Goal: Task Accomplishment & Management: Manage account settings

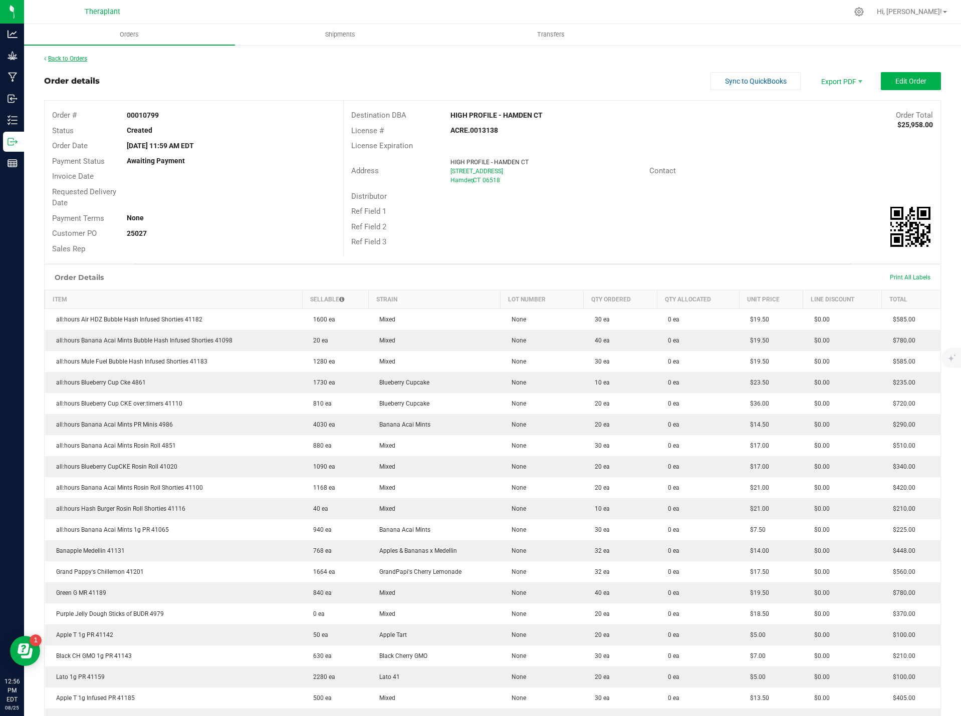
click at [63, 58] on link "Back to Orders" at bounding box center [65, 58] width 43 height 7
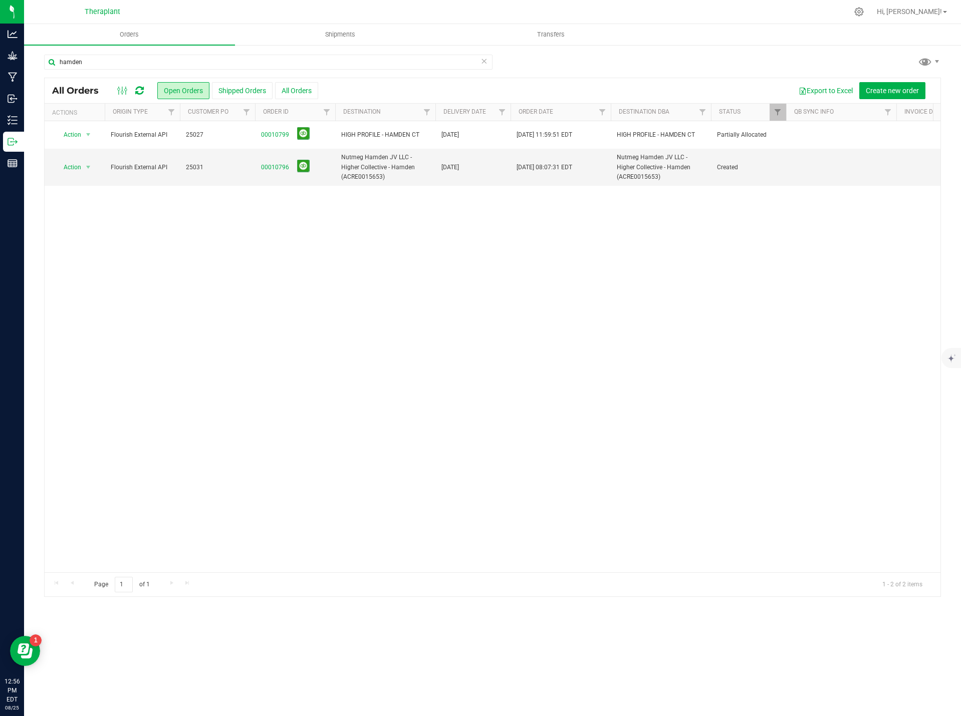
click at [483, 64] on icon at bounding box center [483, 61] width 7 height 12
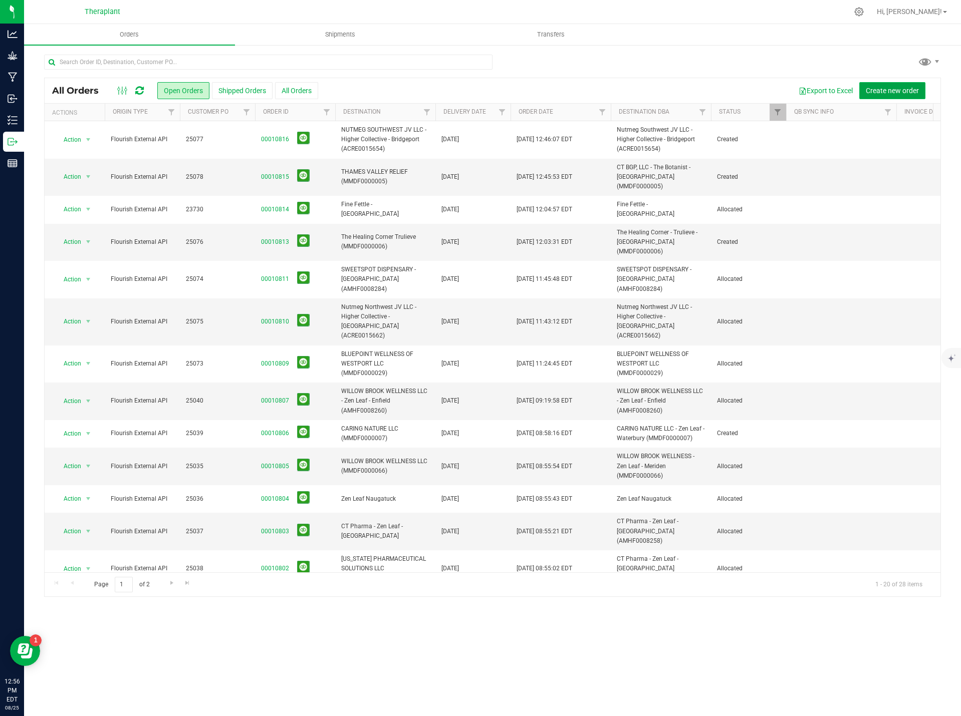
click at [887, 92] on span "Create new order" at bounding box center [892, 91] width 53 height 8
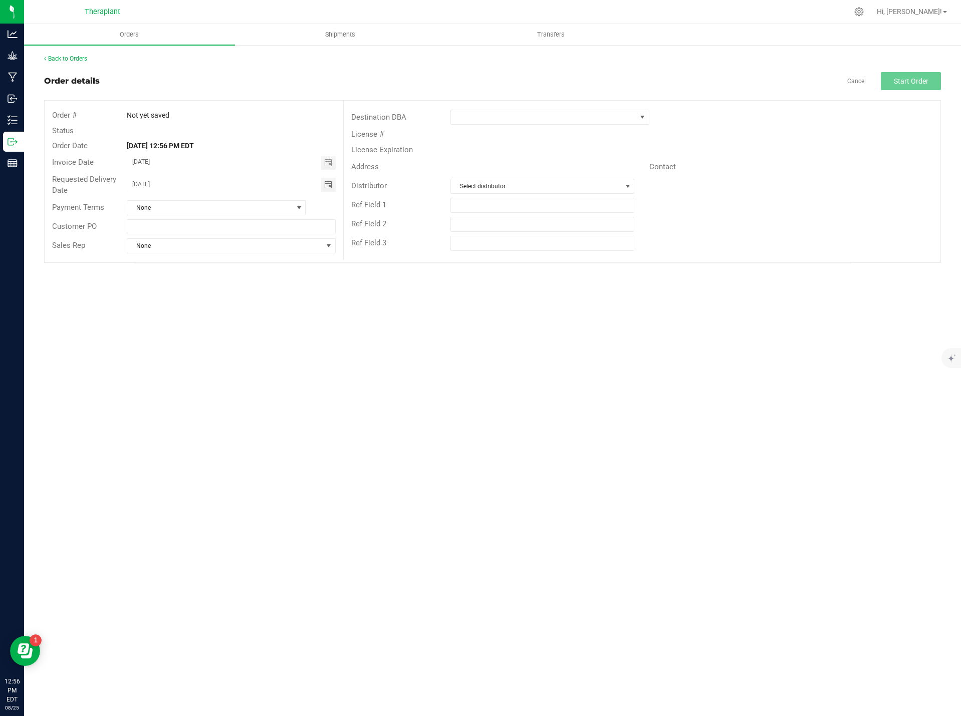
drag, startPoint x: 139, startPoint y: 186, endPoint x: 100, endPoint y: 183, distance: 39.2
click at [105, 185] on div "Requested Delivery Date [DATE]" at bounding box center [194, 185] width 299 height 27
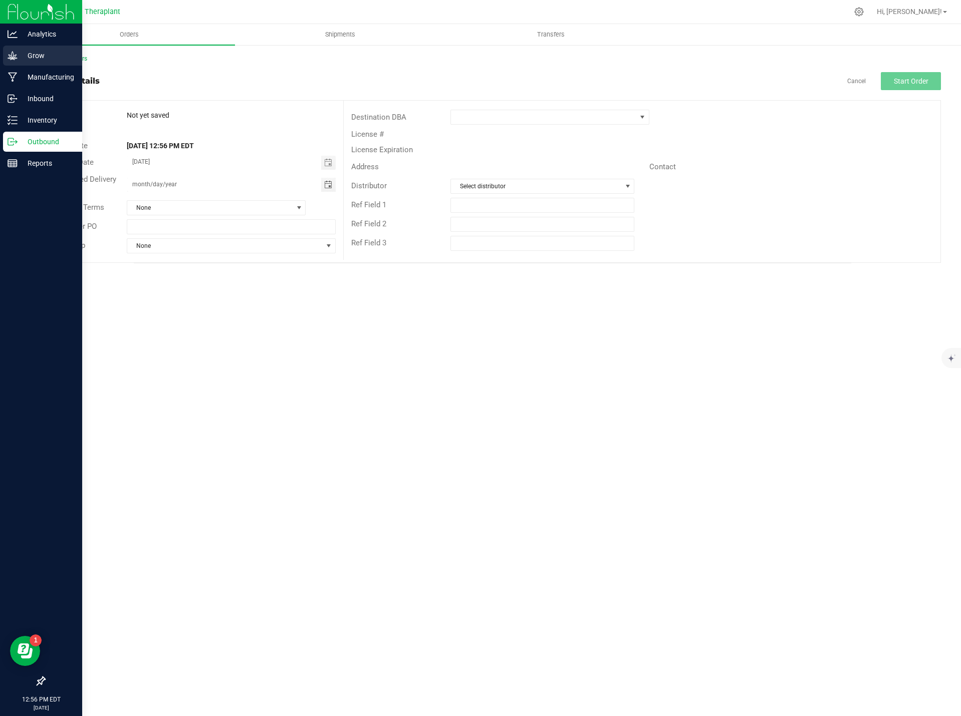
type input "month/day/year"
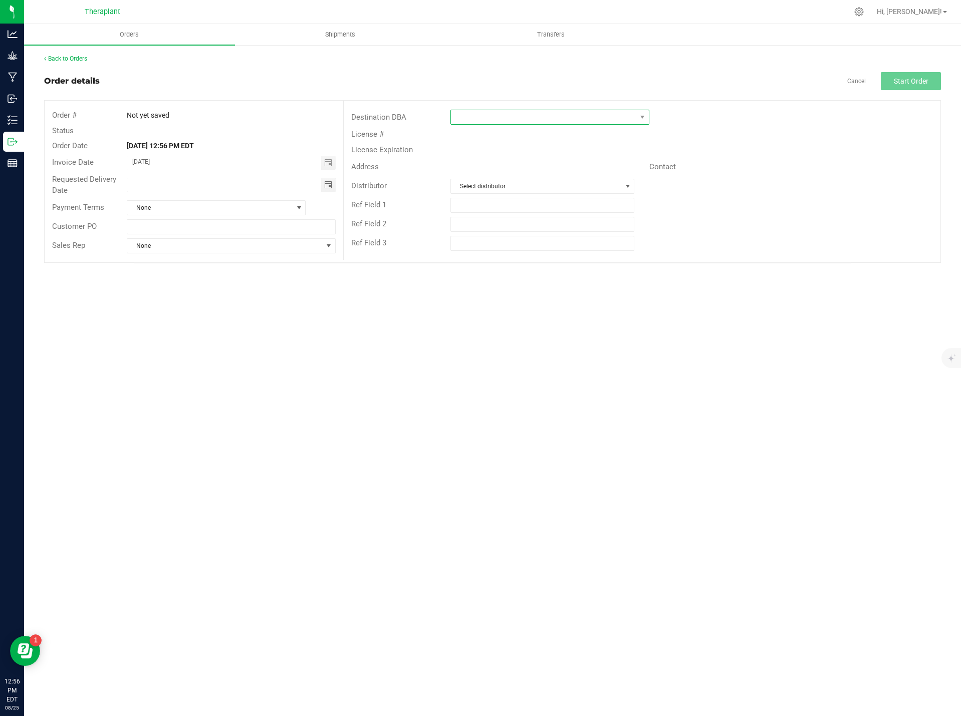
click at [463, 117] on span at bounding box center [543, 117] width 185 height 14
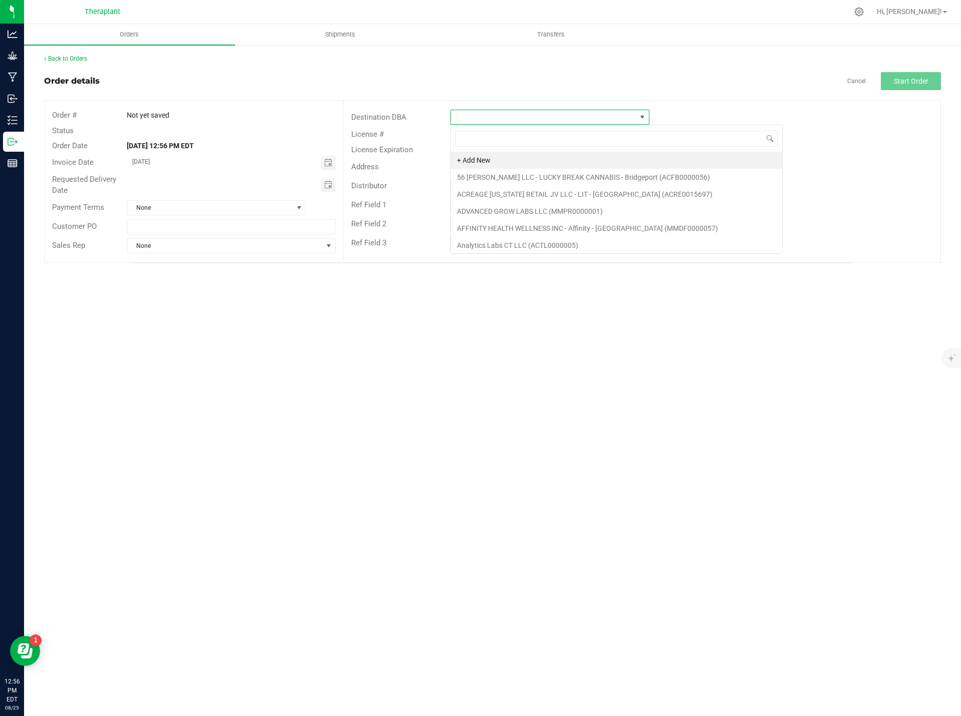
scroll to position [15, 199]
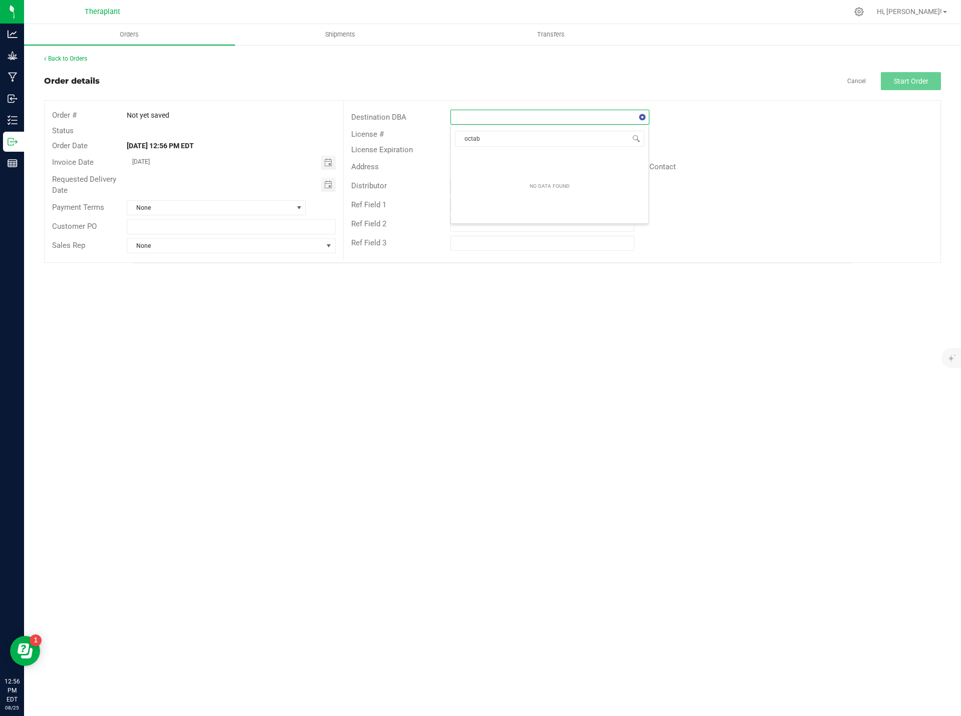
type input "octa"
click at [646, 161] on li "HYDRA EAST, LLC dba Octane Cannabis - [GEOGRAPHIC_DATA] (ACRE0014886)" at bounding box center [581, 160] width 261 height 17
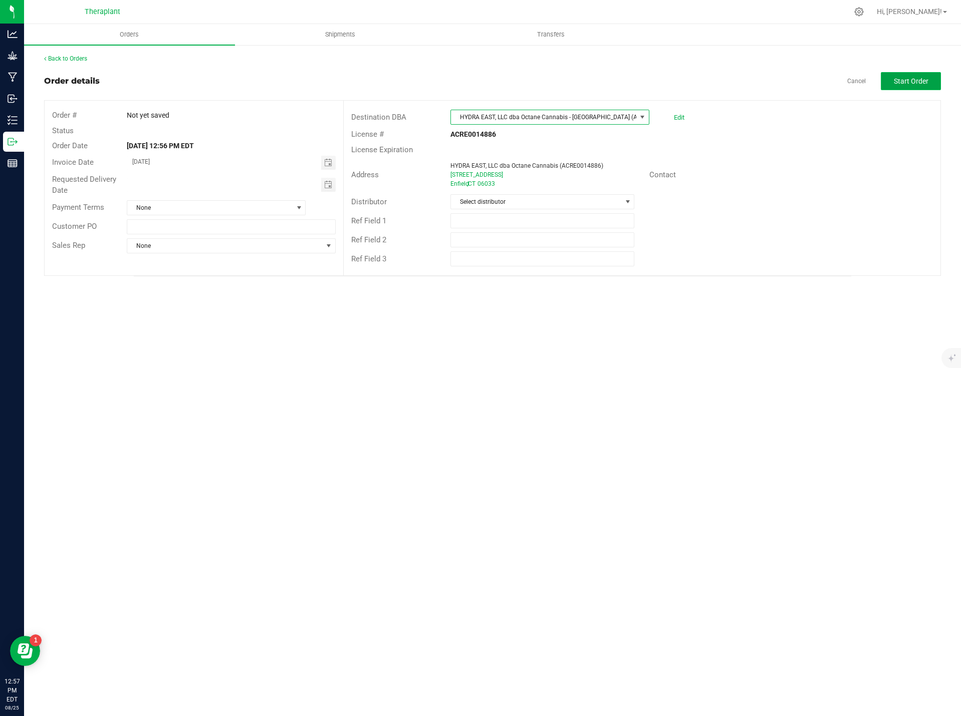
click at [916, 86] on button "Start Order" at bounding box center [911, 81] width 60 height 18
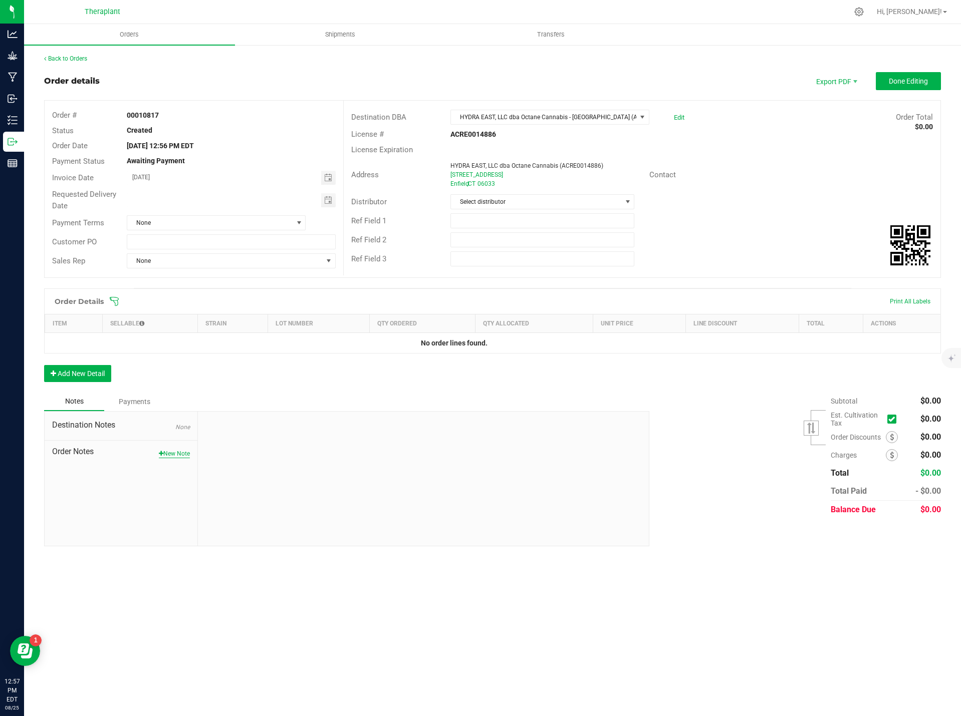
click at [183, 454] on button "New Note" at bounding box center [174, 453] width 31 height 9
click at [263, 508] on textarea "* Note" at bounding box center [423, 500] width 436 height 40
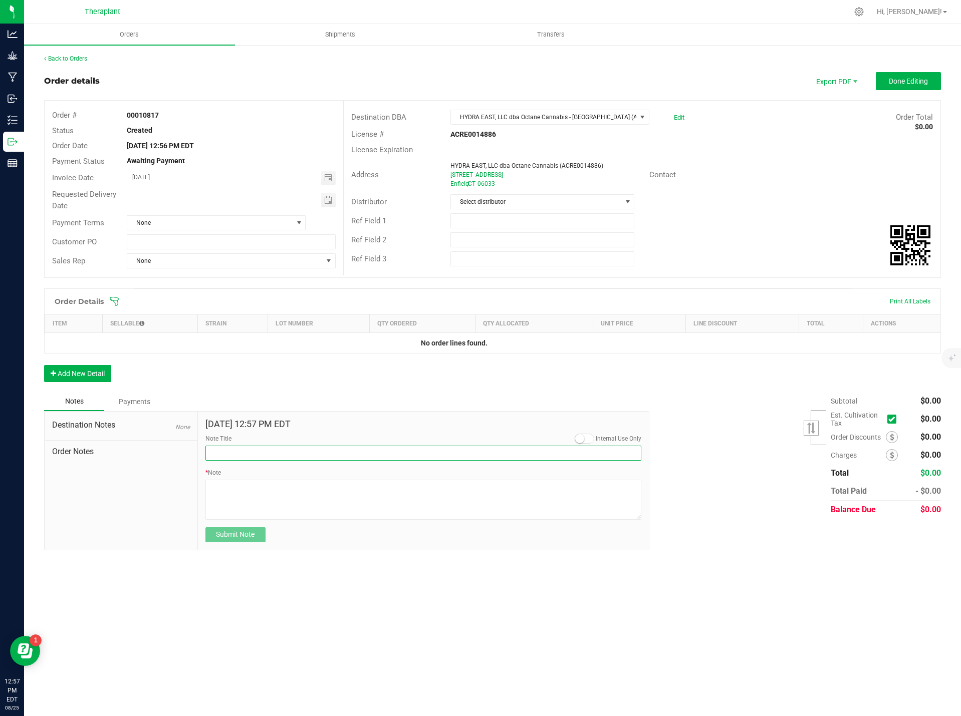
click at [229, 455] on input "Note Title" at bounding box center [423, 453] width 436 height 15
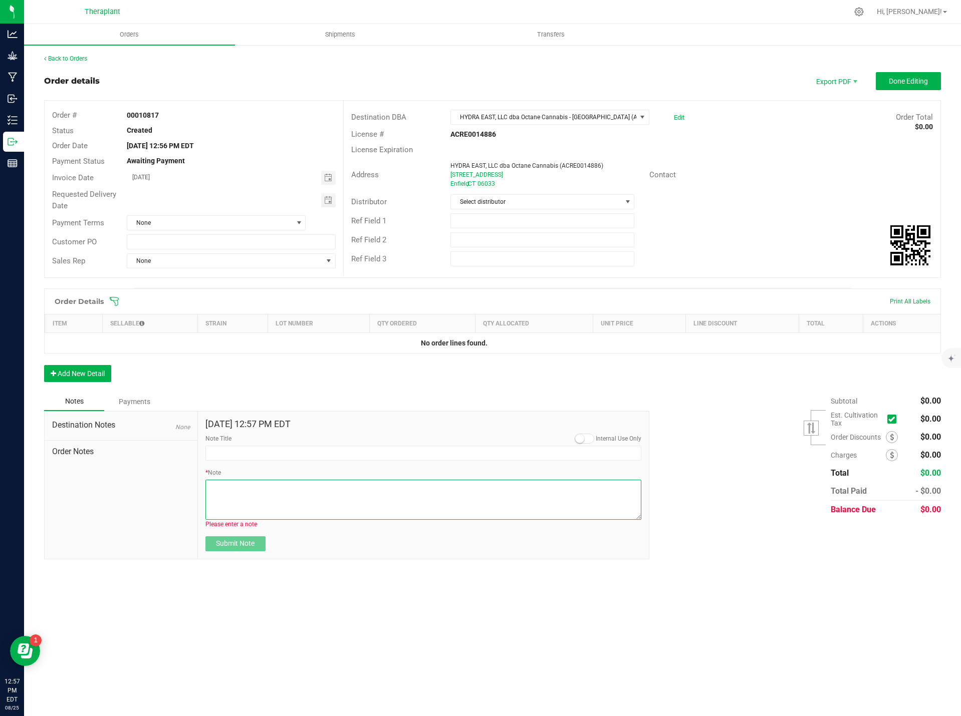
click at [230, 495] on textarea "* Note" at bounding box center [423, 500] width 436 height 40
click at [93, 379] on button "Add New Detail" at bounding box center [77, 373] width 67 height 17
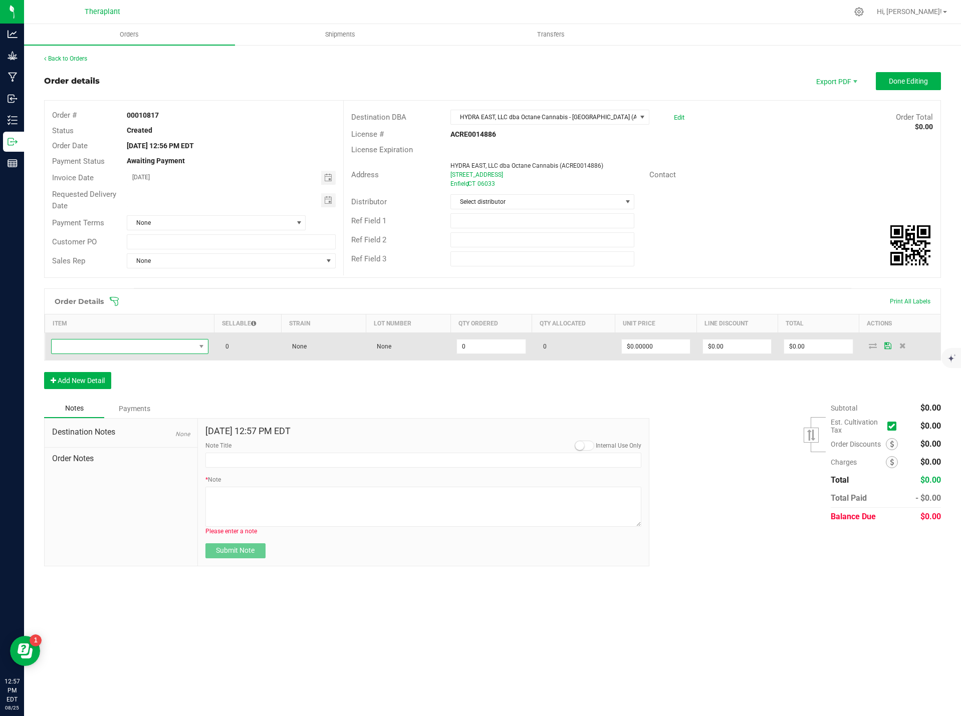
click at [130, 345] on span "NO DATA FOUND" at bounding box center [124, 347] width 144 height 14
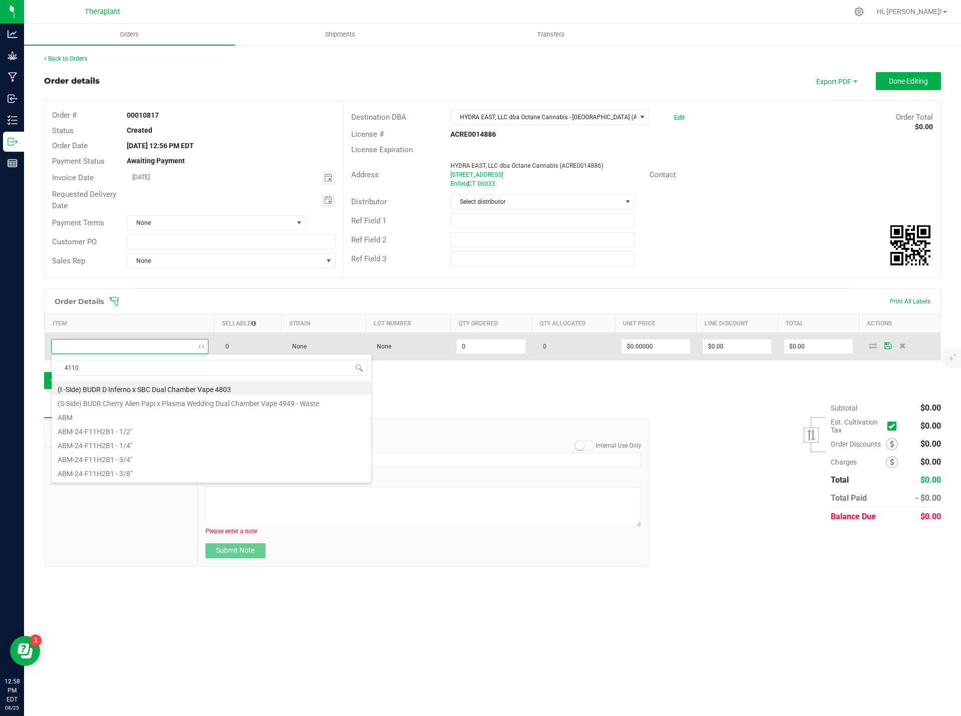
type input "41100"
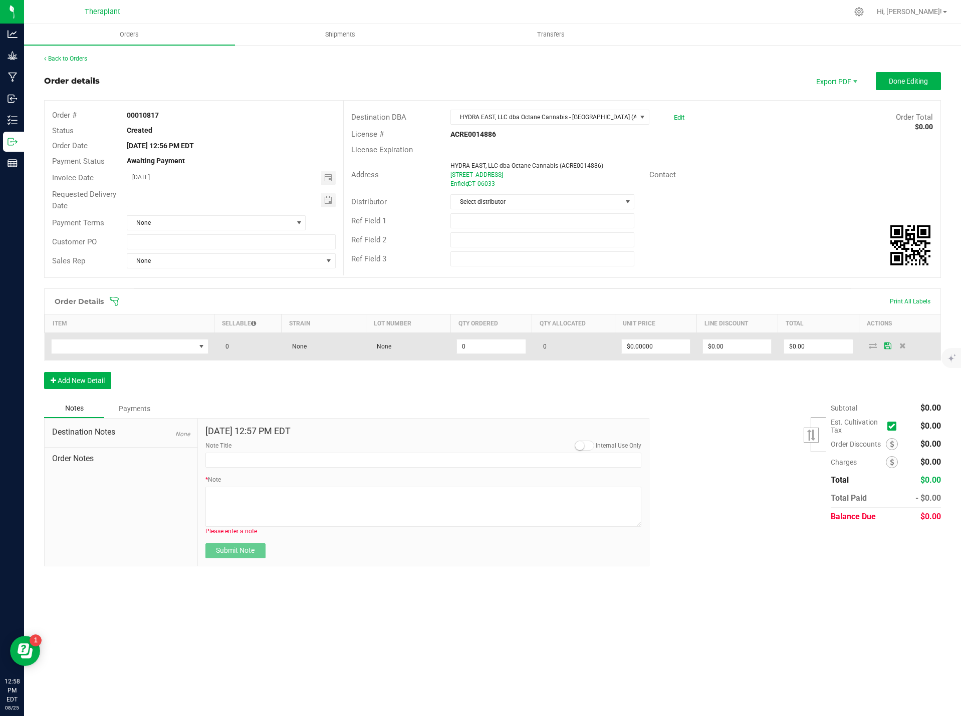
click at [118, 338] on td at bounding box center [129, 347] width 169 height 28
click at [116, 345] on span "NO DATA FOUND" at bounding box center [124, 347] width 144 height 14
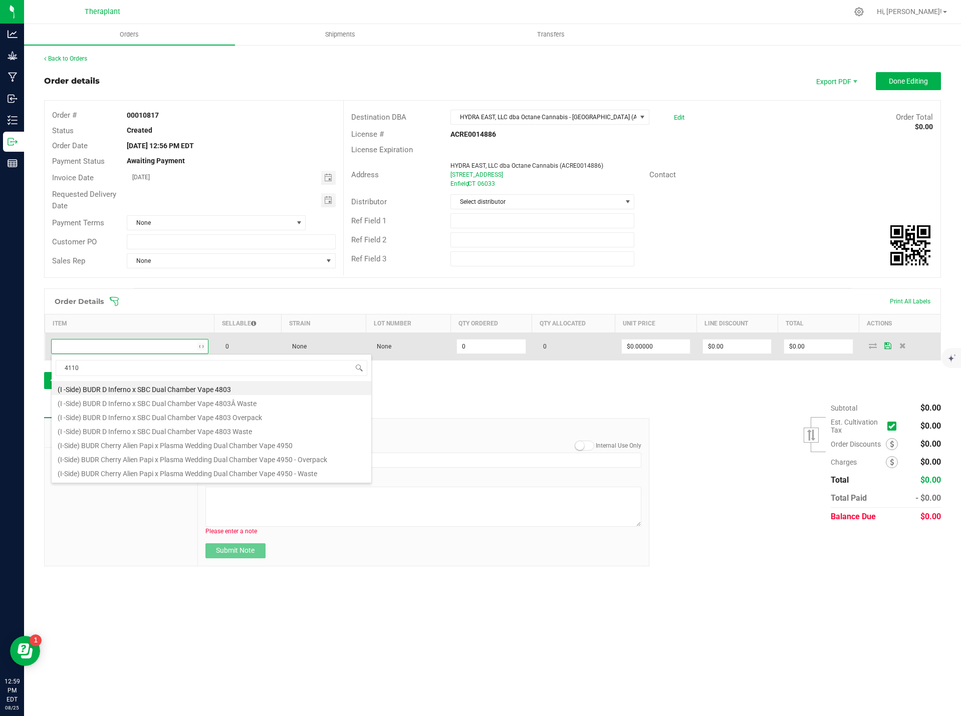
type input "41100"
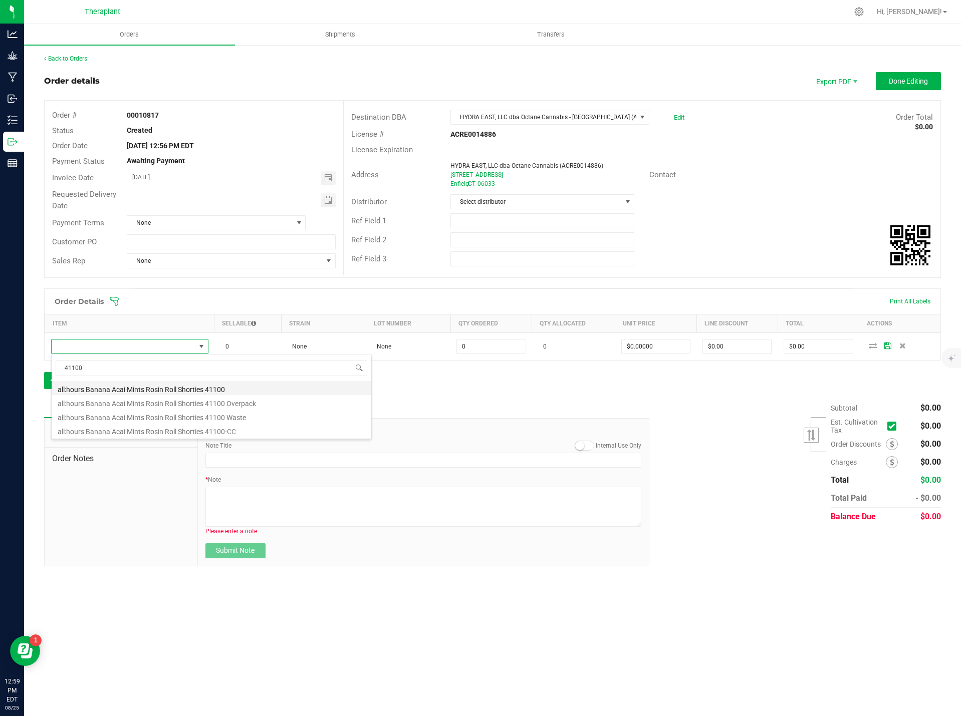
click at [218, 386] on li "all:hours Banana Acai Mints Rosin Roll Shorties 41100" at bounding box center [212, 388] width 320 height 14
type input "0 ea"
type input "$21.00000"
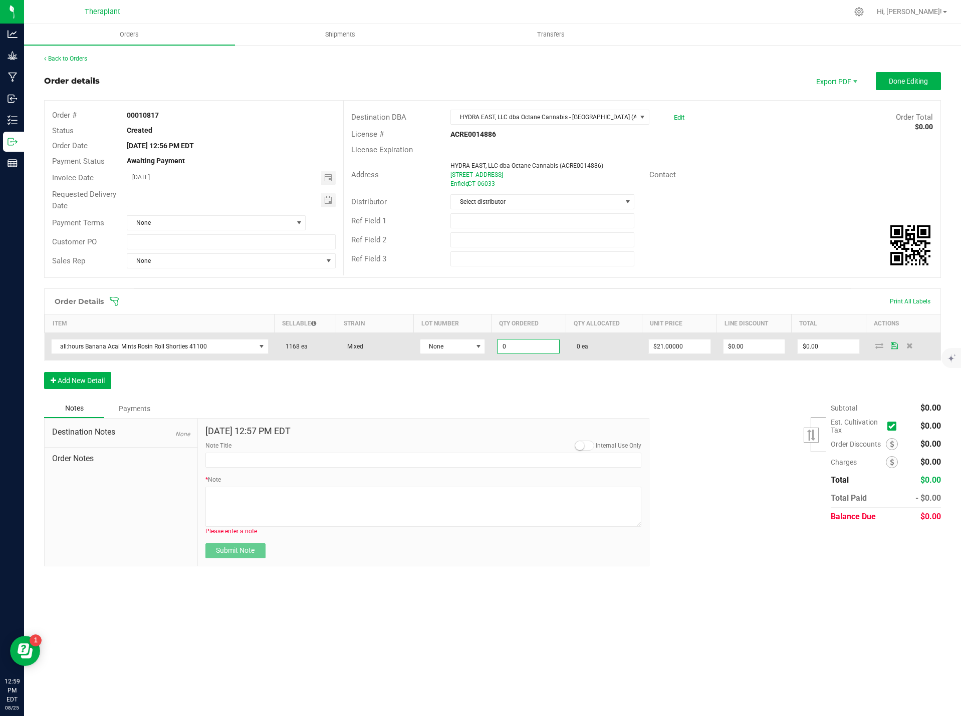
click at [525, 344] on input "0" at bounding box center [528, 347] width 62 height 14
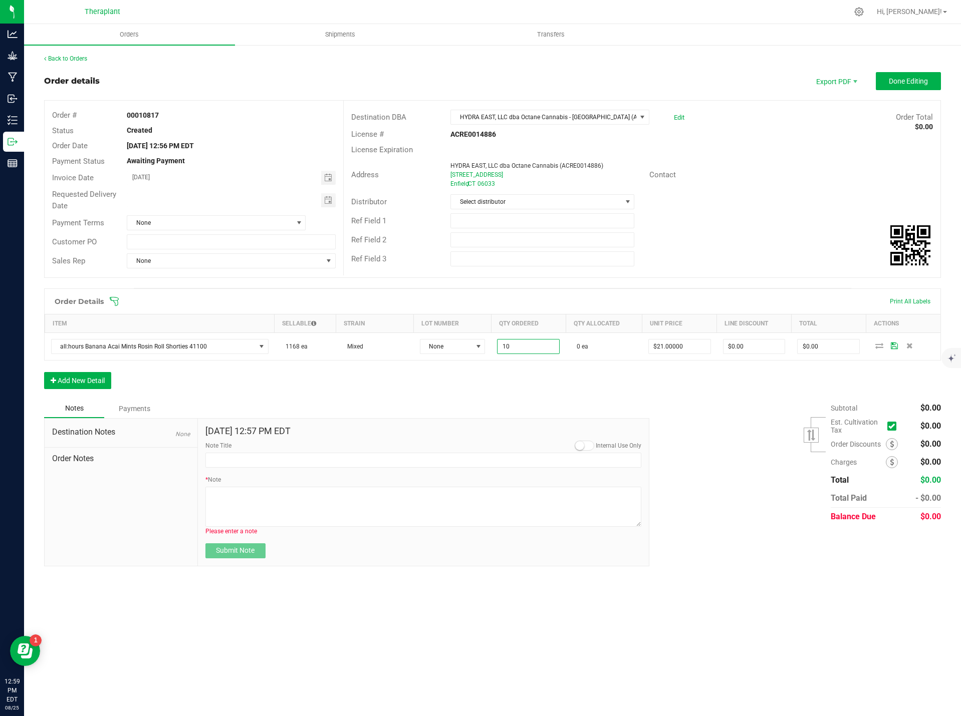
type input "10 ea"
type input "$210.00"
click at [558, 395] on div "Order Details Print All Labels Item Sellable Strain Lot Number Qty Ordered Qty …" at bounding box center [492, 344] width 897 height 111
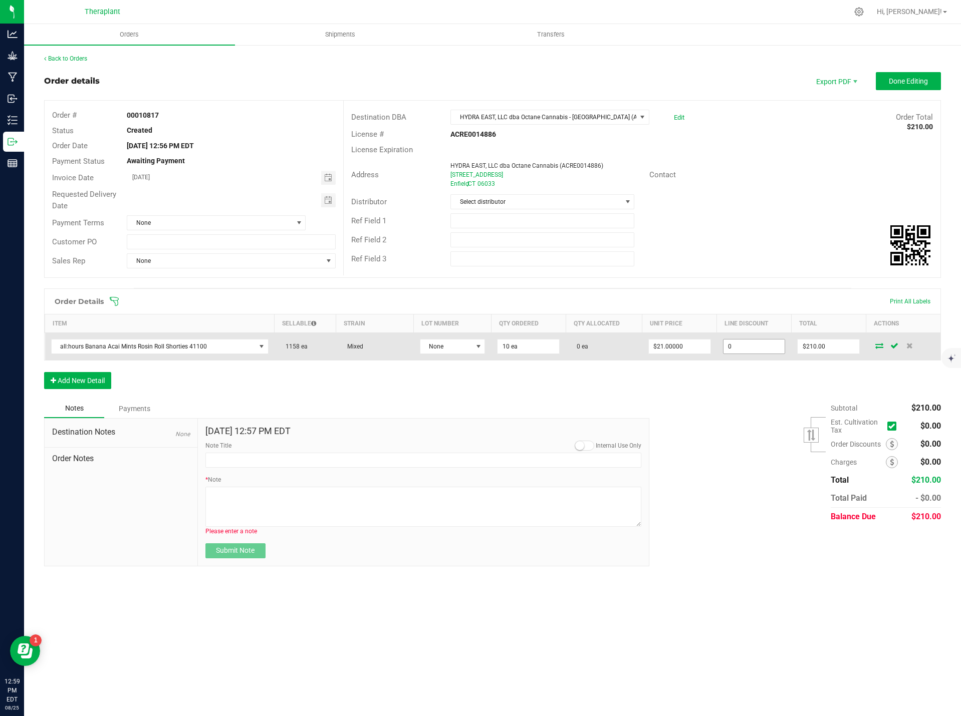
click at [743, 344] on input "0" at bounding box center [754, 347] width 62 height 14
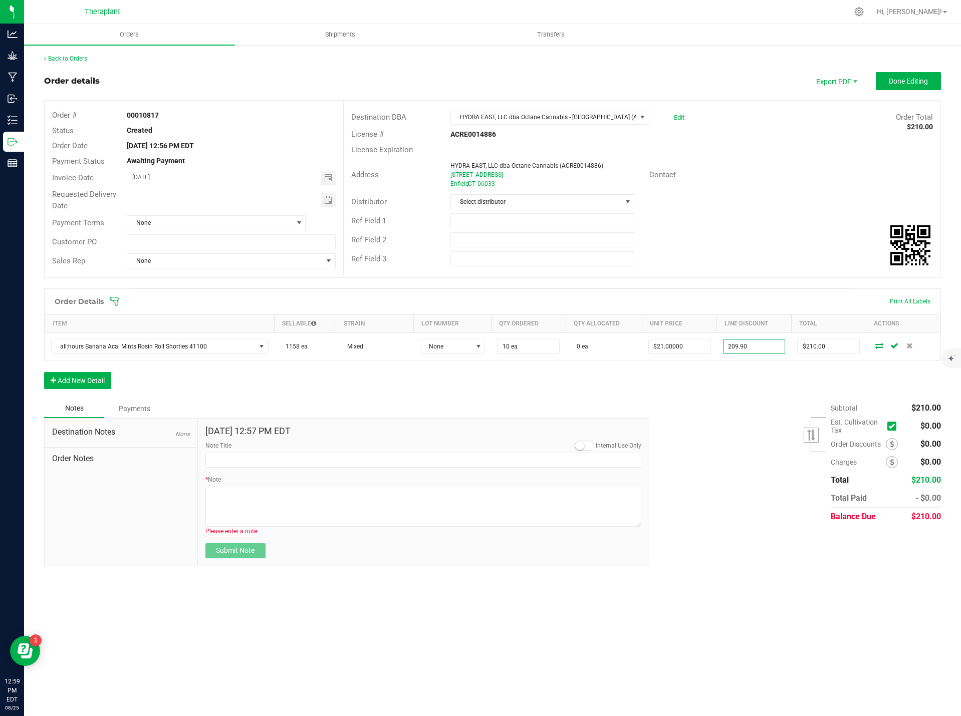
type input "$209.90"
type input "$0.10"
click at [763, 407] on div "Subtotal $210.00 Est. Cultivation Tax" at bounding box center [791, 462] width 299 height 127
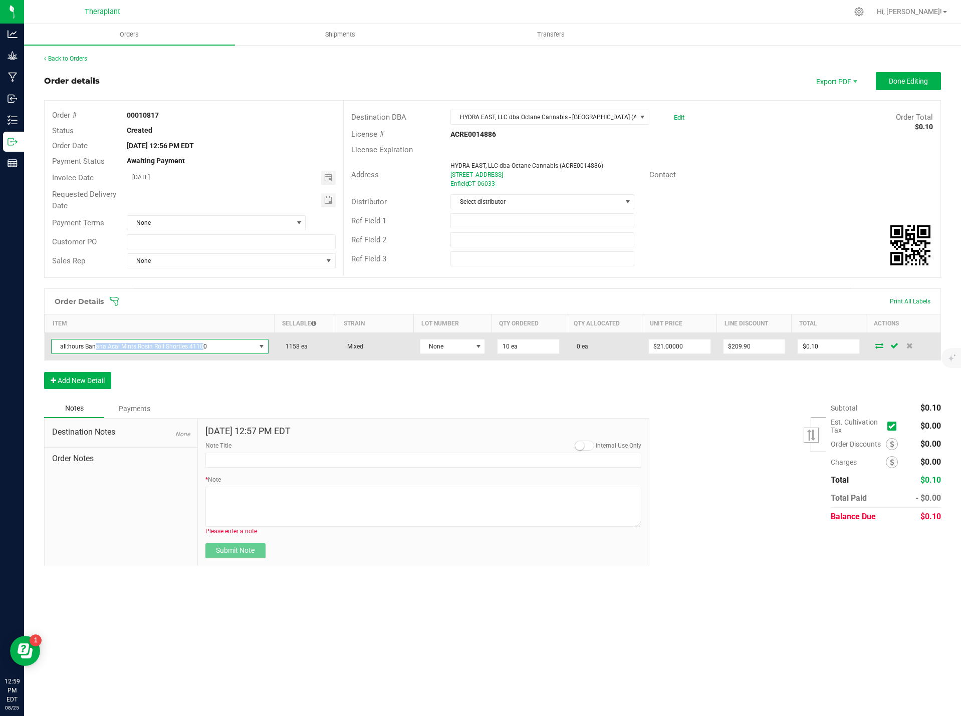
drag, startPoint x: 201, startPoint y: 344, endPoint x: 153, endPoint y: 333, distance: 48.7
click at [96, 340] on span "all:hours Banana Acai Mints Rosin Roll Shorties 41100" at bounding box center [154, 347] width 204 height 14
drag, startPoint x: 213, startPoint y: 347, endPoint x: 56, endPoint y: 347, distance: 156.8
click at [56, 347] on span "all:hours Banana Acai Mints Rosin Roll Shorties 41100" at bounding box center [154, 347] width 204 height 14
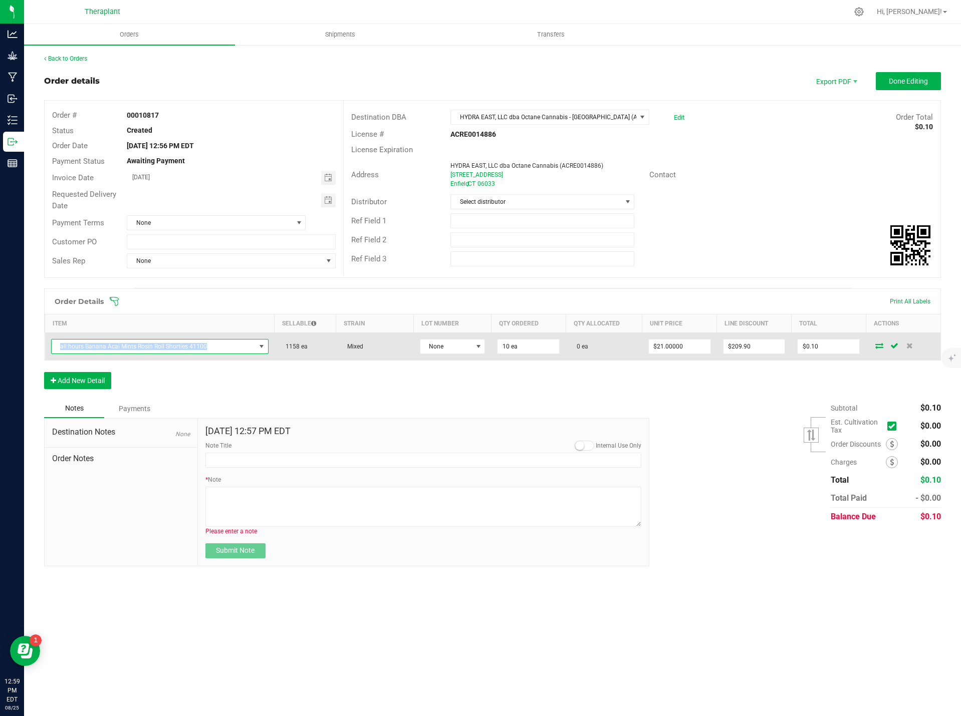
copy span "all:hours Banana Acai Mints Rosin Roll Shorties 41100"
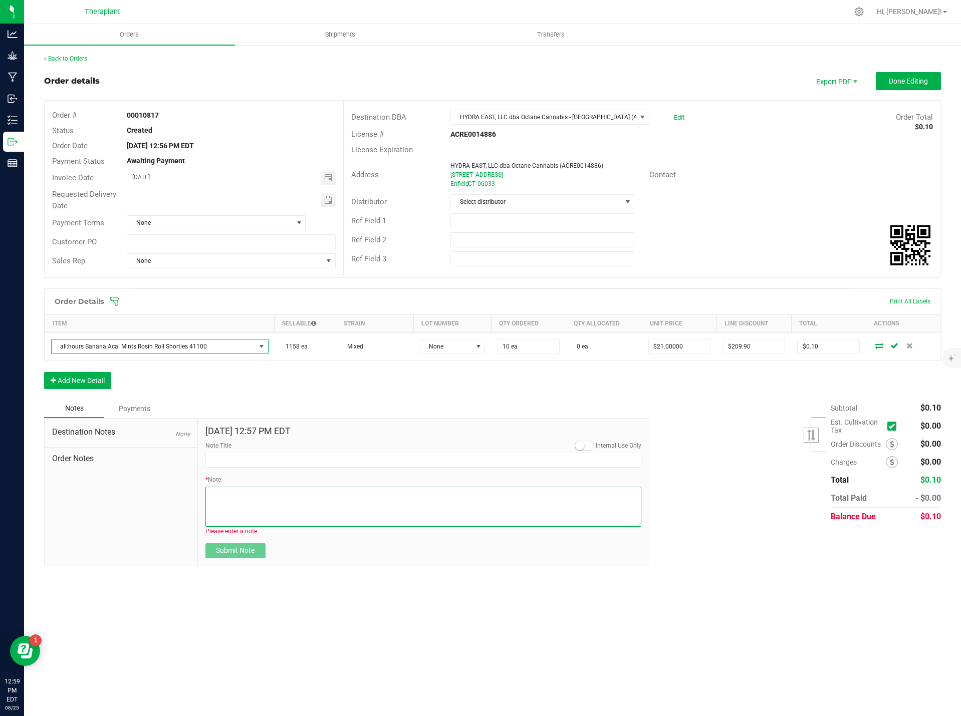
click at [269, 505] on textarea "* Note" at bounding box center [423, 507] width 436 height 40
paste textarea "all:hours Banana Acai Mints Rosin Roll Shorties 41100"
type textarea "all:hours Banana Acai Mints Rosin Roll Shorties 41100- Sent 10 units for employ…"
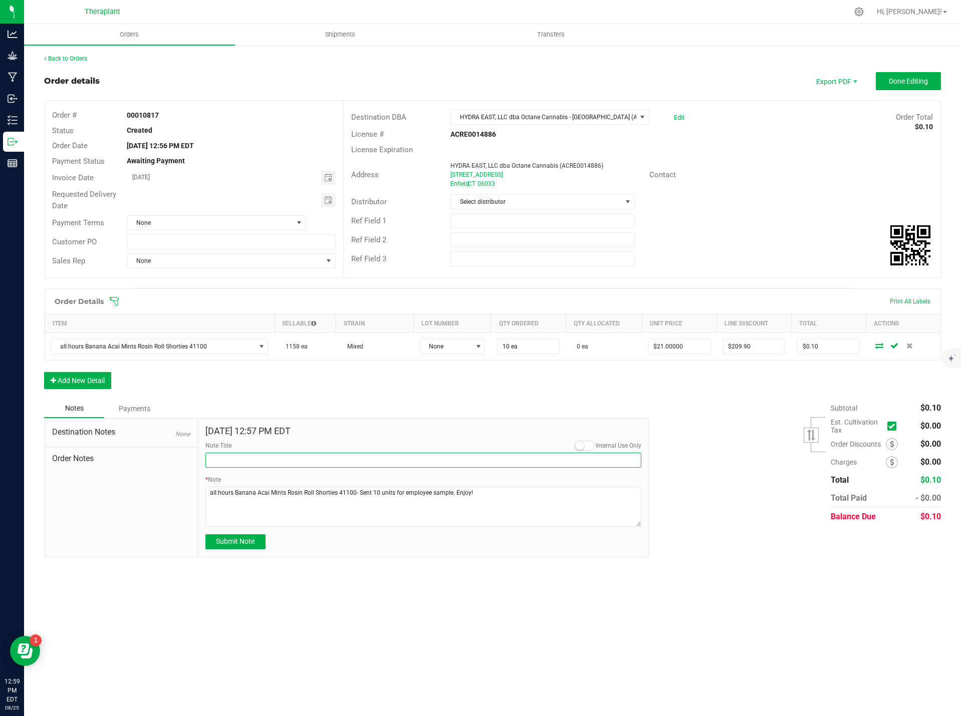
click at [263, 462] on input "Note Title" at bounding box center [423, 460] width 436 height 15
type input "Samples"
click at [238, 542] on span "Submit Note" at bounding box center [235, 542] width 39 height 8
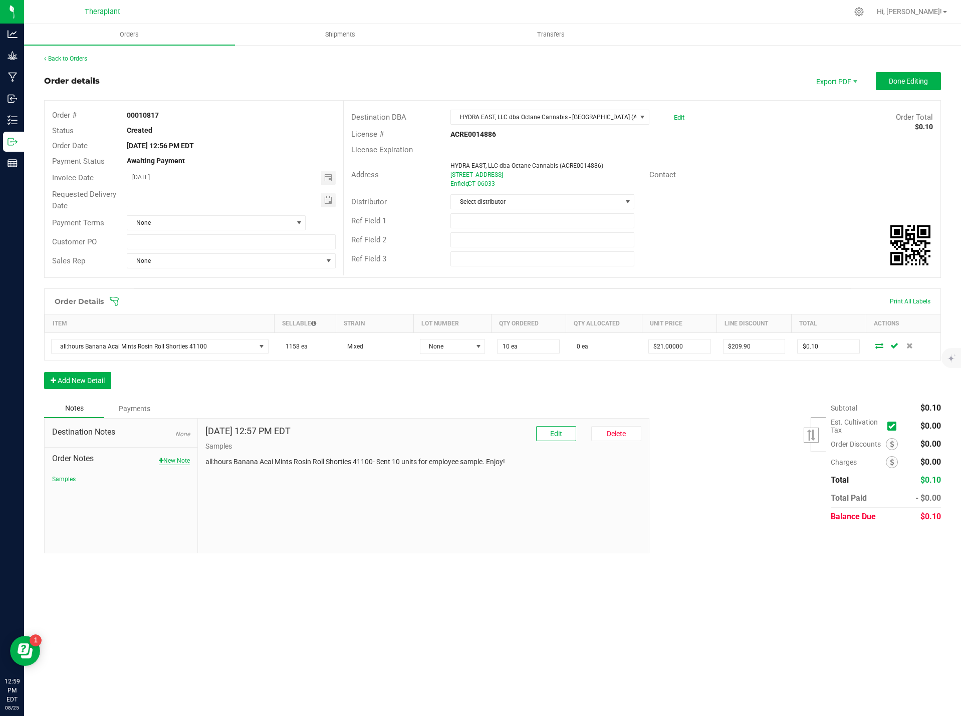
click at [175, 459] on button "New Note" at bounding box center [174, 460] width 31 height 9
click at [221, 457] on input "Note Title" at bounding box center [423, 460] width 436 height 15
type input "Delivery"
click at [237, 494] on textarea "* Note" at bounding box center [423, 507] width 436 height 40
type textarea "please deliver [DATE] 8.26"
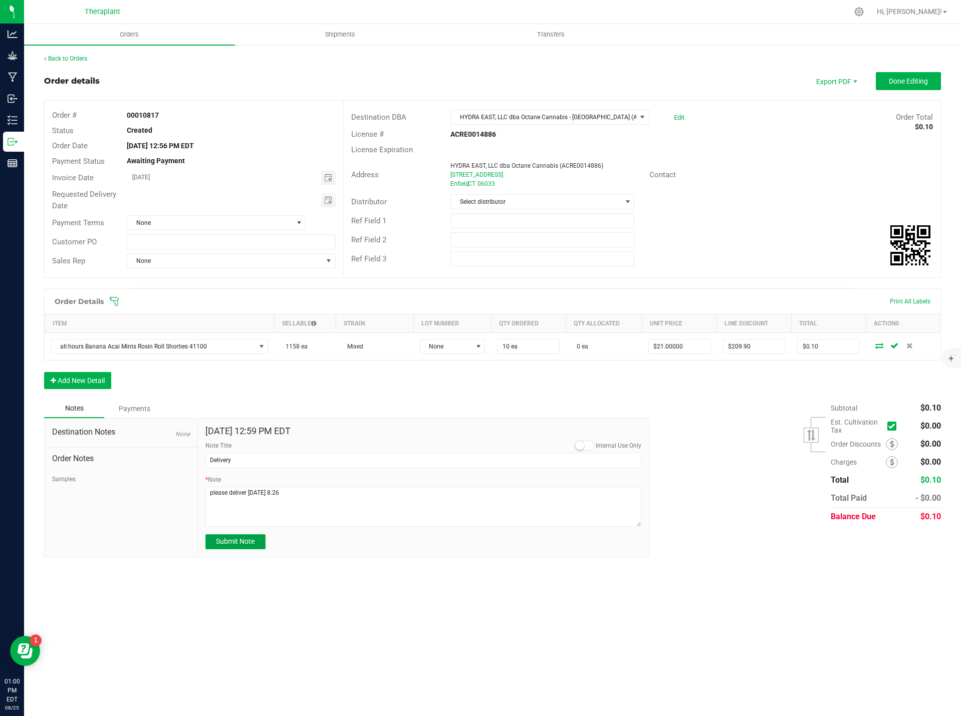
click at [255, 540] on button "Submit Note" at bounding box center [235, 542] width 60 height 15
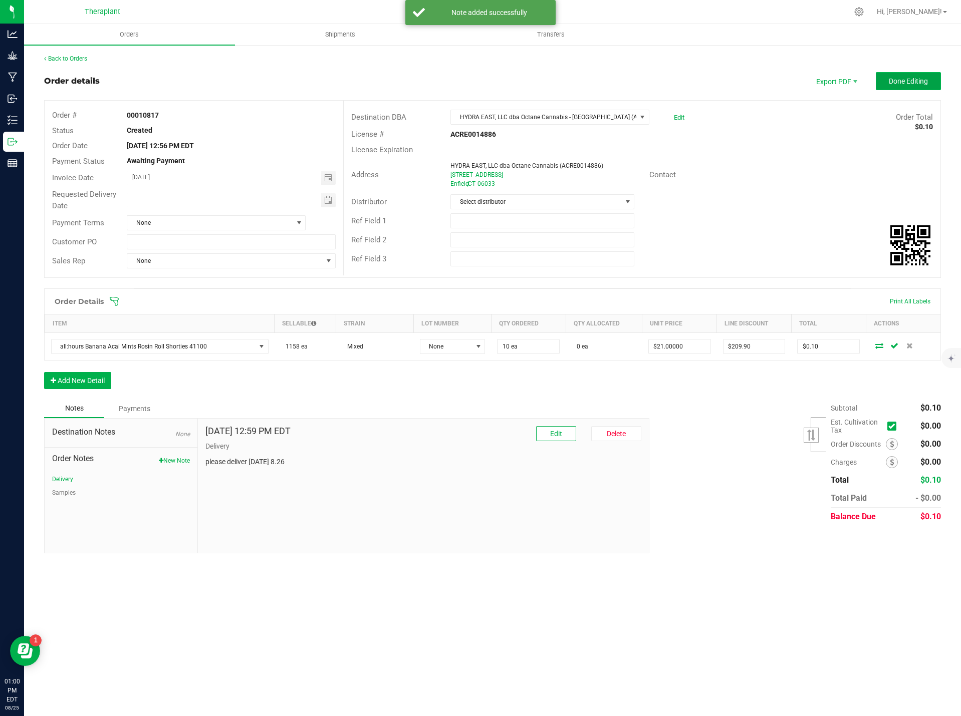
click at [933, 79] on button "Done Editing" at bounding box center [908, 81] width 65 height 18
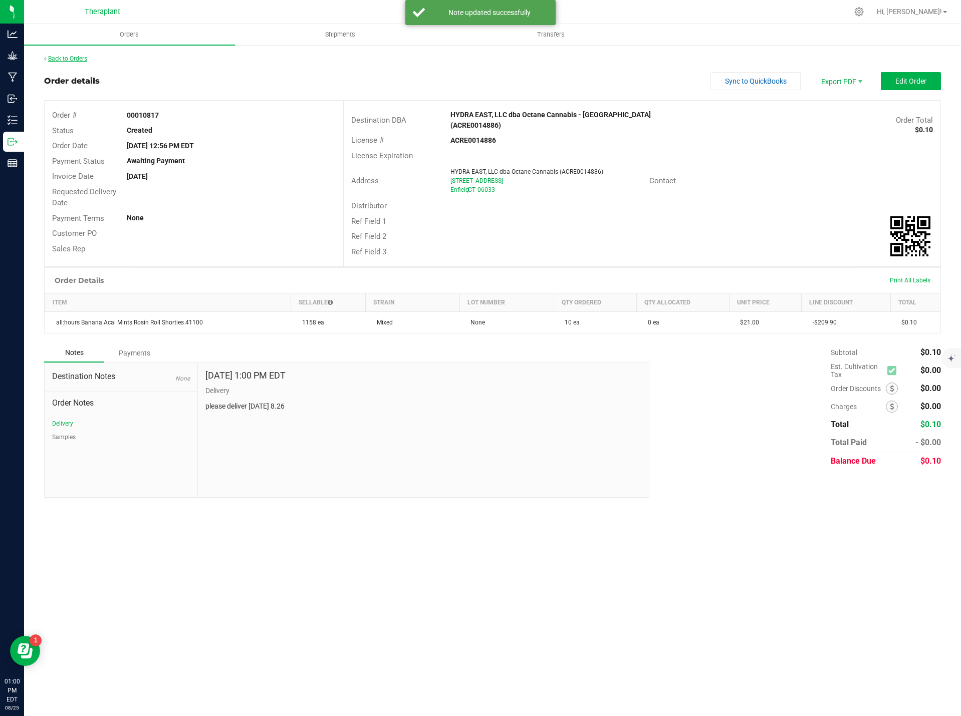
click at [77, 61] on link "Back to Orders" at bounding box center [65, 58] width 43 height 7
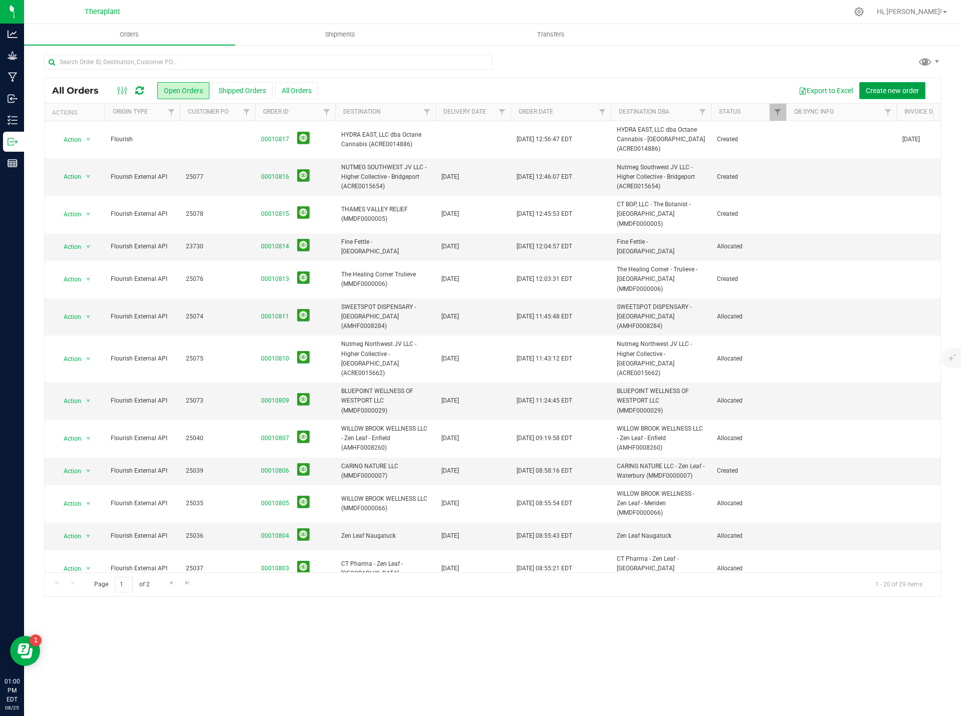
click at [893, 91] on span "Create new order" at bounding box center [892, 91] width 53 height 8
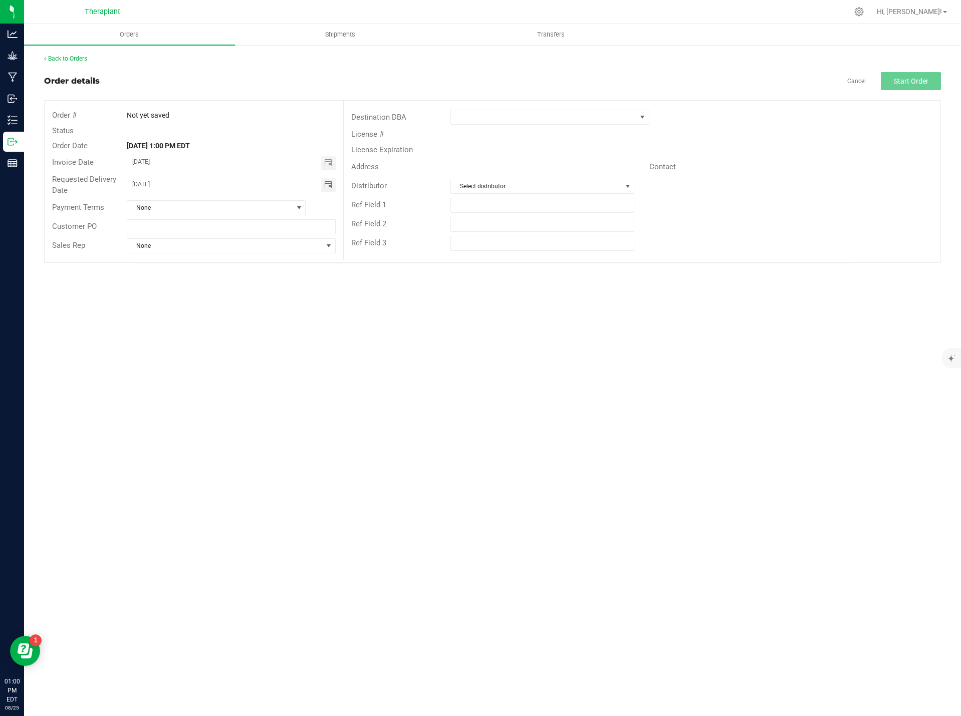
drag, startPoint x: 178, startPoint y: 185, endPoint x: 90, endPoint y: 181, distance: 88.3
click at [90, 181] on div "Requested Delivery Date [DATE]" at bounding box center [194, 185] width 299 height 27
type input "month/day/year"
click at [491, 113] on span at bounding box center [543, 117] width 185 height 14
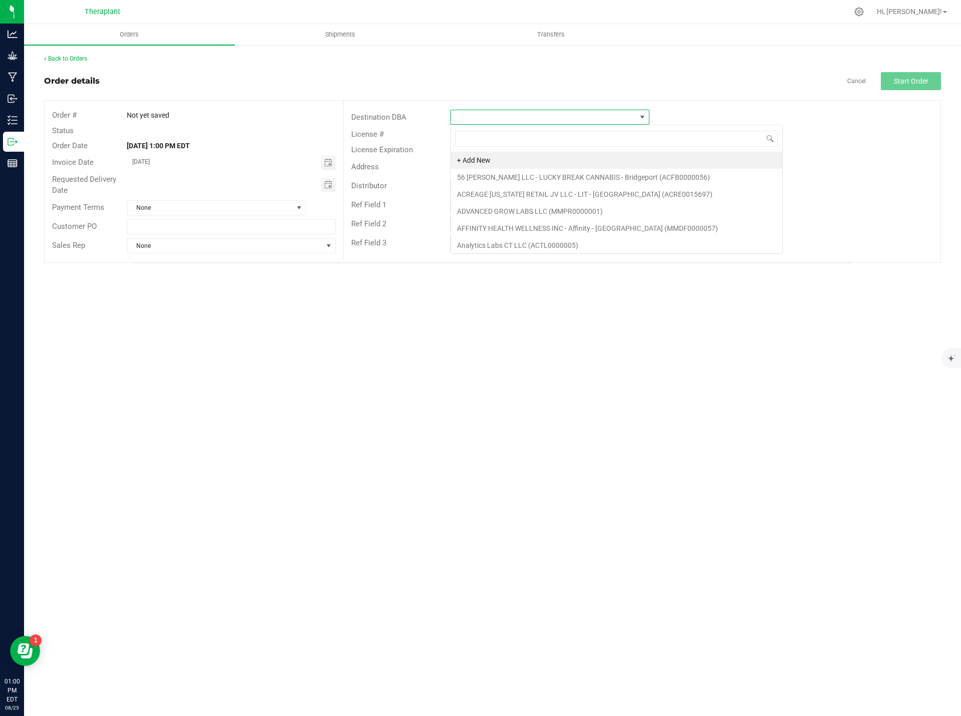
scroll to position [15, 199]
type input "cura"
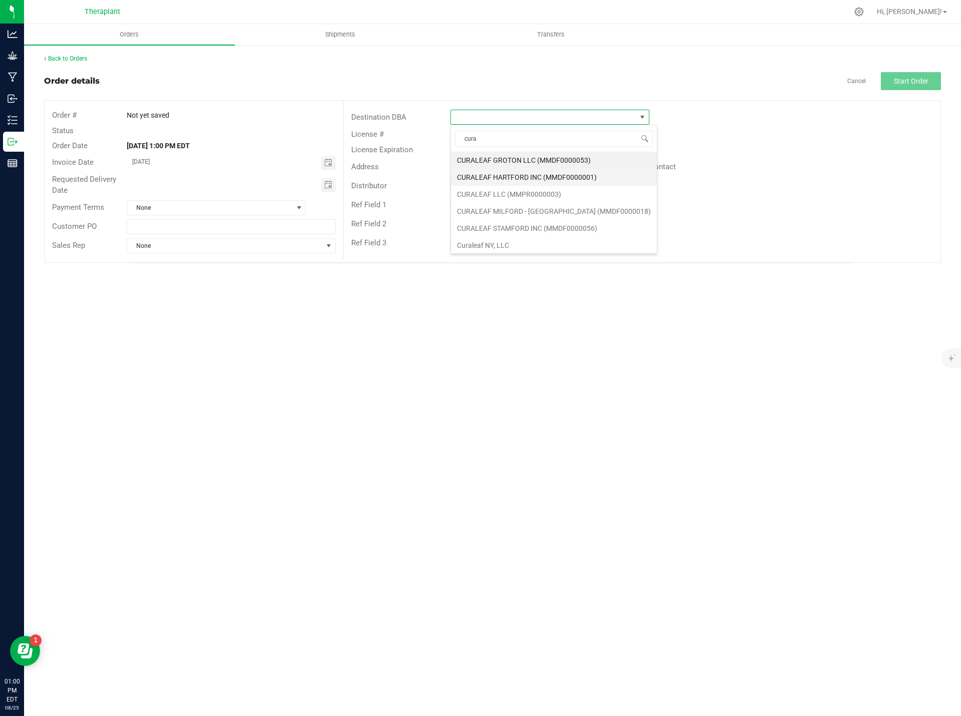
click at [567, 176] on li "CURALEAF HARTFORD INC (MMDF0000001)" at bounding box center [554, 177] width 206 height 17
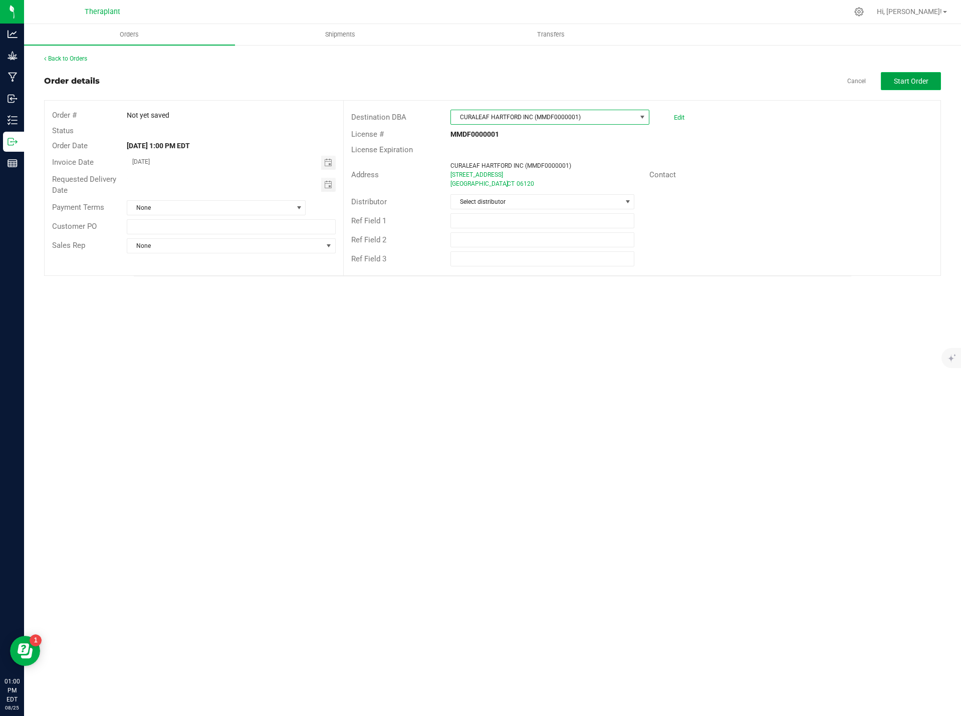
click at [913, 85] on span "Start Order" at bounding box center [911, 81] width 35 height 8
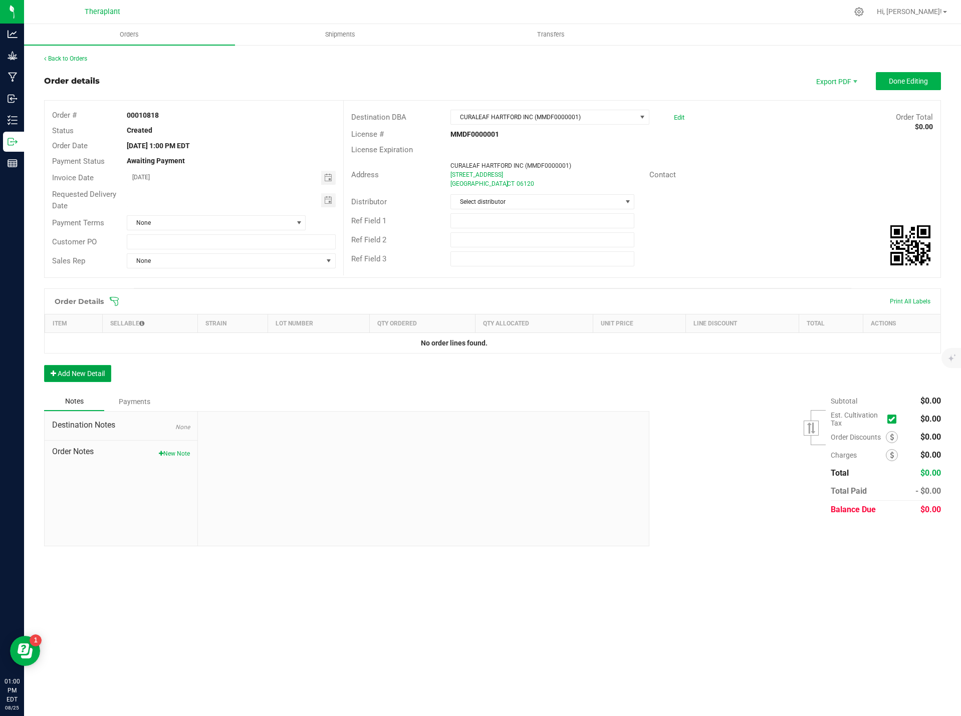
click at [90, 372] on button "Add New Detail" at bounding box center [77, 373] width 67 height 17
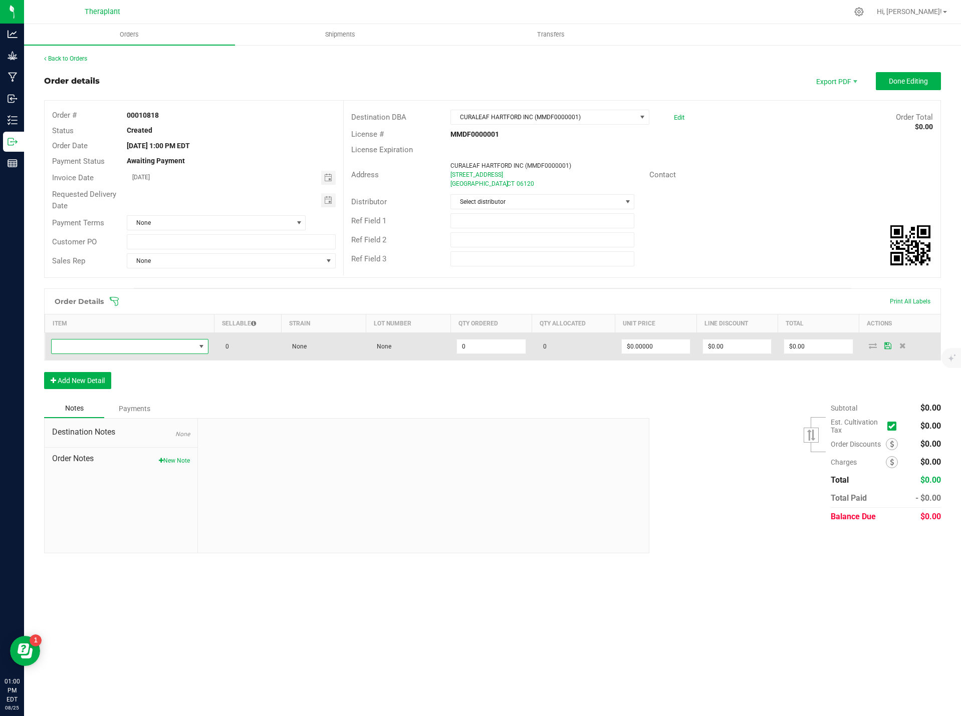
click at [104, 351] on span "NO DATA FOUND" at bounding box center [124, 347] width 144 height 14
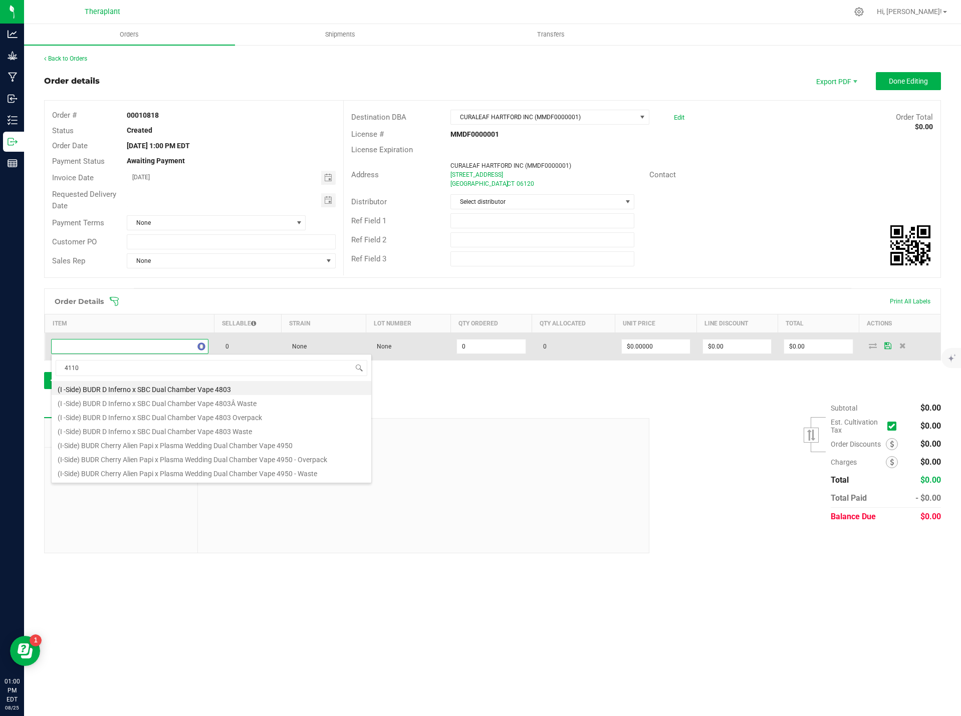
type input "41100"
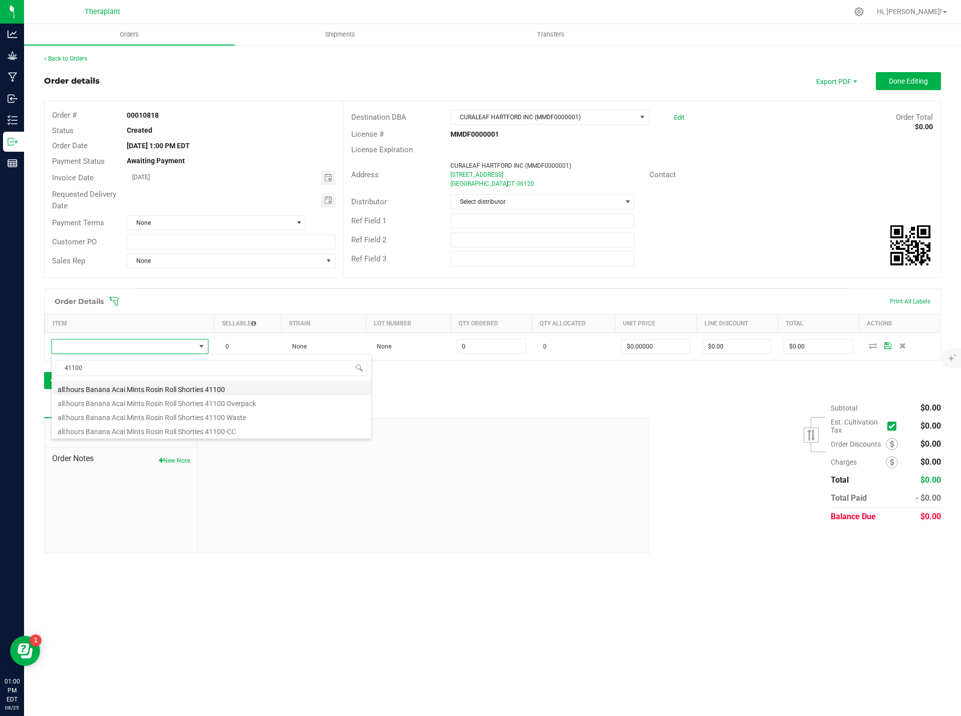
click at [162, 387] on li "all:hours Banana Acai Mints Rosin Roll Shorties 41100" at bounding box center [212, 388] width 320 height 14
type input "0 ea"
type input "$21.00000"
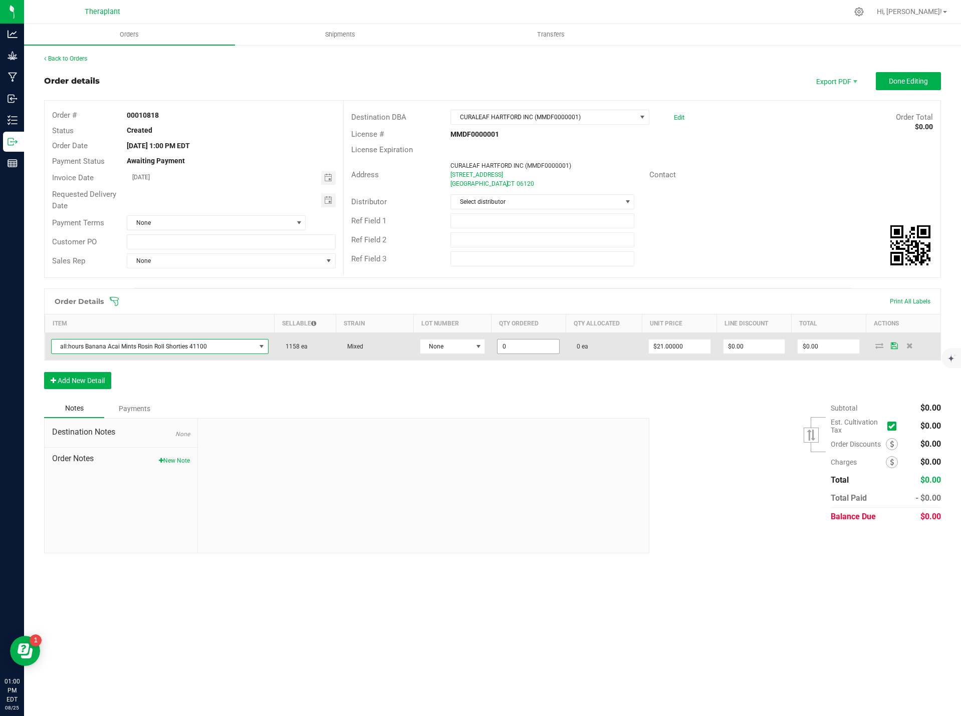
click at [509, 344] on input "0" at bounding box center [528, 347] width 62 height 14
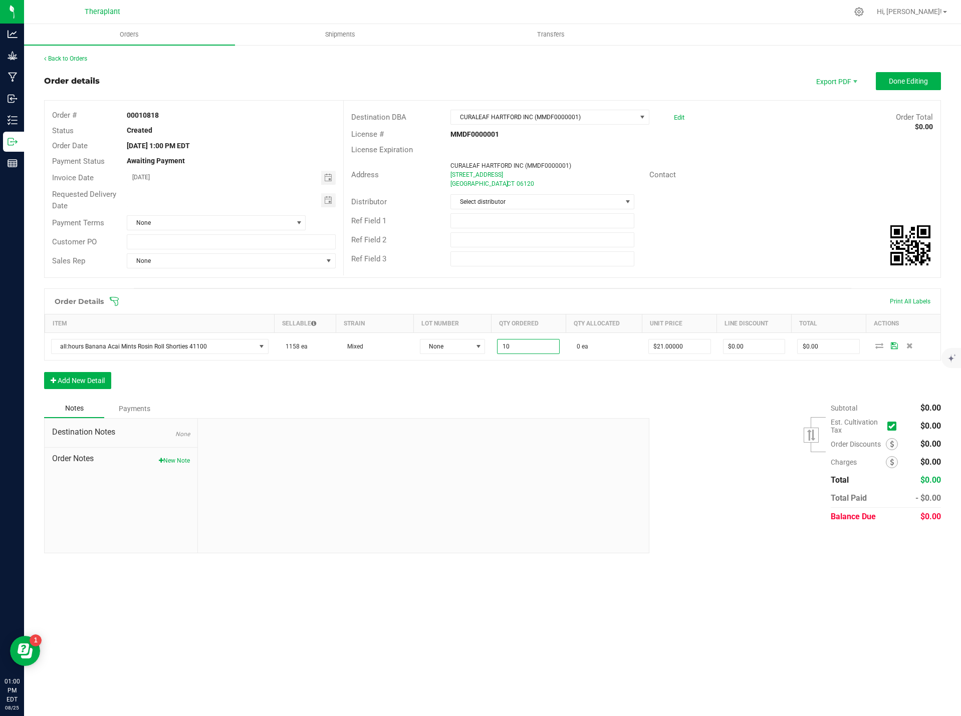
type input "10 ea"
type input "$210.00"
click at [496, 375] on div "Order Details Print All Labels Item Sellable Strain Lot Number Qty Ordered Qty …" at bounding box center [492, 344] width 897 height 111
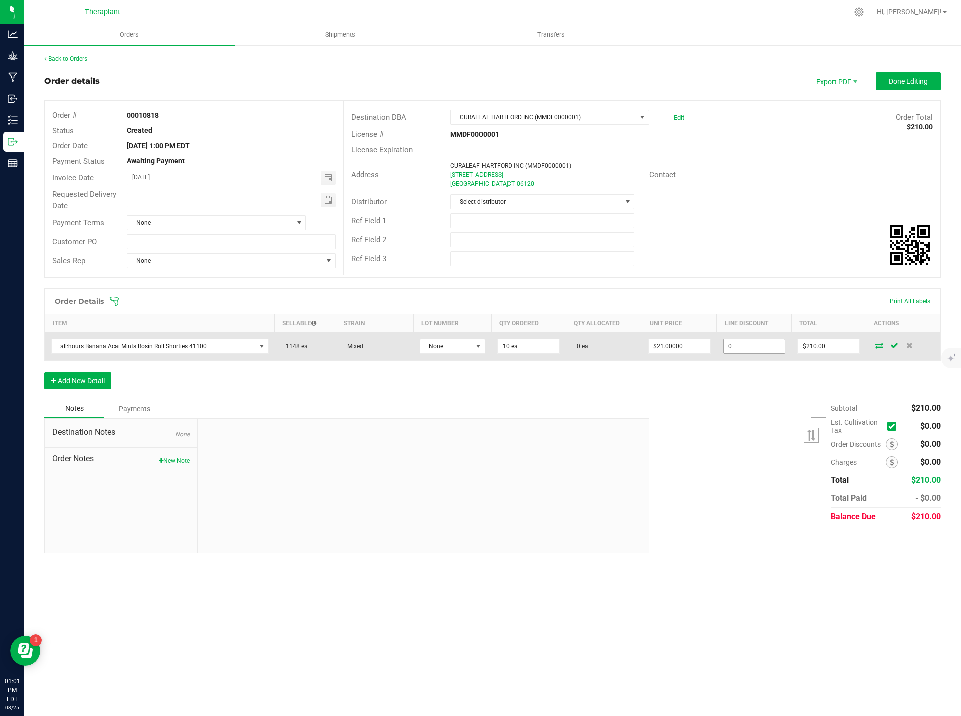
click at [735, 340] on input "0" at bounding box center [754, 347] width 62 height 14
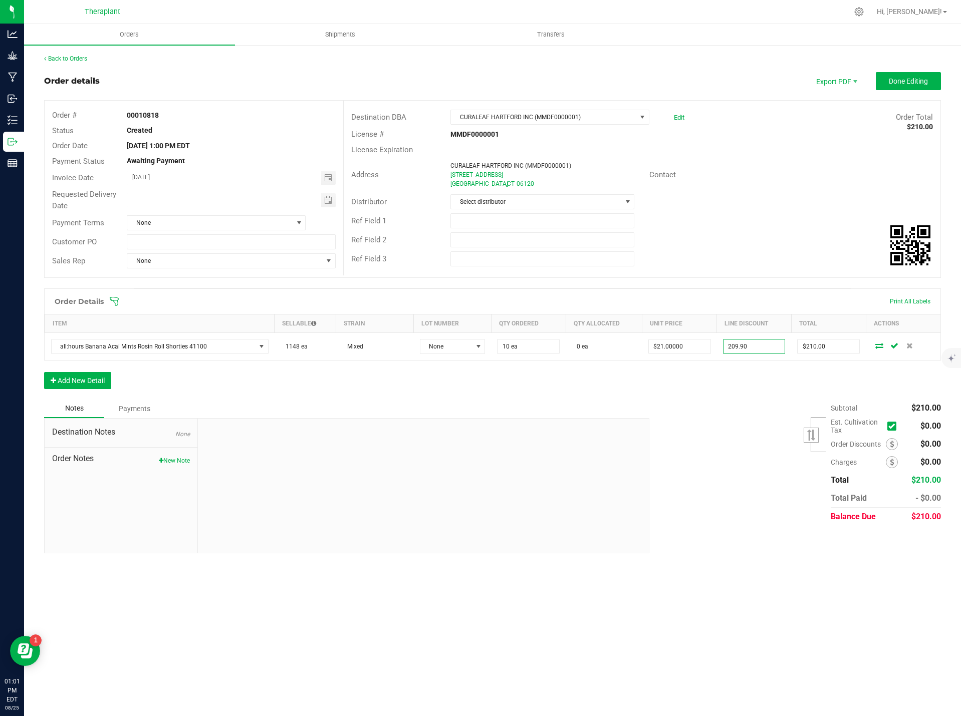
type input "$209.90"
type input "$0.10"
click at [730, 424] on div "Subtotal $210.00 Est. Cultivation Tax" at bounding box center [791, 462] width 299 height 127
click at [179, 460] on button "New Note" at bounding box center [174, 460] width 31 height 9
paste textarea "all:hours Banana Acai Mints Rosin Roll Shorties 41100"
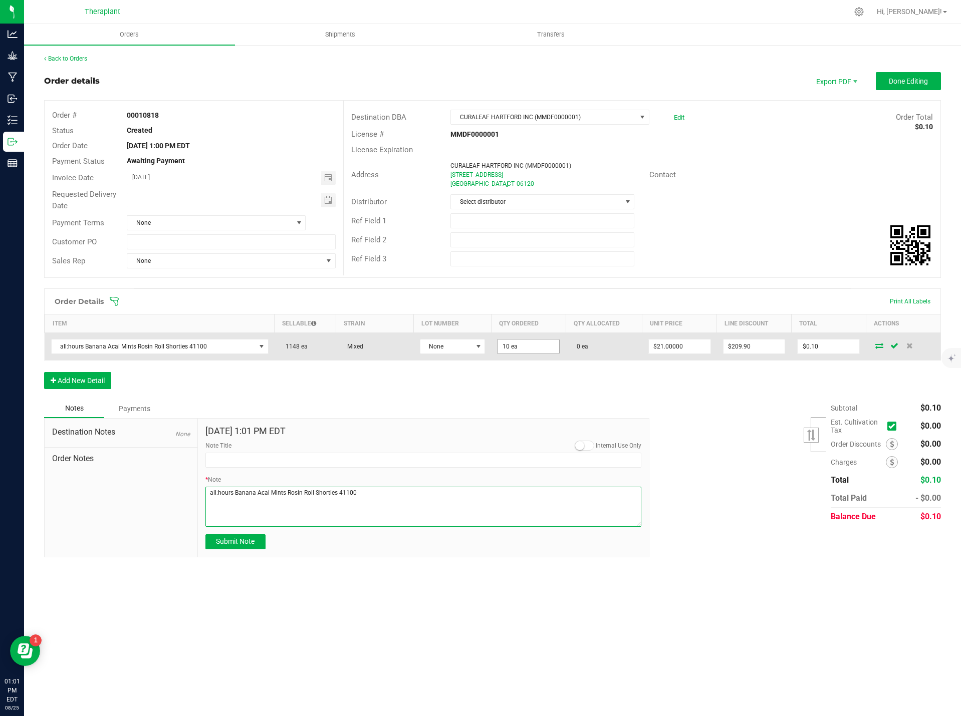
type textarea "all:hours Banana Acai Mints Rosin Roll Shorties 41100"
type input "10"
click at [504, 348] on input "10" at bounding box center [528, 347] width 62 height 14
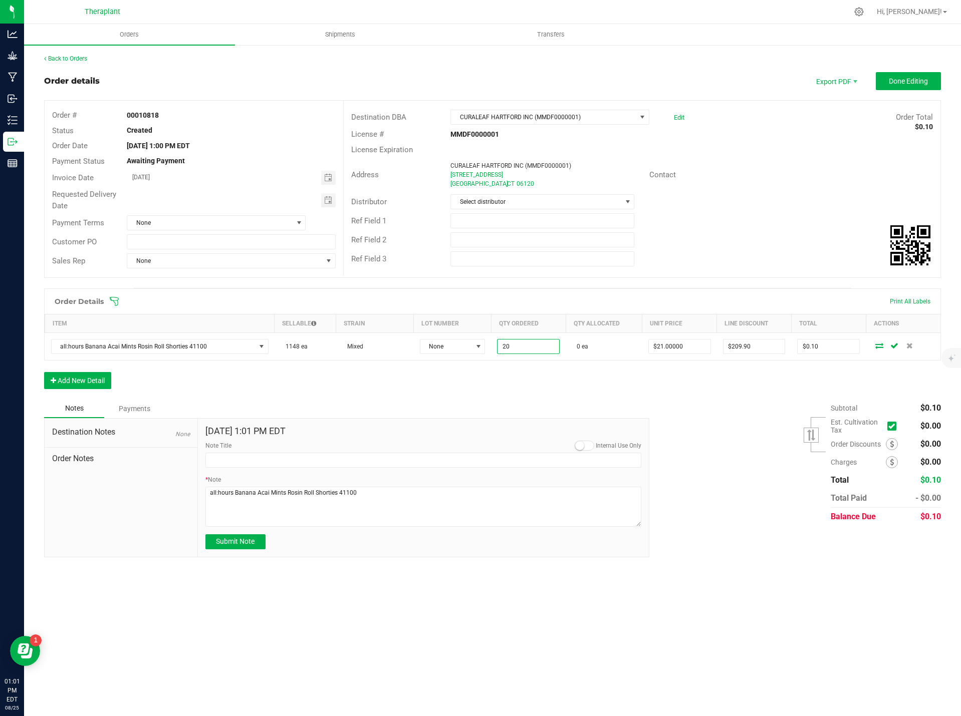
type input "20 ea"
type input "$210.10"
click at [720, 398] on div "Order Details Print All Labels Item Sellable Strain Lot Number Qty Ordered Qty …" at bounding box center [492, 344] width 897 height 111
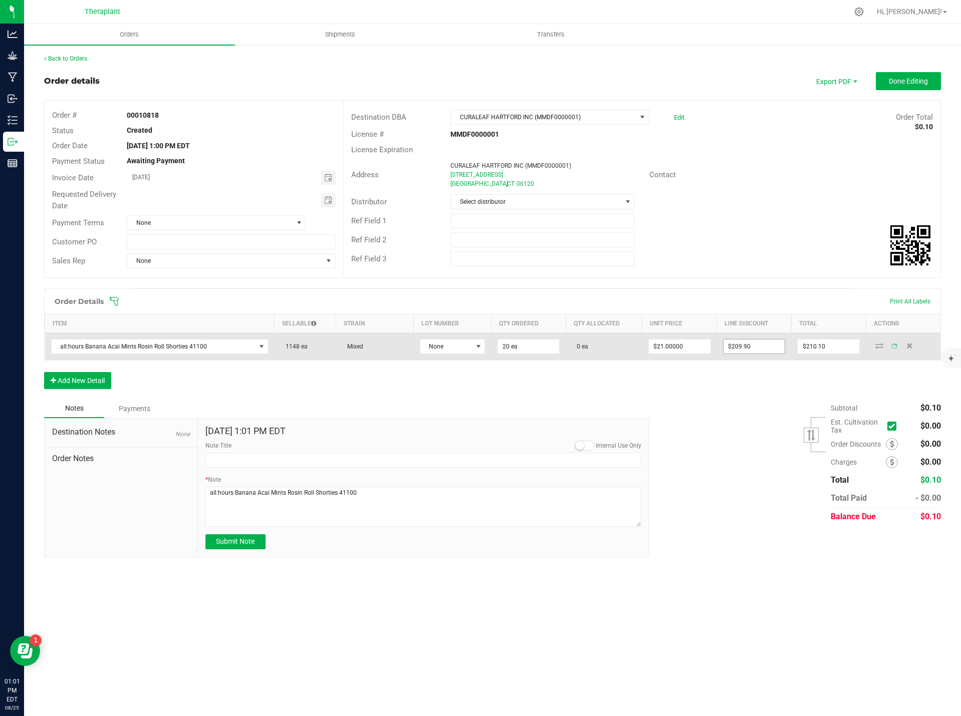
type input "209.9"
click at [753, 344] on input "209.9" at bounding box center [754, 347] width 62 height 14
type input "209.9"
click at [762, 351] on input "209.9" at bounding box center [754, 347] width 62 height 14
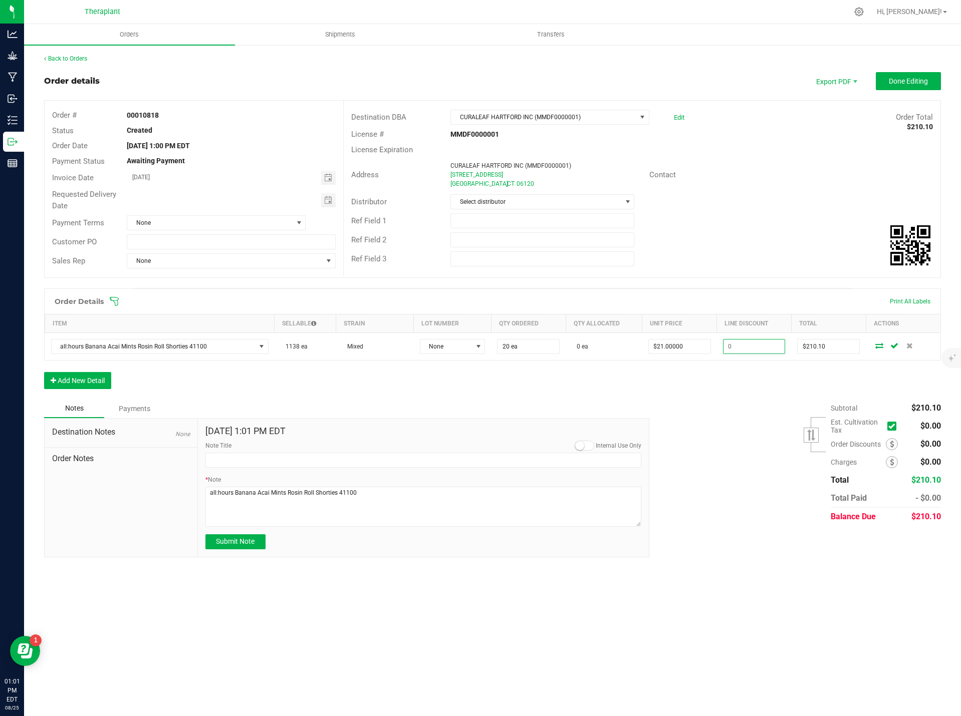
type input "$420.00"
drag, startPoint x: 749, startPoint y: 411, endPoint x: 749, endPoint y: 406, distance: 5.5
click at [749, 411] on div "Subtotal $210.10 Est. Cultivation Tax" at bounding box center [791, 462] width 299 height 127
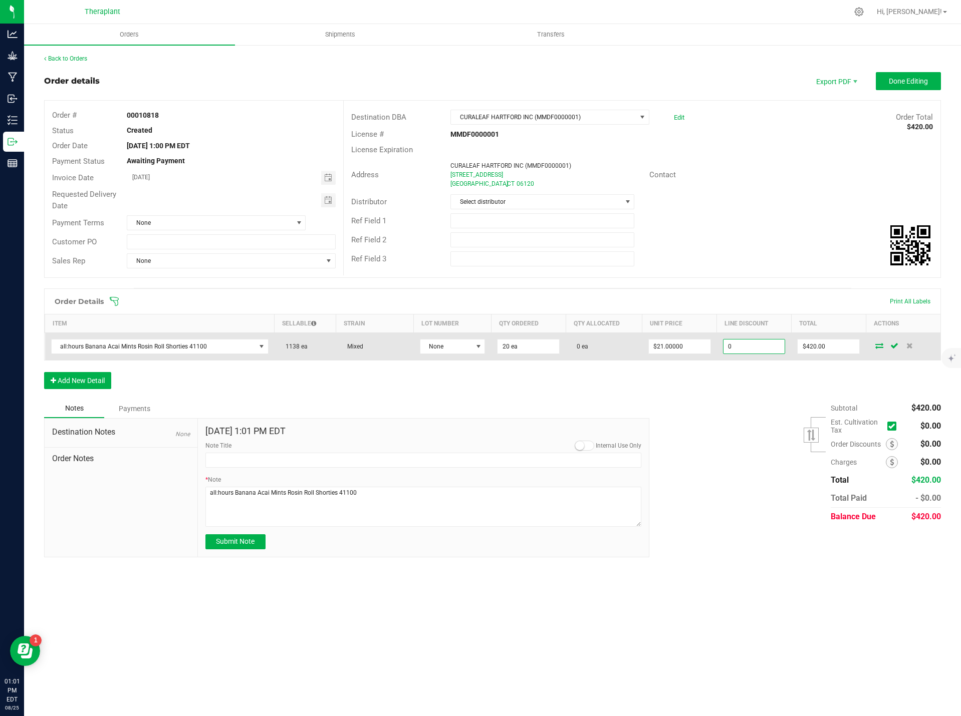
click at [739, 348] on input "0" at bounding box center [754, 347] width 62 height 14
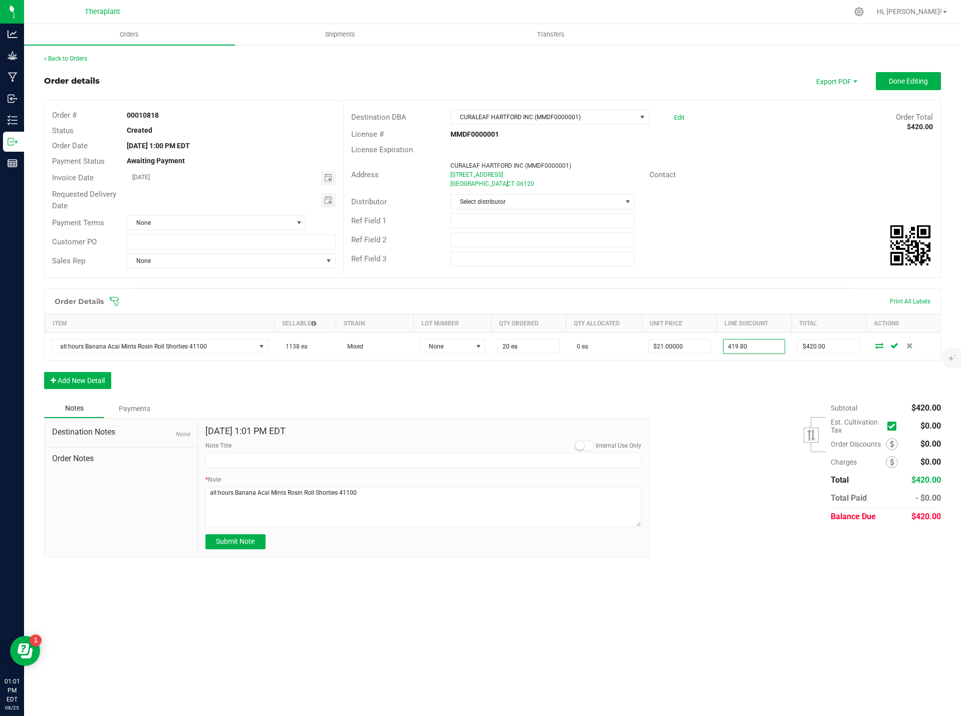
type input "$419.80"
type input "$0.20"
click at [728, 393] on div "Order Details Print All Labels Item Sellable Strain Lot Number Qty Ordered Qty …" at bounding box center [492, 344] width 897 height 111
click at [367, 489] on textarea "* Note" at bounding box center [423, 507] width 436 height 40
type textarea "all:hours Banana Acai Mints Rosin Roll Shorties 41100- Sent 20 units for employ…"
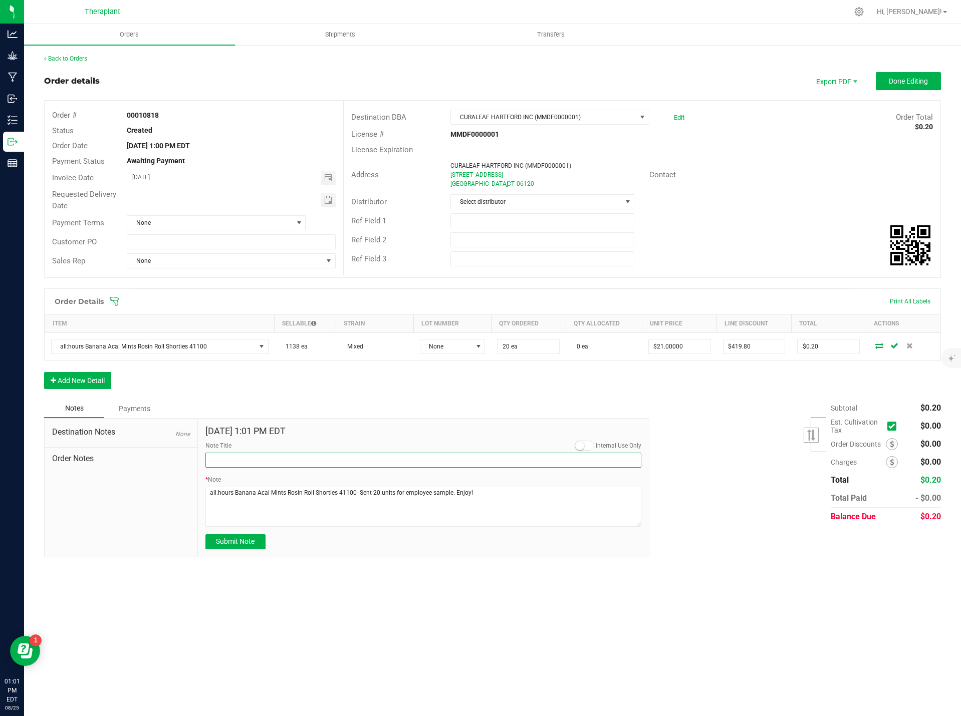
click at [239, 460] on input "Note Title" at bounding box center [423, 460] width 436 height 15
type input "Sample Units"
click at [245, 538] on span "Submit Note" at bounding box center [235, 542] width 39 height 8
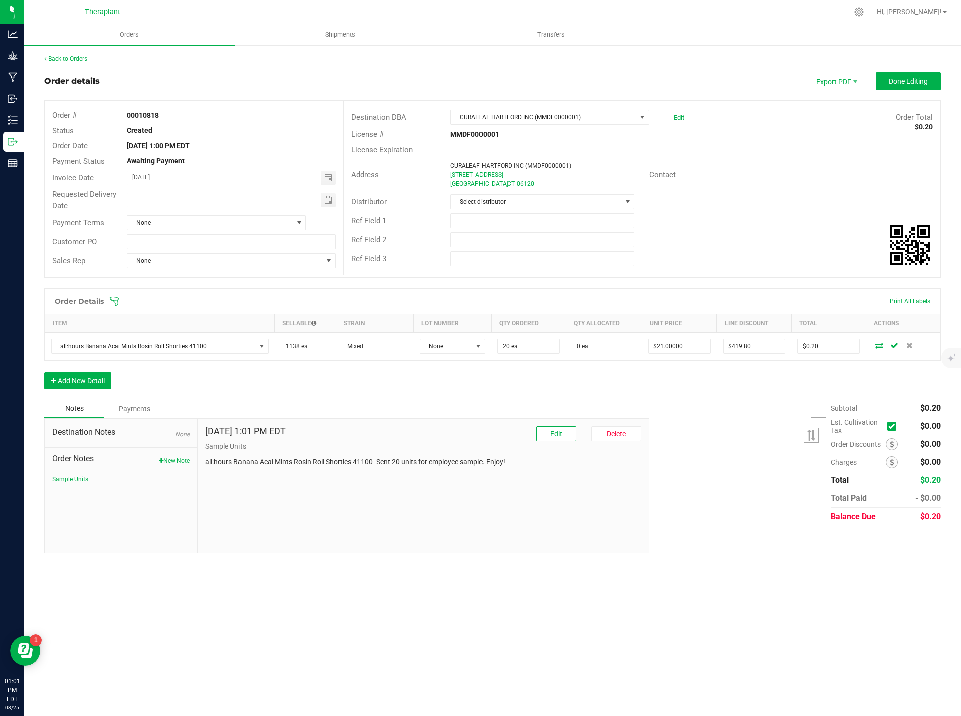
click at [176, 461] on button "New Note" at bounding box center [174, 460] width 31 height 9
click at [229, 464] on input "Note Title" at bounding box center [423, 460] width 436 height 15
type input "Delivery"
click at [235, 501] on textarea "* Note" at bounding box center [423, 507] width 436 height 40
type textarea "Please deliver [DATE]"
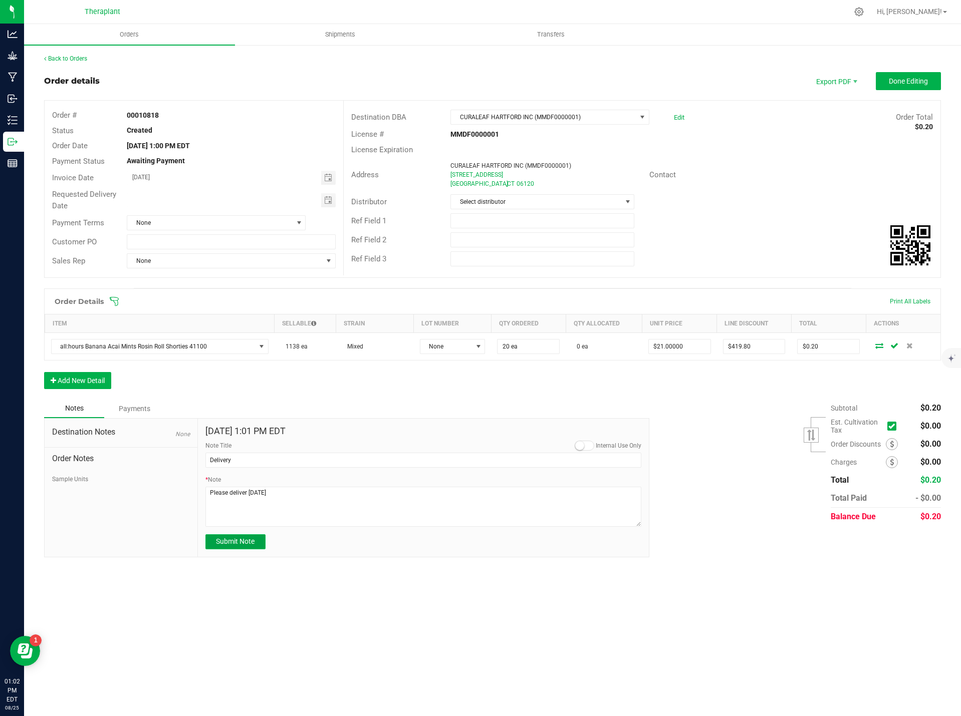
click at [253, 543] on span "Submit Note" at bounding box center [235, 542] width 39 height 8
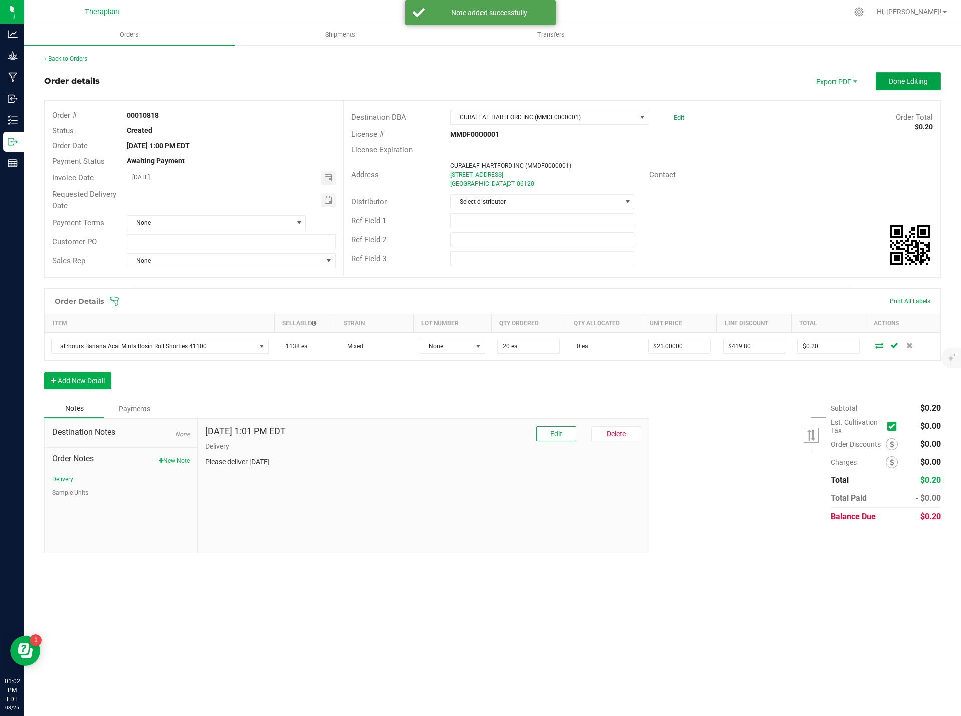
click at [914, 75] on button "Done Editing" at bounding box center [908, 81] width 65 height 18
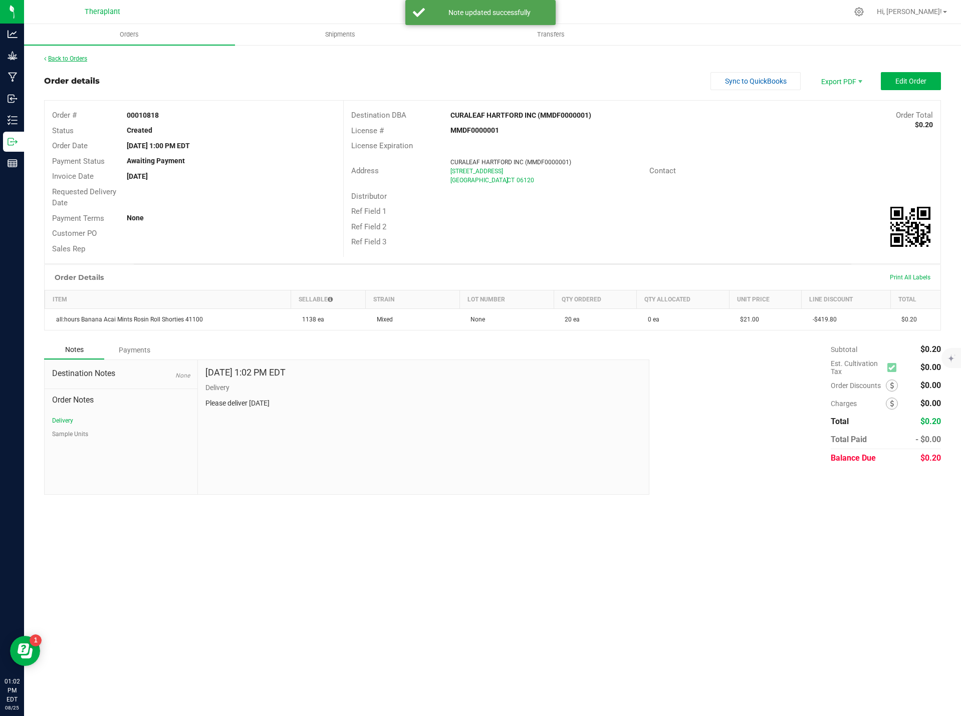
click at [87, 58] on link "Back to Orders" at bounding box center [65, 58] width 43 height 7
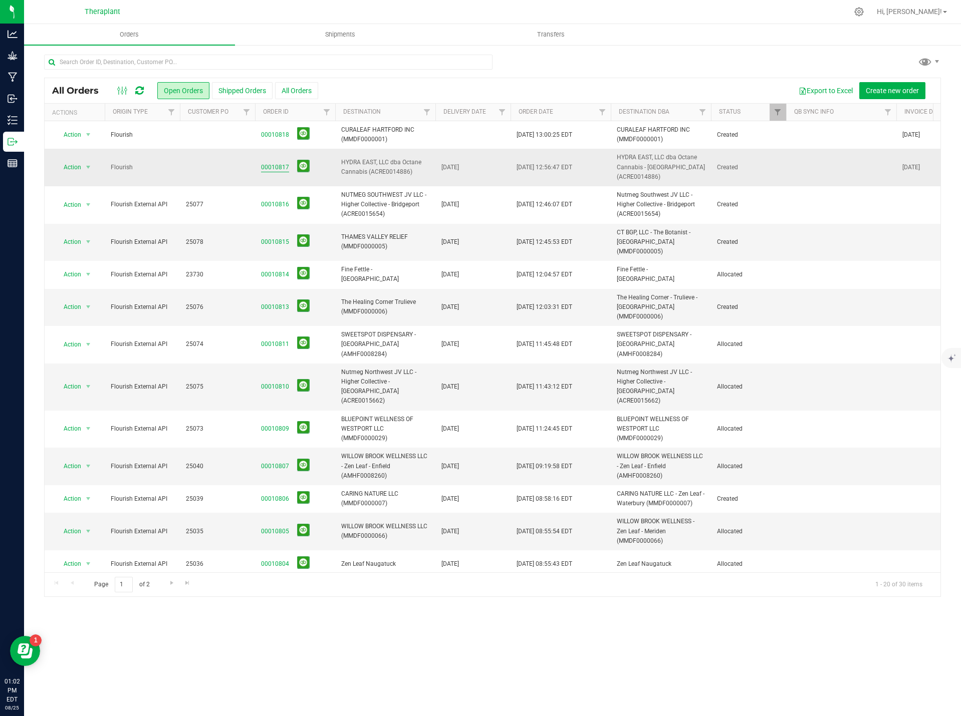
click at [278, 166] on link "00010817" at bounding box center [275, 168] width 28 height 10
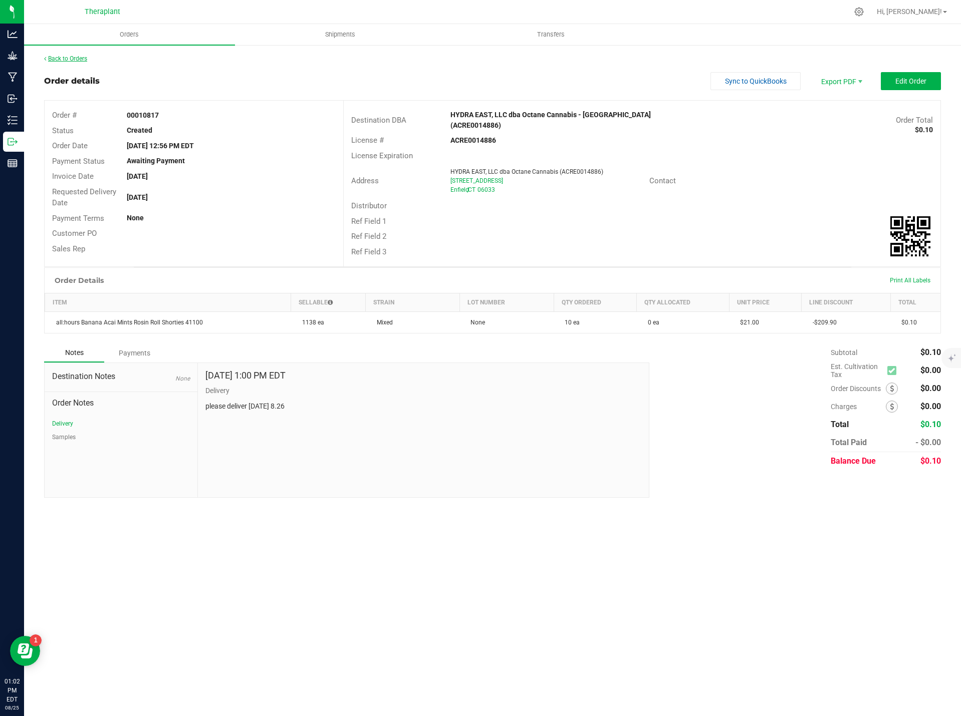
click at [70, 60] on link "Back to Orders" at bounding box center [65, 58] width 43 height 7
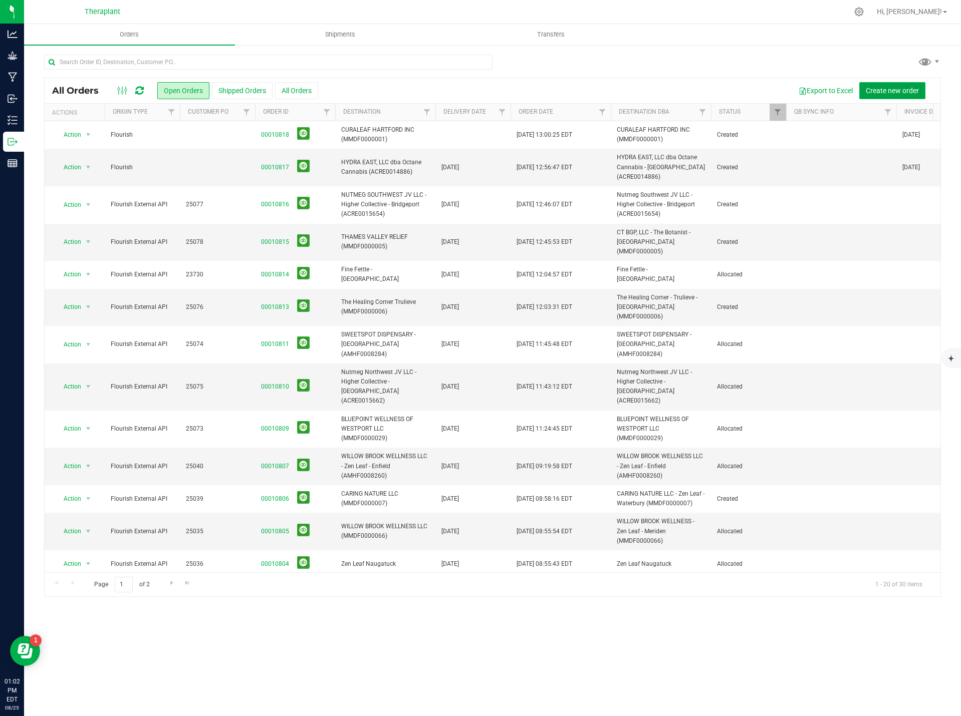
click at [886, 88] on span "Create new order" at bounding box center [892, 91] width 53 height 8
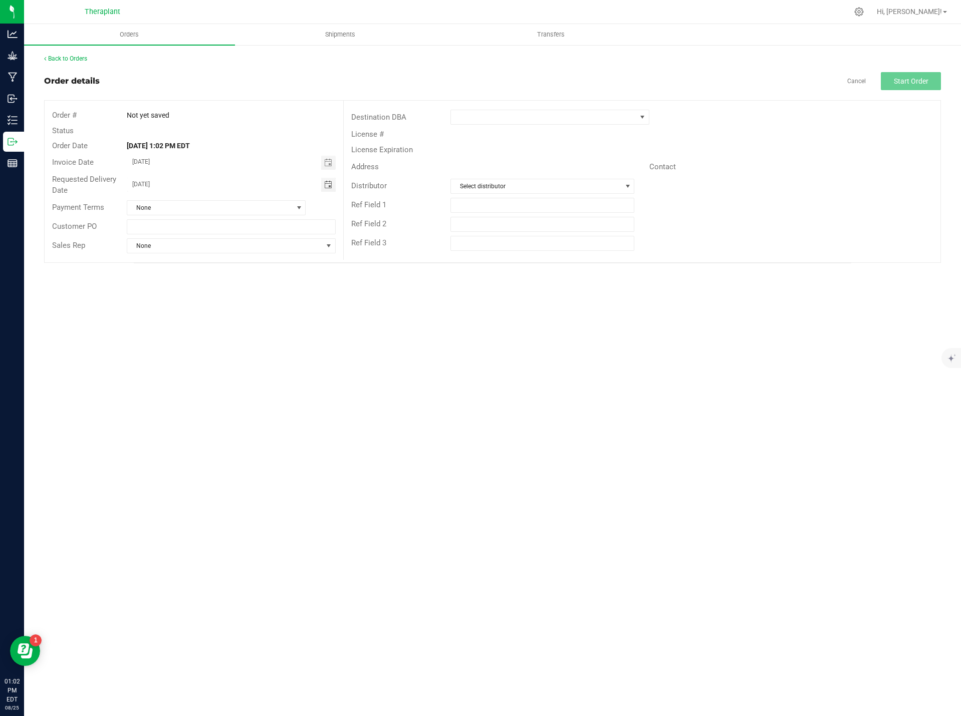
drag, startPoint x: 173, startPoint y: 182, endPoint x: 39, endPoint y: 190, distance: 134.5
click at [40, 192] on div "Back to Orders Order details Cancel Start Order Order # Not yet saved Status Or…" at bounding box center [492, 158] width 937 height 229
type input "month/day/year"
click at [515, 122] on span at bounding box center [543, 117] width 185 height 14
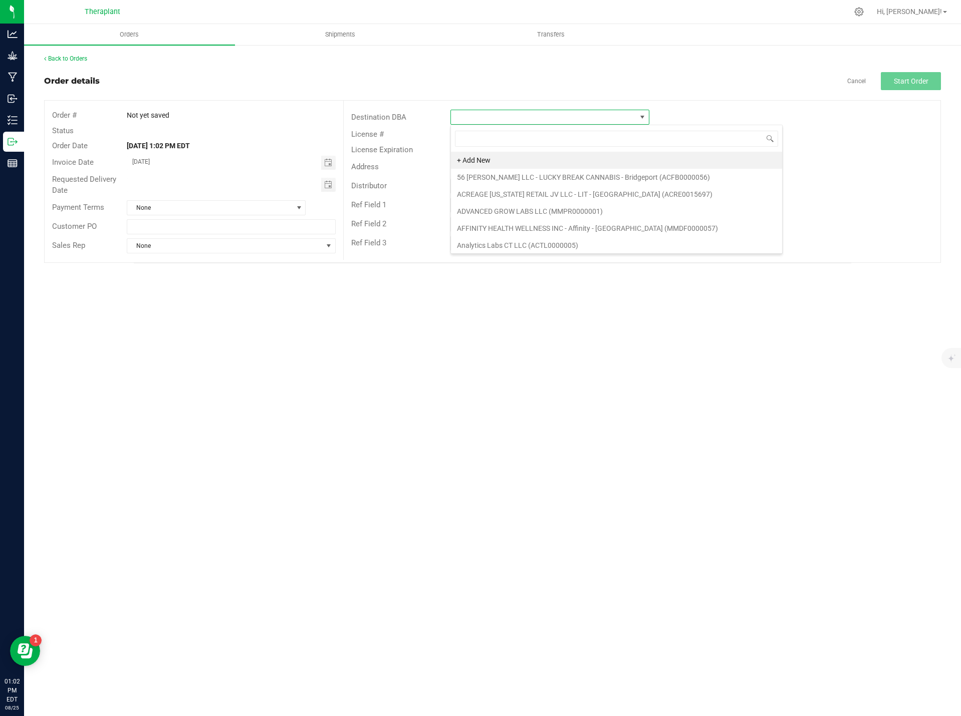
scroll to position [15, 199]
type input "harvest"
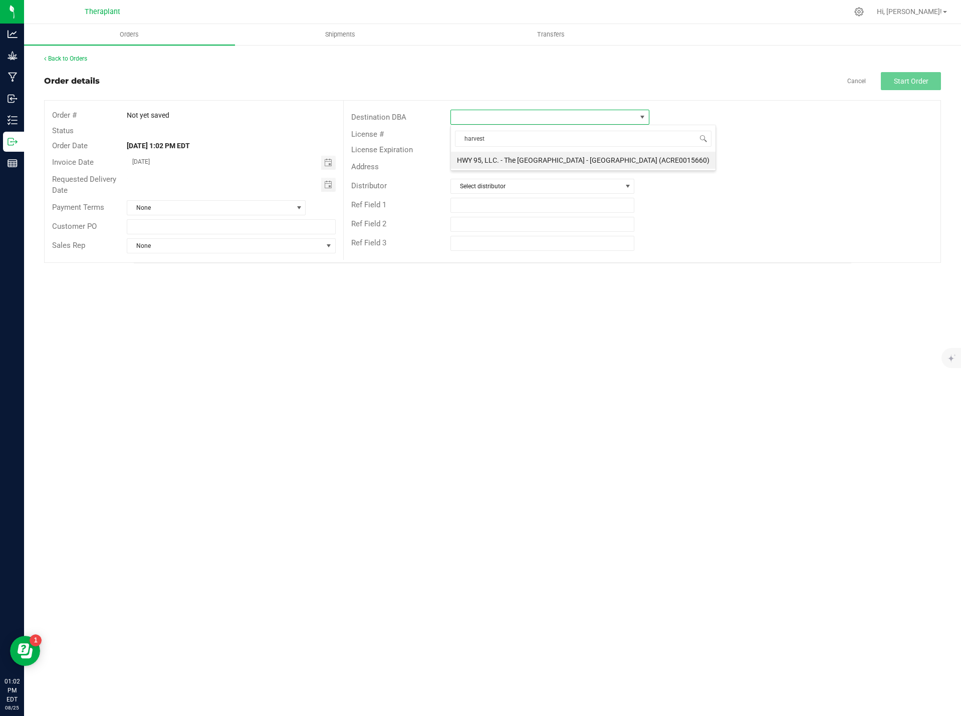
click at [531, 156] on li "HWY 95, LLC. - The [GEOGRAPHIC_DATA] - [GEOGRAPHIC_DATA] (ACRE0015660)" at bounding box center [583, 160] width 265 height 17
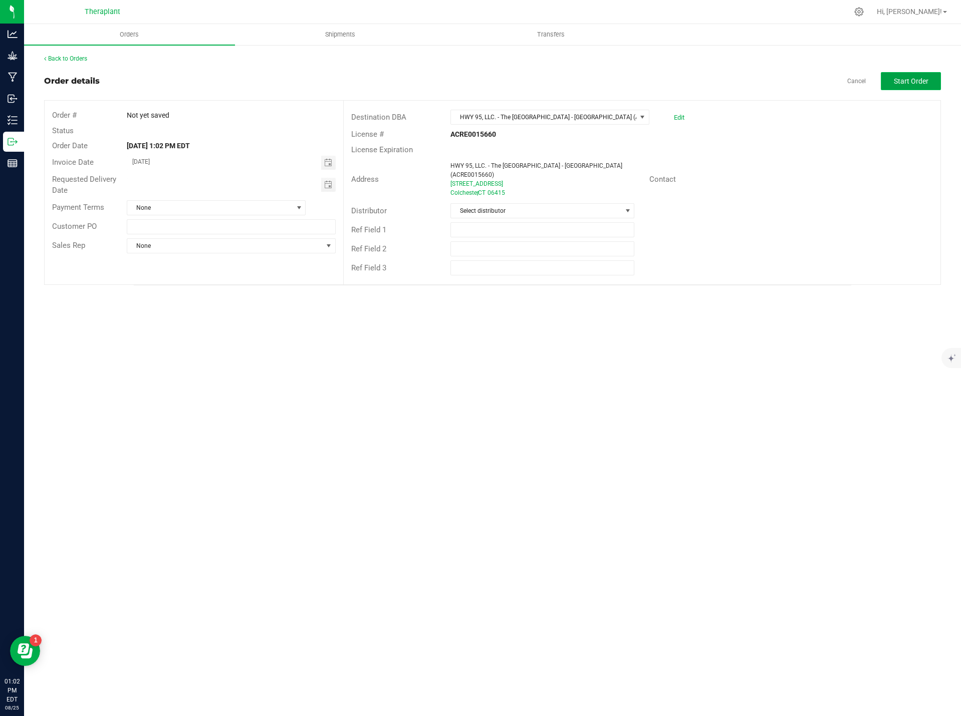
click at [913, 84] on span "Start Order" at bounding box center [911, 81] width 35 height 8
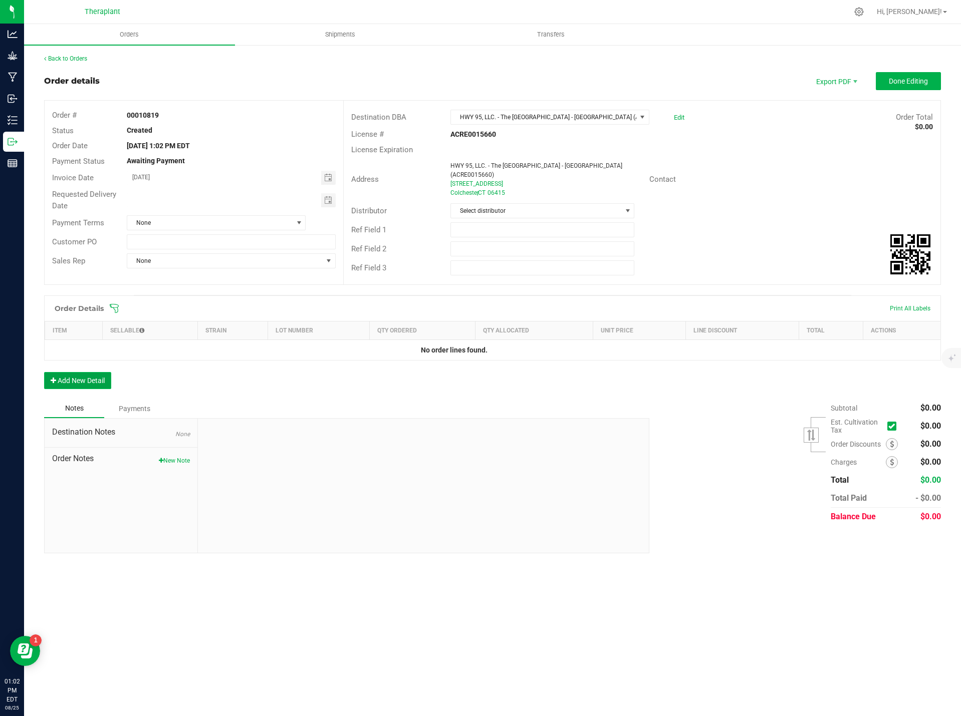
click at [96, 374] on button "Add New Detail" at bounding box center [77, 380] width 67 height 17
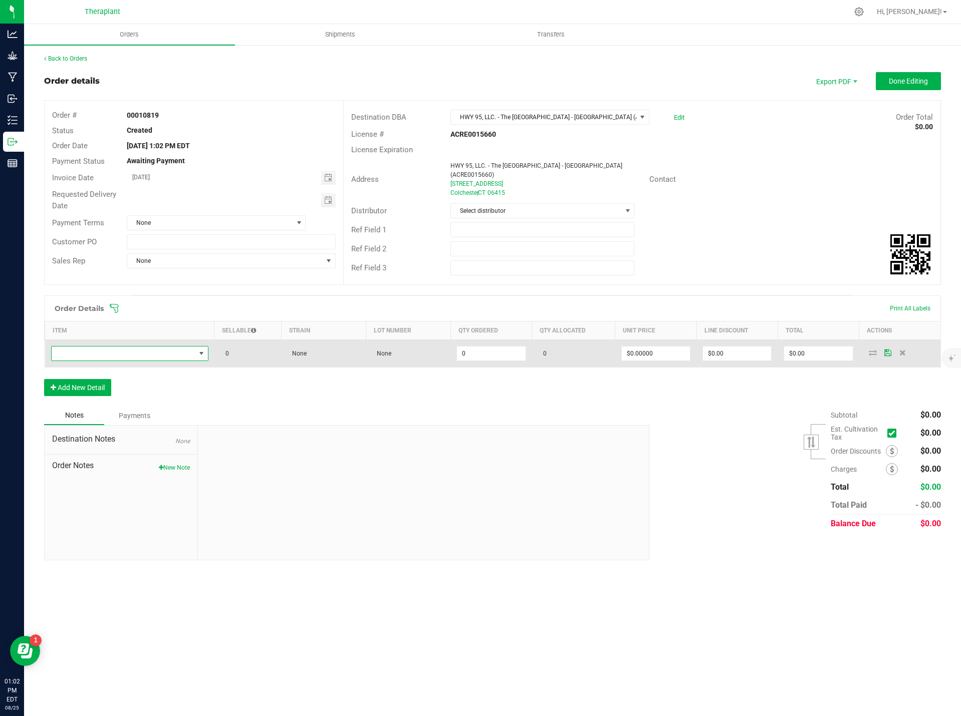
click at [78, 347] on span "NO DATA FOUND" at bounding box center [124, 354] width 144 height 14
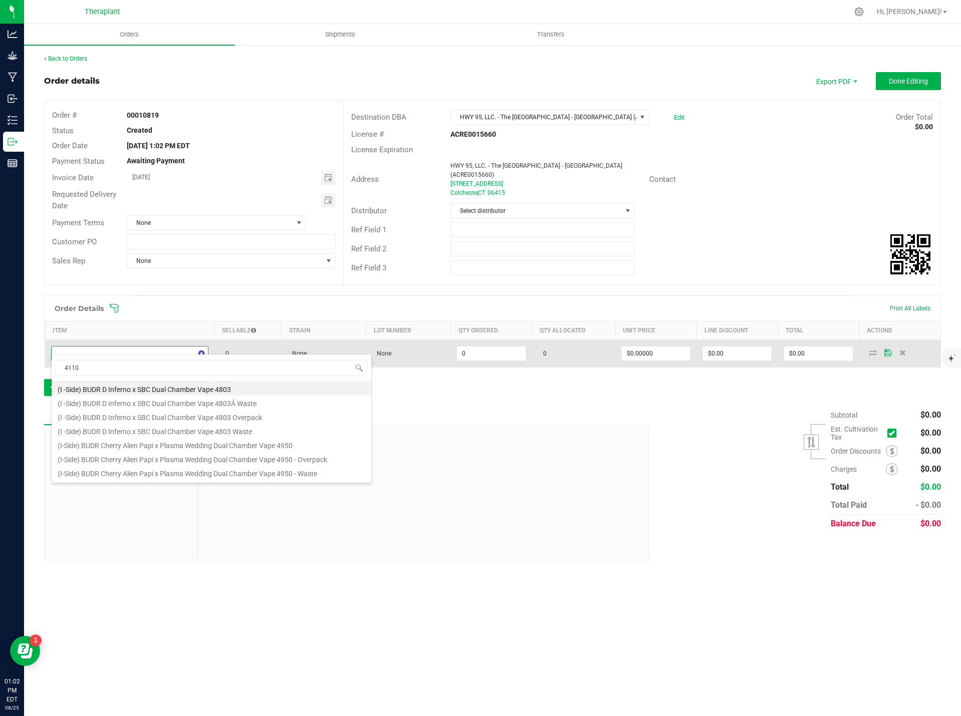
type input "41100"
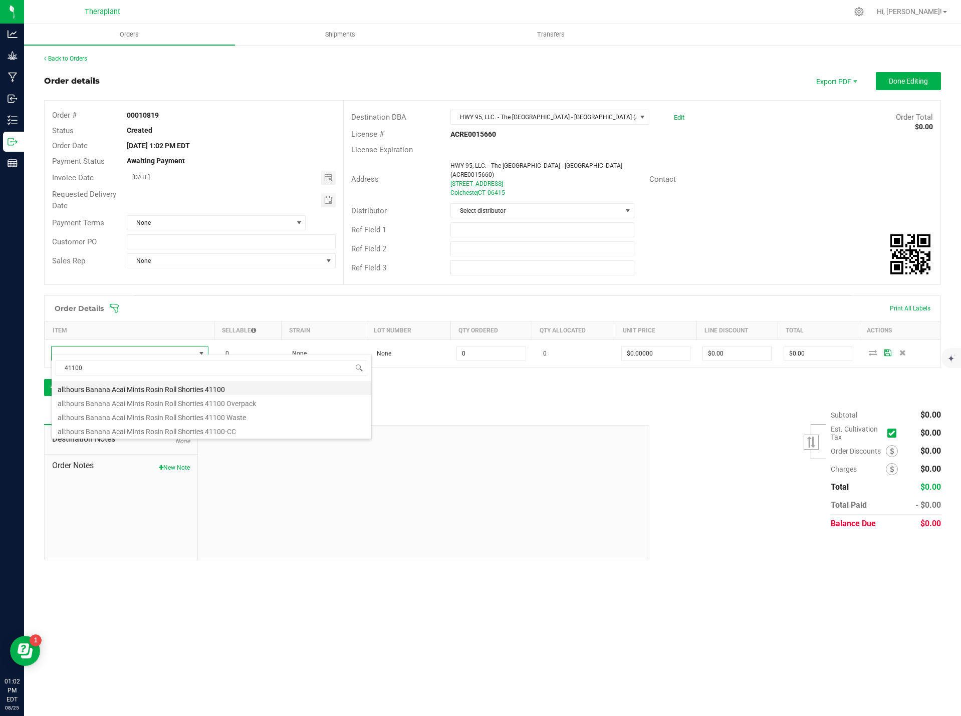
click at [228, 389] on li "all:hours Banana Acai Mints Rosin Roll Shorties 41100" at bounding box center [212, 388] width 320 height 14
type input "0 ea"
type input "$21.00000"
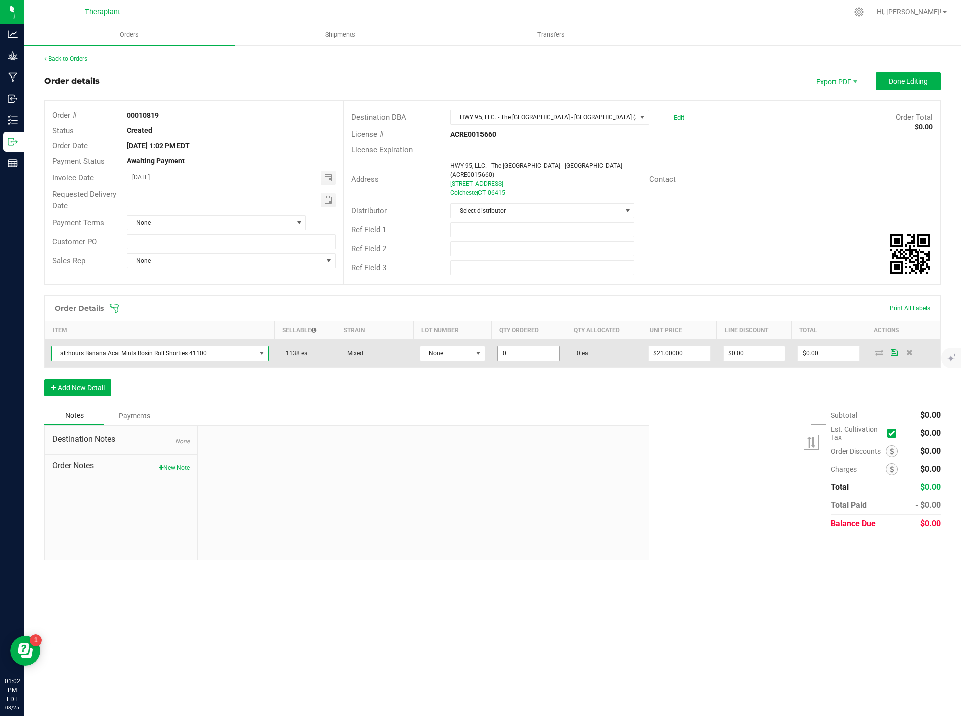
click at [519, 347] on input "0" at bounding box center [528, 354] width 62 height 14
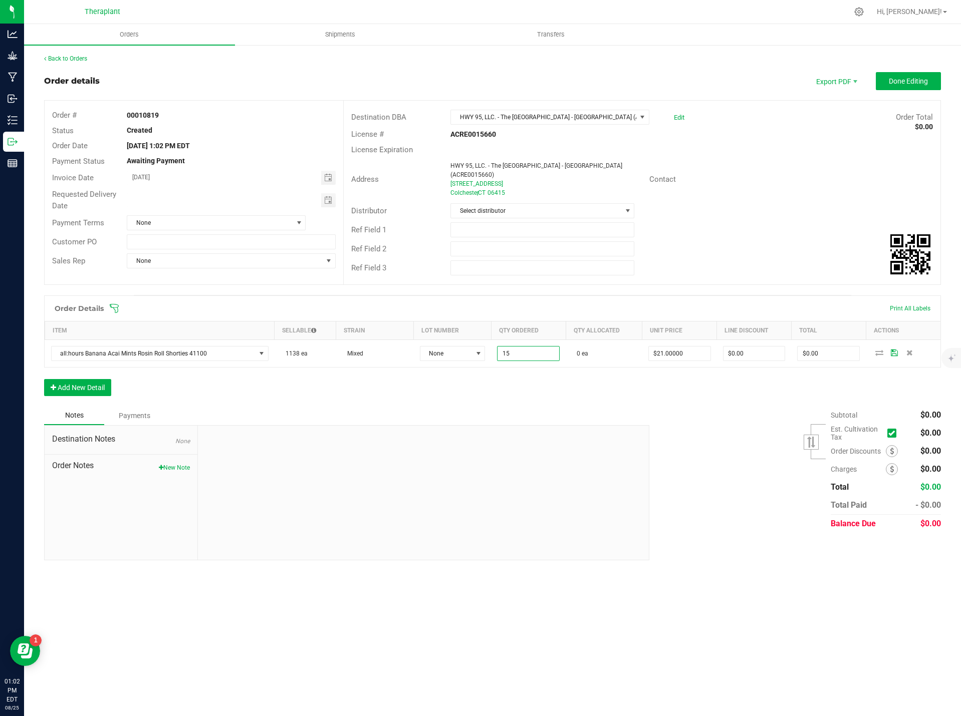
type input "15 ea"
type input "$315.00"
click at [700, 413] on div "Subtotal $0.00 Est. Cultivation Tax" at bounding box center [791, 469] width 299 height 127
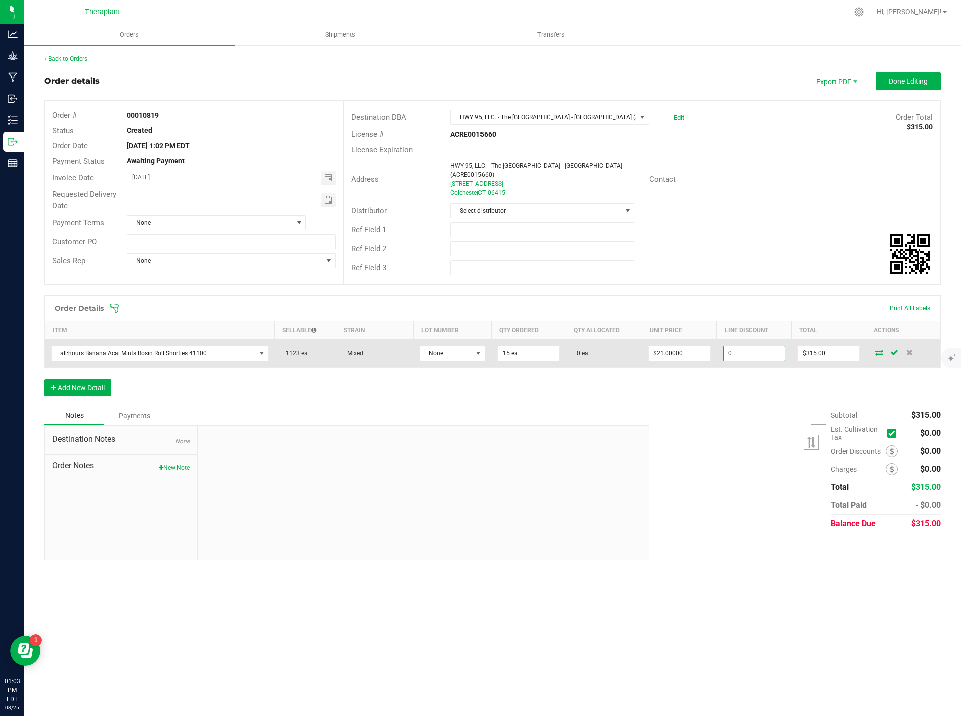
click at [755, 347] on input "0" at bounding box center [754, 354] width 62 height 14
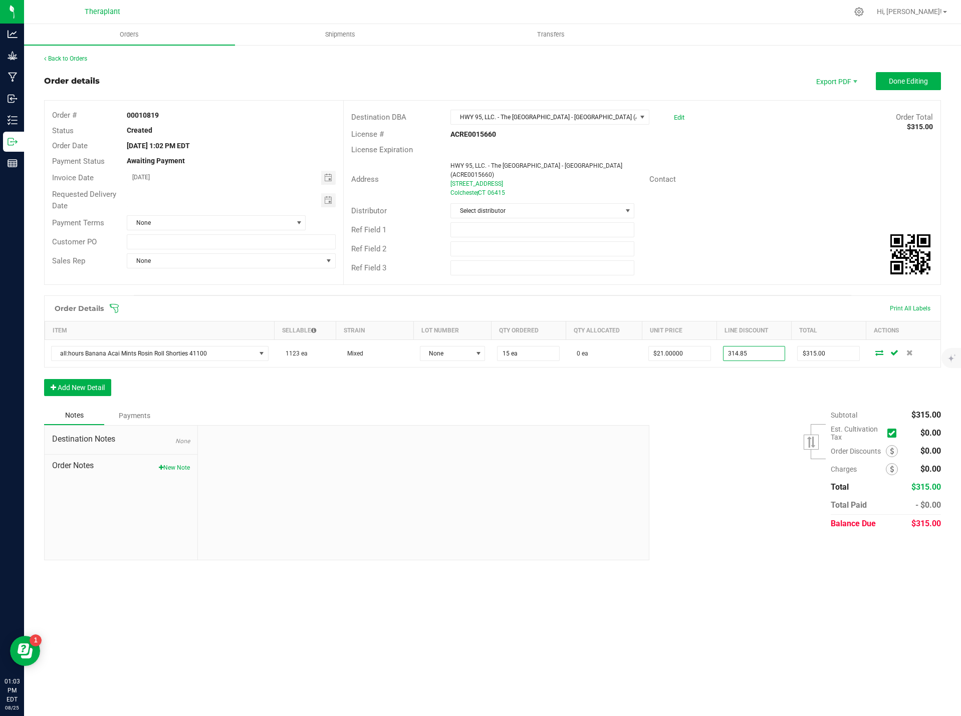
type input "$314.85"
type input "$0.15"
click at [718, 411] on div "Subtotal $315.00 Est. Cultivation Tax" at bounding box center [791, 469] width 299 height 127
click at [180, 463] on button "New Note" at bounding box center [174, 467] width 31 height 9
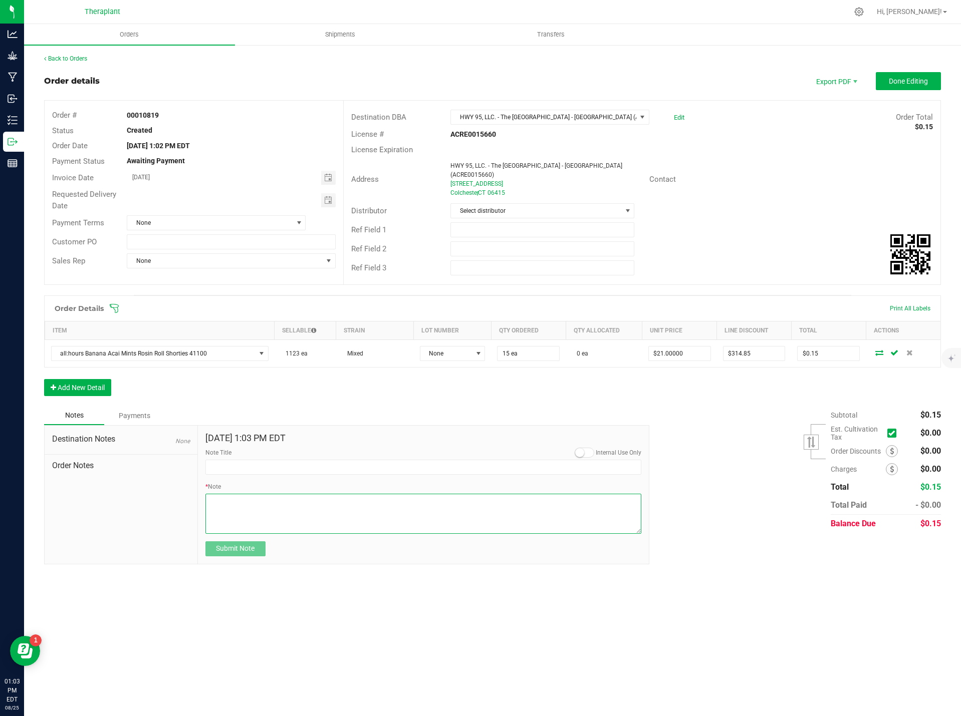
click at [246, 498] on textarea "* Note" at bounding box center [423, 514] width 436 height 40
paste textarea "all:hours Banana Acai Mints Rosin Roll Shorties 41100"
click at [396, 502] on textarea "* Note" at bounding box center [423, 514] width 436 height 40
type textarea "all:hours Banana Acai Mints Rosin Roll Shorties 41100- sent 15 units for employ…"
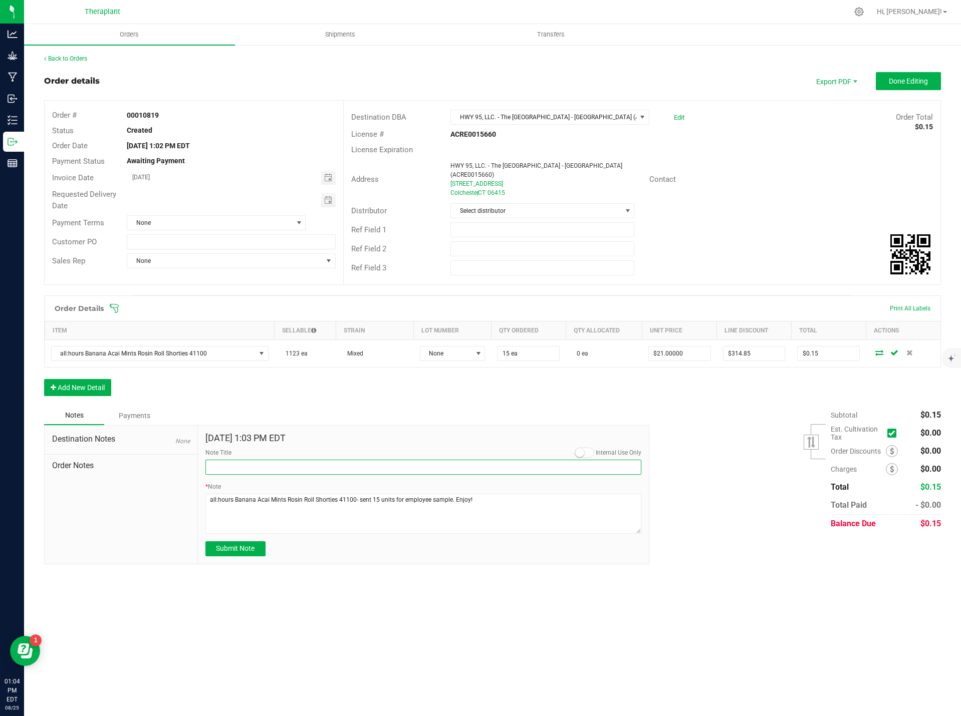
click at [229, 460] on input "Note Title" at bounding box center [423, 467] width 436 height 15
type input "Sample Units"
click at [300, 591] on div "Orders Shipments Transfers Back to Orders Order details Export PDF Done Editing…" at bounding box center [492, 370] width 937 height 692
click at [223, 545] on span "Submit Note" at bounding box center [235, 549] width 39 height 8
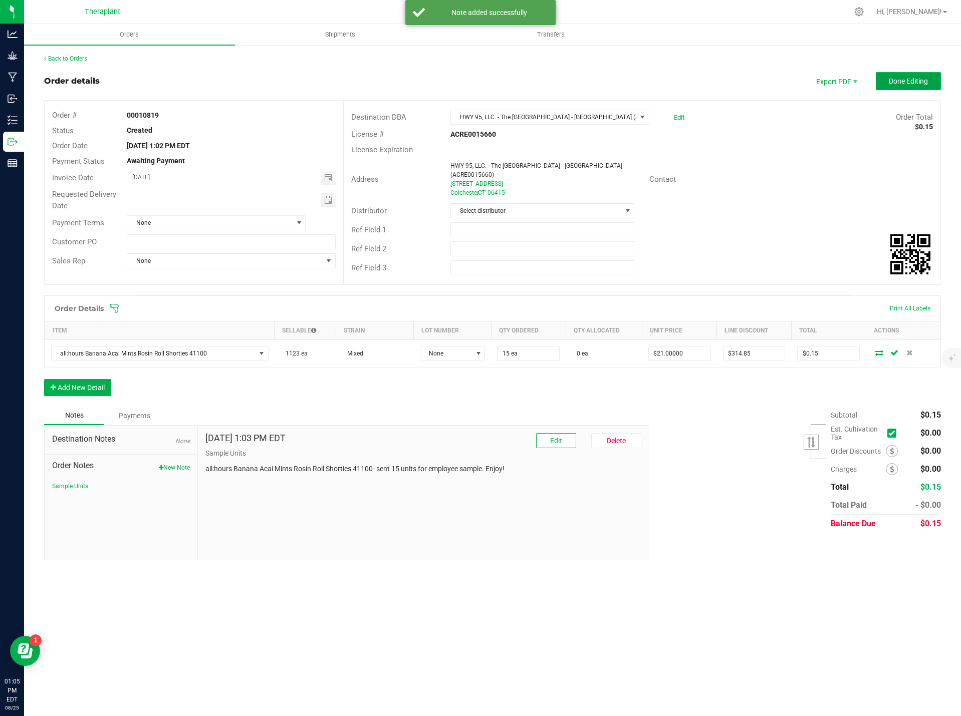
click at [925, 89] on button "Done Editing" at bounding box center [908, 81] width 65 height 18
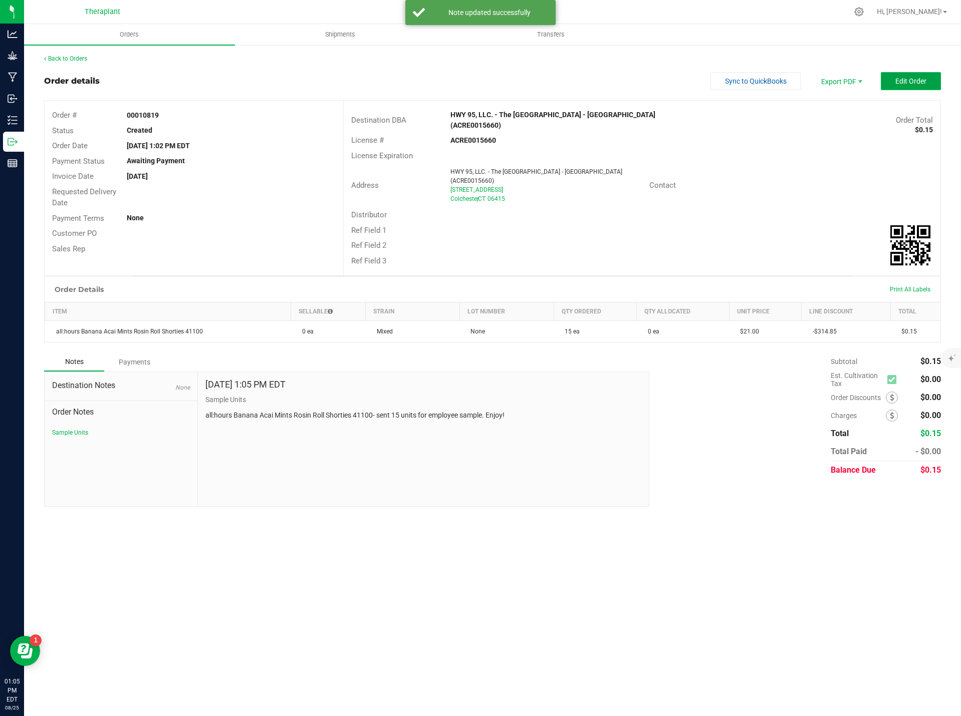
click at [909, 88] on button "Edit Order" at bounding box center [911, 81] width 60 height 18
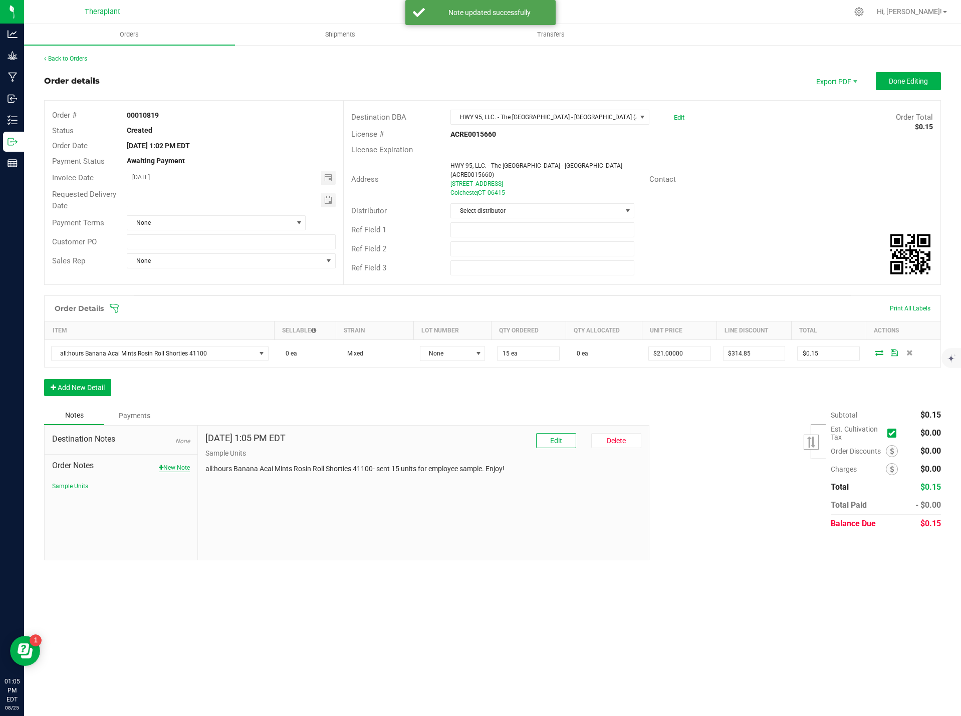
click at [171, 464] on button "New Note" at bounding box center [174, 467] width 31 height 9
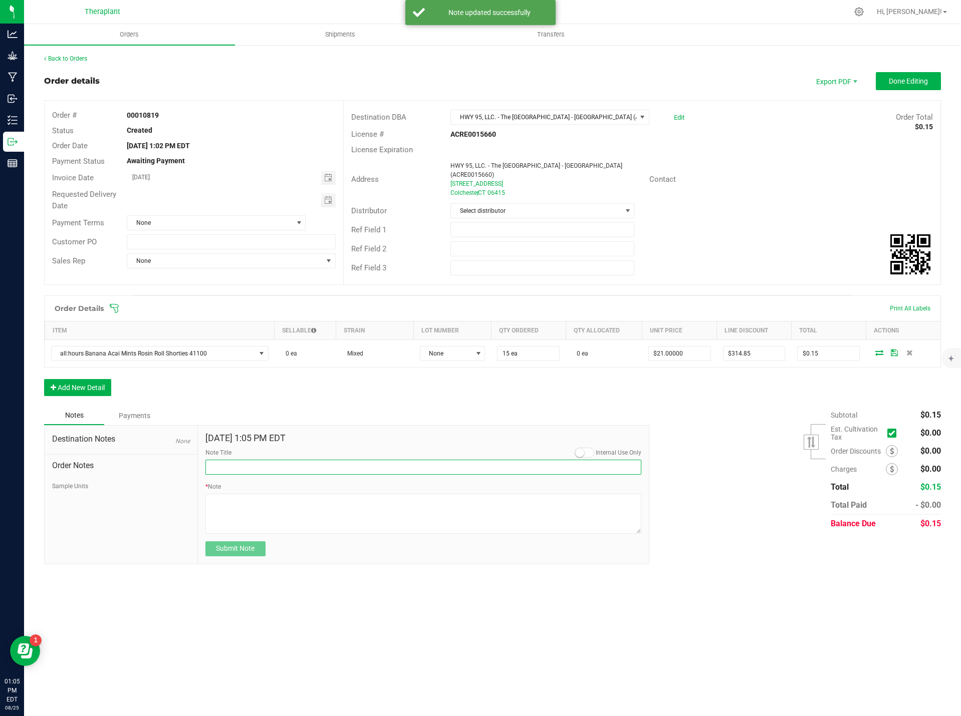
click at [222, 460] on input "Note Title" at bounding box center [423, 467] width 436 height 15
drag, startPoint x: 234, startPoint y: 462, endPoint x: 177, endPoint y: 464, distance: 56.6
click at [180, 465] on div "Destination Notes None Order Notes Sample Units [DATE] 1:05 PM EDT Internal Use…" at bounding box center [346, 494] width 605 height 139
type input "Delivery"
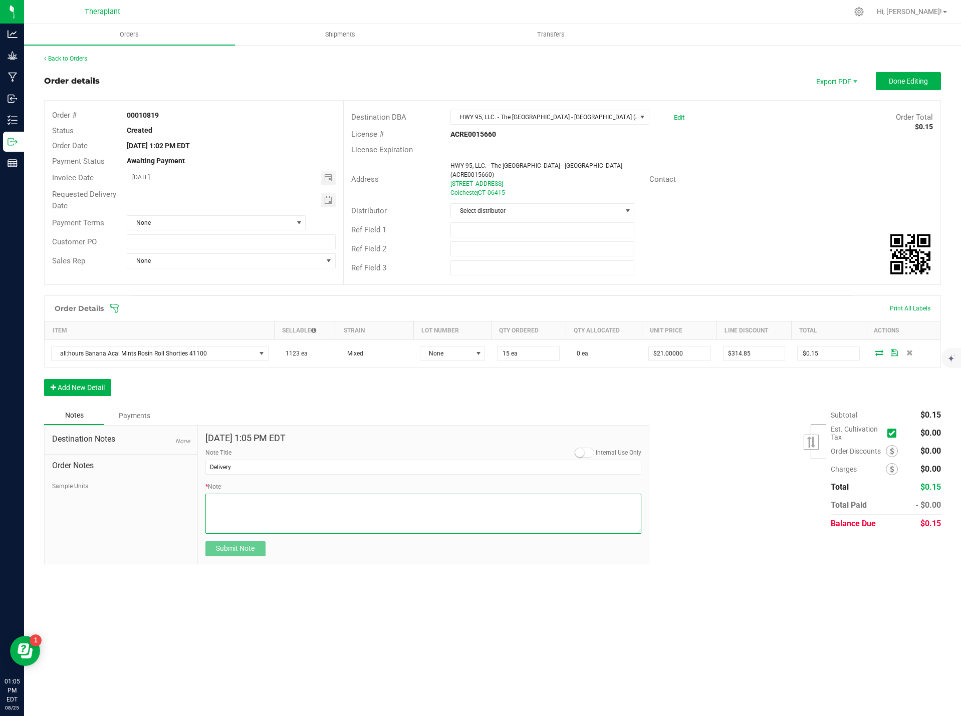
click at [213, 503] on textarea "* Note" at bounding box center [423, 514] width 436 height 40
type textarea "Please deliver 8.26"
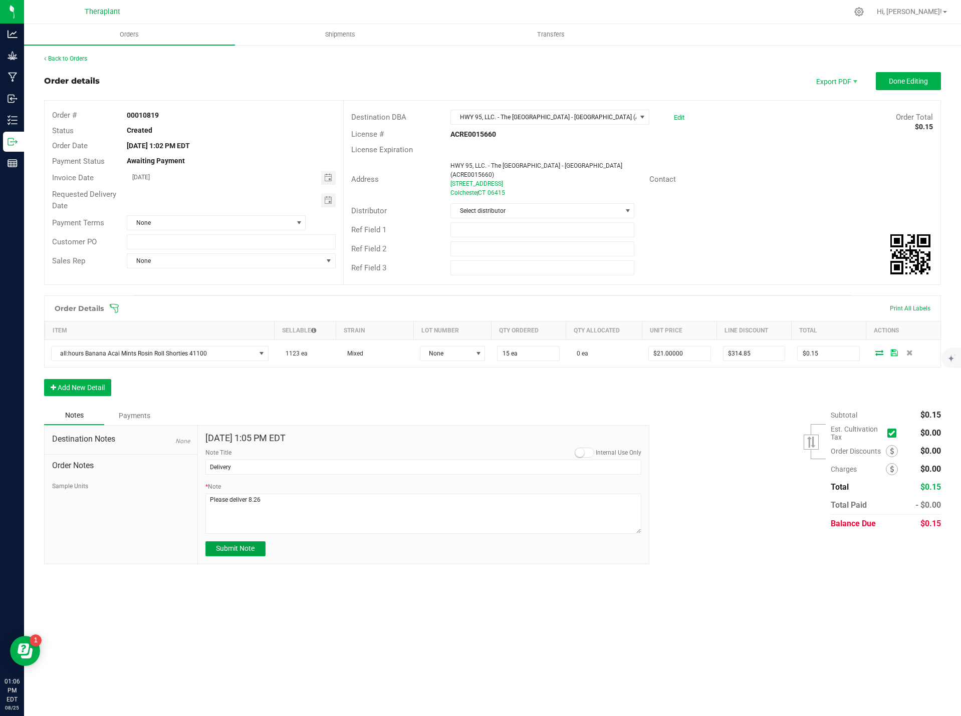
click at [258, 542] on button "Submit Note" at bounding box center [235, 549] width 60 height 15
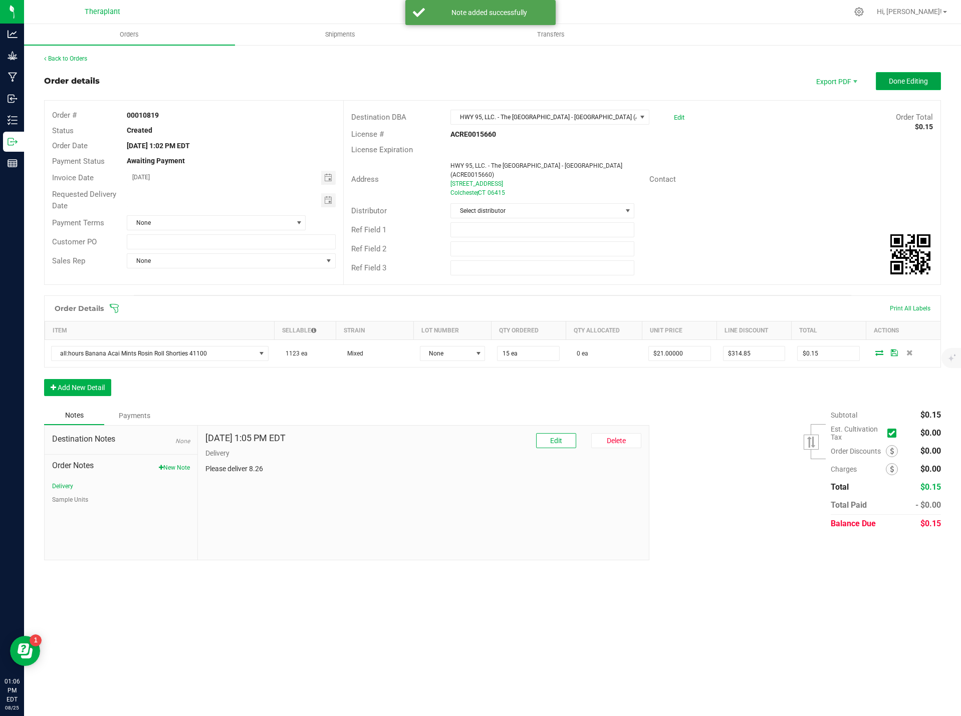
click at [907, 80] on span "Done Editing" at bounding box center [908, 81] width 39 height 8
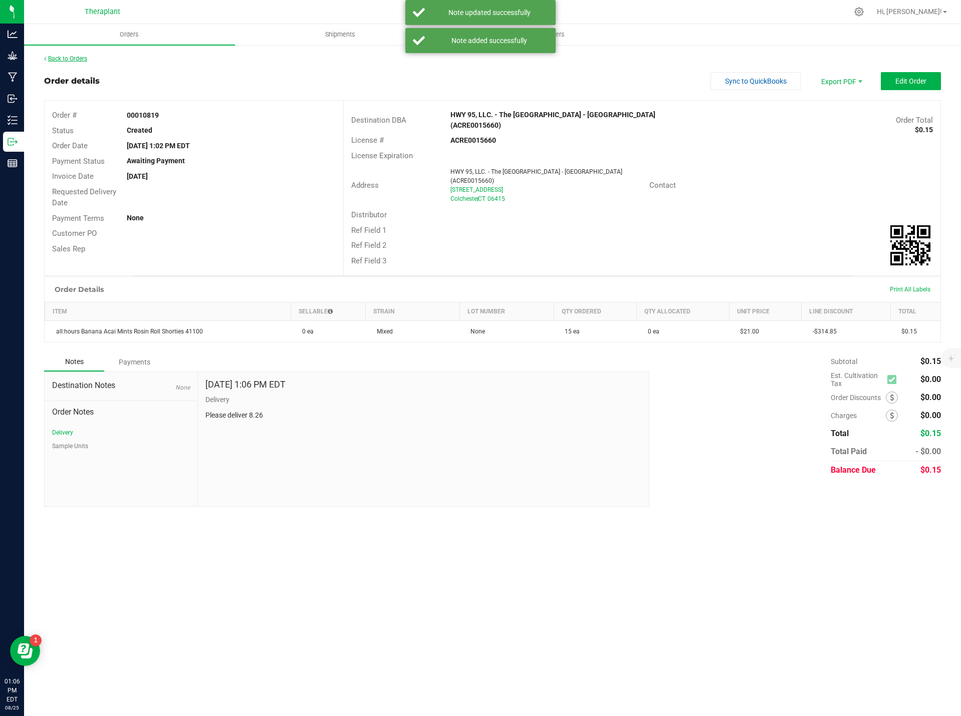
click at [70, 59] on link "Back to Orders" at bounding box center [65, 58] width 43 height 7
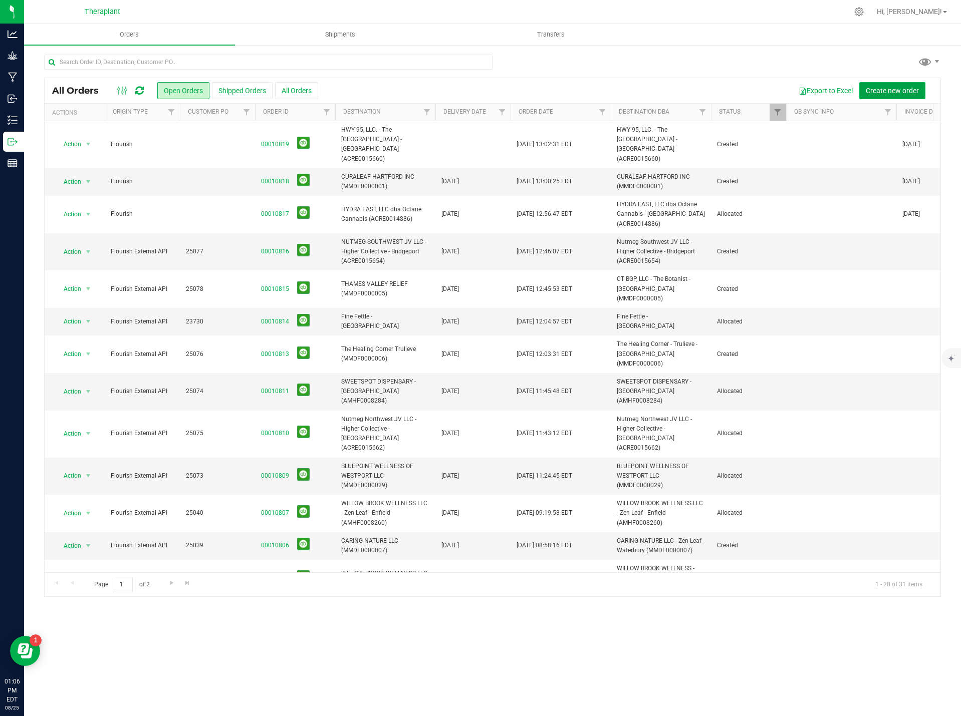
click at [887, 85] on button "Create new order" at bounding box center [892, 90] width 66 height 17
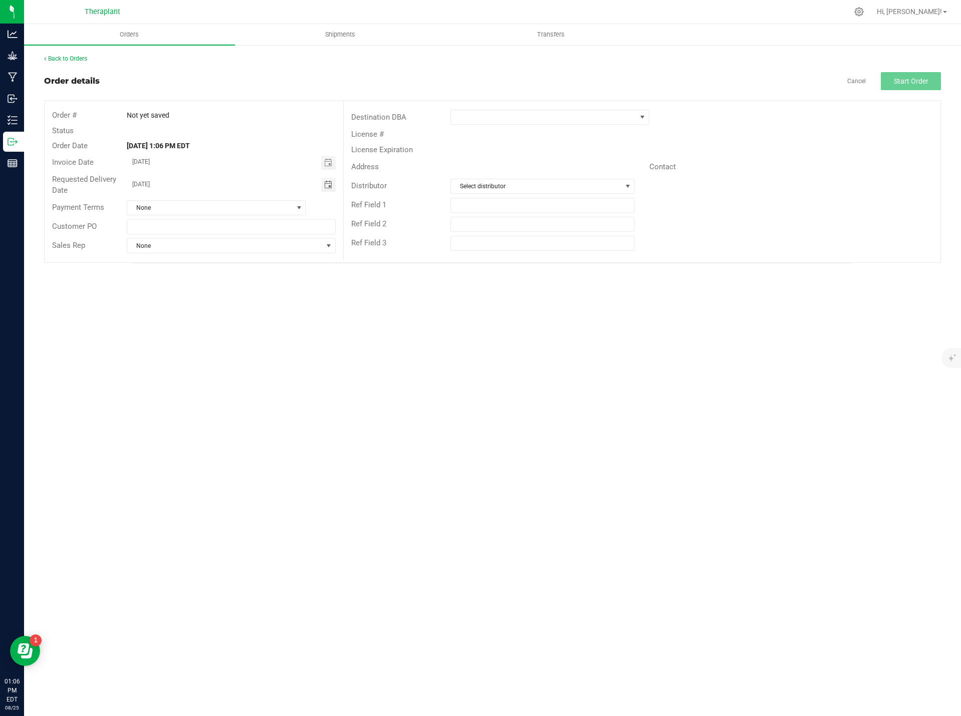
drag, startPoint x: 189, startPoint y: 185, endPoint x: 124, endPoint y: 184, distance: 65.6
click at [124, 184] on div "[DATE]" at bounding box center [231, 185] width 224 height 14
type input "month/day/year"
click at [520, 121] on span at bounding box center [543, 117] width 185 height 14
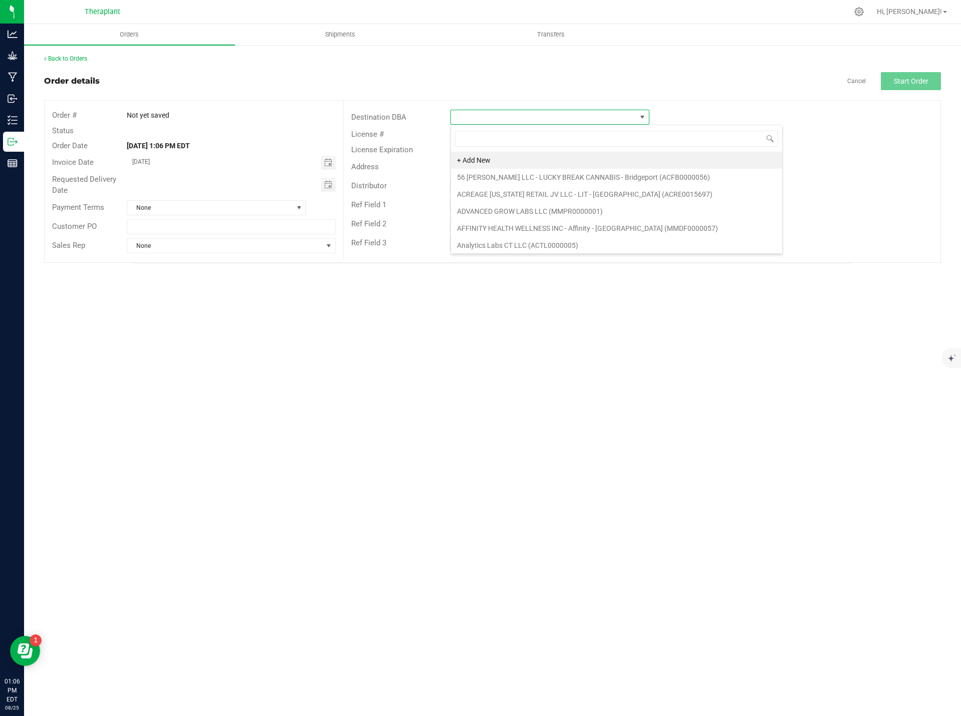
scroll to position [15, 199]
type input "lit"
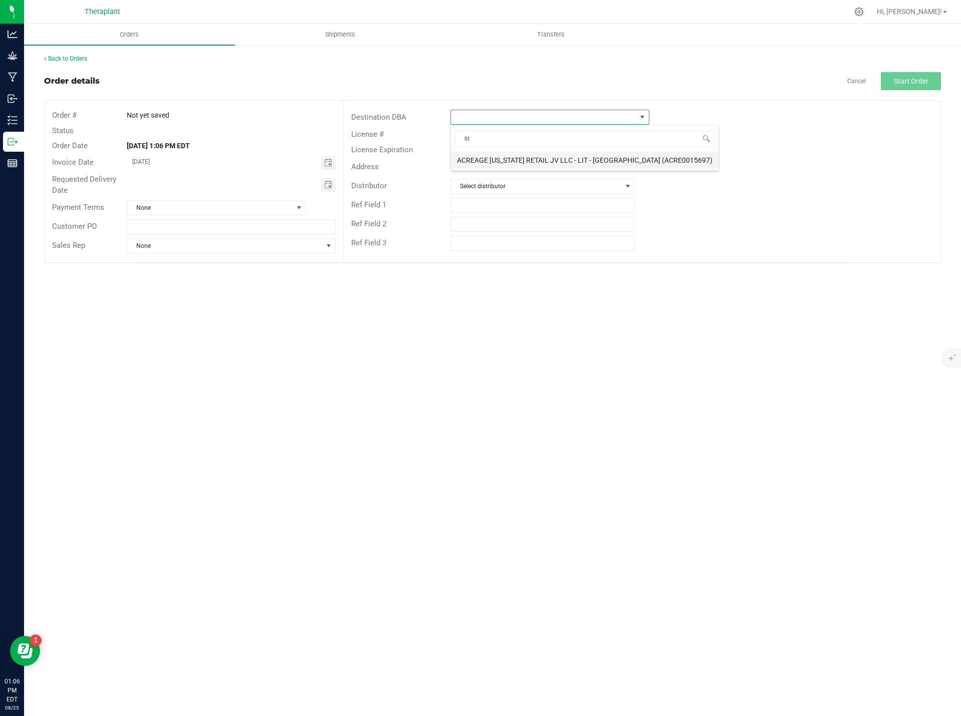
click at [567, 163] on li "ACREAGE [US_STATE] RETAIL JV LLC - LIT - [GEOGRAPHIC_DATA] (ACRE0015697)" at bounding box center [585, 160] width 268 height 17
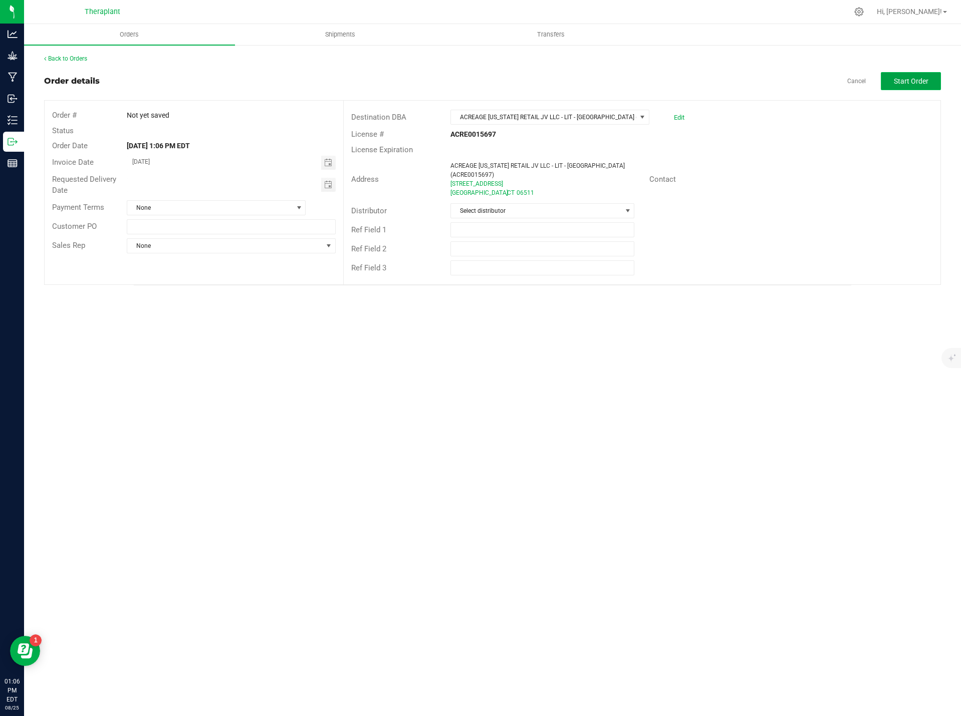
click at [907, 78] on span "Start Order" at bounding box center [911, 81] width 35 height 8
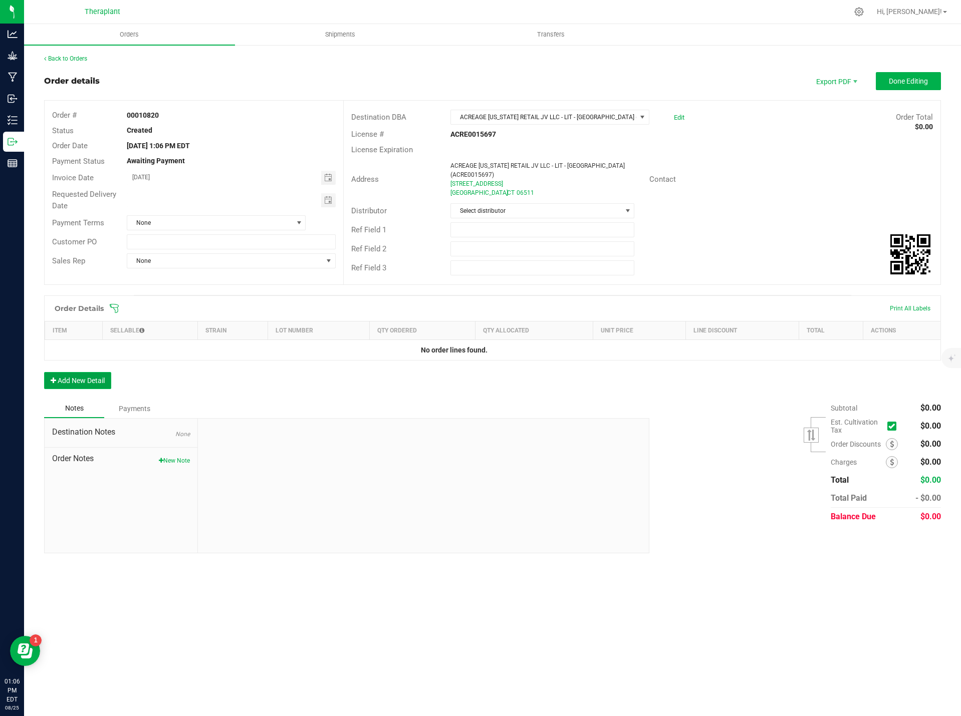
click at [93, 379] on button "Add New Detail" at bounding box center [77, 380] width 67 height 17
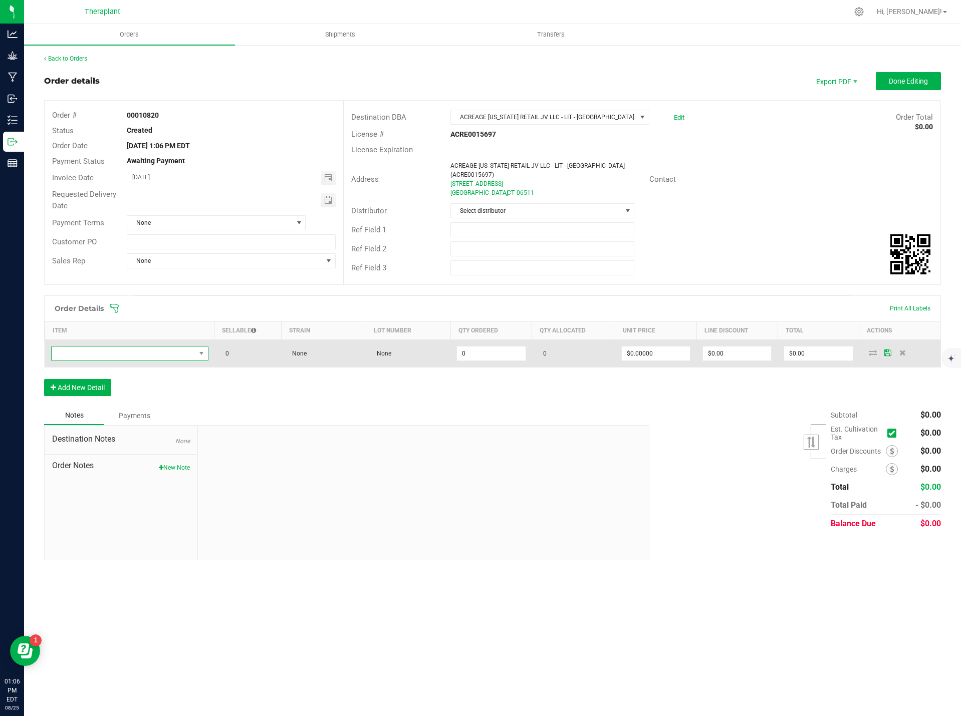
click at [80, 356] on span "NO DATA FOUND" at bounding box center [124, 354] width 144 height 14
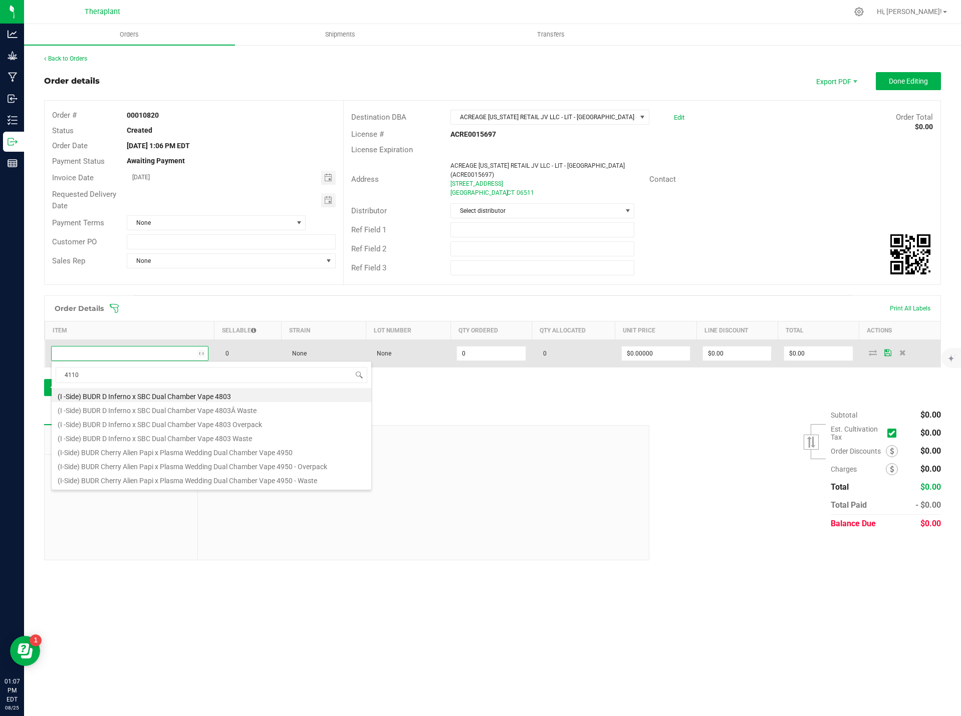
type input "41100"
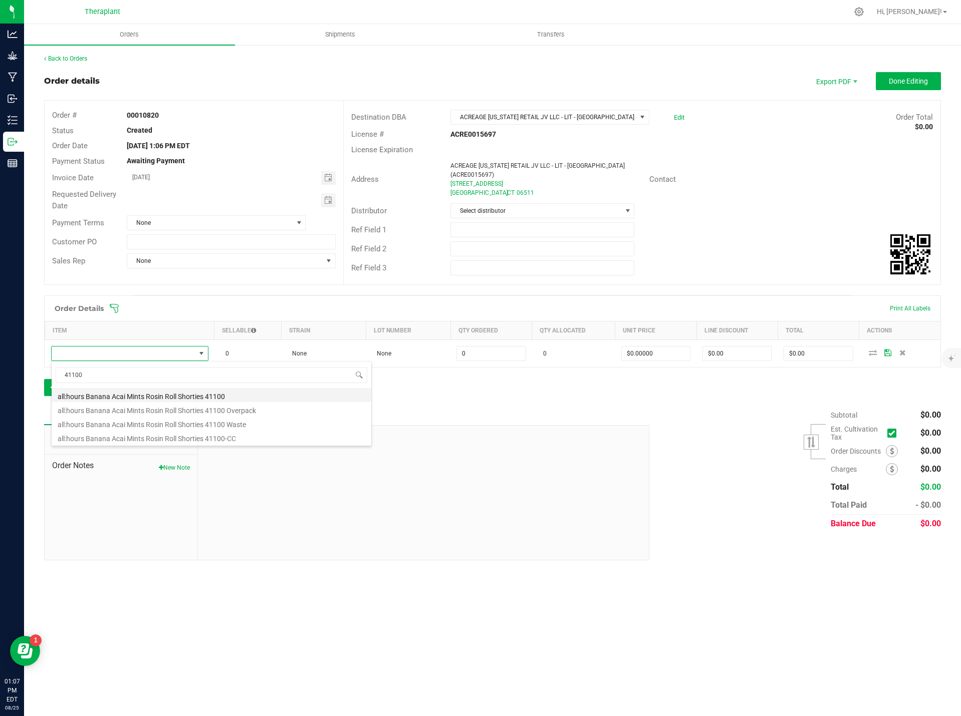
click at [230, 395] on li "all:hours Banana Acai Mints Rosin Roll Shorties 41100" at bounding box center [212, 395] width 320 height 14
type input "0 ea"
type input "$21.00000"
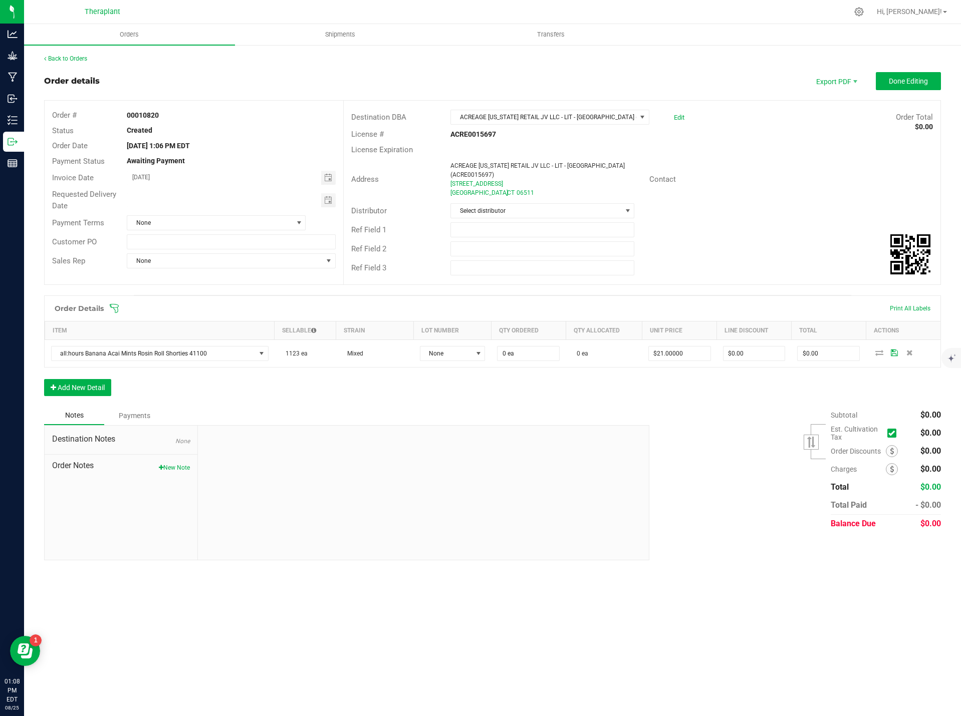
click at [500, 415] on div "Notes Payments" at bounding box center [343, 415] width 598 height 19
click at [524, 413] on div "Notes Payments" at bounding box center [343, 415] width 598 height 19
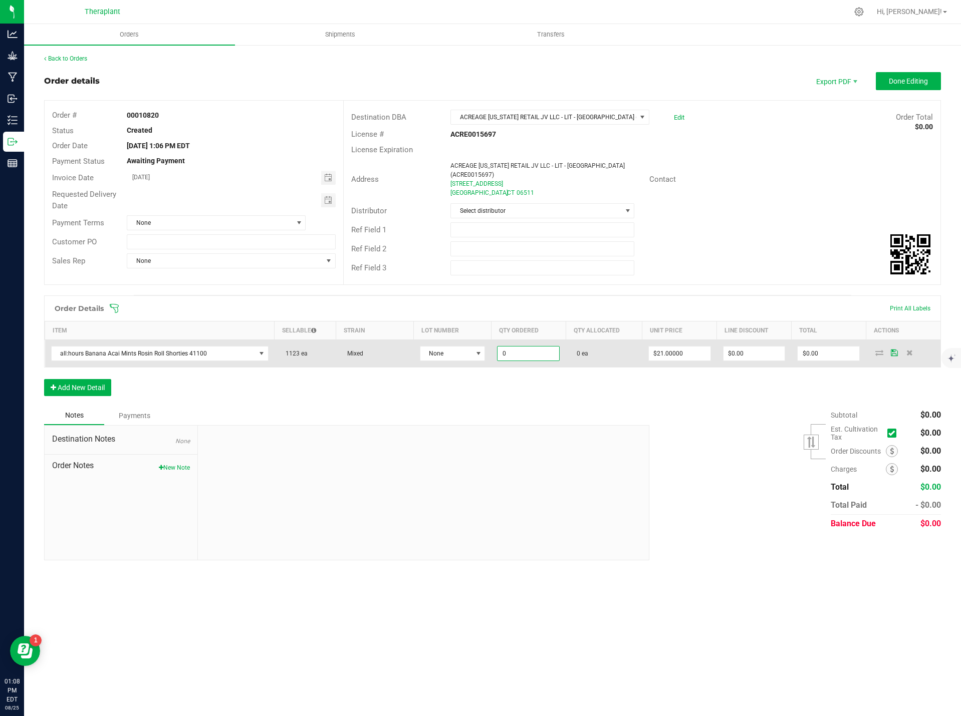
click at [502, 352] on input "0" at bounding box center [528, 354] width 62 height 14
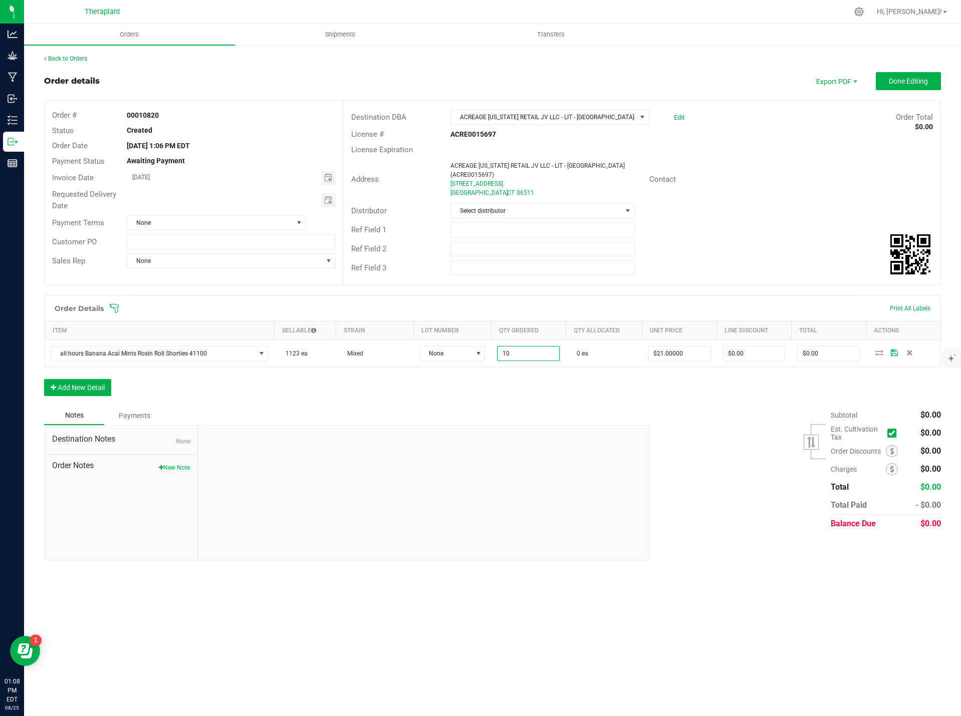
type input "10 ea"
type input "$210.00"
click at [577, 394] on div "Order Details Print All Labels Item Sellable Strain Lot Number Qty Ordered Qty …" at bounding box center [492, 351] width 897 height 111
click at [173, 465] on button "New Note" at bounding box center [174, 467] width 31 height 9
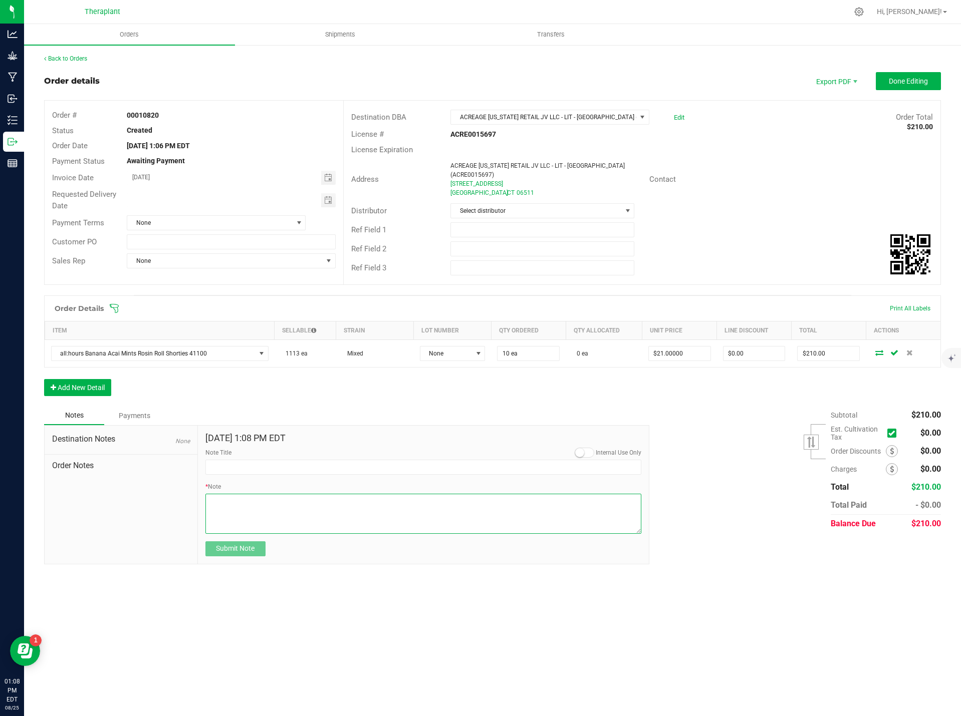
paste textarea "all:hours Banana Acai Mints Rosin Roll Shorties 41100"
type textarea "all:hours Banana Acai Mints Rosin Roll Shorties 41100- sent 10 units for employ…"
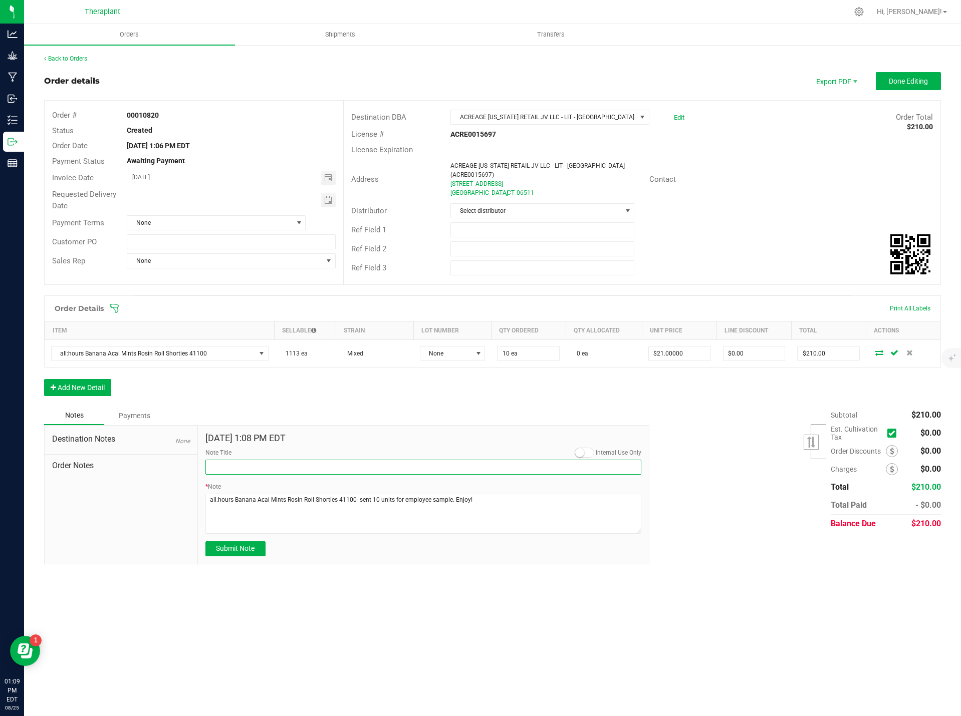
click at [248, 466] on input "Note Title" at bounding box center [423, 467] width 436 height 15
type input "Sample Units"
click at [247, 549] on span "Submit Note" at bounding box center [235, 549] width 39 height 8
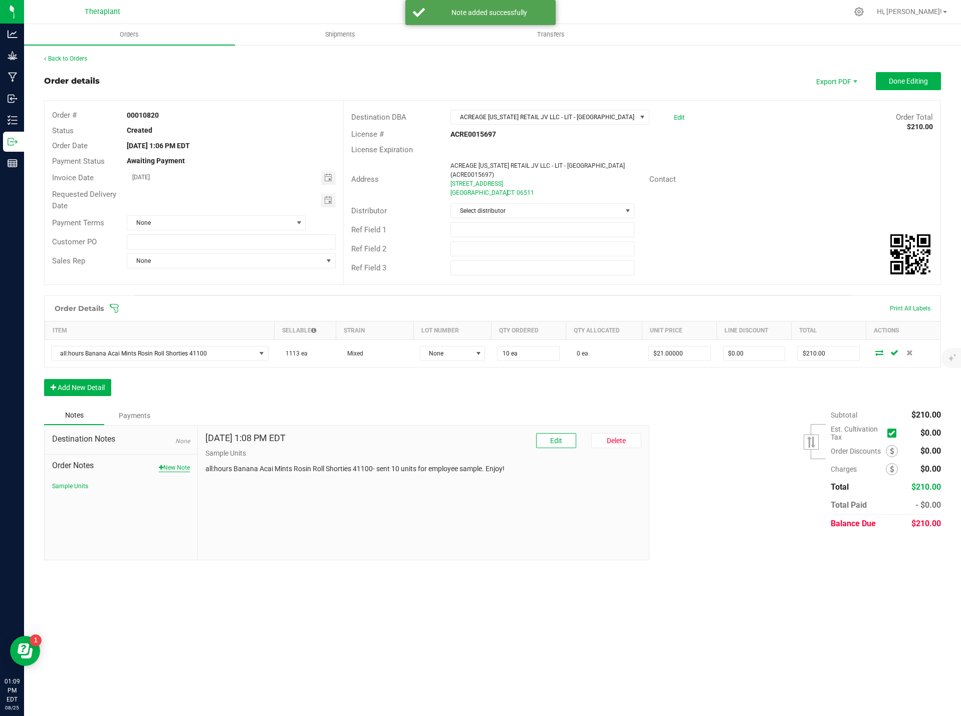
click at [165, 471] on button "New Note" at bounding box center [174, 467] width 31 height 9
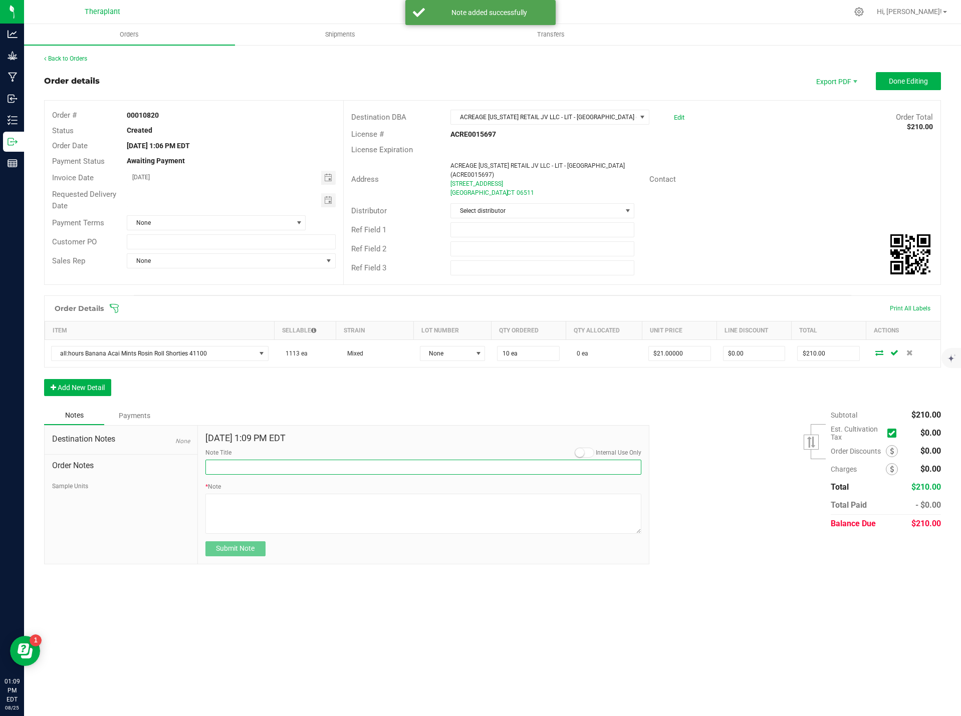
click at [237, 466] on input "Note Title" at bounding box center [423, 467] width 436 height 15
type input "Delivery"
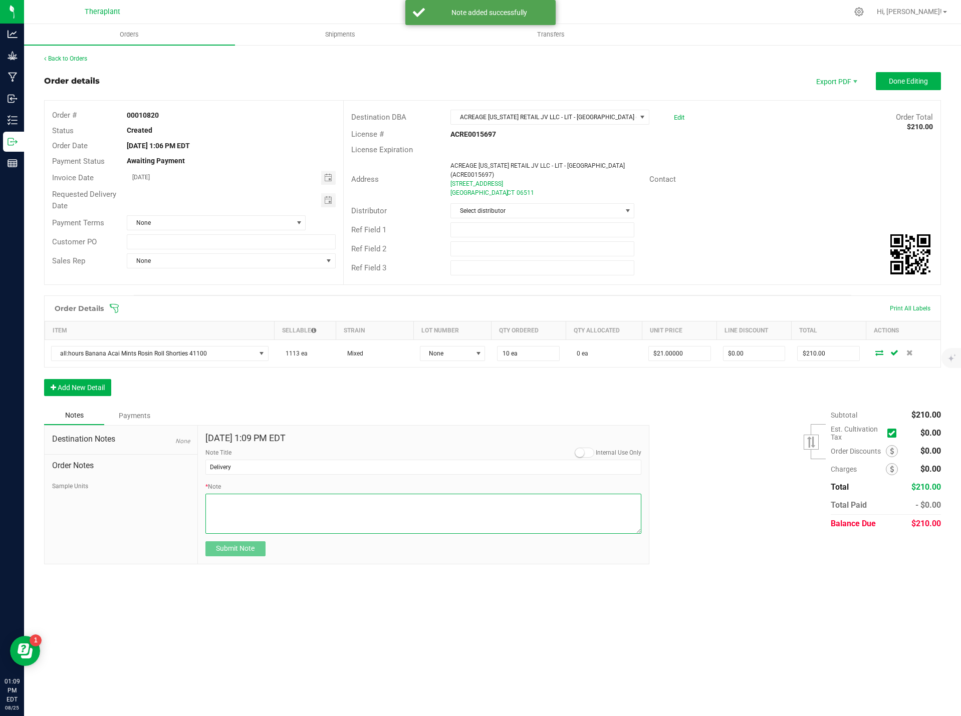
click at [241, 505] on textarea "* Note" at bounding box center [423, 514] width 436 height 40
click at [340, 520] on textarea "* Note" at bounding box center [423, 514] width 436 height 40
type textarea "Please delivery [DATE] 8.28"
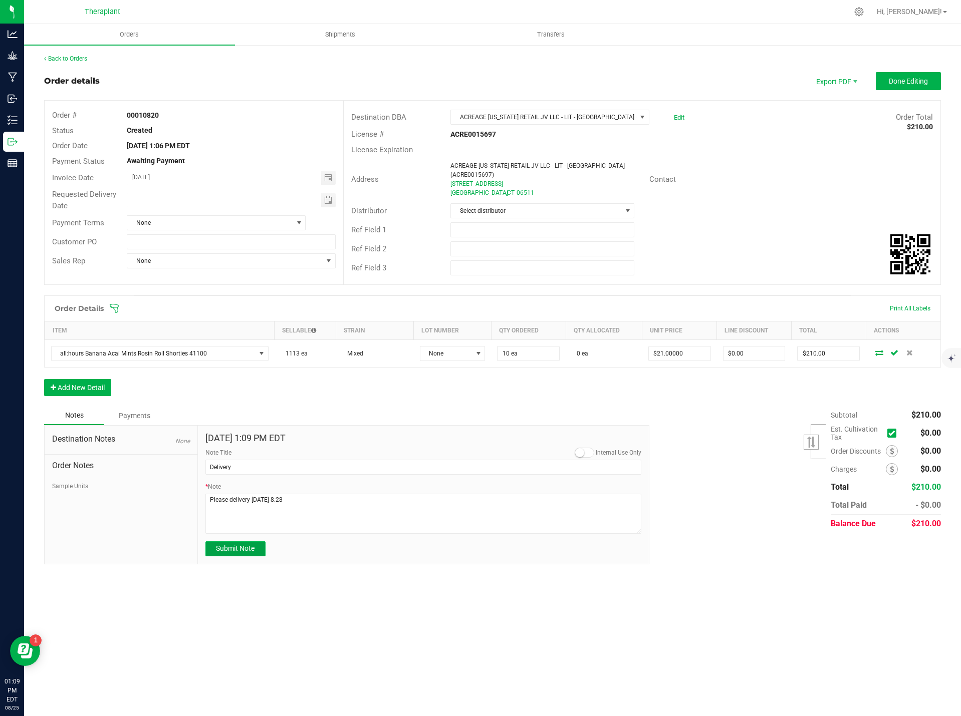
click at [237, 552] on span "Submit Note" at bounding box center [235, 549] width 39 height 8
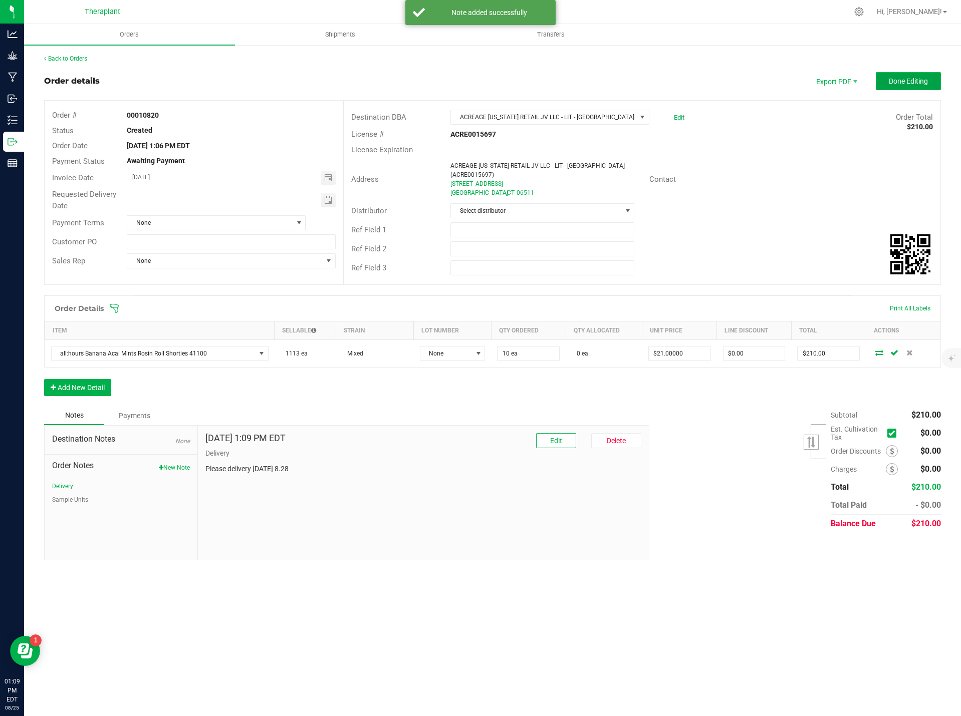
click at [899, 73] on button "Done Editing" at bounding box center [908, 81] width 65 height 18
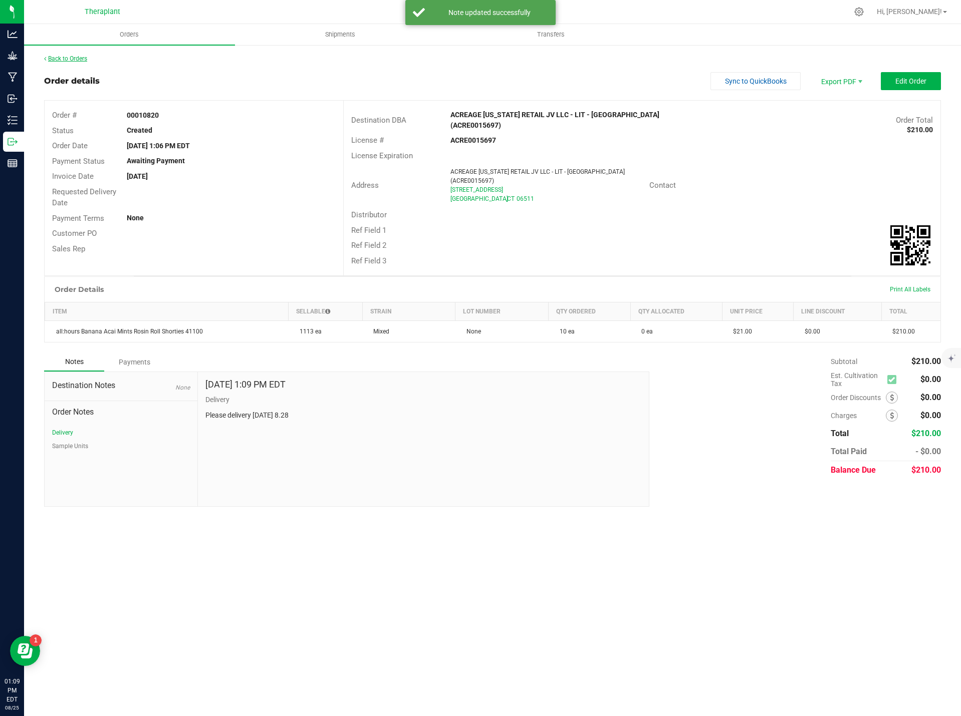
click at [74, 60] on link "Back to Orders" at bounding box center [65, 58] width 43 height 7
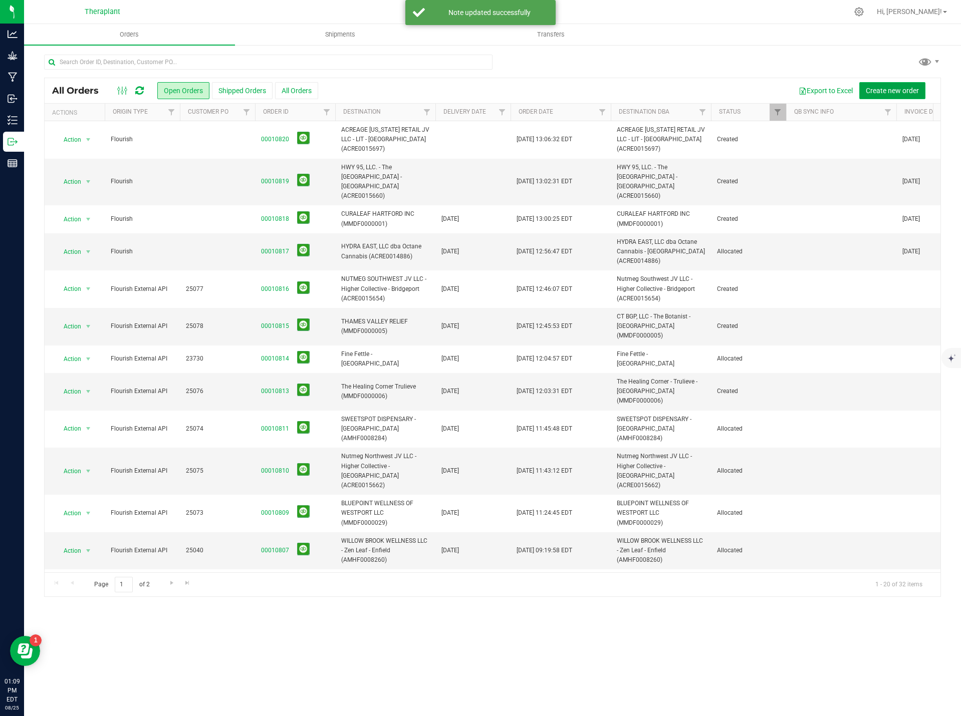
click at [897, 90] on span "Create new order" at bounding box center [892, 91] width 53 height 8
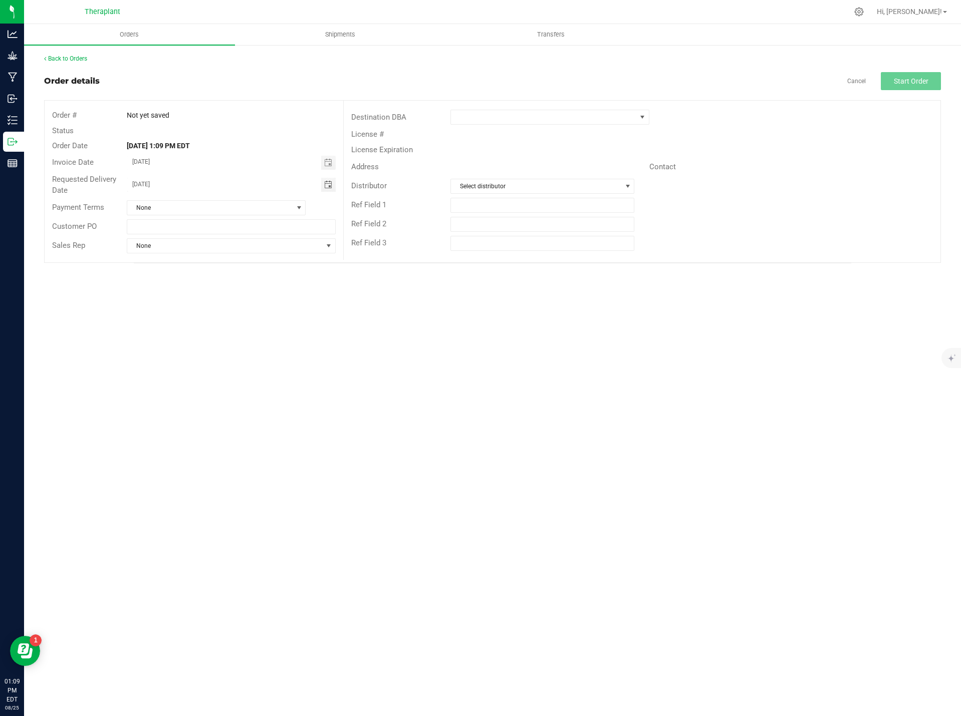
drag, startPoint x: 170, startPoint y: 189, endPoint x: 102, endPoint y: 177, distance: 69.1
click at [102, 177] on div "Requested Delivery Date [DATE]" at bounding box center [194, 185] width 299 height 27
type input "month/day/year"
click at [516, 119] on span at bounding box center [543, 117] width 185 height 14
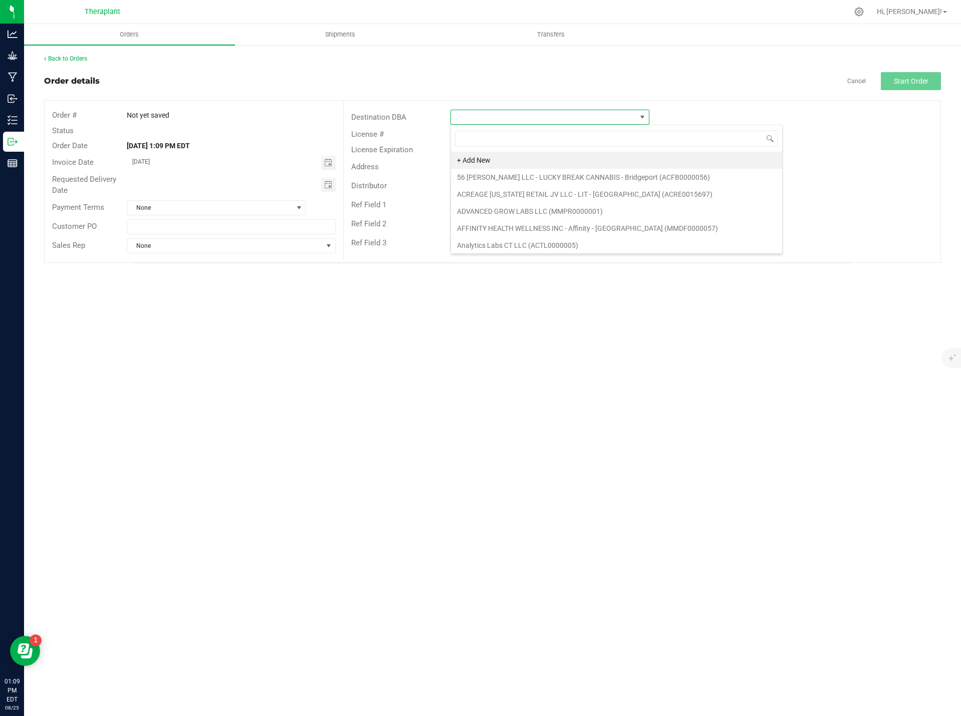
scroll to position [15, 199]
type input "[GEOGRAPHIC_DATA]"
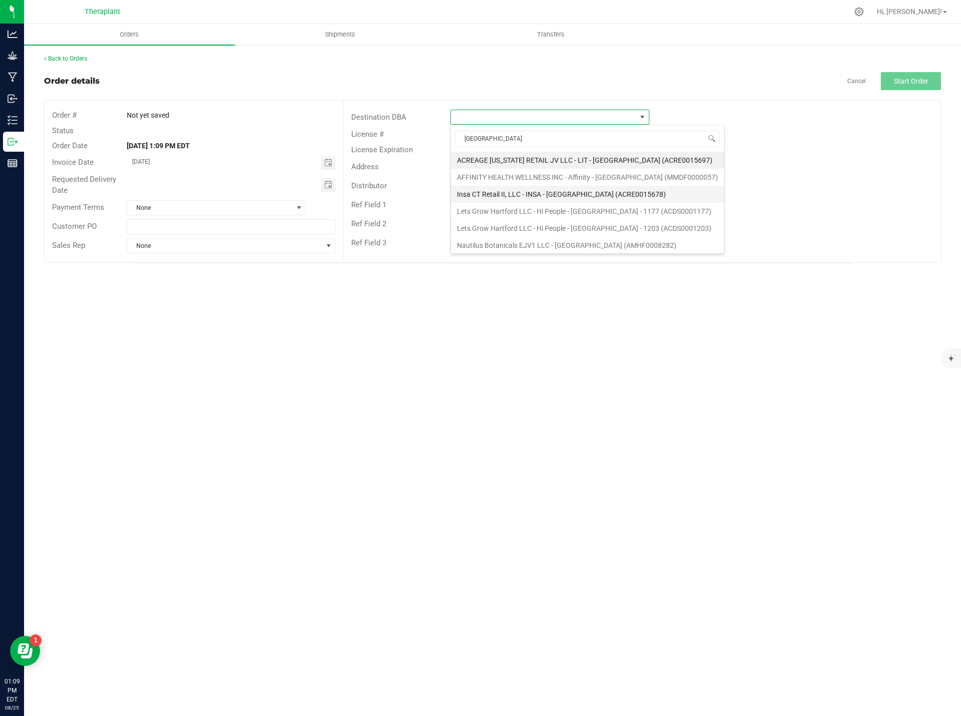
click at [579, 195] on li "Insa CT Retail II, LLC - INSA - [GEOGRAPHIC_DATA] (ACRE0015678)" at bounding box center [587, 194] width 273 height 17
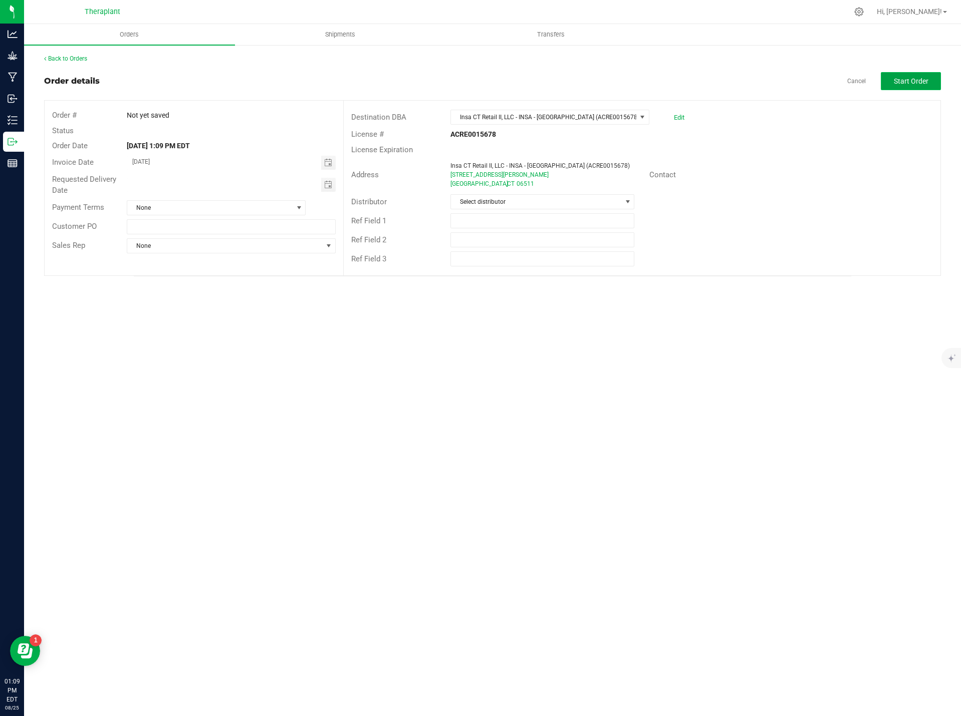
click at [926, 80] on span "Start Order" at bounding box center [911, 81] width 35 height 8
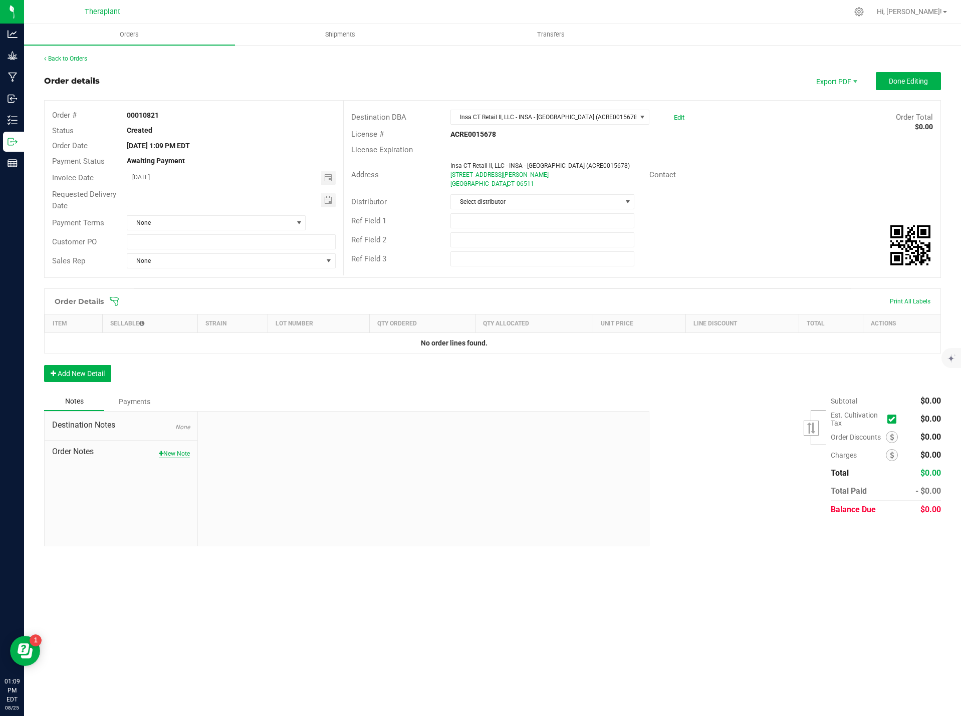
click at [177, 454] on button "New Note" at bounding box center [174, 453] width 31 height 9
click at [236, 492] on textarea "* Note" at bounding box center [423, 500] width 436 height 40
paste textarea "all:hours Banana Acai Mints Rosin Roll Shorties 41100"
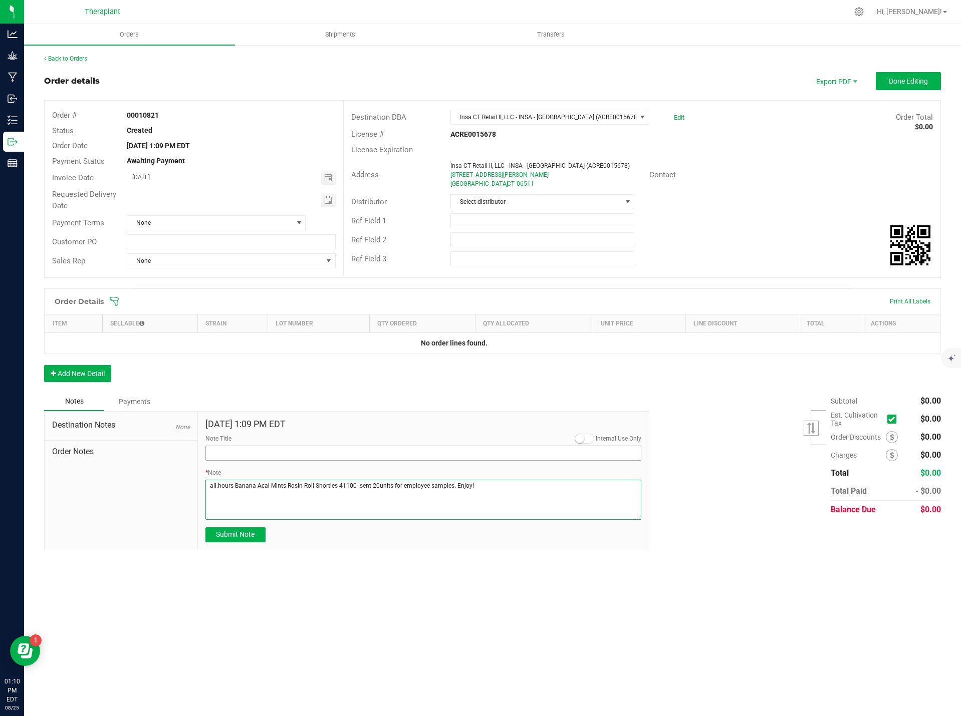
type textarea "all:hours Banana Acai Mints Rosin Roll Shorties 41100- sent 20units for employe…"
click at [248, 452] on input "Note Title" at bounding box center [423, 453] width 436 height 15
type input "Sample Units"
click at [238, 537] on span "Submit Note" at bounding box center [235, 535] width 39 height 8
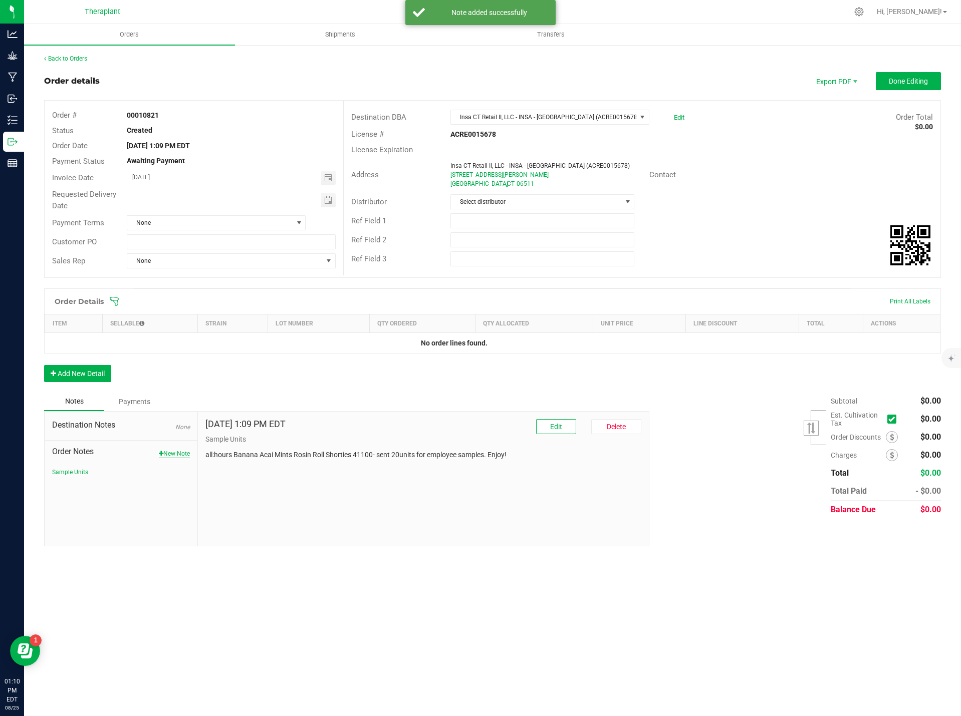
click at [181, 454] on button "New Note" at bounding box center [174, 453] width 31 height 9
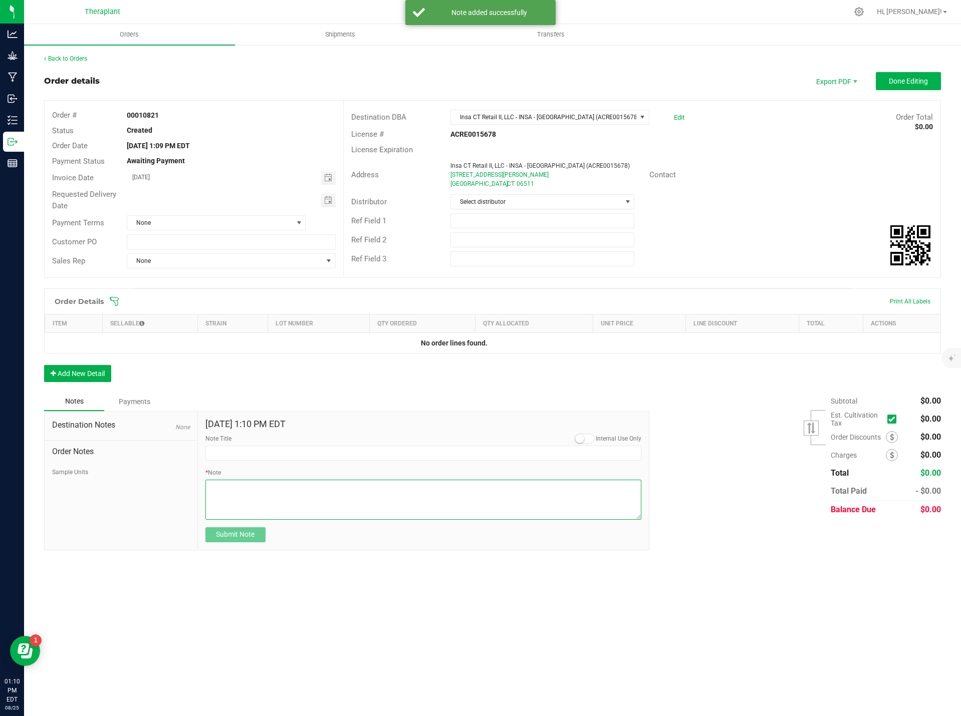
click at [223, 484] on textarea "* Note" at bounding box center [423, 500] width 436 height 40
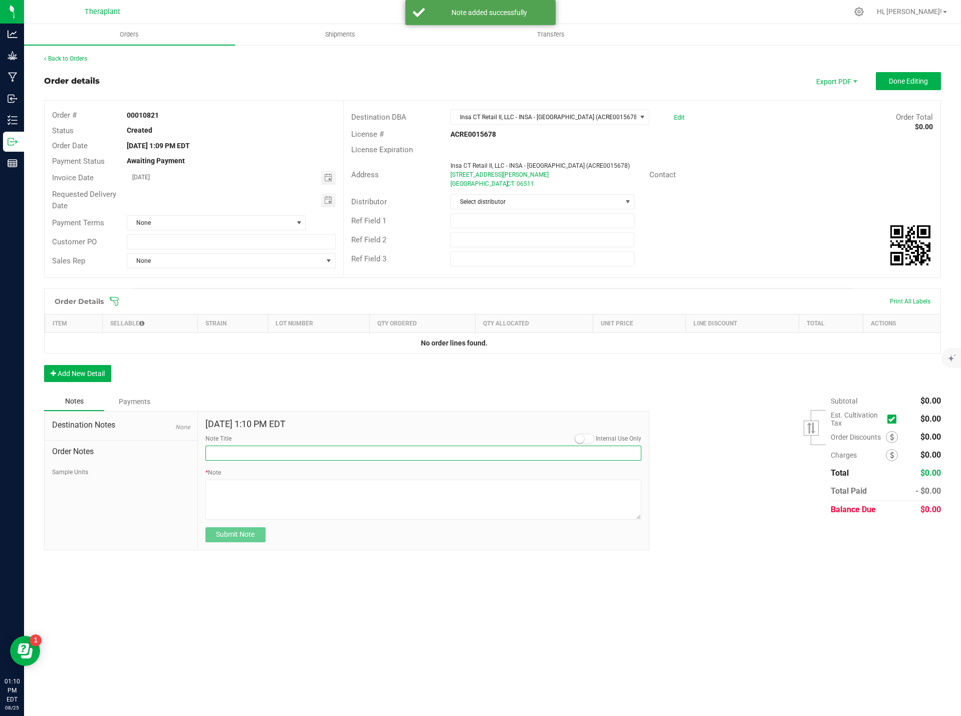
click at [218, 456] on input "Note Title" at bounding box center [423, 453] width 436 height 15
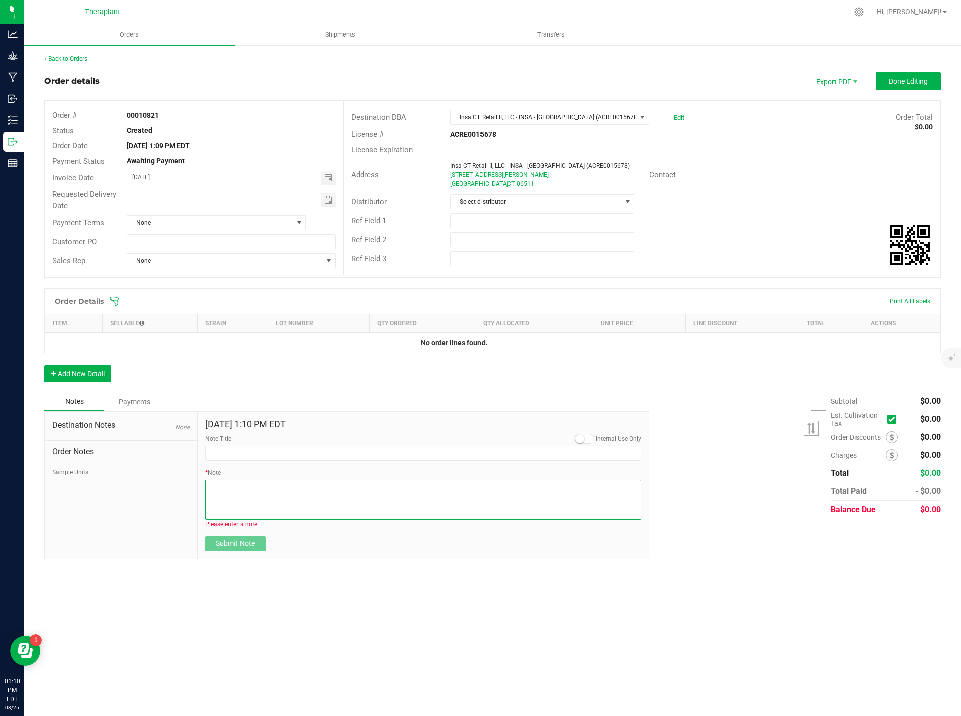
click at [223, 501] on textarea "* Note" at bounding box center [423, 500] width 436 height 40
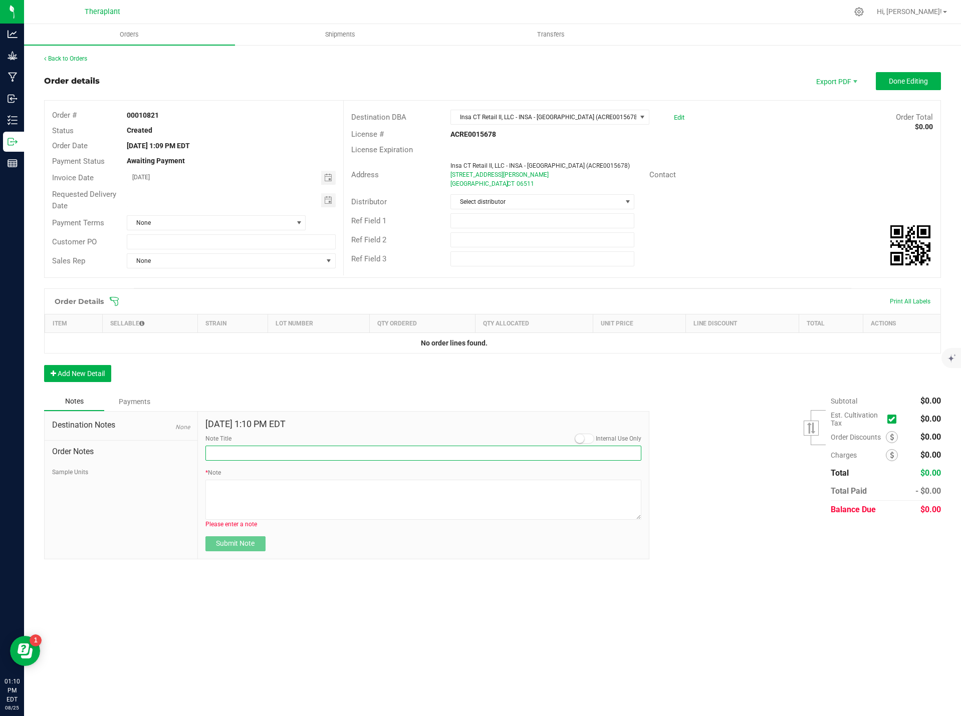
click at [219, 453] on input "Note Title" at bounding box center [423, 453] width 436 height 15
drag, startPoint x: 171, startPoint y: 453, endPoint x: 151, endPoint y: 453, distance: 20.0
click at [153, 453] on div "Destination Notes None Order Notes Sample Units [DATE] 1:10 PM EDT Internal Use…" at bounding box center [346, 485] width 605 height 148
type input "Delivery"
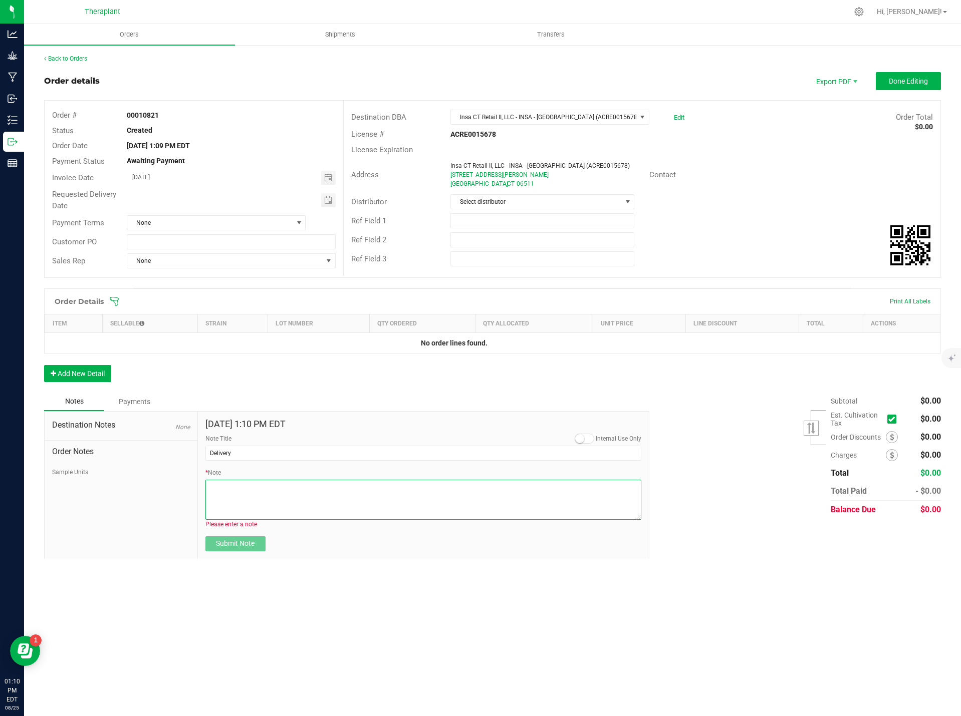
click at [233, 497] on textarea "* Note" at bounding box center [423, 500] width 436 height 40
drag, startPoint x: 231, startPoint y: 493, endPoint x: 219, endPoint y: 498, distance: 13.0
click at [219, 498] on textarea "* Note" at bounding box center [423, 500] width 436 height 40
type textarea "Please deliver Thurs 8.28"
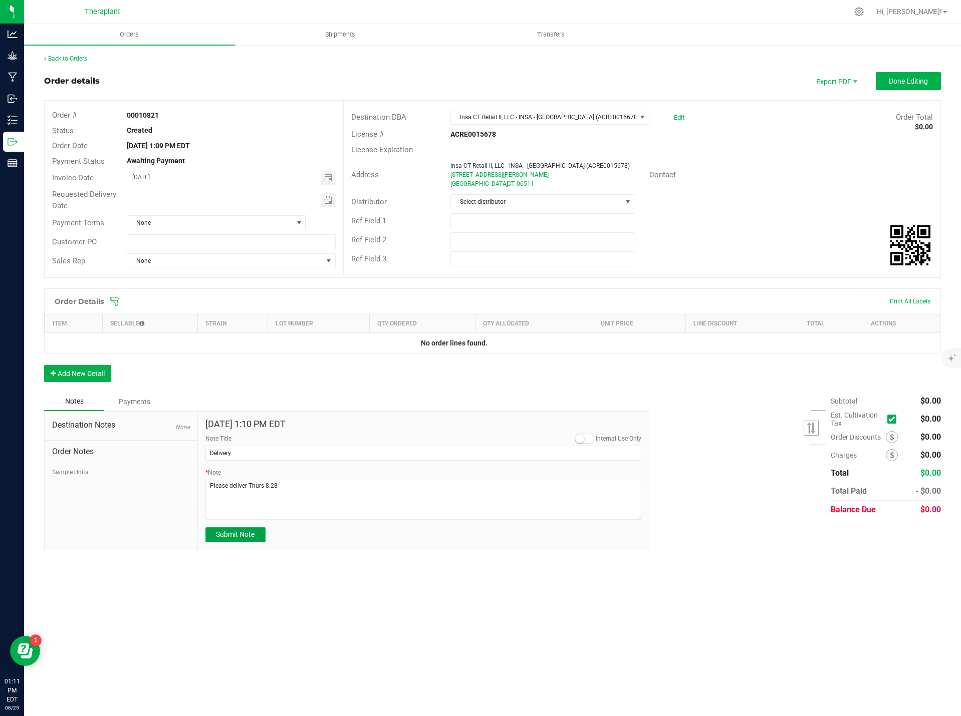
click at [247, 538] on span "Submit Note" at bounding box center [235, 535] width 39 height 8
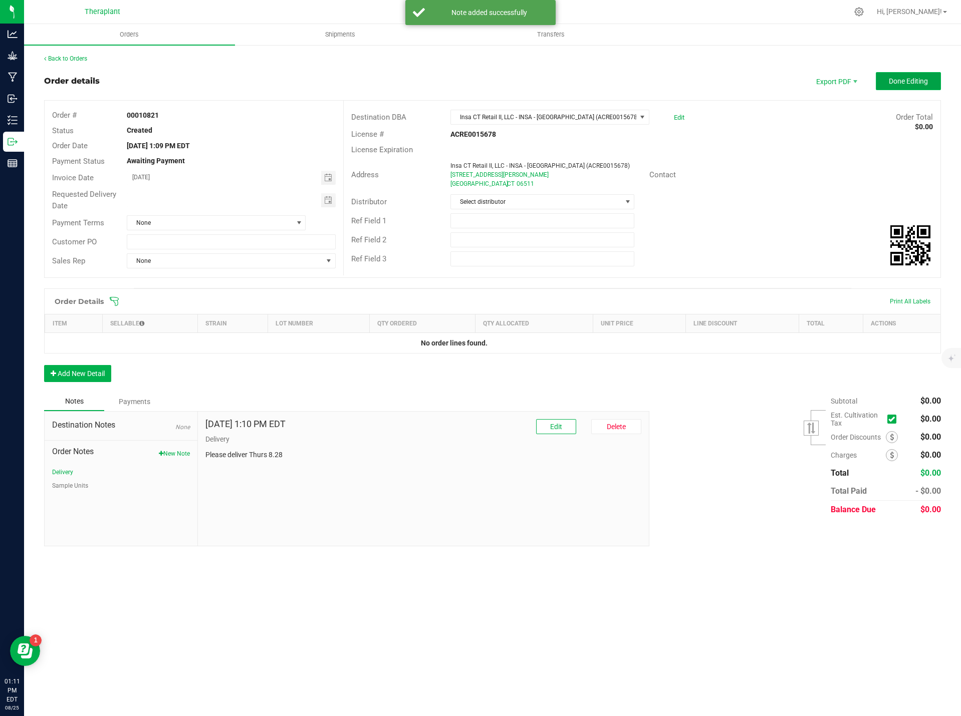
click at [912, 85] on span "Done Editing" at bounding box center [908, 81] width 39 height 8
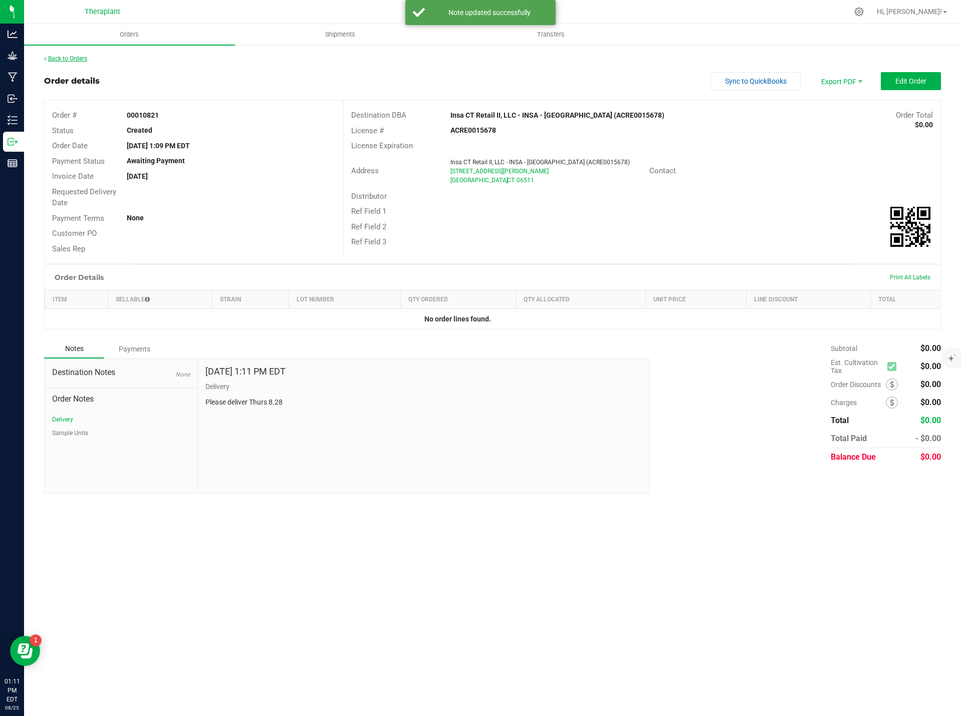
click at [66, 58] on link "Back to Orders" at bounding box center [65, 58] width 43 height 7
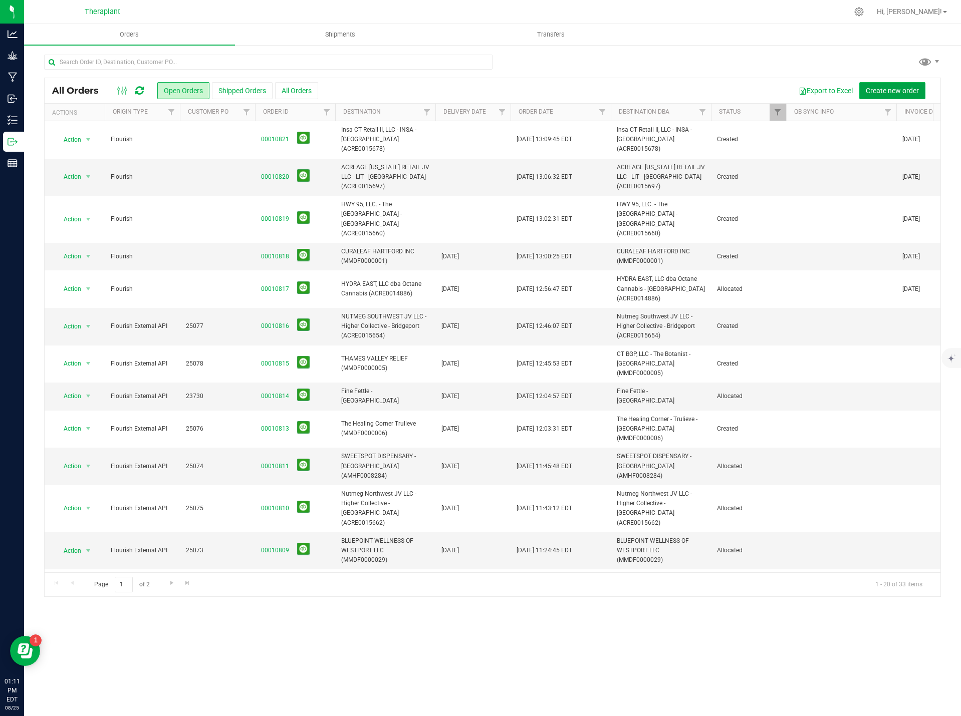
click at [897, 88] on span "Create new order" at bounding box center [892, 91] width 53 height 8
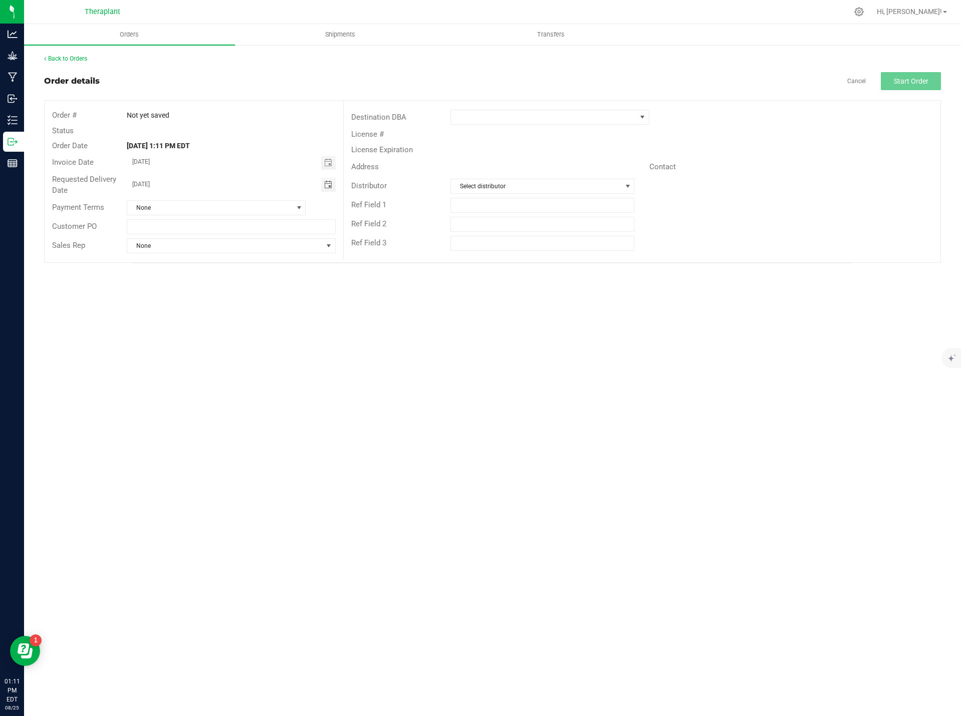
drag, startPoint x: 170, startPoint y: 187, endPoint x: 91, endPoint y: 177, distance: 79.4
click at [94, 181] on div "Requested Delivery Date [DATE]" at bounding box center [194, 185] width 299 height 27
type input "month/day/year"
click at [476, 110] on span at bounding box center [549, 117] width 198 height 15
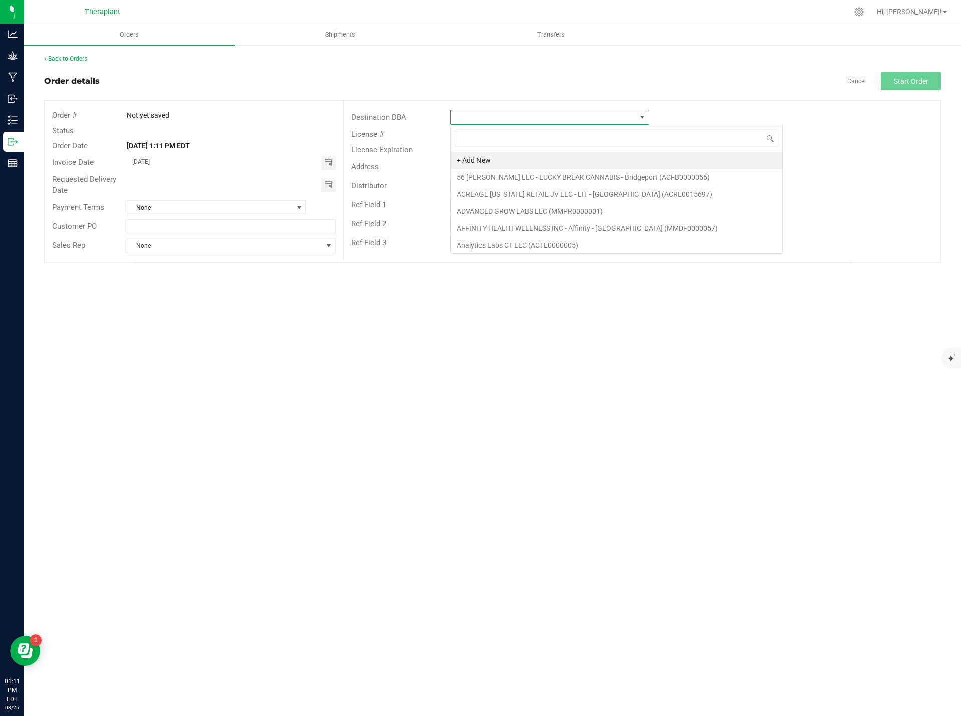
scroll to position [15, 199]
type input "night"
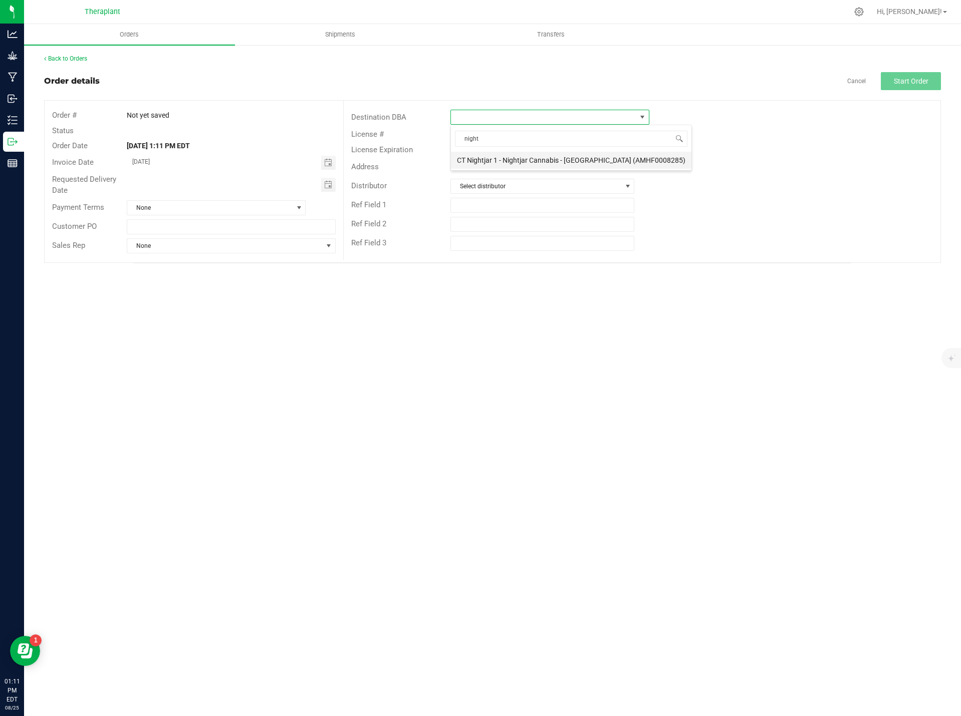
click at [489, 165] on li "CT Nightjar 1 - Nightjar Cannabis - [GEOGRAPHIC_DATA] (AMHF0008285)" at bounding box center [571, 160] width 240 height 17
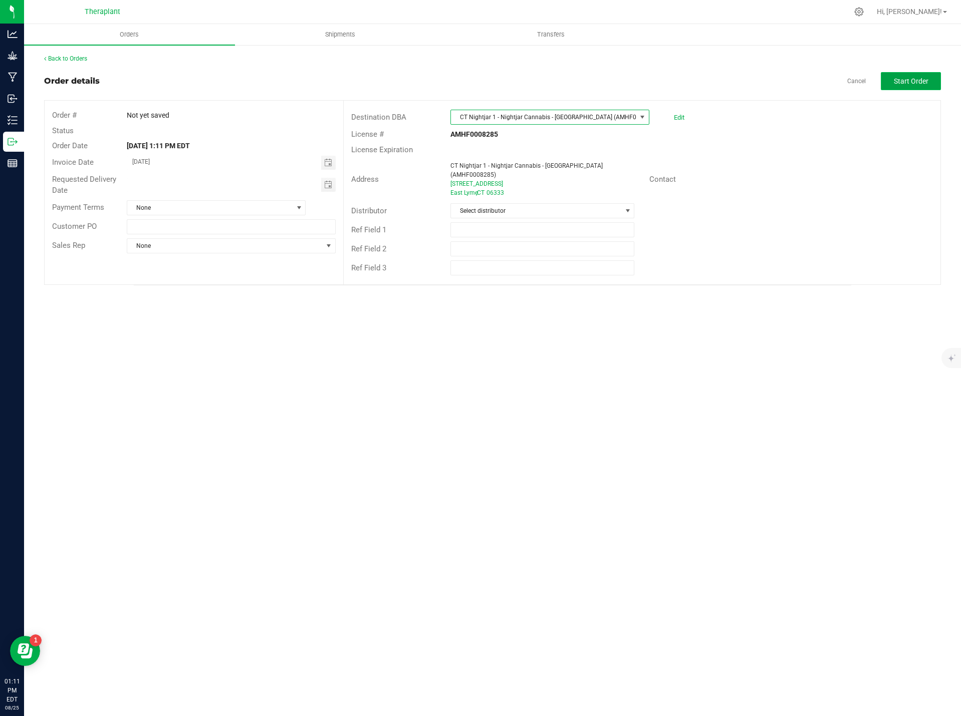
click at [909, 78] on span "Start Order" at bounding box center [911, 81] width 35 height 8
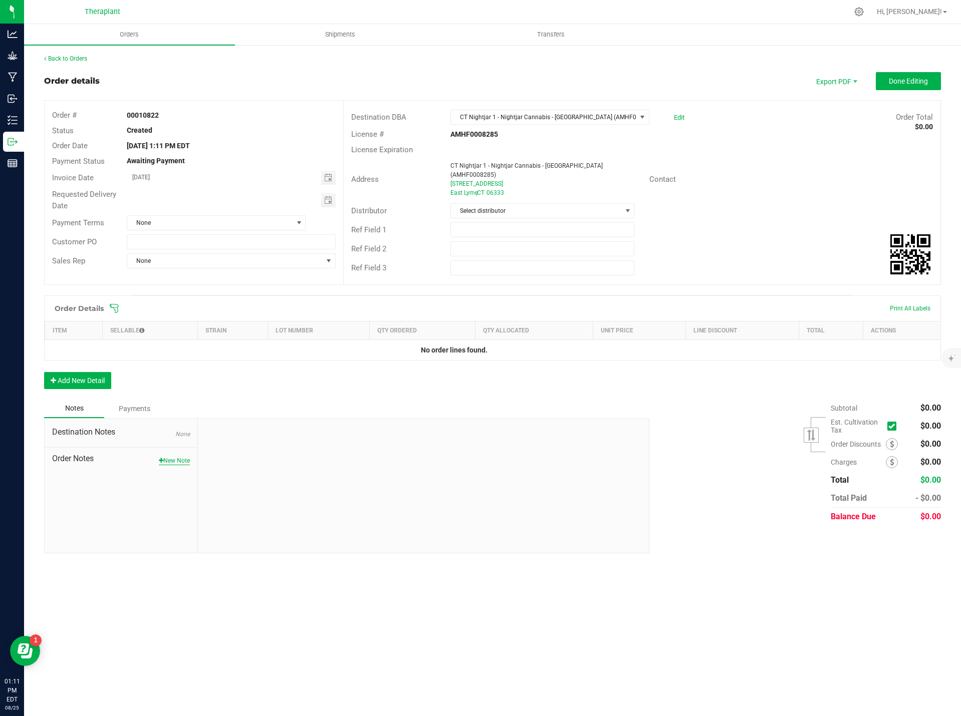
click at [166, 456] on button "New Note" at bounding box center [174, 460] width 31 height 9
paste textarea "all:hours Banana Acai Mints Rosin Roll Shorties 41100"
type textarea "all:hours Banana Acai Mints Rosin Roll Shorties 41100- sent 15 units for sample…"
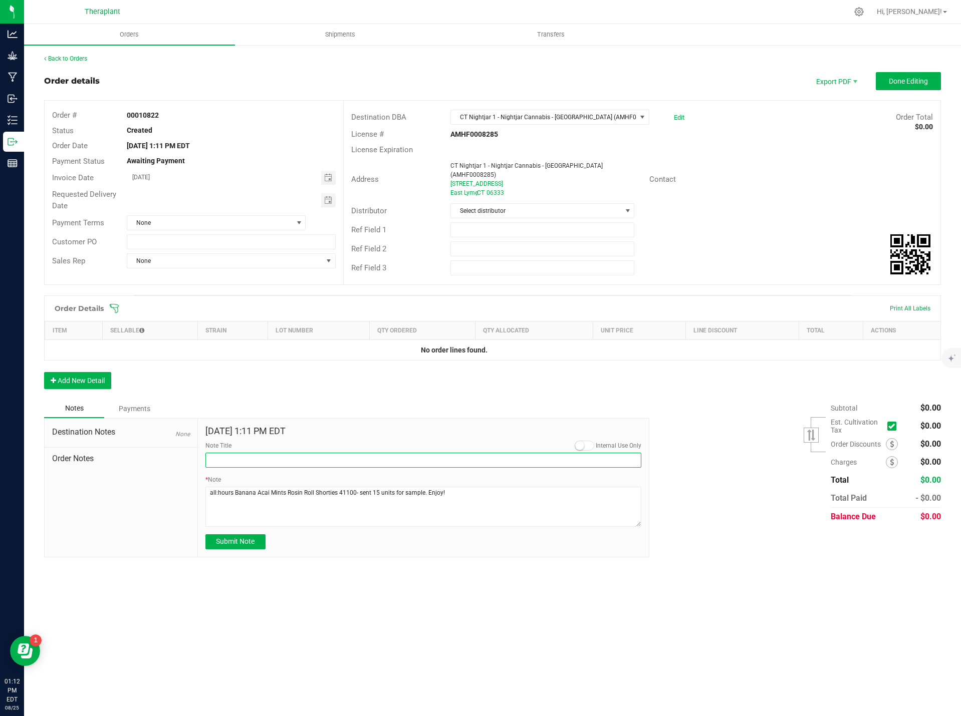
click at [240, 453] on input "Note Title" at bounding box center [423, 460] width 436 height 15
type input "Sample Units"
click at [401, 487] on textarea "* Note" at bounding box center [423, 507] width 436 height 40
click at [402, 487] on textarea "* Note" at bounding box center [423, 507] width 436 height 40
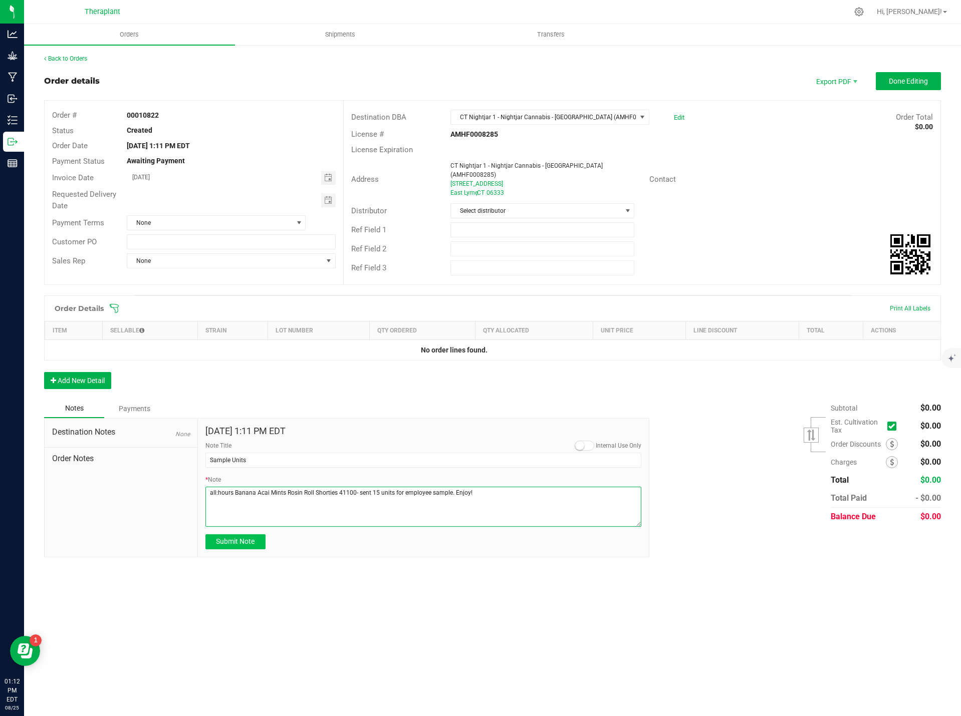
type textarea "all:hours Banana Acai Mints Rosin Roll Shorties 41100- sent 15 units for employ…"
click at [241, 535] on button "Submit Note" at bounding box center [235, 542] width 60 height 15
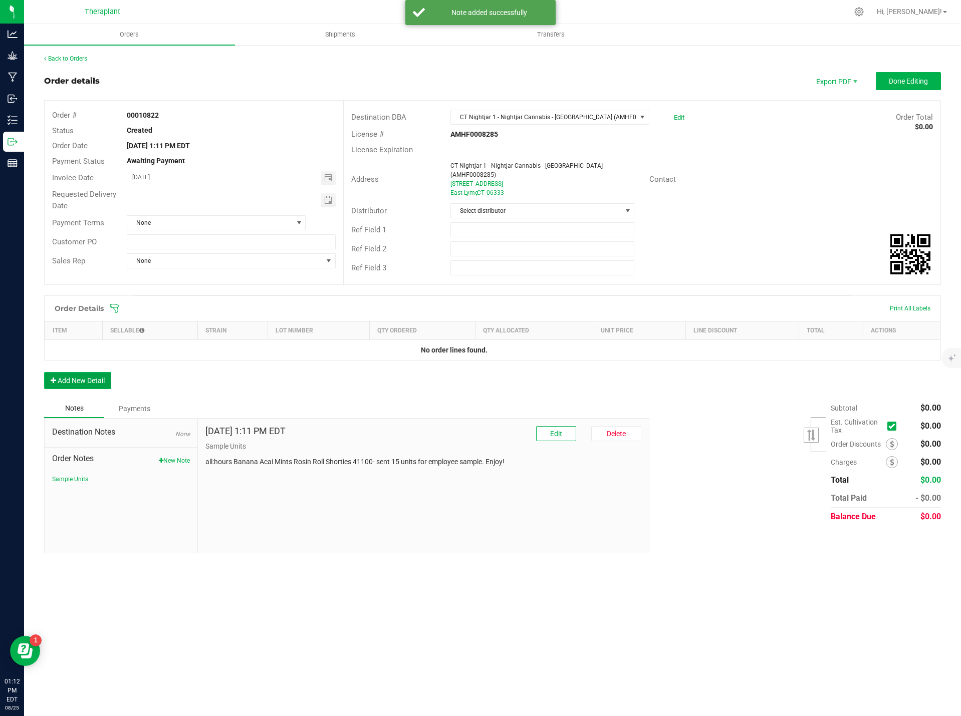
drag, startPoint x: 78, startPoint y: 381, endPoint x: 81, endPoint y: 372, distance: 9.2
click at [78, 380] on button "Add New Detail" at bounding box center [77, 380] width 67 height 17
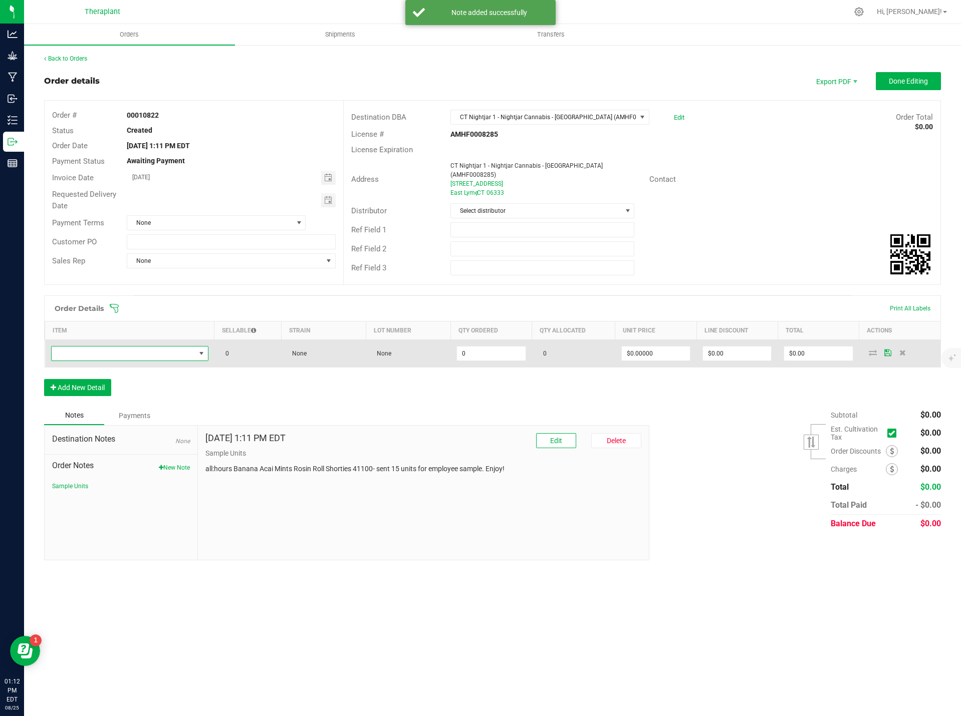
click at [94, 348] on span "NO DATA FOUND" at bounding box center [124, 354] width 144 height 14
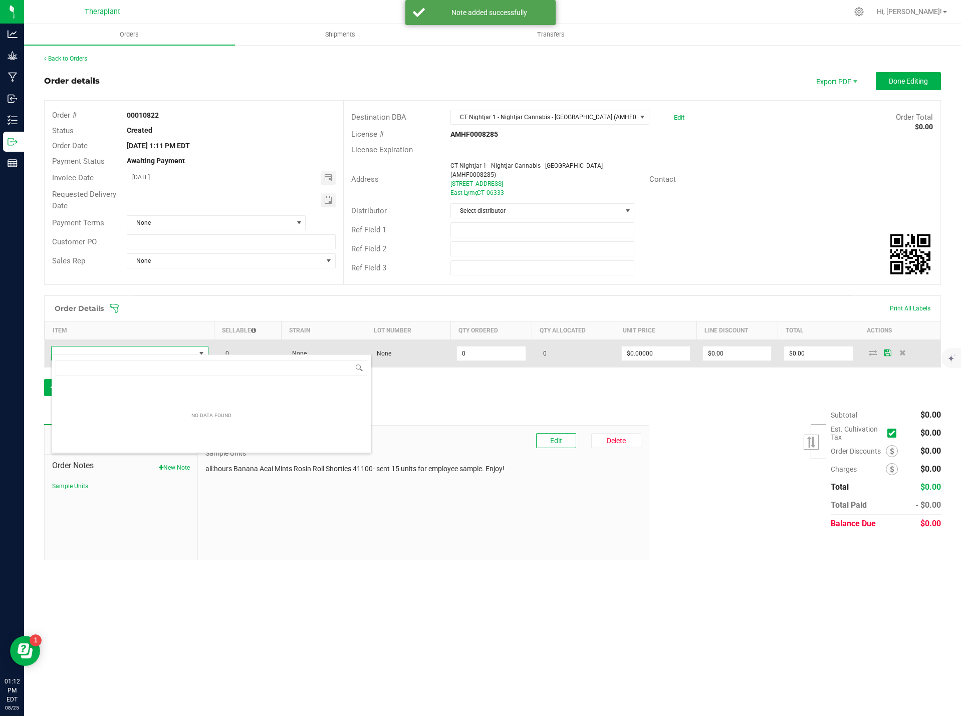
scroll to position [15, 157]
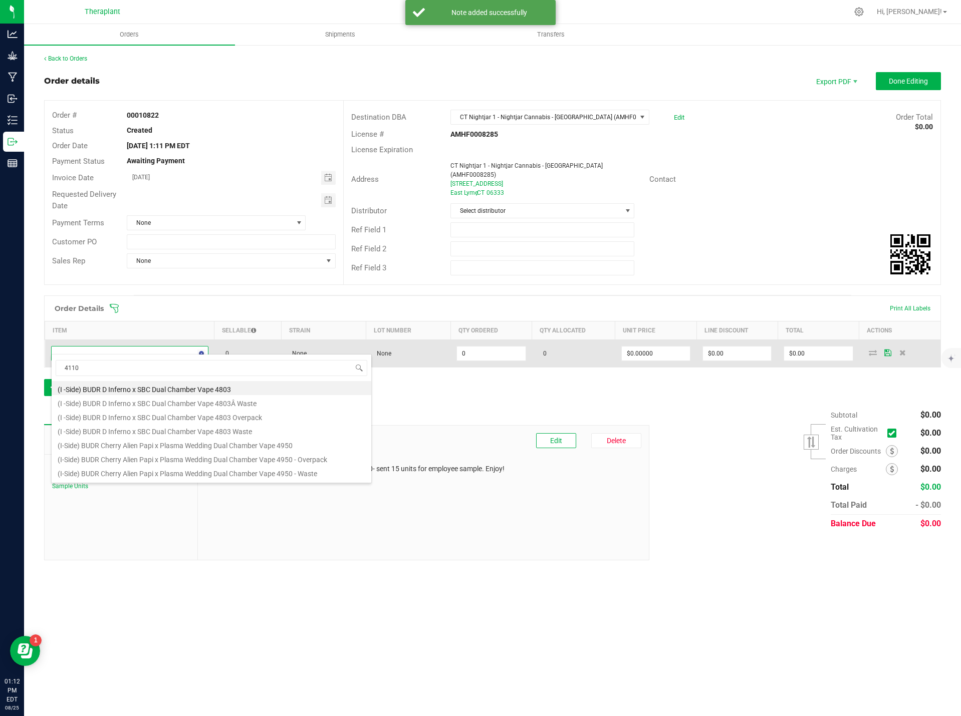
type input "41100"
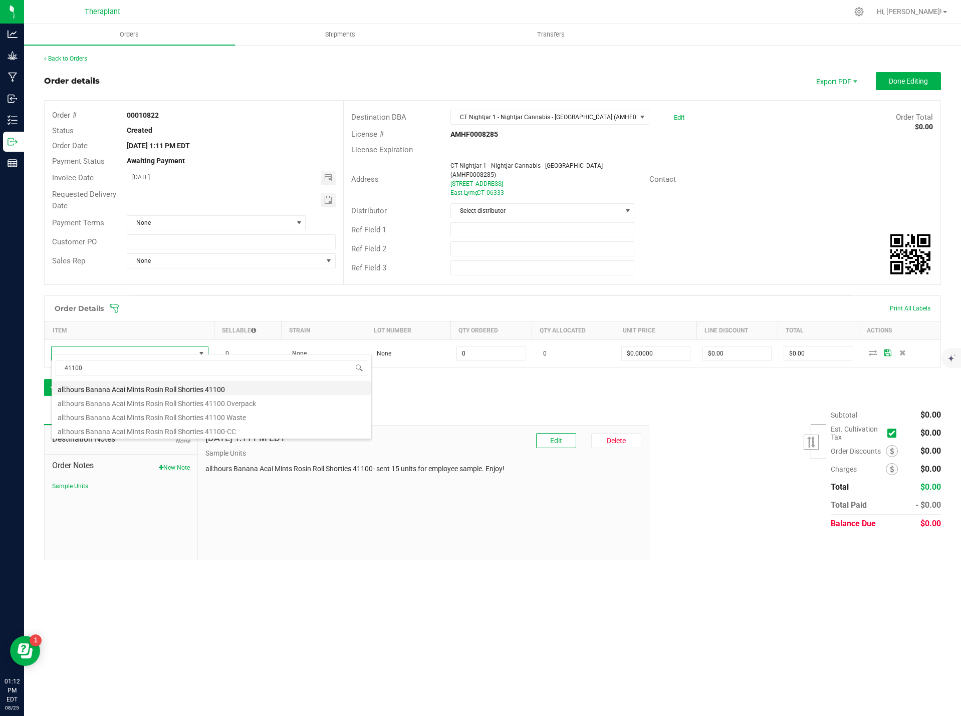
click at [213, 391] on li "all:hours Banana Acai Mints Rosin Roll Shorties 41100" at bounding box center [212, 388] width 320 height 14
type input "0 ea"
type input "$21.00000"
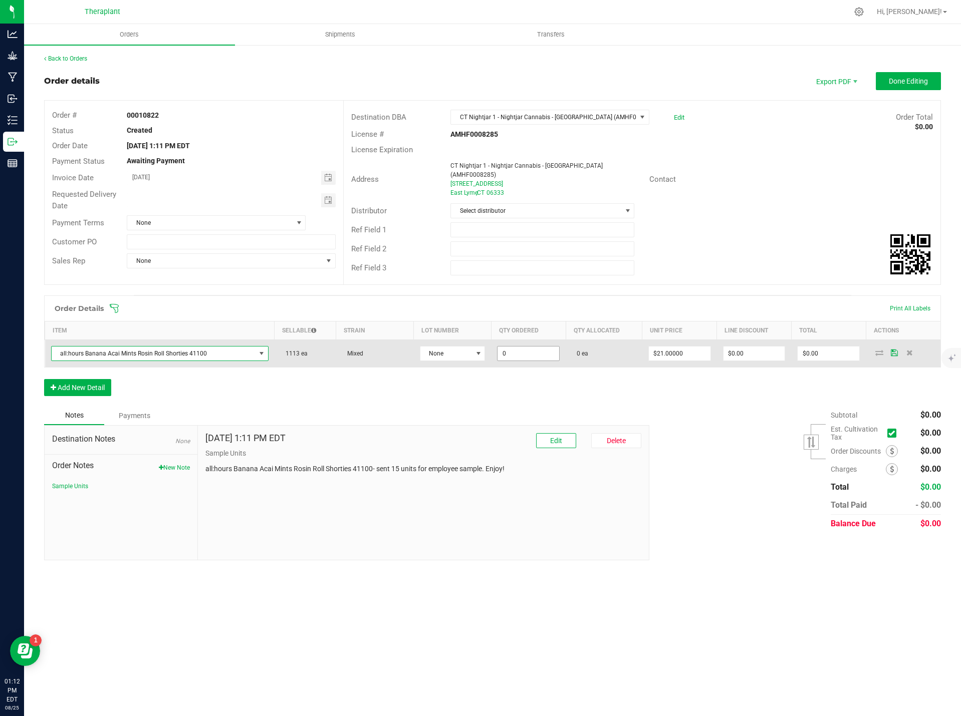
click at [513, 347] on input "0" at bounding box center [528, 354] width 62 height 14
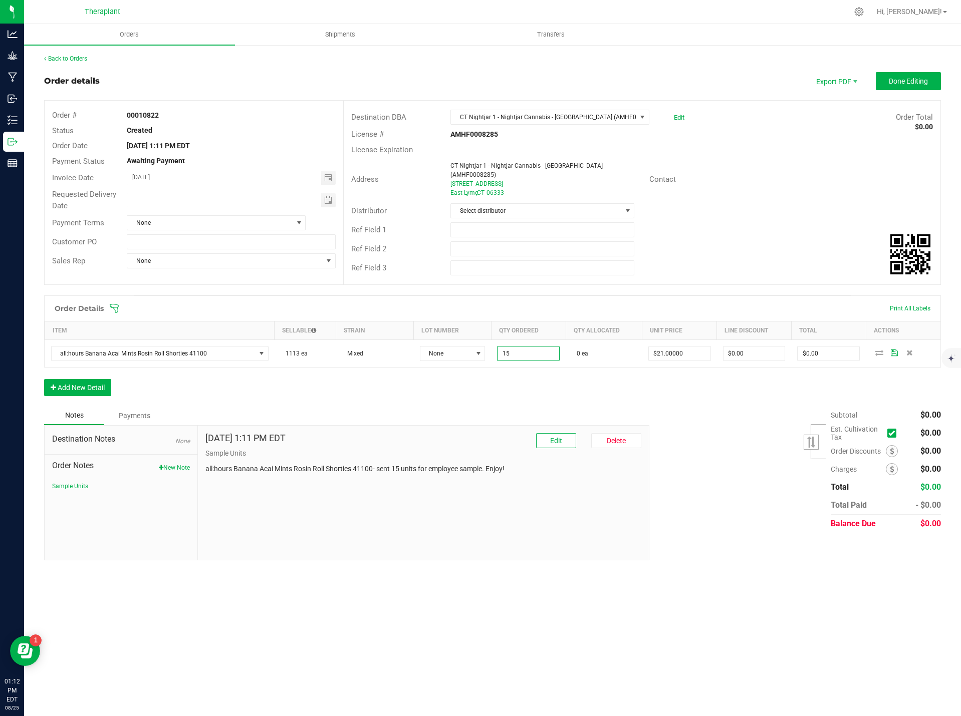
type input "15 ea"
type input "$315.00"
click at [754, 417] on div "Subtotal $0.00 Est. Cultivation Tax" at bounding box center [791, 469] width 299 height 127
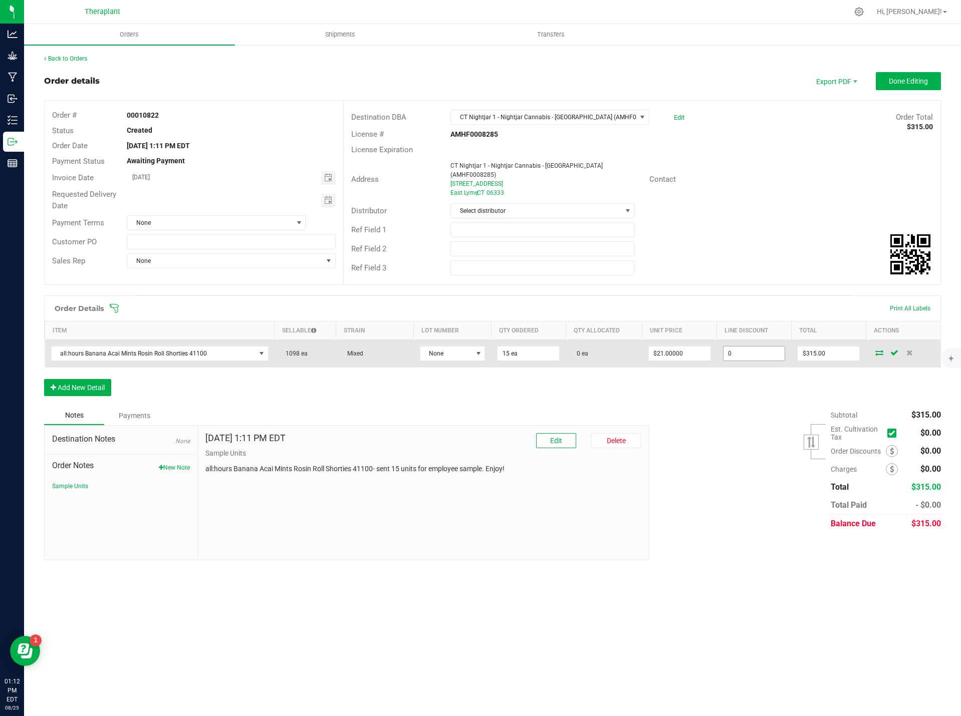
click at [749, 347] on input "0" at bounding box center [754, 354] width 62 height 14
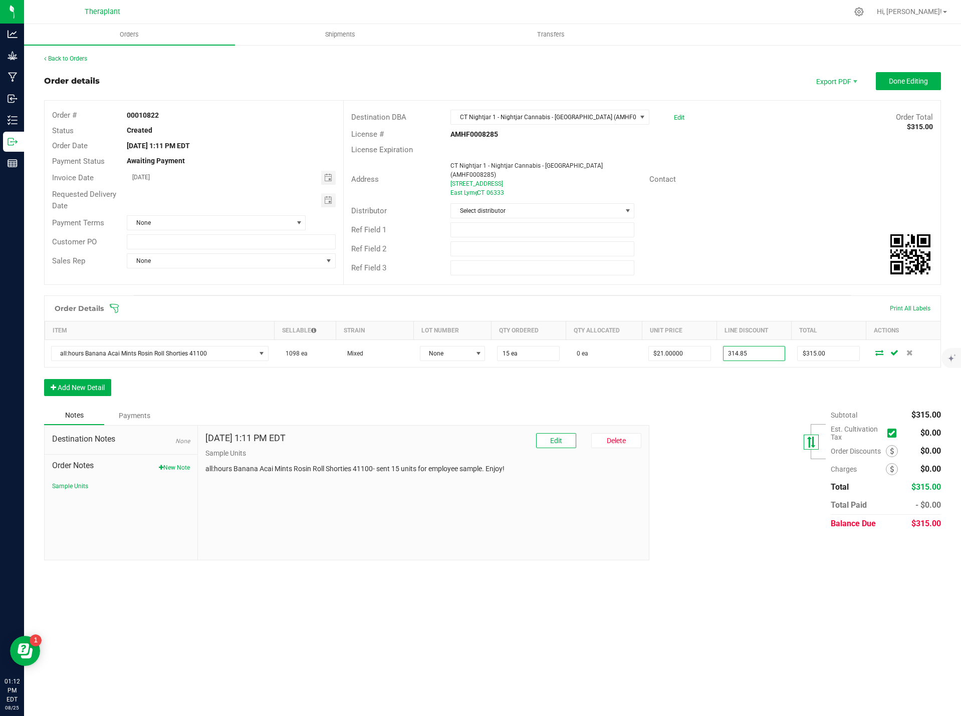
type input "$314.85"
type input "$0.15"
click at [807, 437] on icon at bounding box center [811, 442] width 11 height 11
click at [816, 440] on icon at bounding box center [811, 442] width 11 height 11
click at [900, 79] on span "Done Editing" at bounding box center [908, 81] width 39 height 8
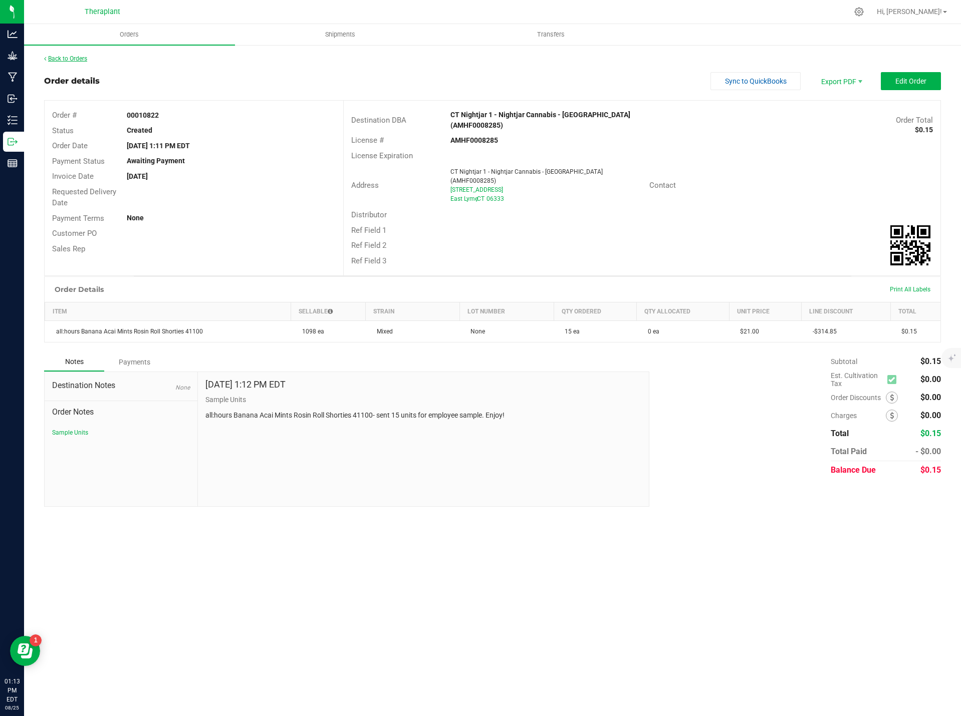
click at [59, 58] on link "Back to Orders" at bounding box center [65, 58] width 43 height 7
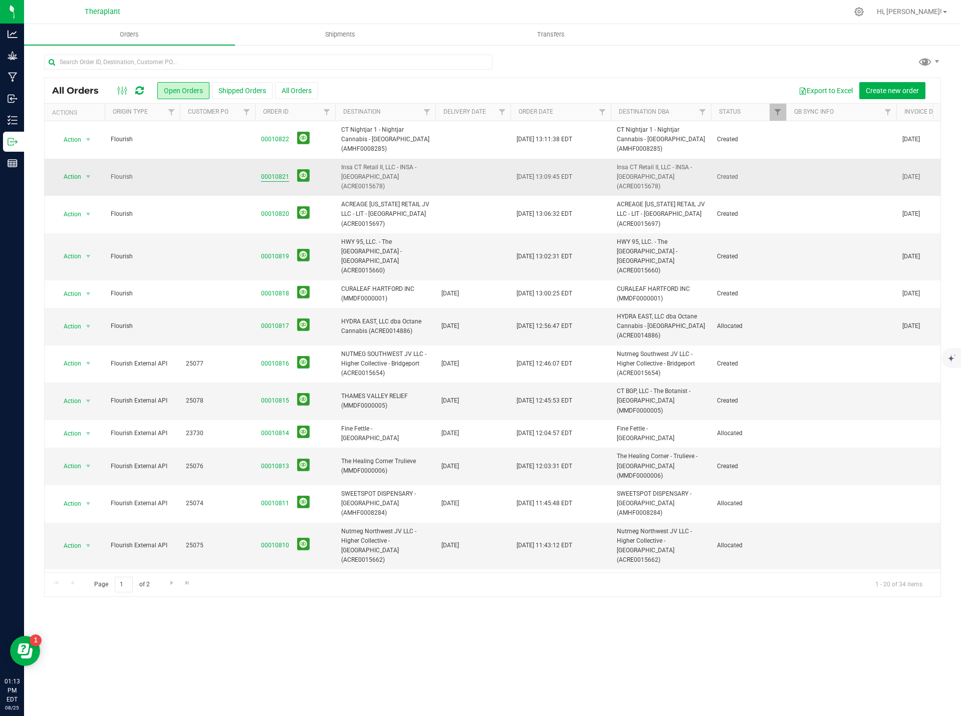
click at [268, 172] on link "00010821" at bounding box center [275, 177] width 28 height 10
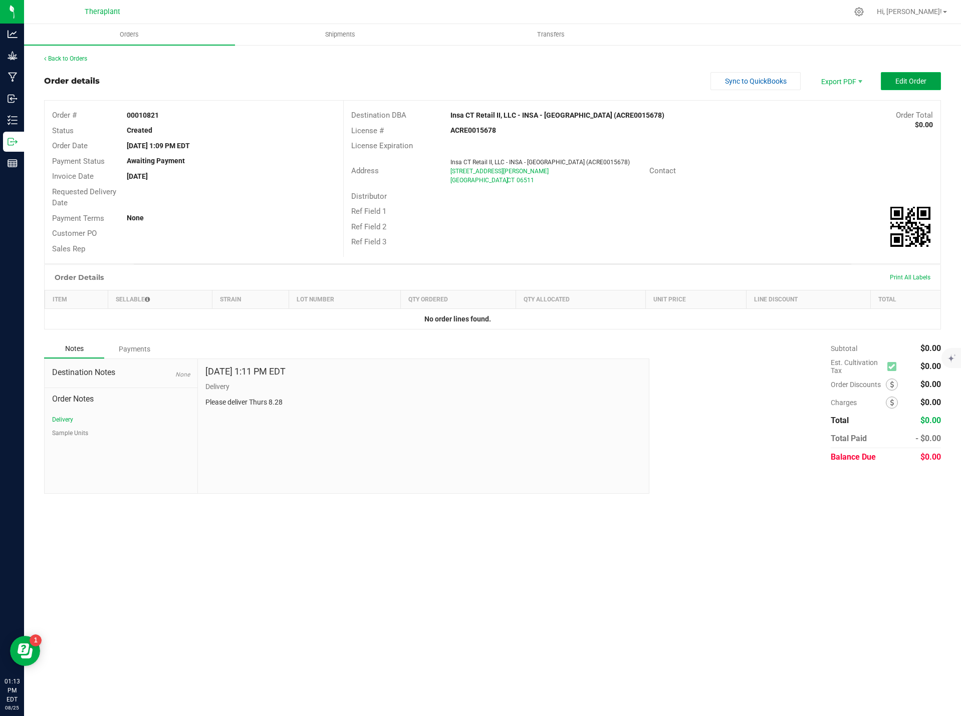
click at [907, 80] on span "Edit Order" at bounding box center [910, 81] width 31 height 8
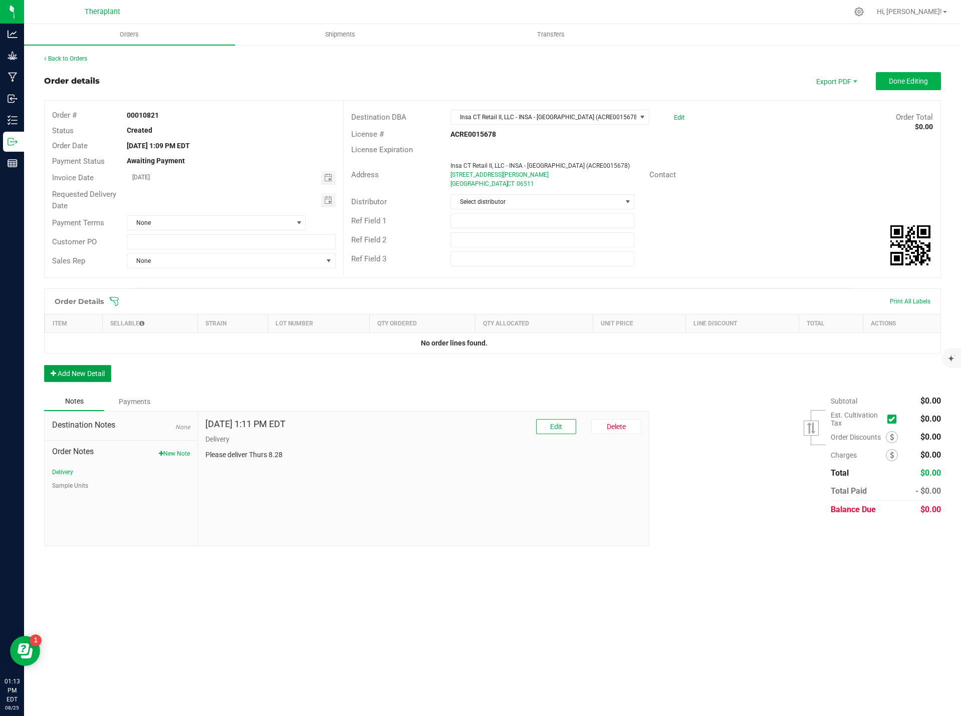
click at [96, 374] on button "Add New Detail" at bounding box center [77, 373] width 67 height 17
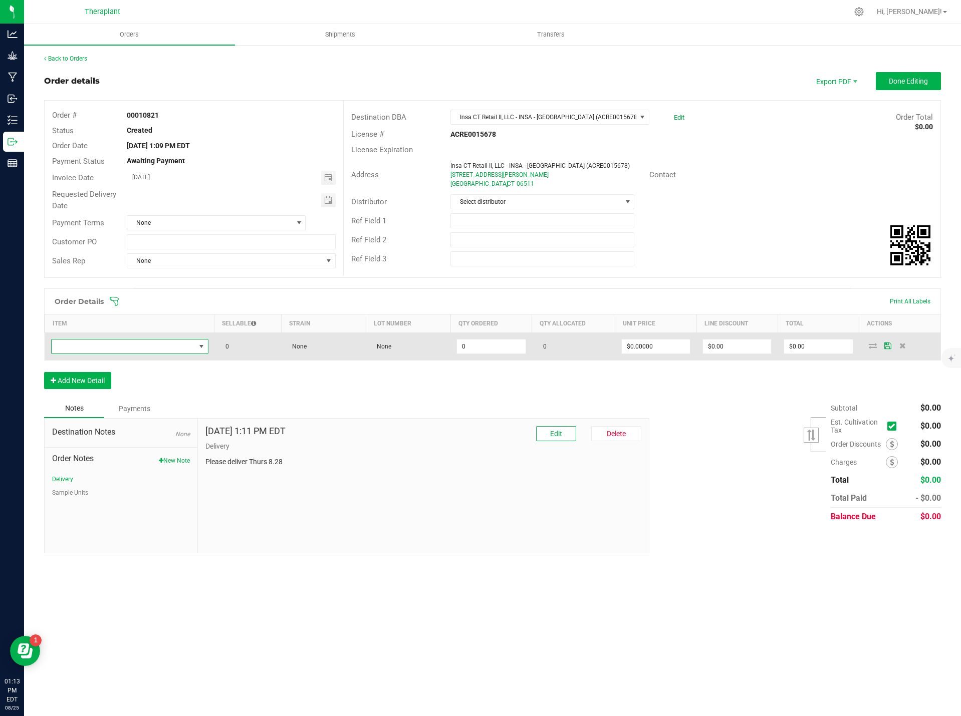
click at [79, 351] on span "NO DATA FOUND" at bounding box center [124, 347] width 144 height 14
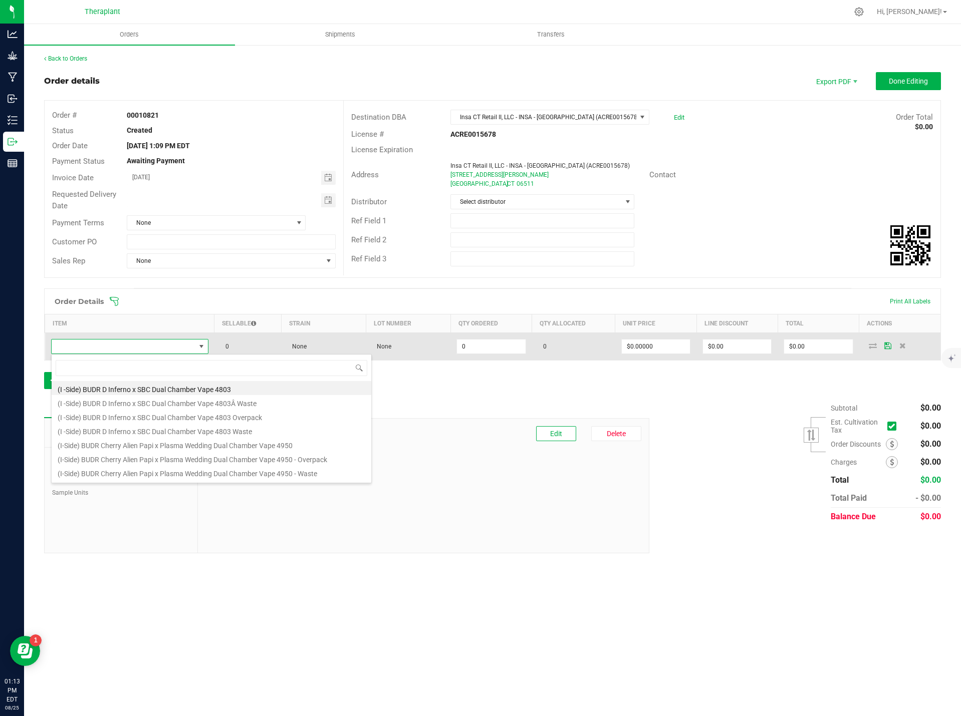
scroll to position [15, 157]
type input "41100"
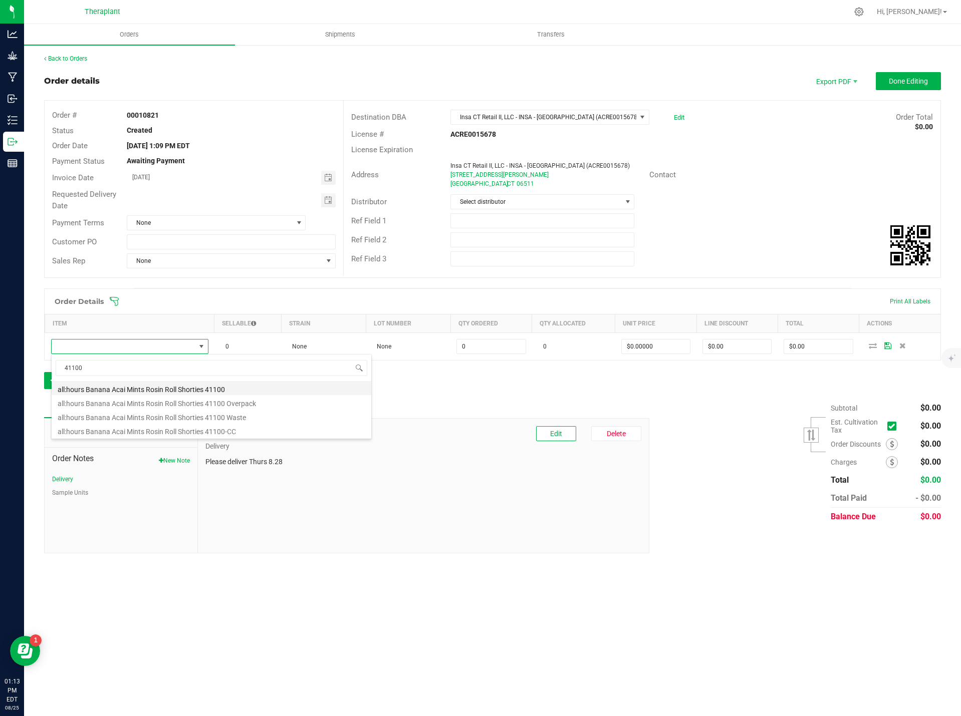
click at [103, 388] on li "all:hours Banana Acai Mints Rosin Roll Shorties 41100" at bounding box center [212, 388] width 320 height 14
type input "0 ea"
type input "$21.00000"
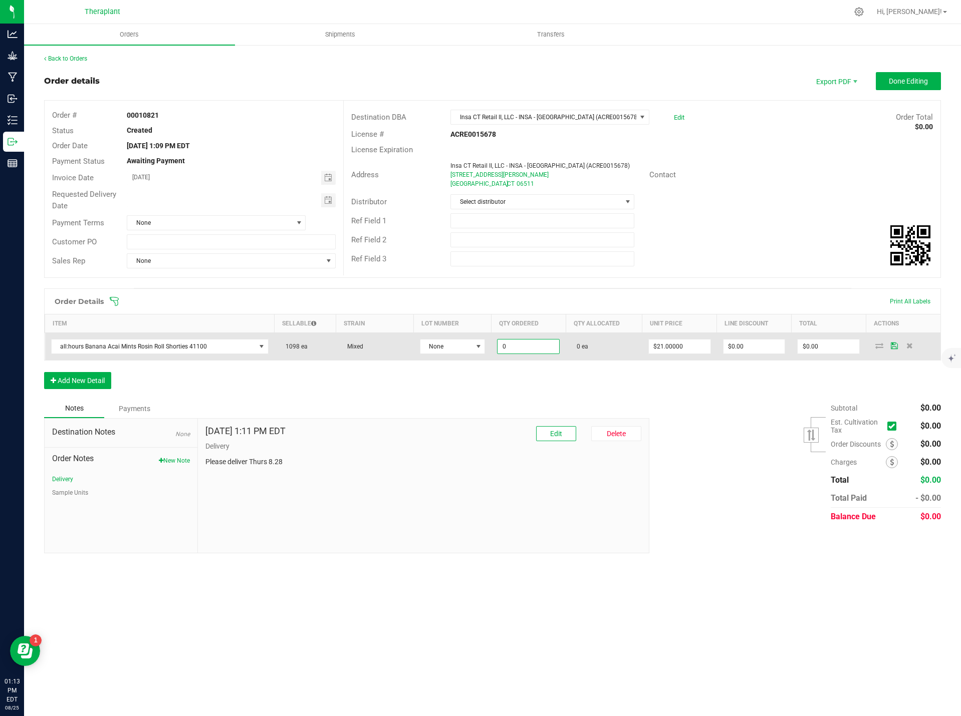
click at [503, 345] on input "0" at bounding box center [528, 347] width 62 height 14
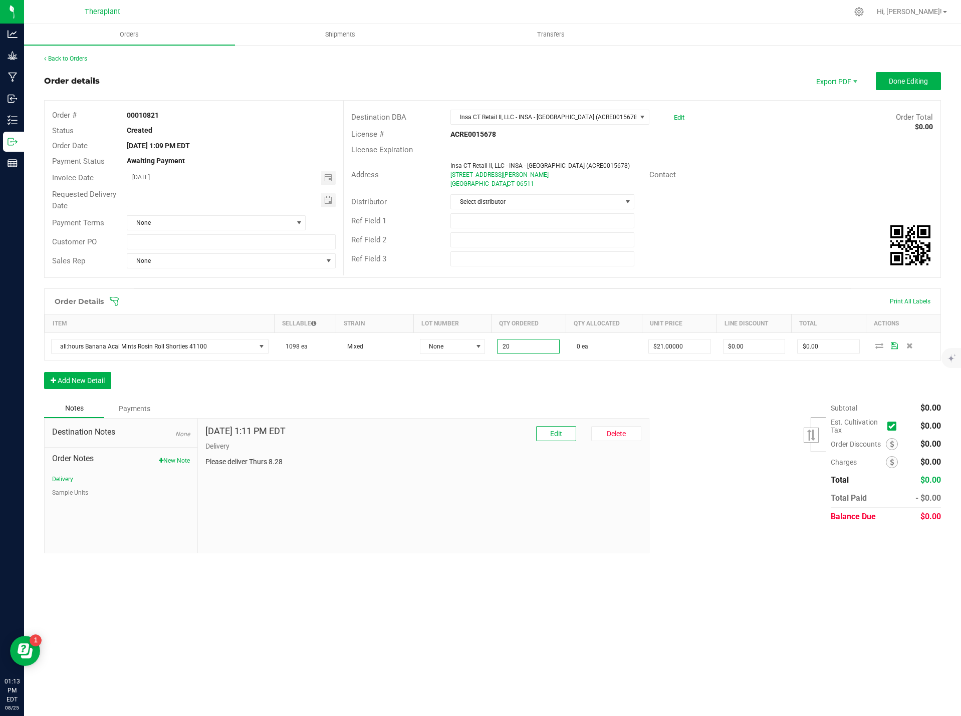
type input "20 ea"
type input "$420.00"
click at [692, 399] on div "Subtotal $0.00 Est. Cultivation Tax" at bounding box center [791, 462] width 299 height 127
click at [741, 346] on input "0" at bounding box center [754, 347] width 62 height 14
type input "$419.80"
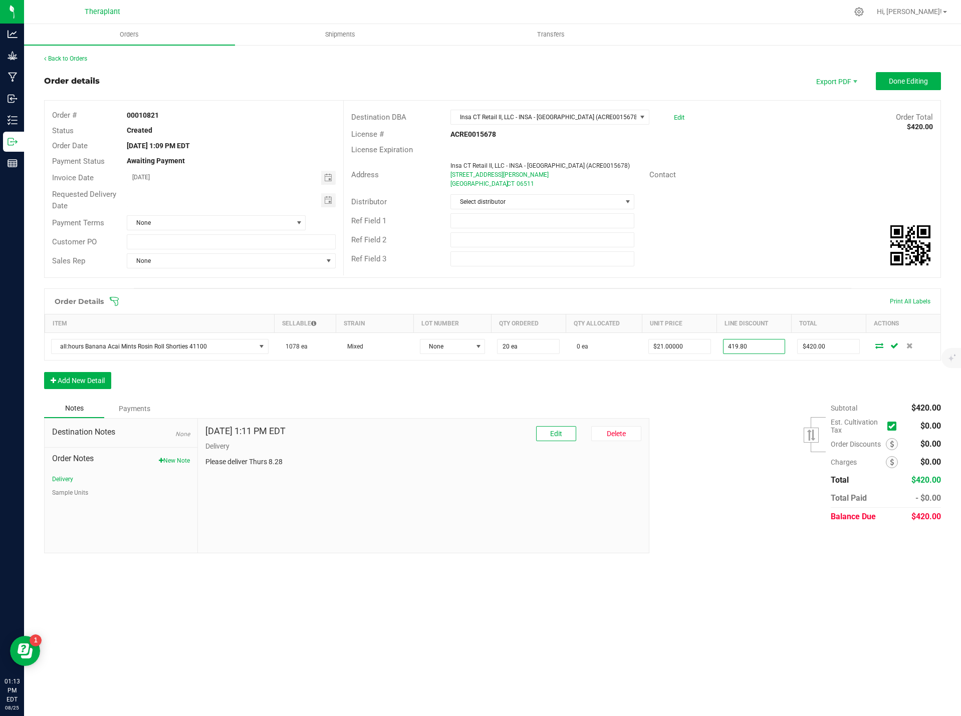
type input "$0.20"
click at [736, 424] on div "Subtotal $420.00 Est. Cultivation Tax" at bounding box center [791, 462] width 299 height 127
click at [904, 78] on span "Done Editing" at bounding box center [908, 81] width 39 height 8
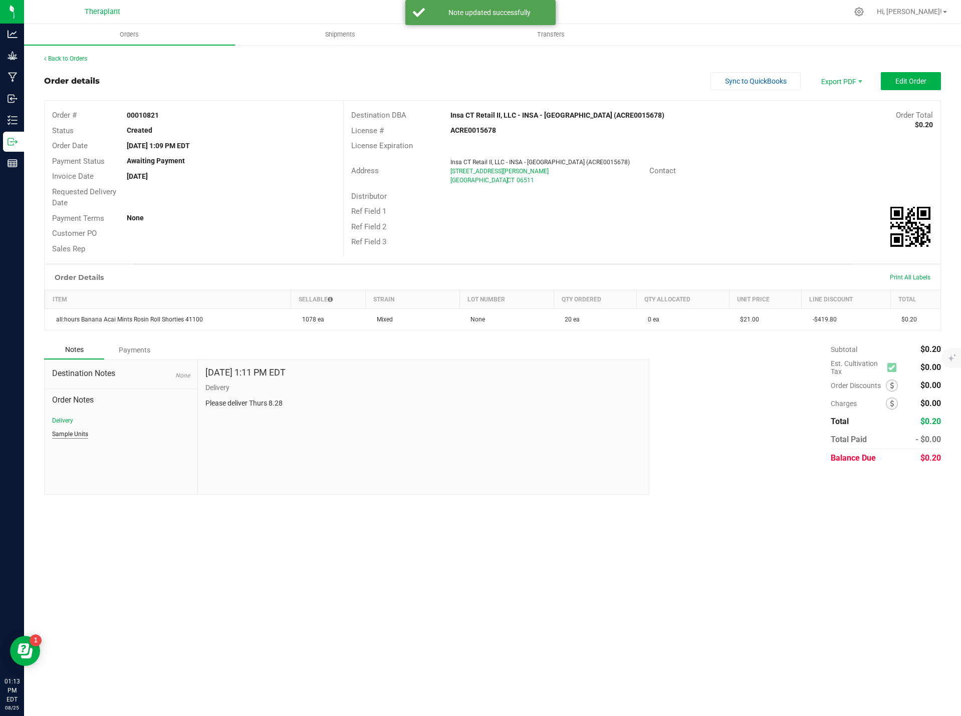
click at [78, 433] on button "Sample Units" at bounding box center [70, 434] width 36 height 9
click at [65, 54] on div "Back to Orders" at bounding box center [492, 58] width 897 height 9
click at [66, 54] on div "Back to Orders" at bounding box center [492, 58] width 897 height 9
click at [71, 58] on link "Back to Orders" at bounding box center [65, 58] width 43 height 7
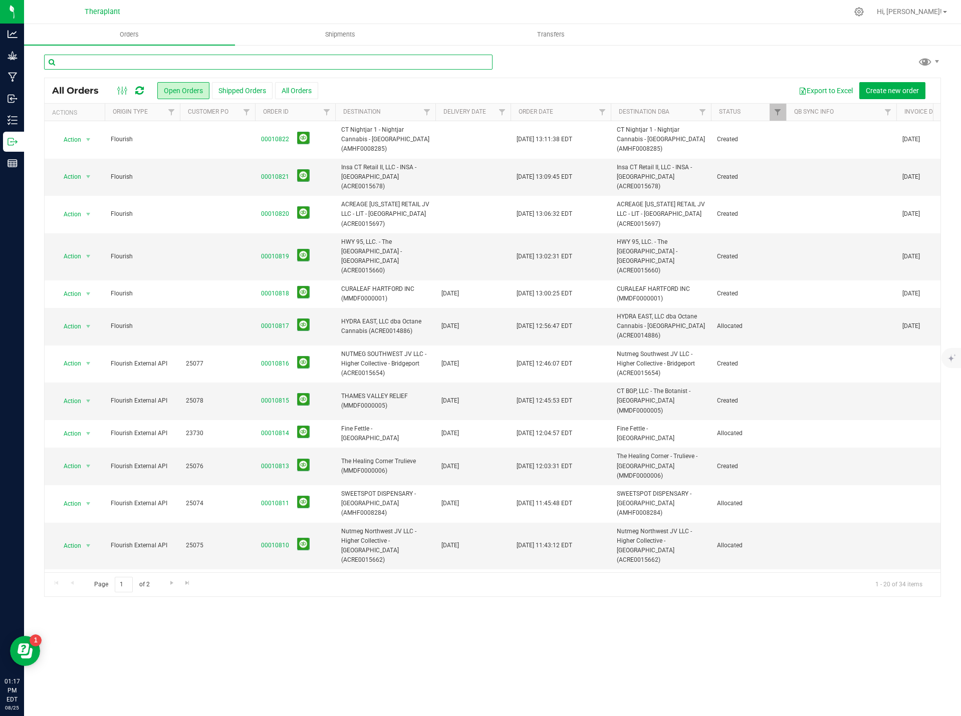
click at [270, 59] on input "text" at bounding box center [268, 62] width 448 height 15
type input "10794"
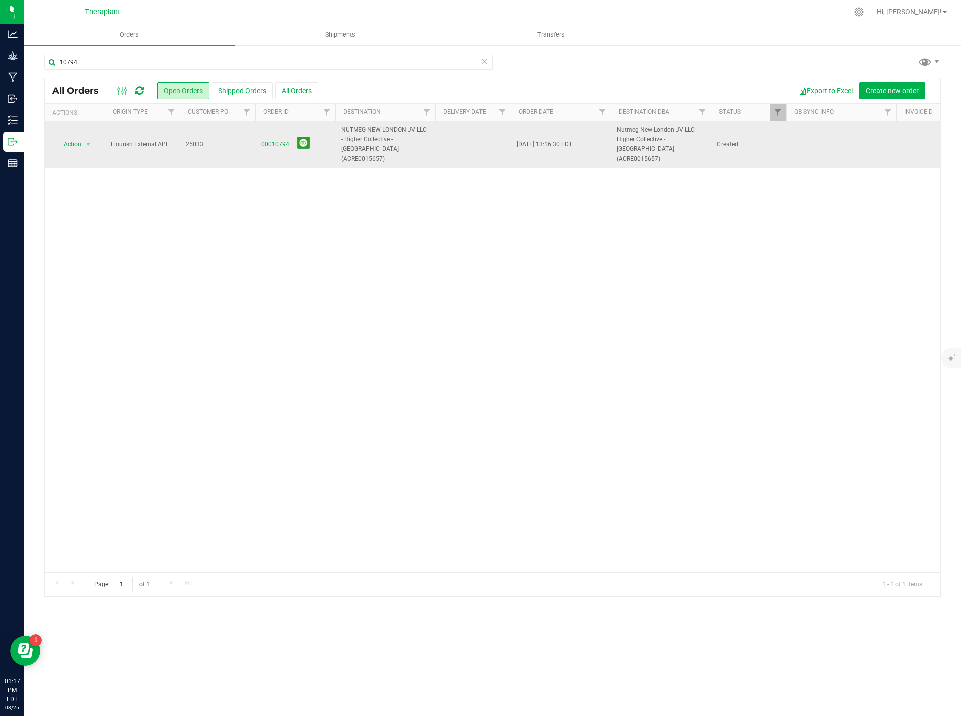
click at [266, 140] on link "00010794" at bounding box center [275, 145] width 28 height 10
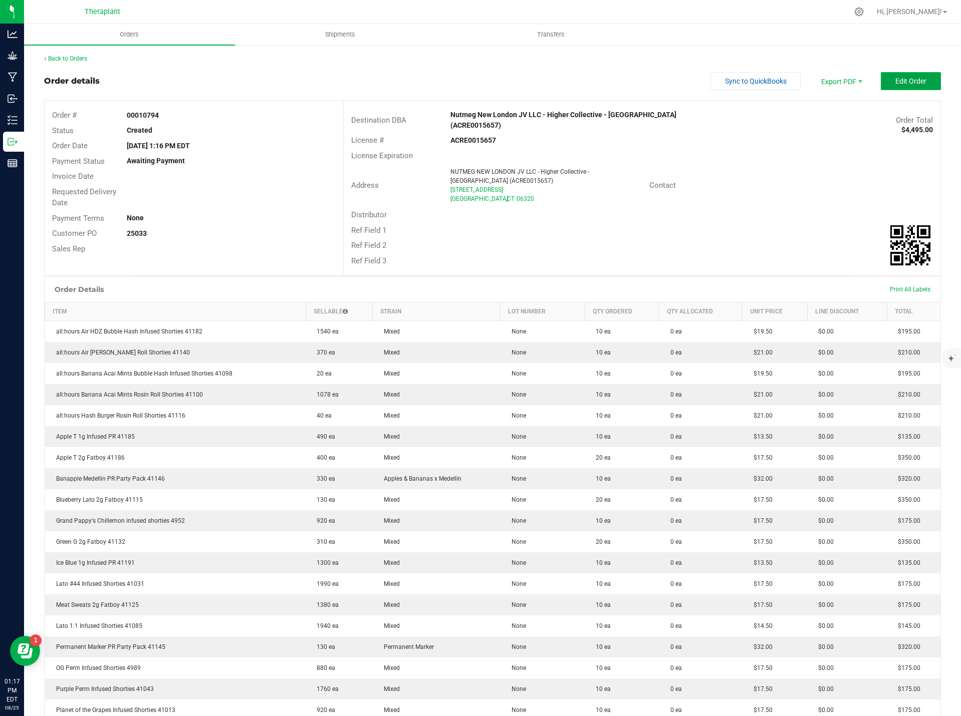
click at [928, 76] on button "Edit Order" at bounding box center [911, 81] width 60 height 18
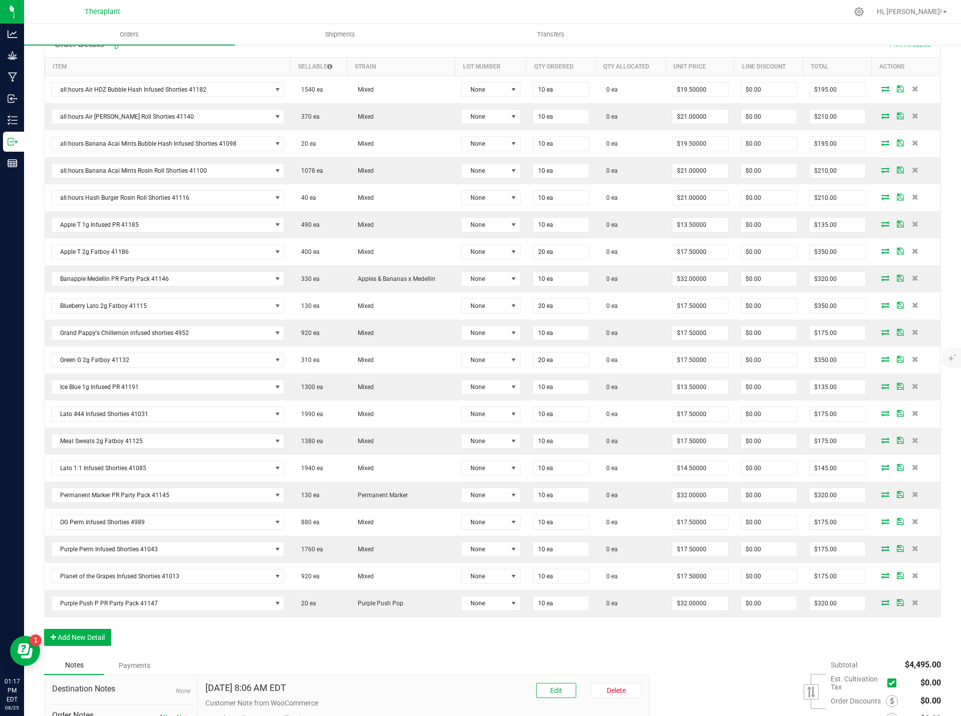
scroll to position [368, 0]
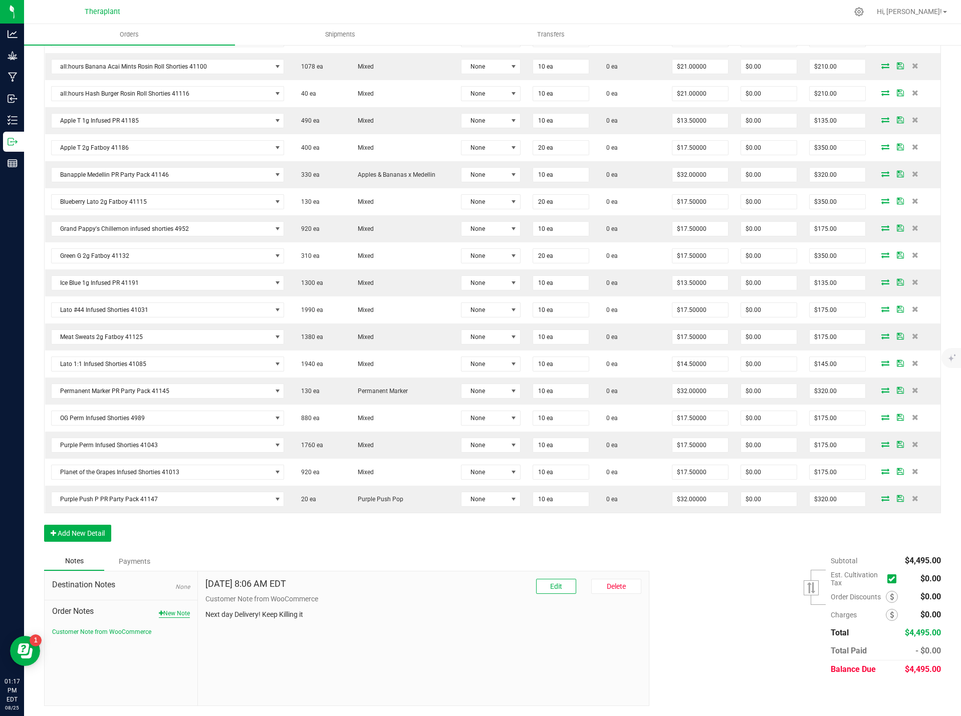
click at [174, 616] on button "New Note" at bounding box center [174, 613] width 31 height 9
paste textarea "Strawberry Pappy Infused Shorties 4981- 38.15% THC – 10-pack- Removed 10 units …"
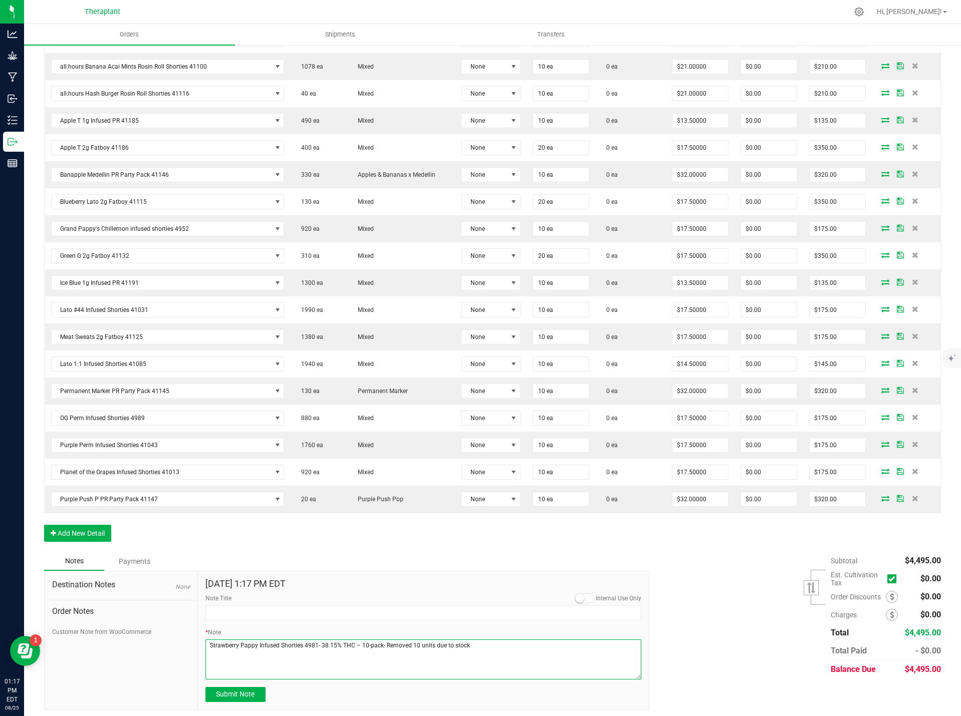
type textarea "Strawberry Pappy Infused Shorties 4981- 38.15% THC – 10-pack- Removed 10 units …"
click at [242, 598] on div "Note Title" at bounding box center [423, 607] width 436 height 27
click at [241, 607] on input "Note Title" at bounding box center [423, 613] width 436 height 15
type input "Product Removed due to stock"
click at [254, 692] on button "Submit Note" at bounding box center [235, 694] width 60 height 15
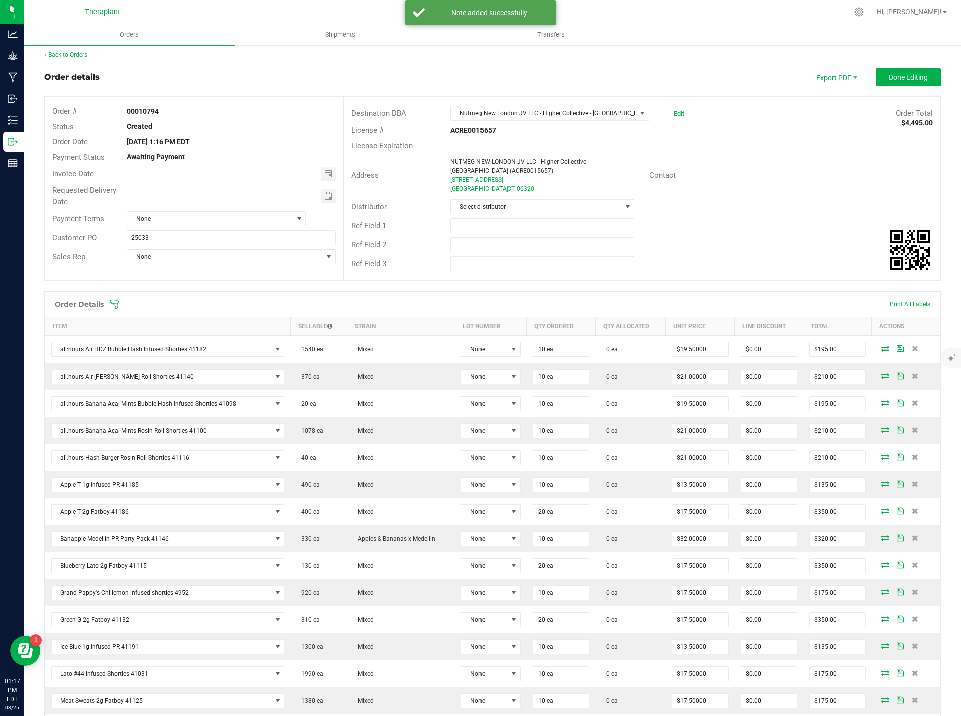
scroll to position [0, 0]
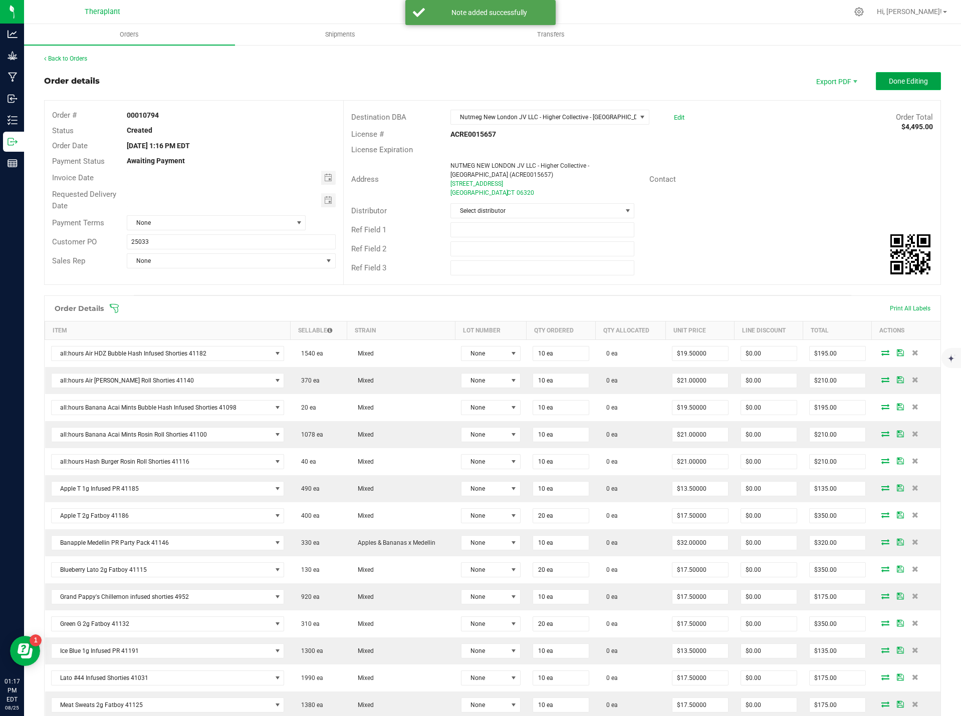
click at [917, 88] on button "Done Editing" at bounding box center [908, 81] width 65 height 18
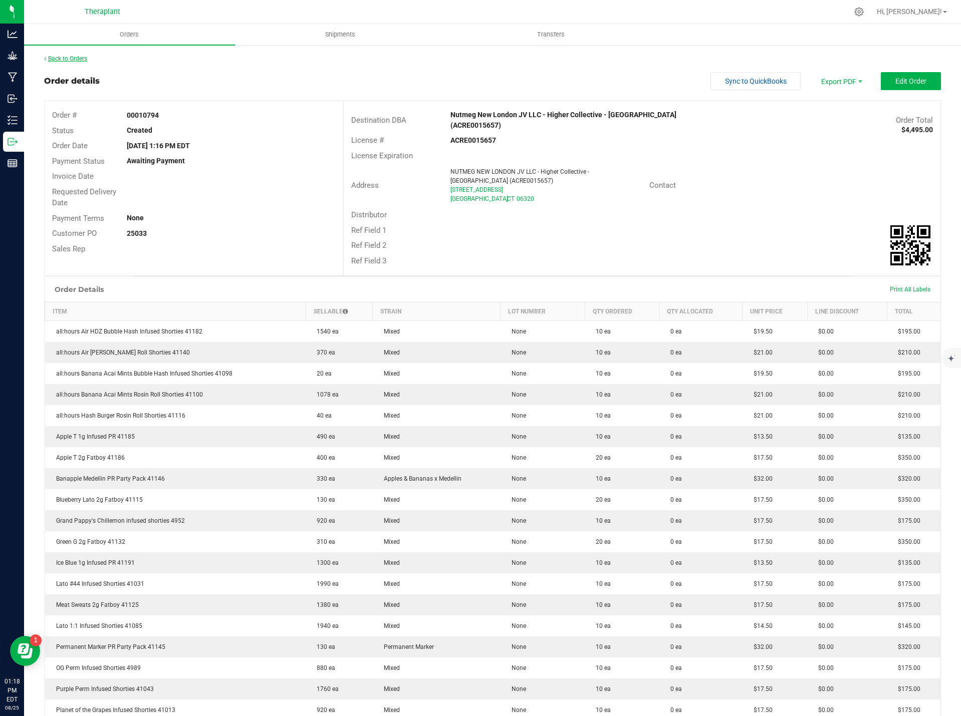
click at [87, 57] on link "Back to Orders" at bounding box center [65, 58] width 43 height 7
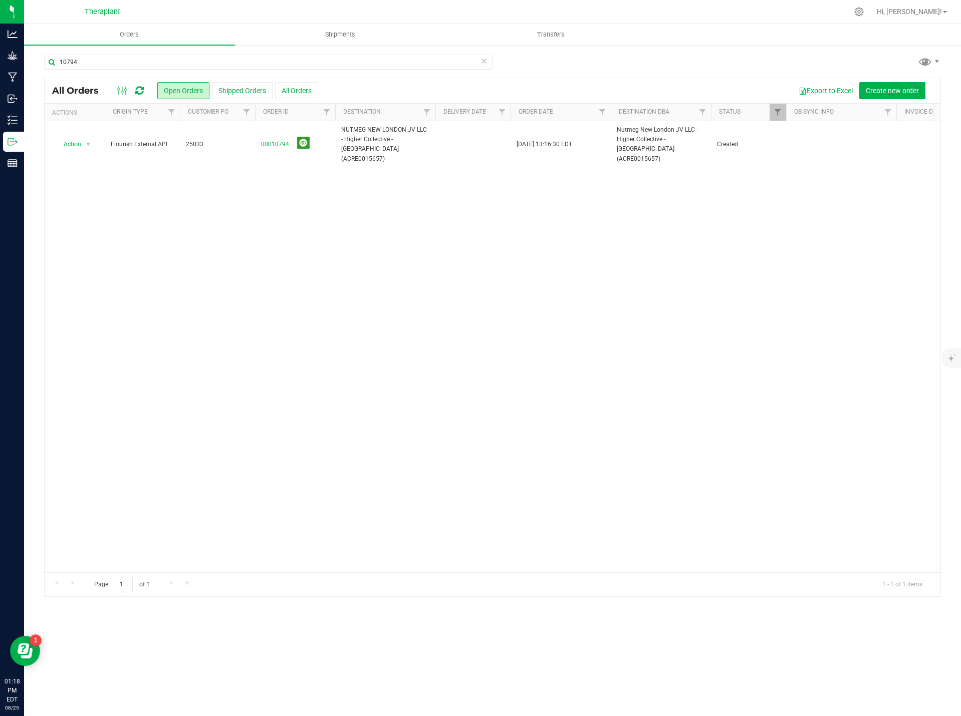
click at [483, 60] on icon at bounding box center [483, 61] width 7 height 12
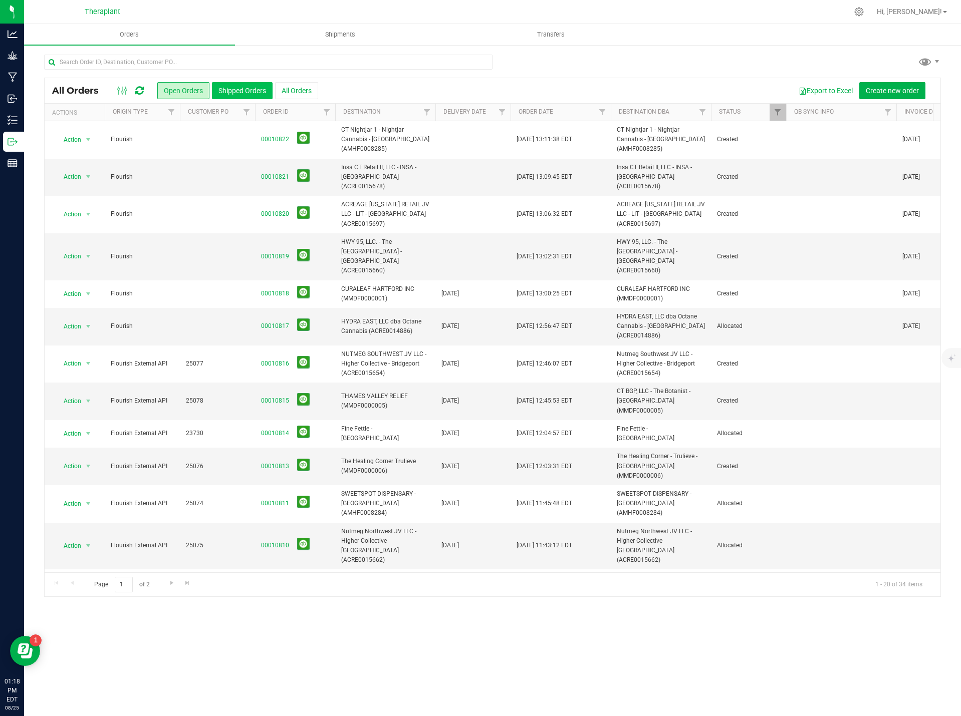
click at [232, 89] on button "Shipped Orders" at bounding box center [242, 90] width 61 height 17
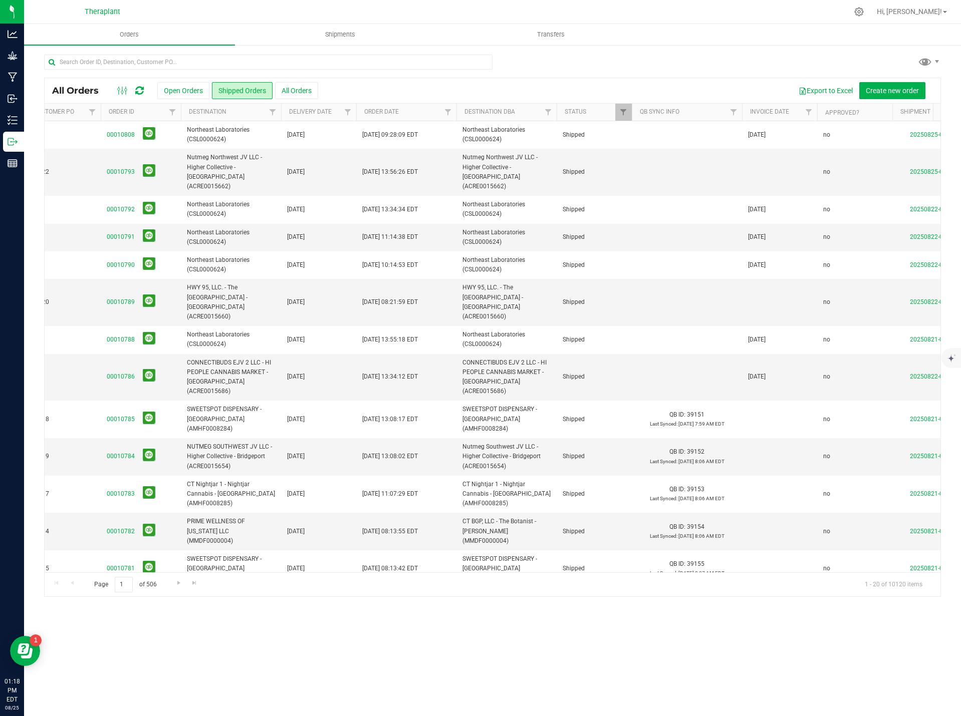
scroll to position [0, 145]
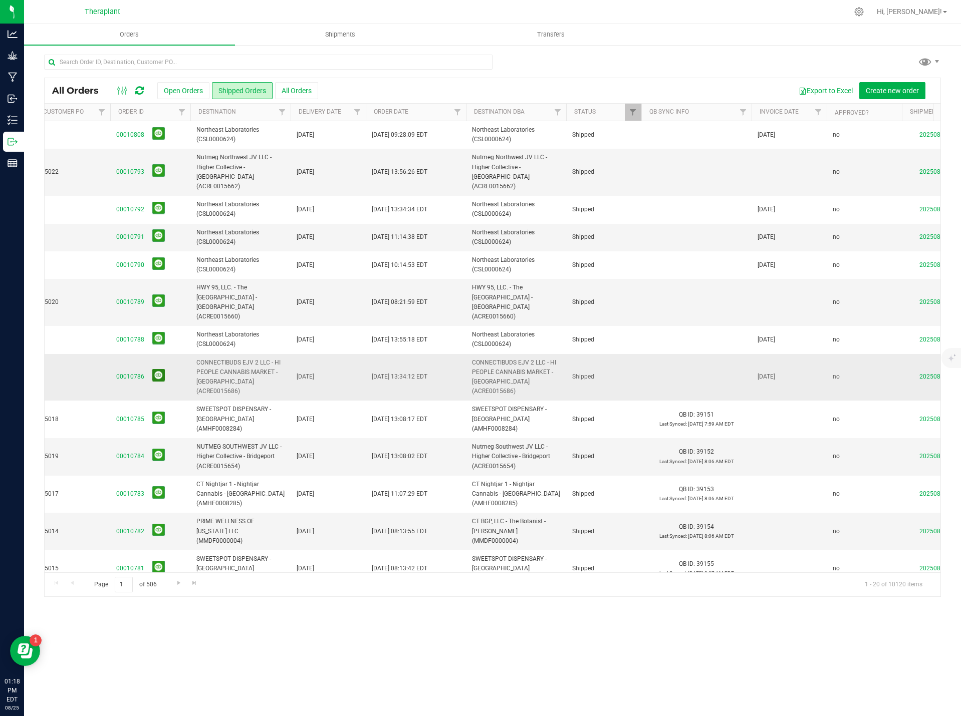
click at [158, 369] on button at bounding box center [158, 375] width 13 height 13
click at [156, 169] on button at bounding box center [158, 170] width 13 height 13
click at [153, 295] on button at bounding box center [158, 301] width 13 height 13
click at [160, 369] on button at bounding box center [158, 375] width 13 height 13
click at [156, 369] on button at bounding box center [158, 375] width 13 height 13
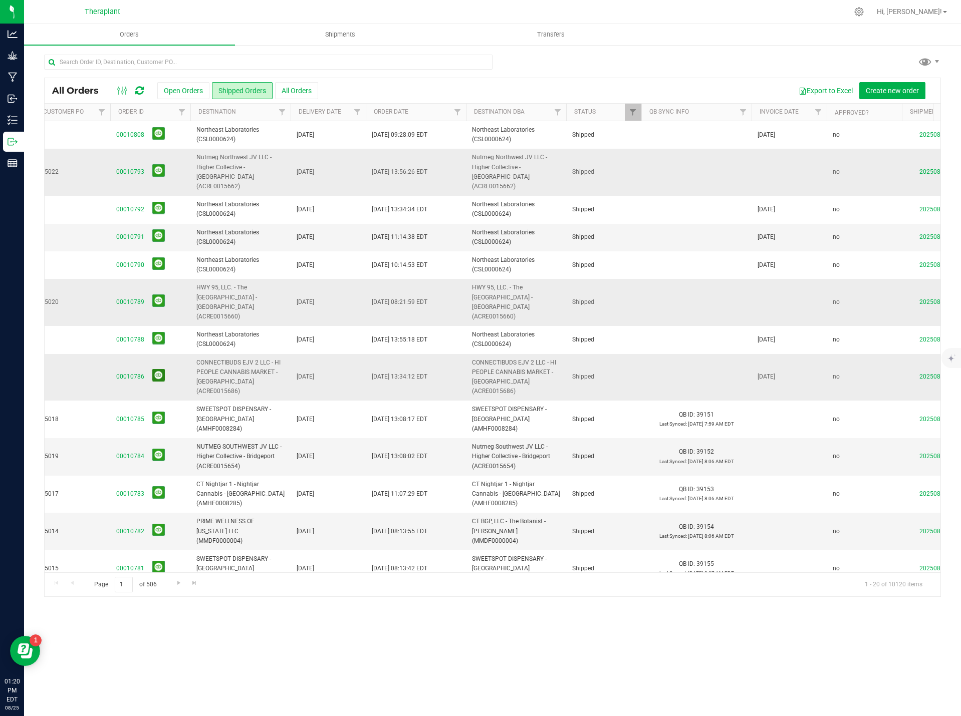
click at [159, 369] on button at bounding box center [158, 375] width 13 height 13
click at [140, 91] on icon at bounding box center [139, 91] width 9 height 10
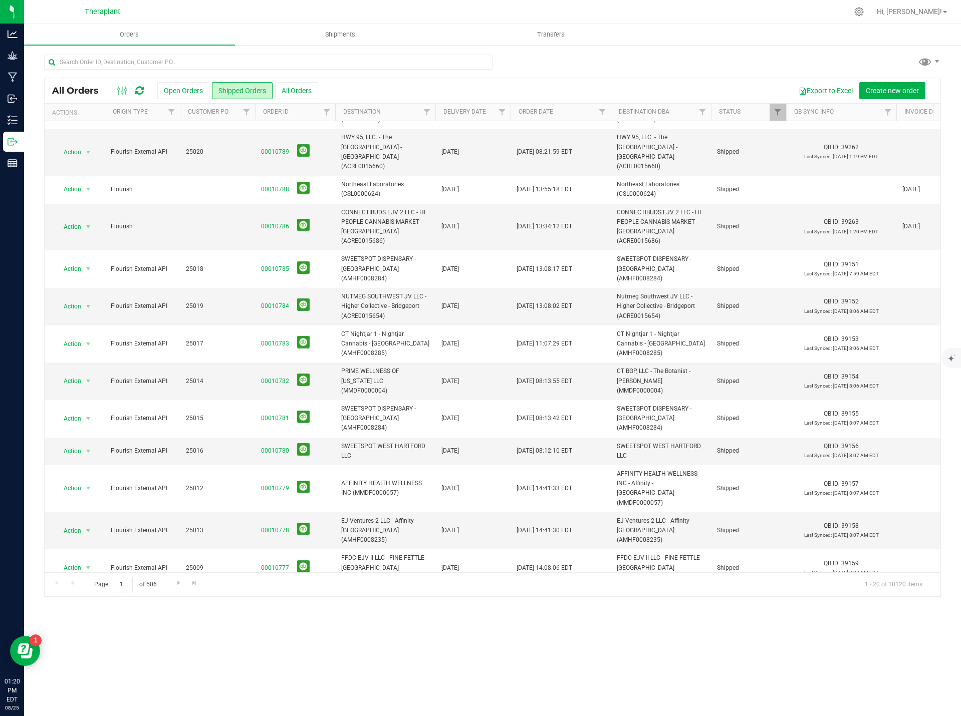
scroll to position [188, 0]
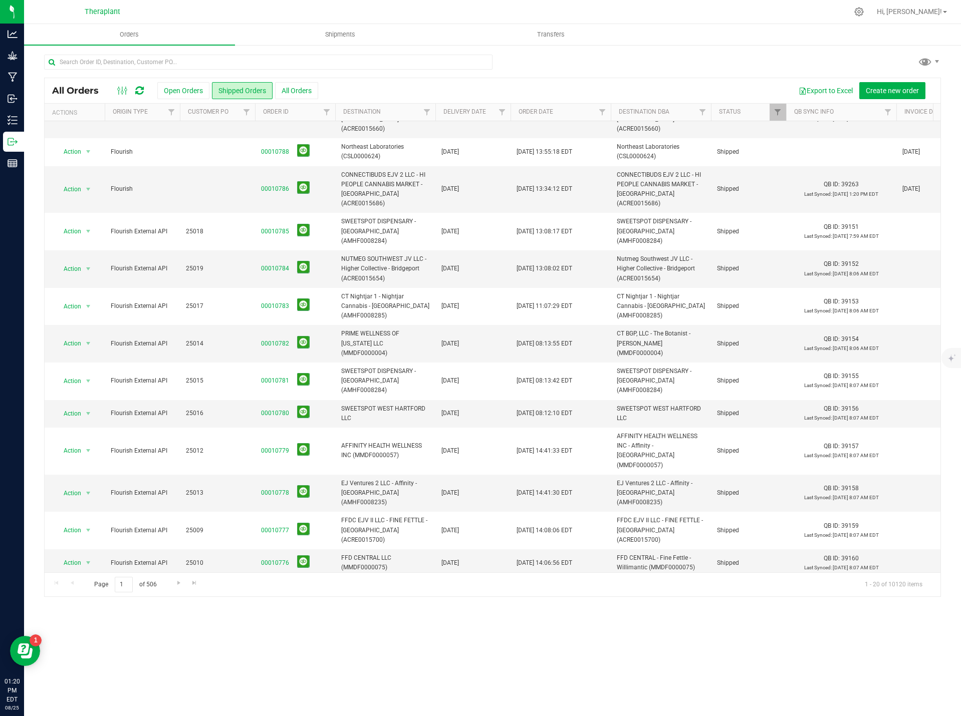
click at [304, 593] on button at bounding box center [303, 599] width 13 height 13
click at [179, 585] on span "Go to the next page" at bounding box center [179, 583] width 8 height 8
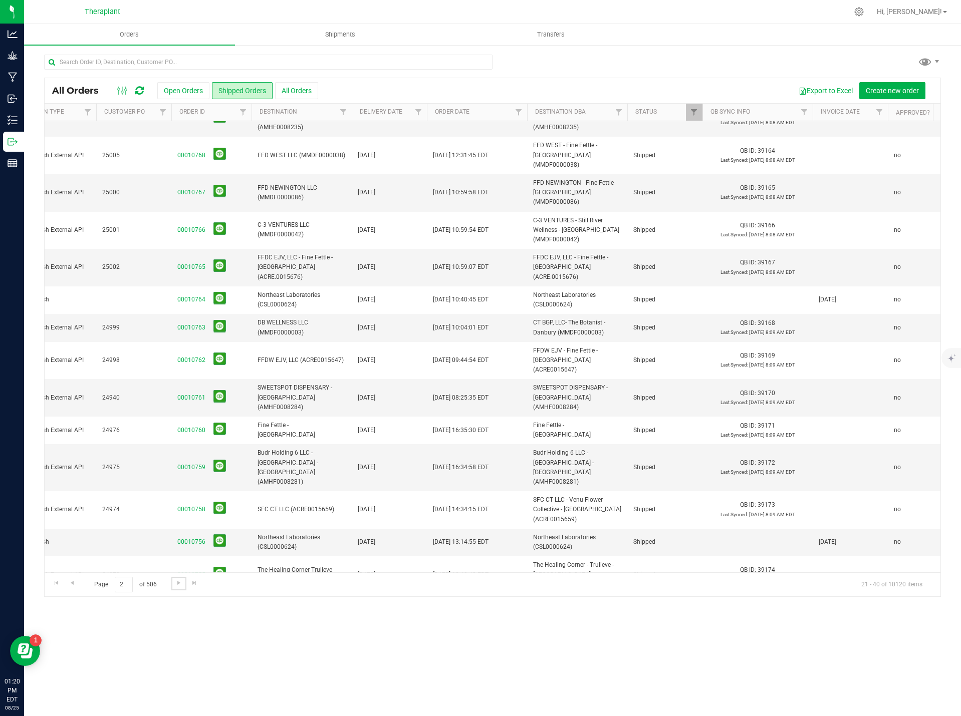
scroll to position [168, 84]
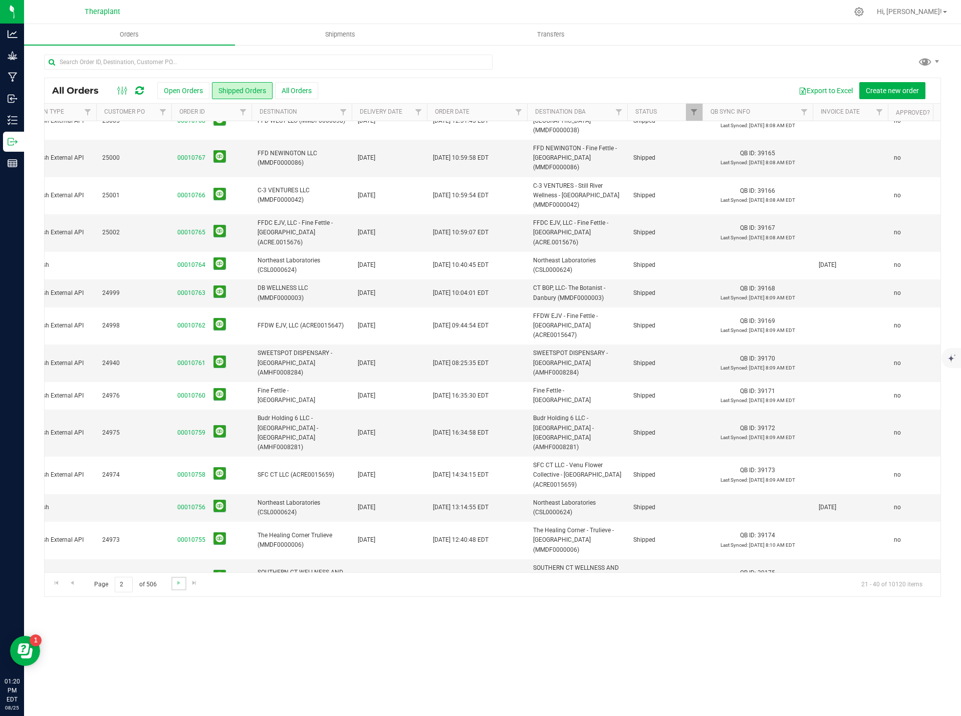
click at [183, 585] on link "Go to the next page" at bounding box center [178, 584] width 15 height 14
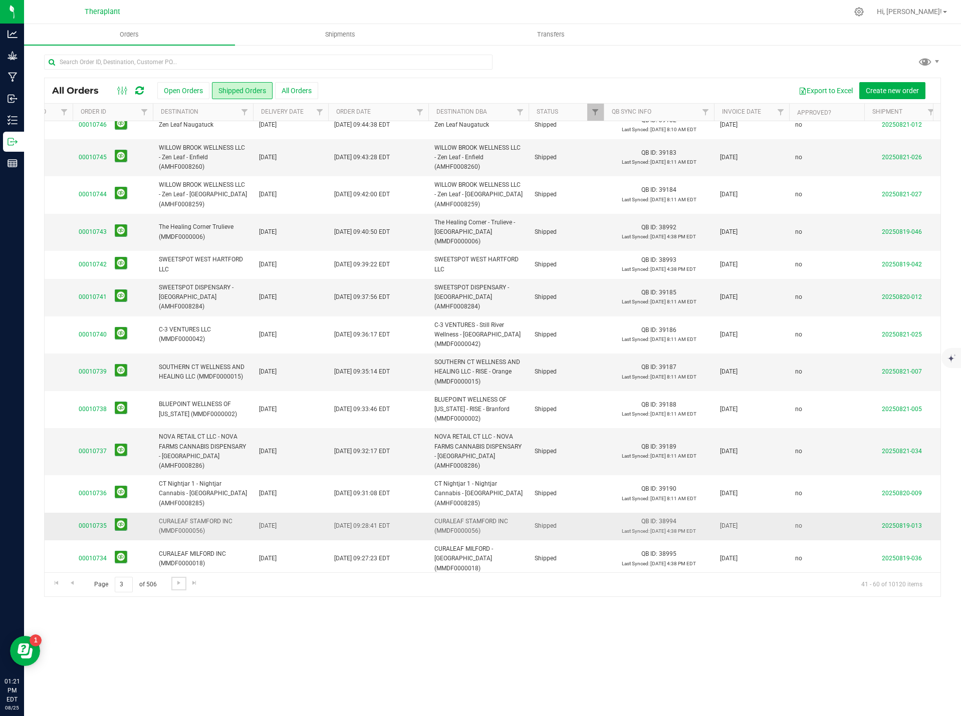
scroll to position [197, 182]
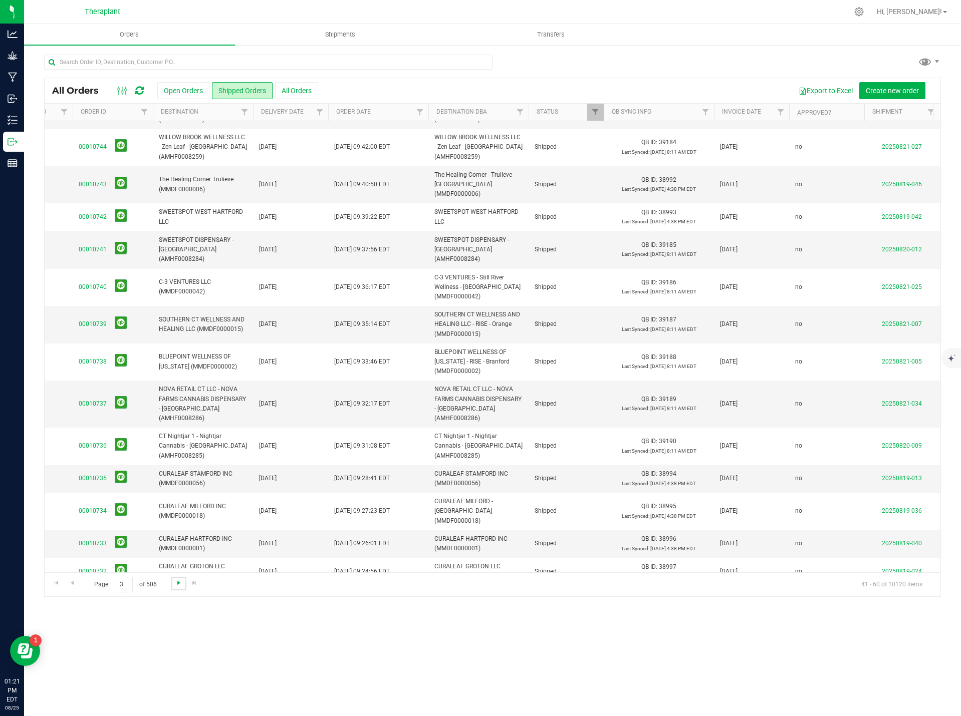
click at [178, 583] on span "Go to the next page" at bounding box center [179, 583] width 8 height 8
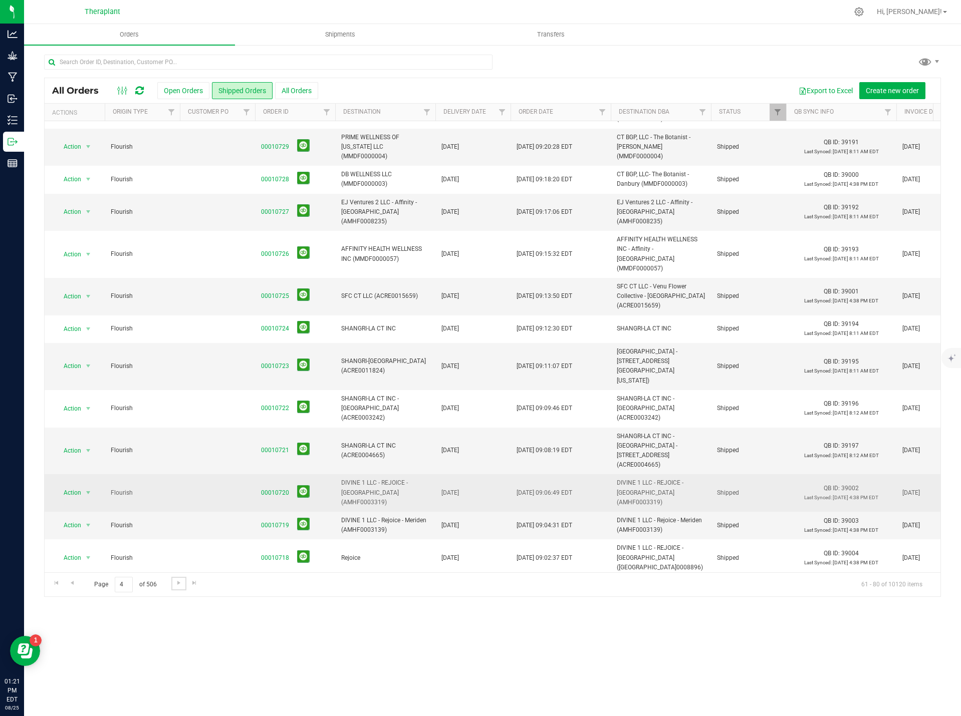
scroll to position [0, 0]
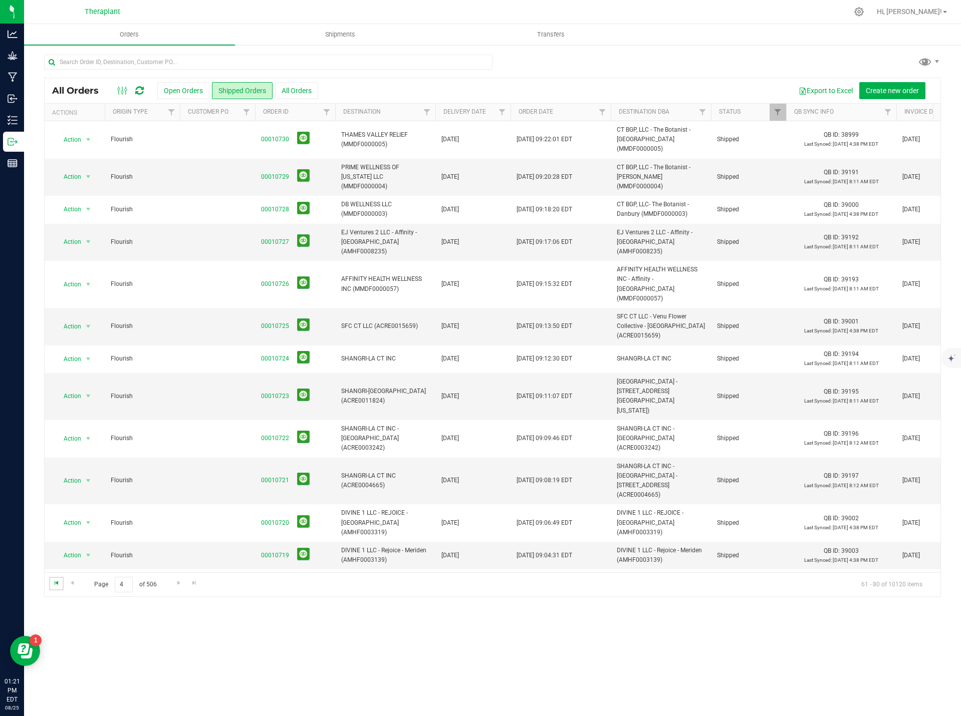
click at [58, 586] on span "Go to the first page" at bounding box center [57, 583] width 8 height 8
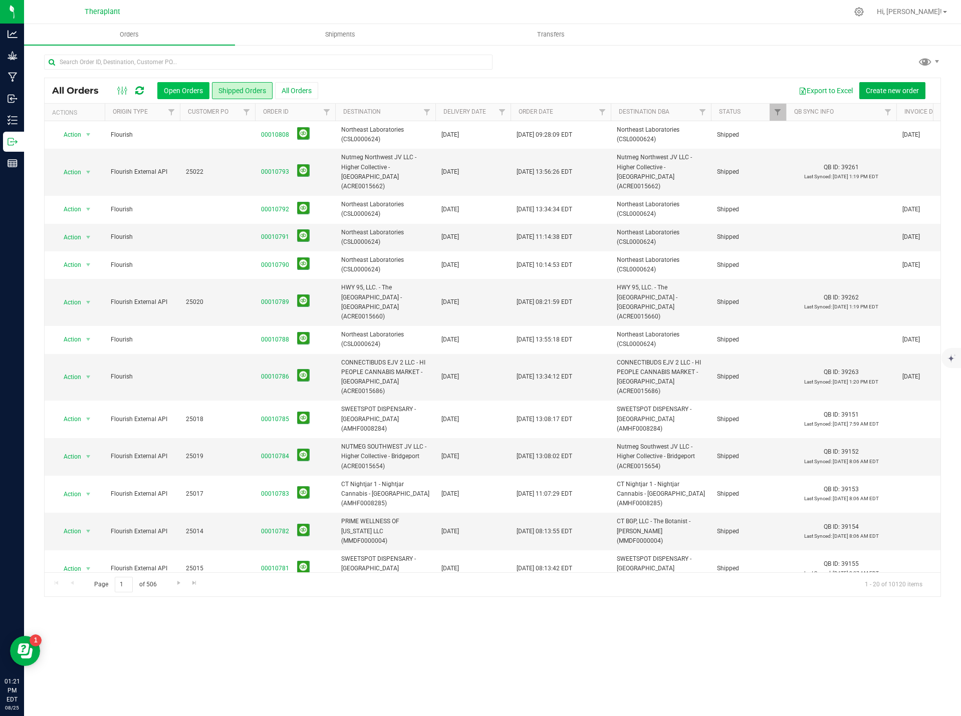
click at [186, 92] on button "Open Orders" at bounding box center [183, 90] width 52 height 17
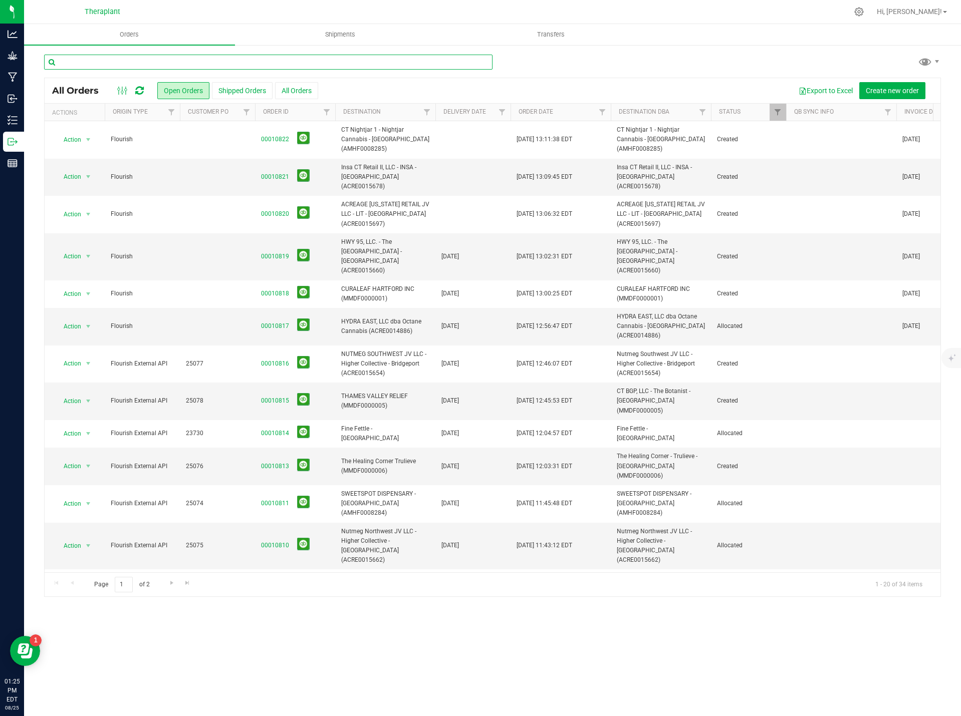
click at [151, 59] on input "text" at bounding box center [268, 62] width 448 height 15
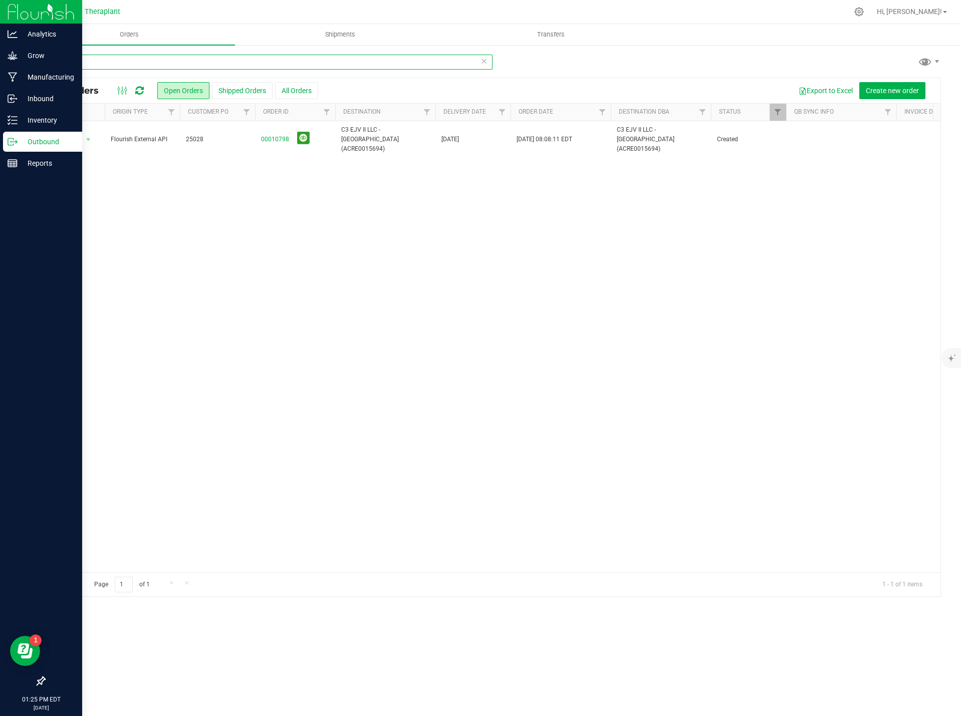
type input "10798"
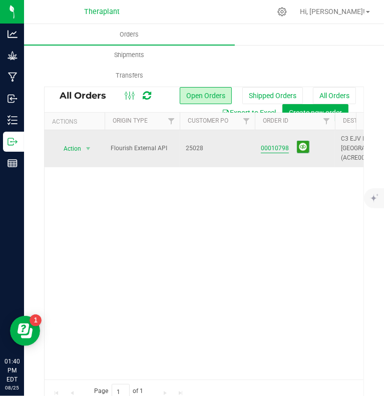
click at [273, 144] on link "00010798" at bounding box center [275, 149] width 28 height 10
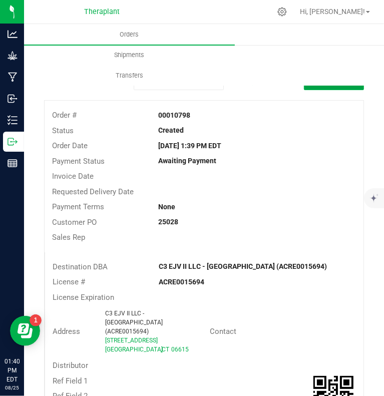
click at [308, 89] on button "Edit Order" at bounding box center [334, 81] width 60 height 18
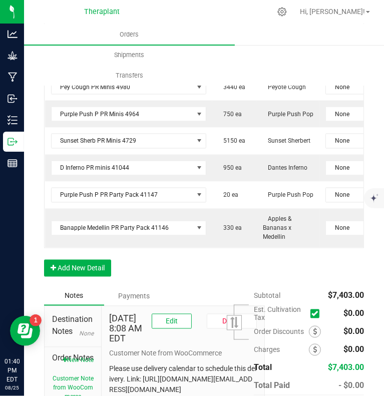
scroll to position [898, 0]
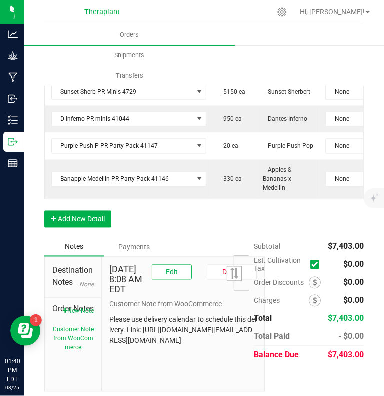
click at [81, 316] on button "New Note" at bounding box center [78, 311] width 31 height 9
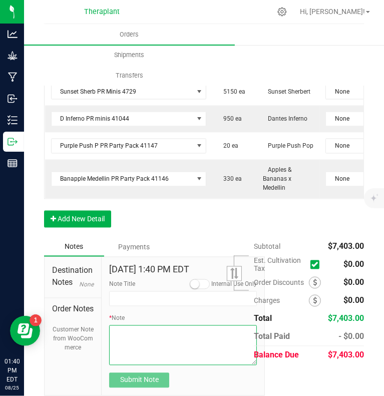
click at [128, 334] on textarea "* Note" at bounding box center [183, 346] width 148 height 40
paste textarea "Apple T 1g PR 41142- 19.05% THC – 10-pack- removed 40 units due to stock."
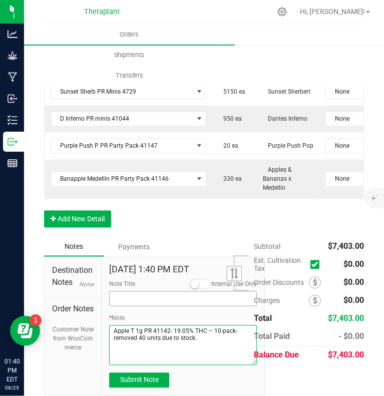
type textarea "Apple T 1g PR 41142- 19.05% THC – 10-pack- removed 40 units due to stock."
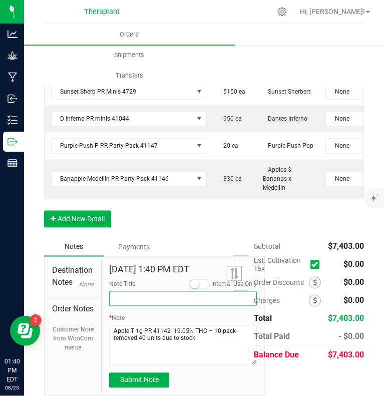
click at [122, 294] on input "Note Title" at bounding box center [183, 299] width 148 height 15
type input "Product Removed due to stock"
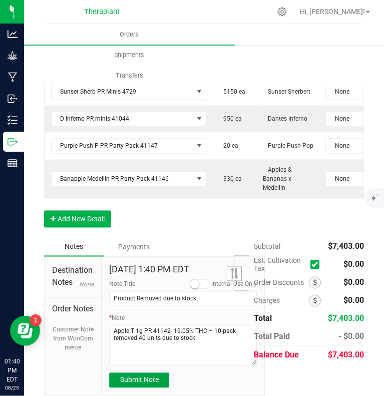
click at [133, 373] on button "Submit Note" at bounding box center [139, 380] width 60 height 15
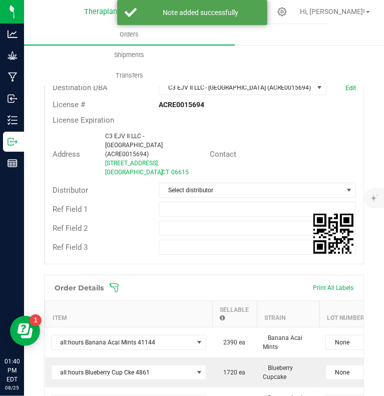
scroll to position [0, 0]
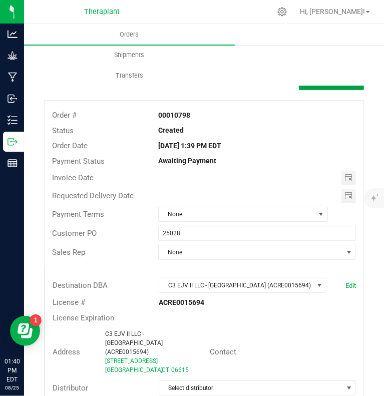
click at [305, 90] on button "Done Editing" at bounding box center [331, 81] width 65 height 18
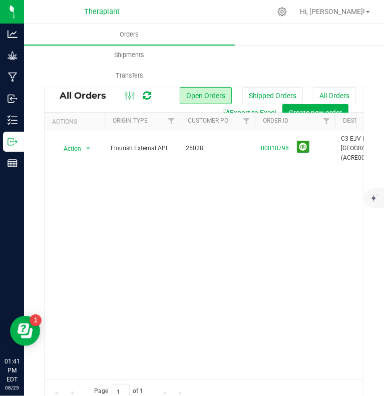
click at [281, 70] on div "Orders Shipments Transfers" at bounding box center [216, 55] width 384 height 62
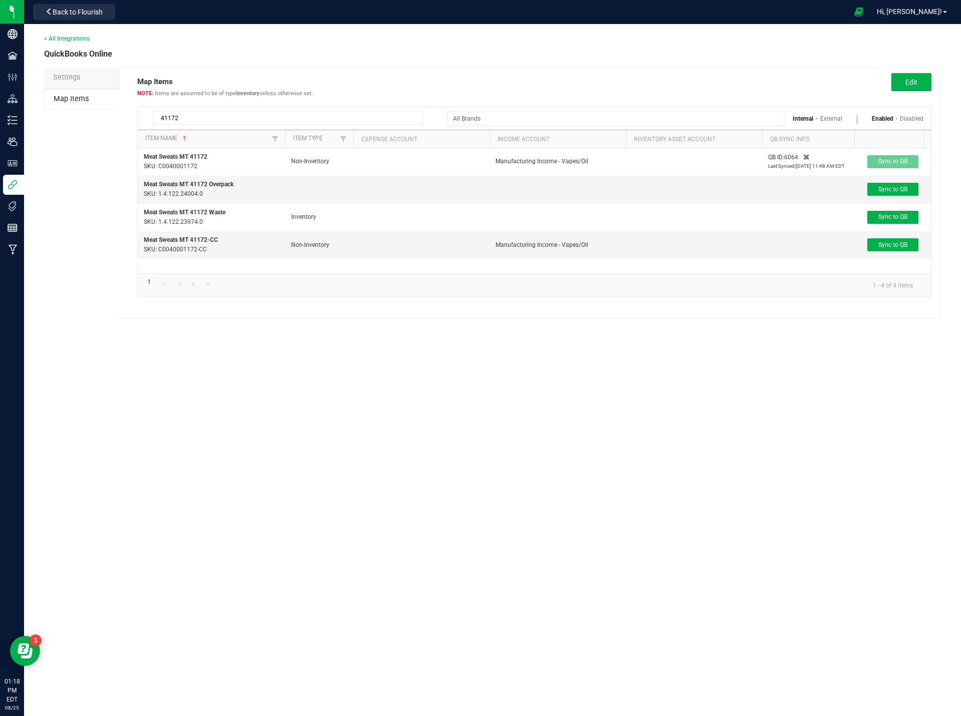
click at [209, 122] on input "41172" at bounding box center [288, 118] width 270 height 14
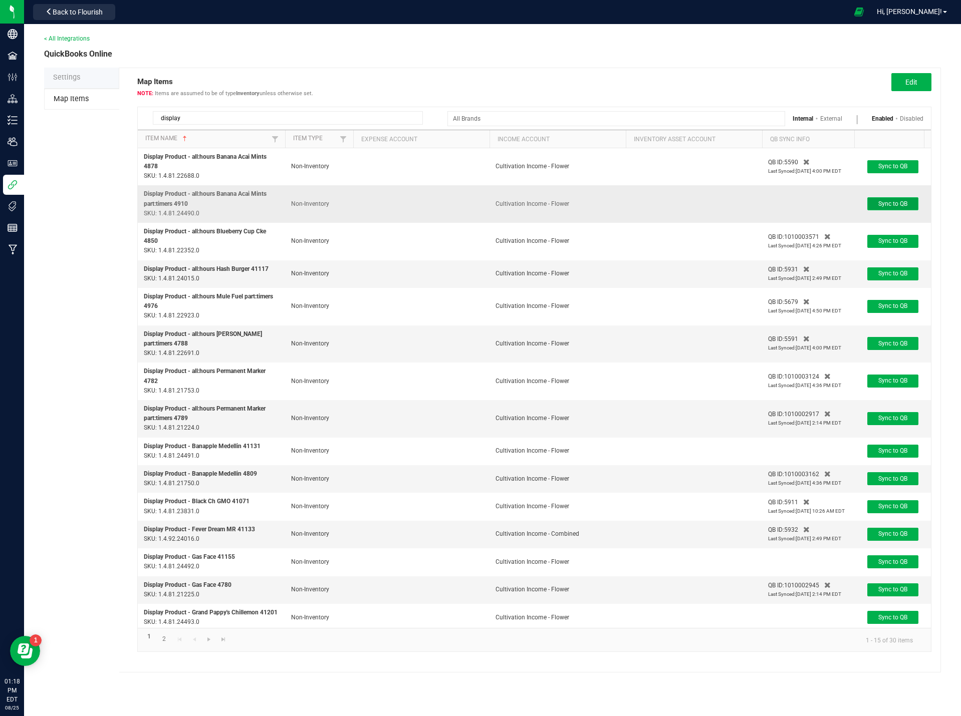
click at [882, 200] on span "Sync to QB" at bounding box center [892, 203] width 29 height 7
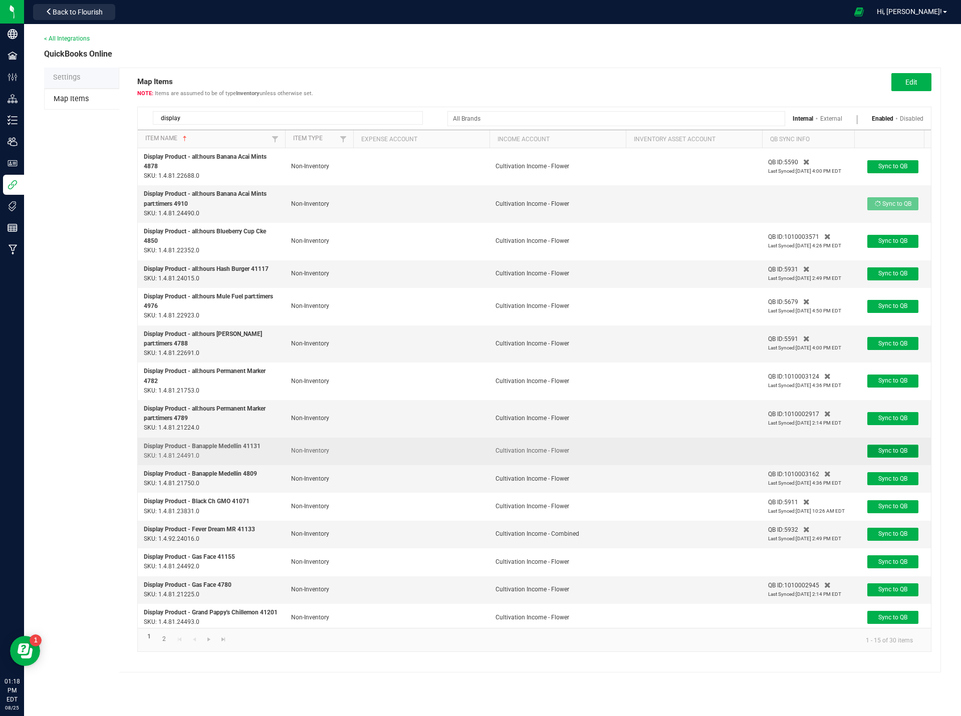
click at [885, 451] on span "Sync to QB" at bounding box center [892, 450] width 29 height 7
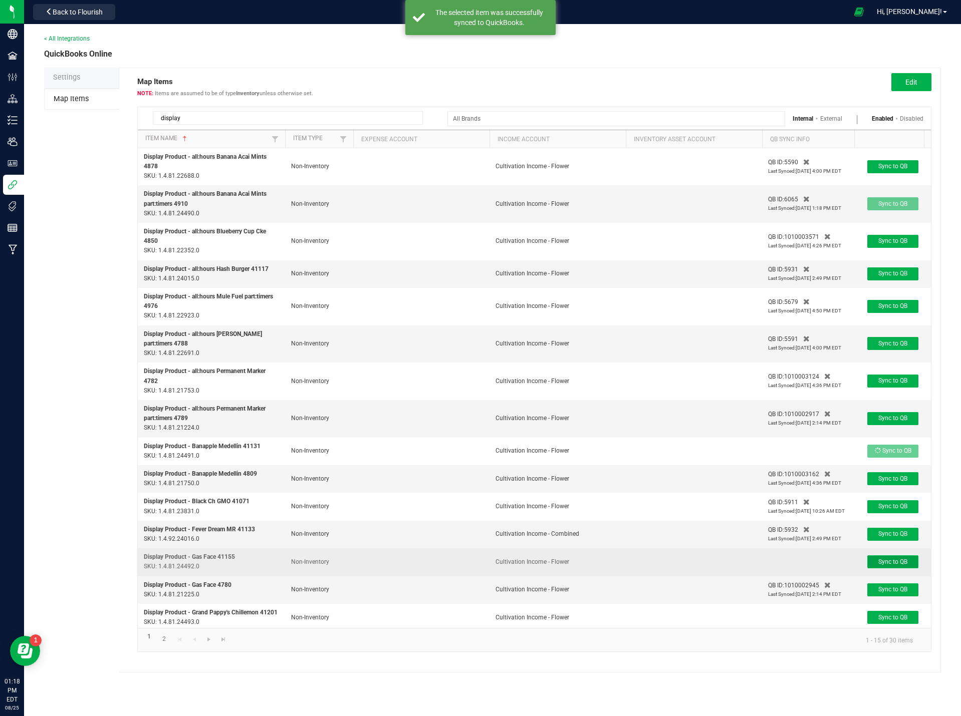
click at [877, 569] on button "Sync to QB" at bounding box center [892, 562] width 51 height 13
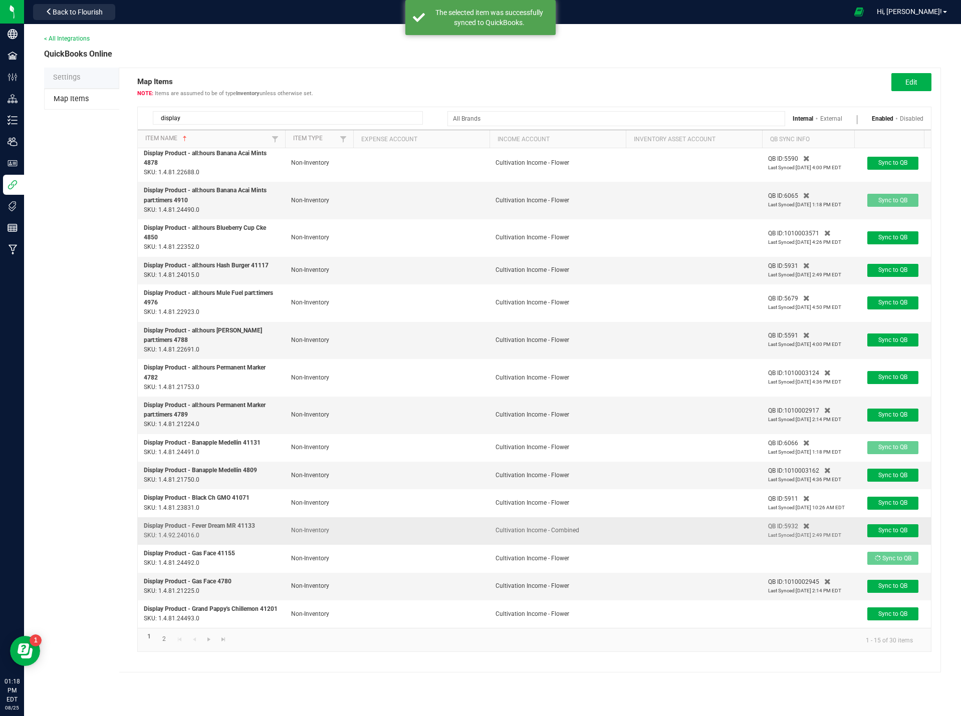
scroll to position [19, 0]
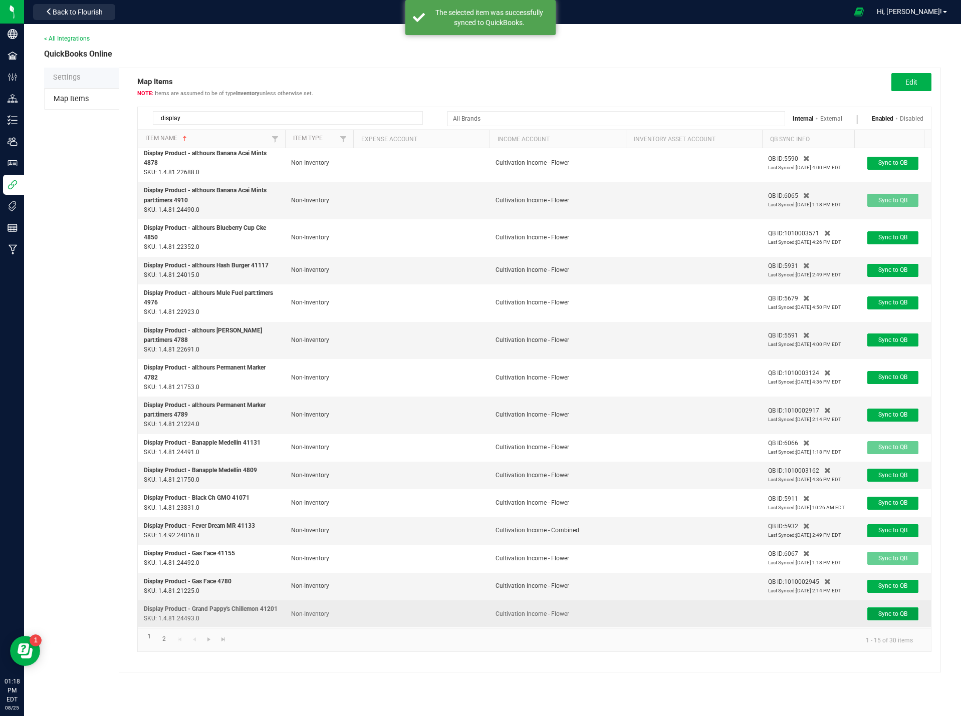
click at [886, 611] on span "Sync to QB" at bounding box center [892, 614] width 29 height 7
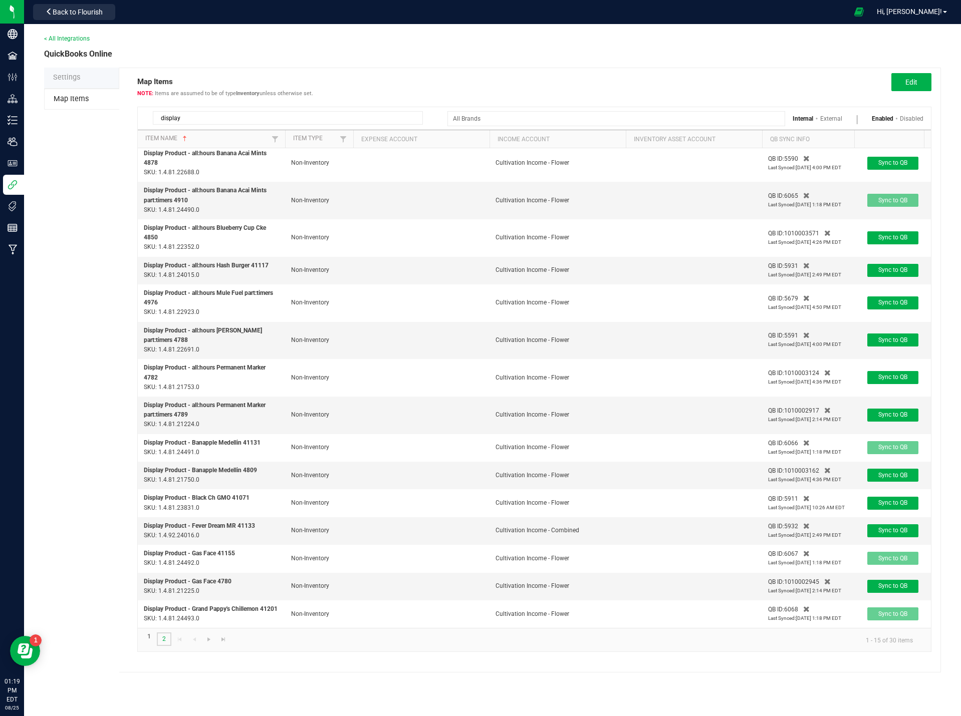
click at [164, 638] on link "2" at bounding box center [164, 640] width 15 height 14
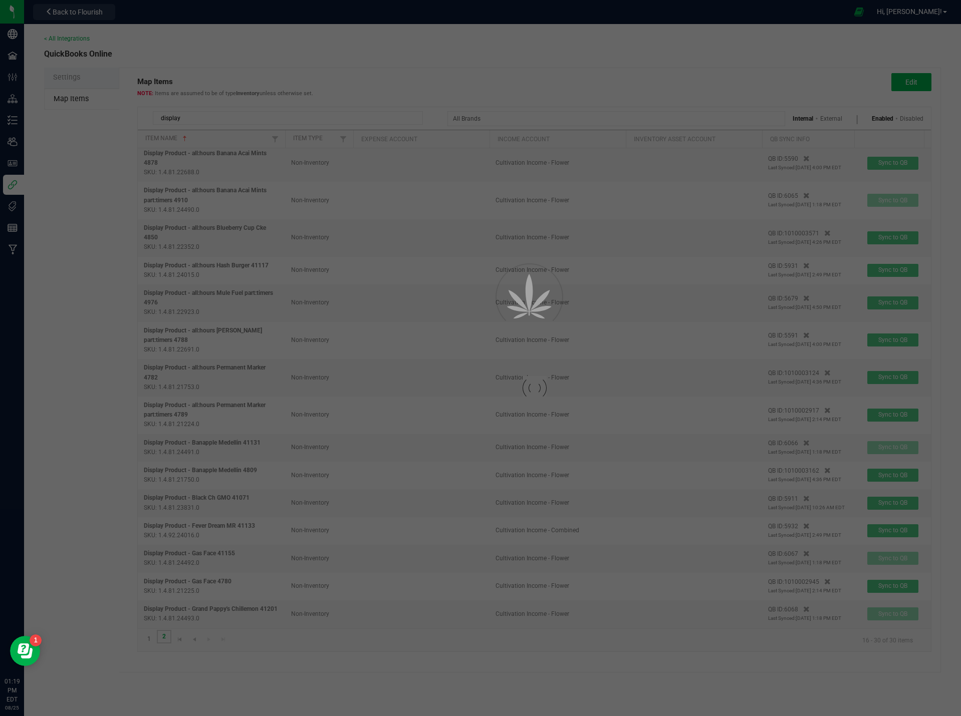
scroll to position [0, 0]
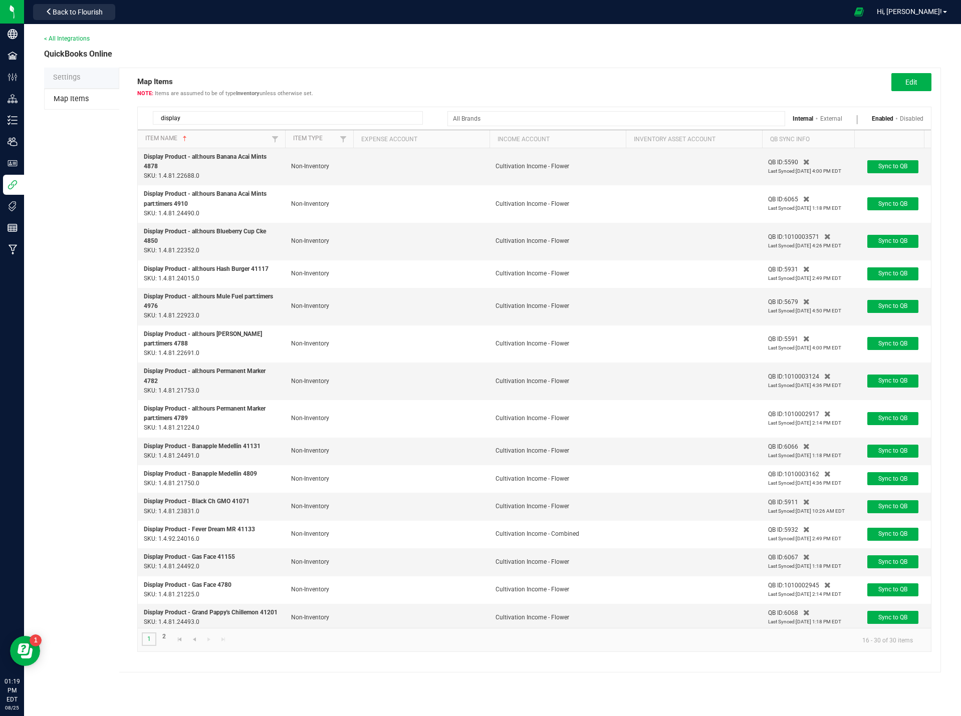
click at [149, 639] on link "1" at bounding box center [149, 640] width 15 height 14
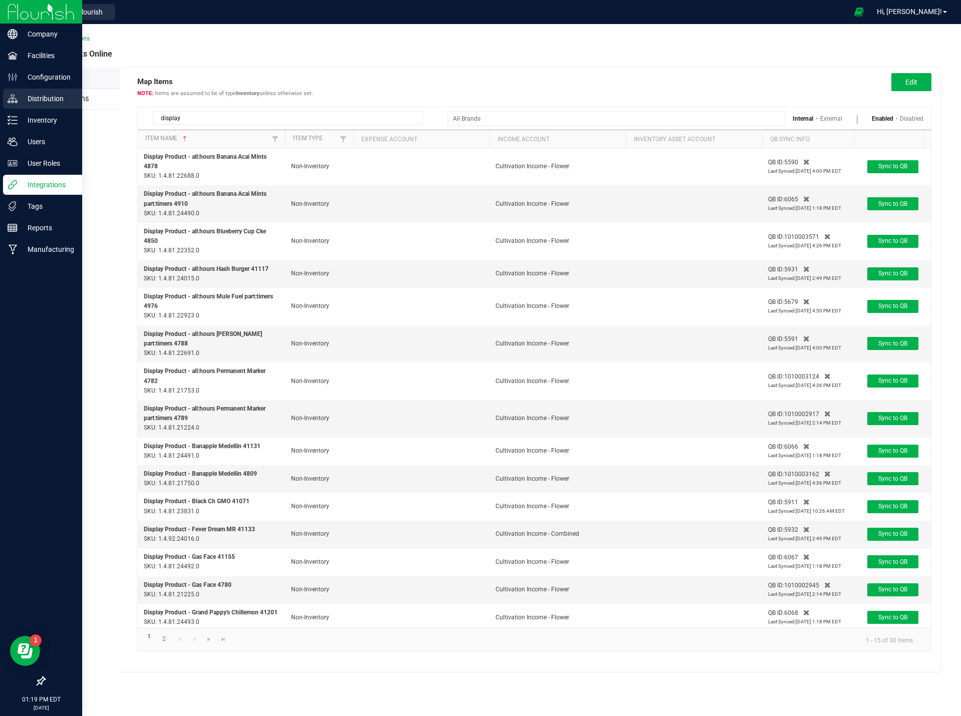
drag, startPoint x: 186, startPoint y: 116, endPoint x: 13, endPoint y: 109, distance: 173.0
click at [36, 114] on div "< All Integrations QuickBooks Online Settings Map Items Map Items Items are ass…" at bounding box center [492, 353] width 937 height 659
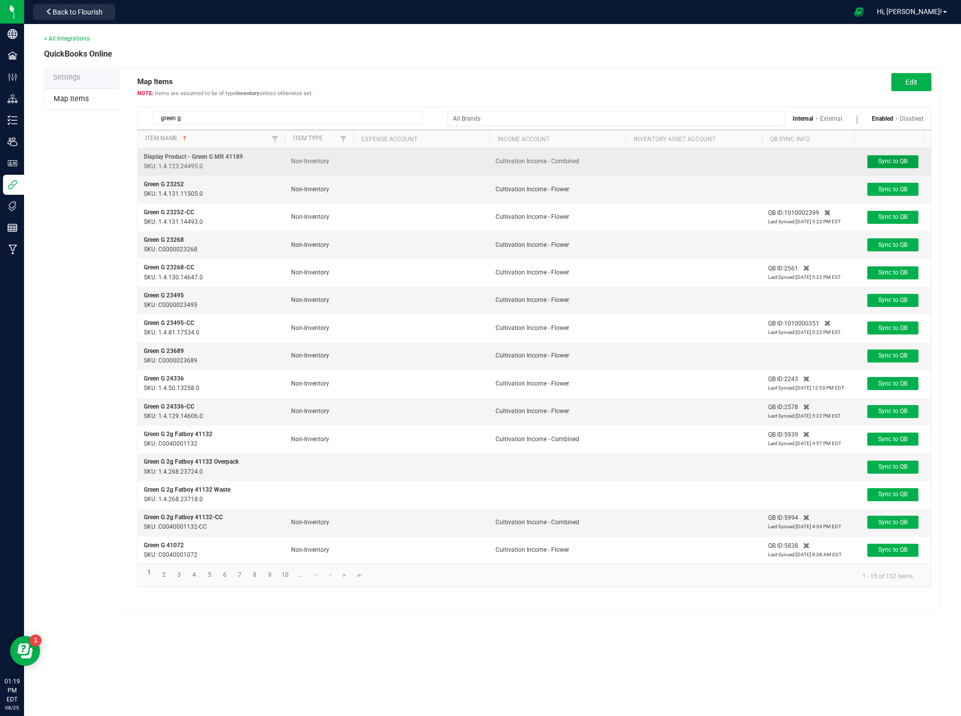
click at [885, 161] on span "Sync to QB" at bounding box center [892, 161] width 29 height 7
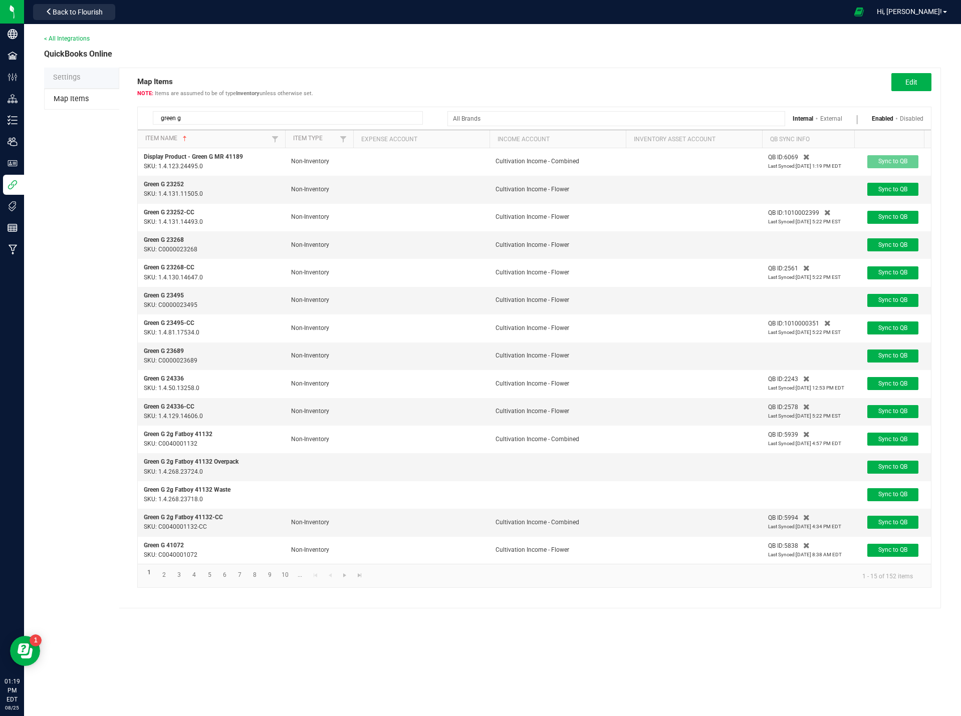
click at [207, 122] on input "green g" at bounding box center [288, 118] width 270 height 14
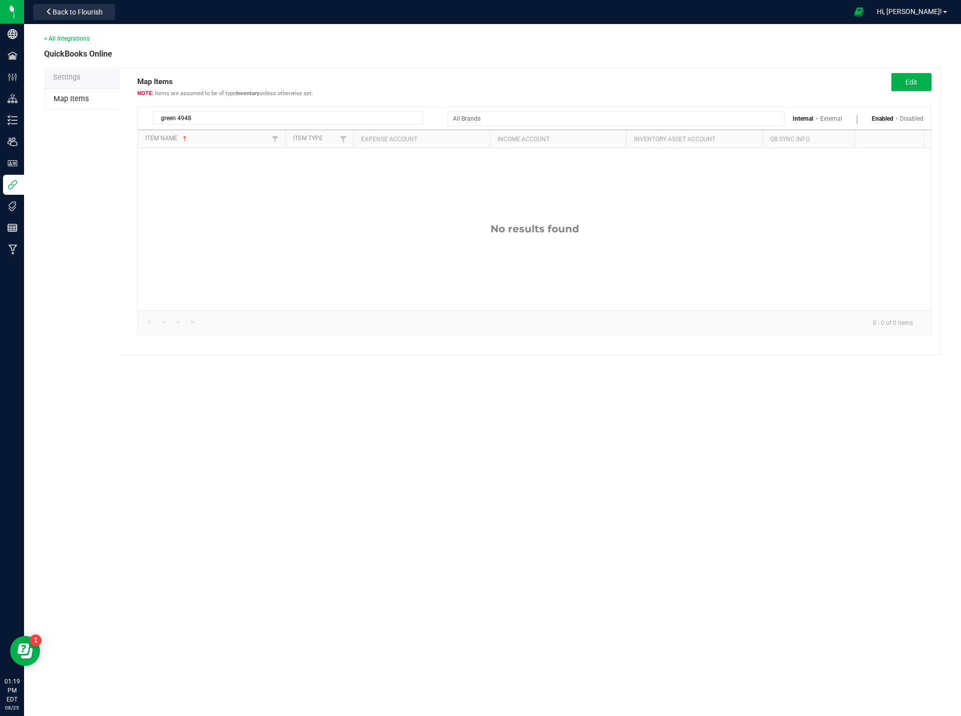
drag, startPoint x: 175, startPoint y: 120, endPoint x: 151, endPoint y: 125, distance: 24.1
click at [151, 125] on div "green 4948 Internal External Enabled Disabled" at bounding box center [534, 118] width 793 height 23
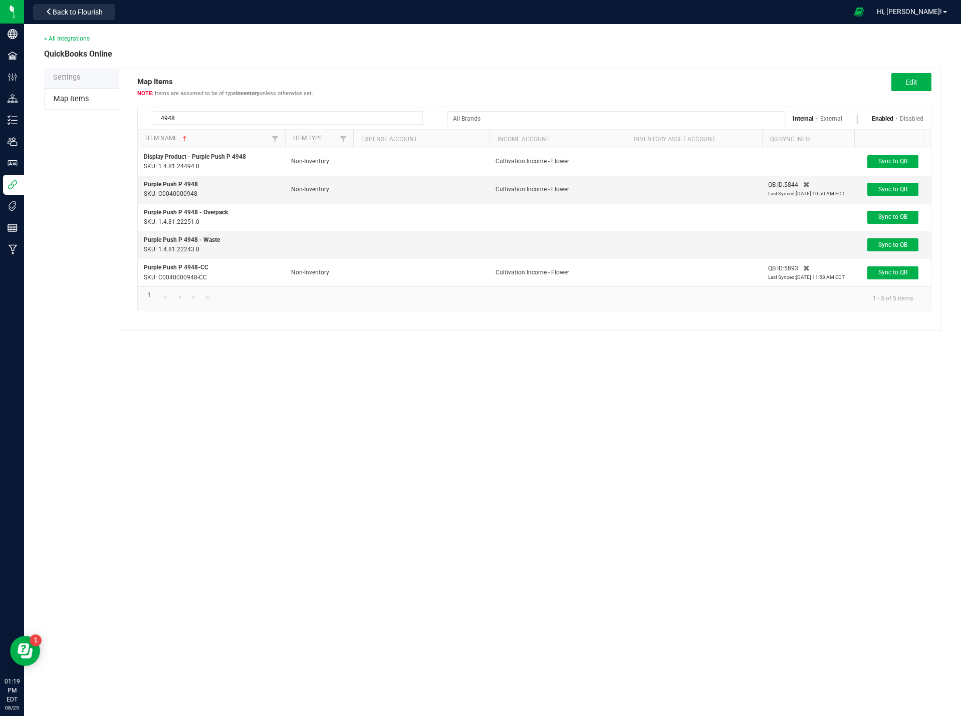
click at [161, 116] on input "4948" at bounding box center [288, 118] width 270 height 14
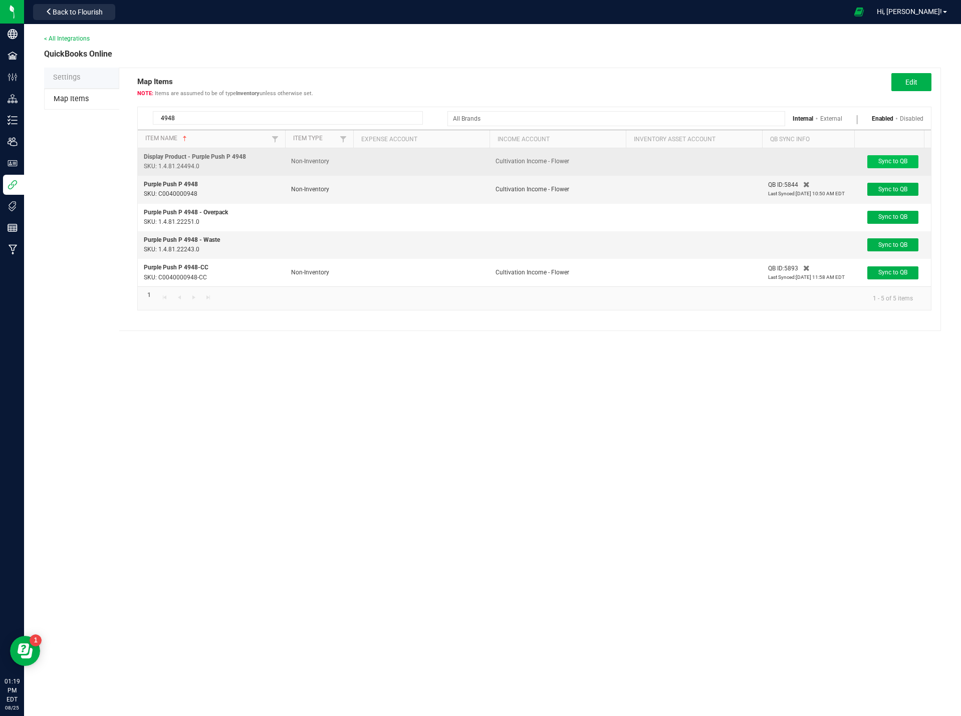
type input "4948"
click at [907, 161] on span "Sync to QB" at bounding box center [892, 161] width 29 height 7
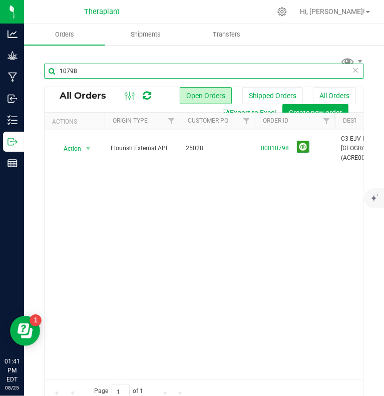
click at [90, 71] on input "10798" at bounding box center [204, 71] width 320 height 15
type input "1"
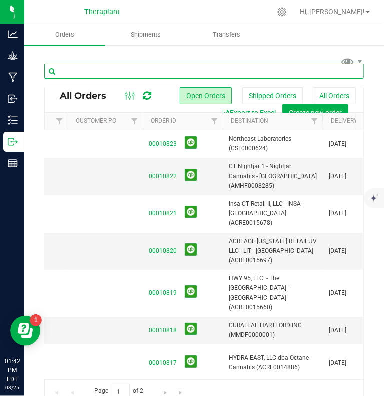
click at [70, 70] on input "text" at bounding box center [204, 71] width 320 height 15
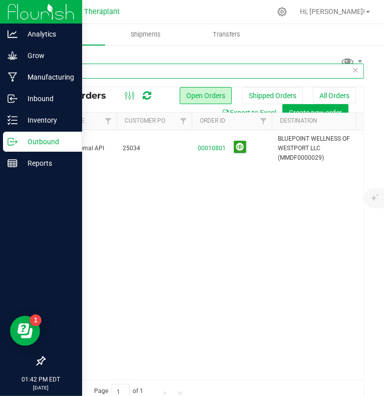
type input "10801"
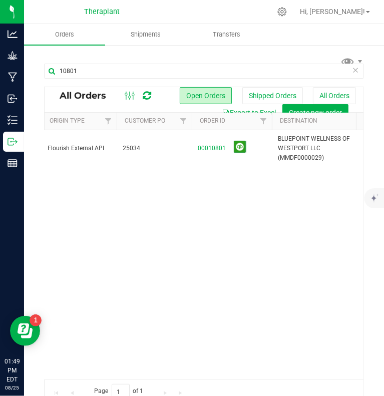
click at [191, 332] on div "Action Action Cancel order Change facility Clone order Edit order Mark as fully…" at bounding box center [204, 254] width 319 height 249
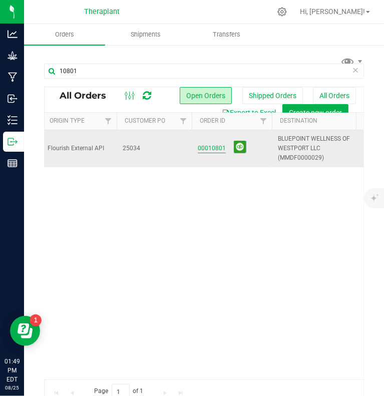
click at [207, 144] on link "00010801" at bounding box center [212, 149] width 28 height 10
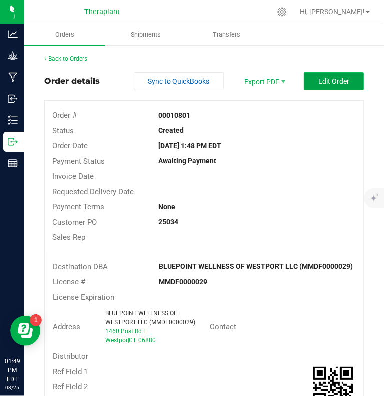
click at [324, 80] on span "Edit Order" at bounding box center [334, 81] width 31 height 8
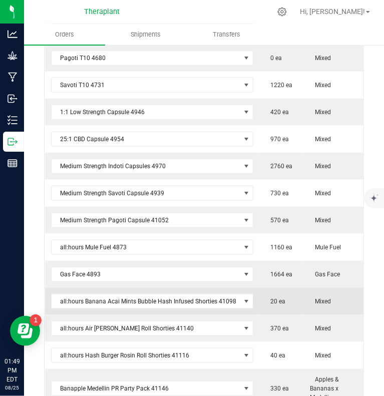
scroll to position [825, 0]
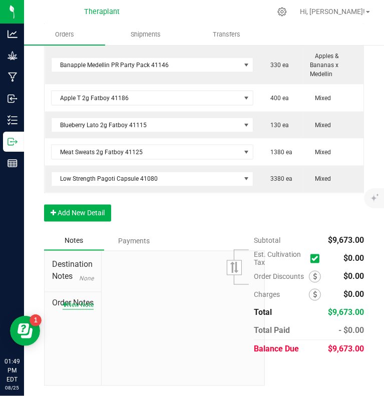
click at [78, 310] on button "New Note" at bounding box center [78, 305] width 31 height 9
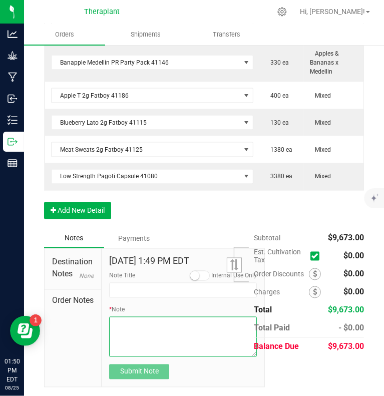
click at [144, 334] on textarea "* Note" at bounding box center [183, 337] width 148 height 40
paste textarea "Medical-Pagoti T10 4680- 10mg THC – 10-pack- swapped 40 units with Medical- Low…"
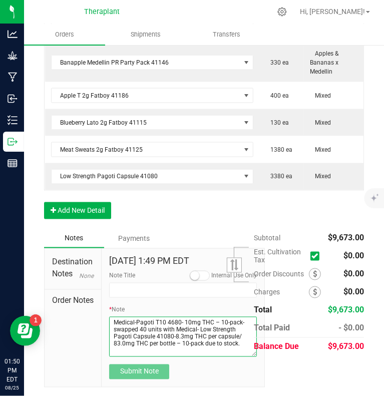
scroll to position [12, 0]
type textarea "Medical-Pagoti T10 4680- 10mg THC – 10-pack- swapped 40 units with Medical- Low…"
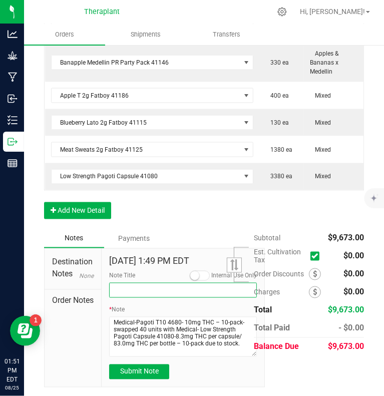
click at [136, 297] on input "Note Title" at bounding box center [183, 290] width 148 height 15
type input "Product Swapped"
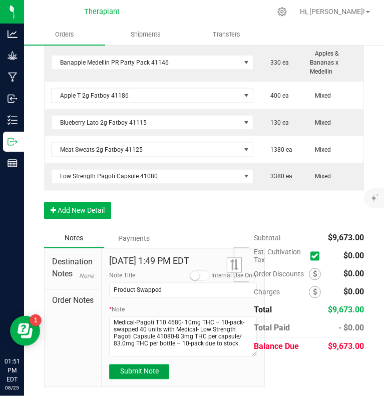
click at [143, 380] on button "Submit Note" at bounding box center [139, 372] width 60 height 15
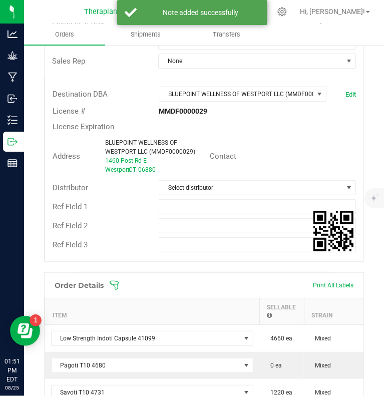
scroll to position [0, 0]
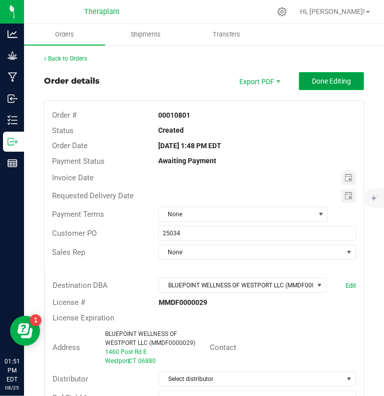
click at [334, 84] on span "Done Editing" at bounding box center [331, 81] width 39 height 8
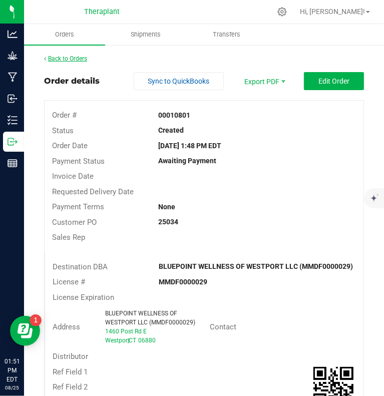
click at [81, 61] on link "Back to Orders" at bounding box center [65, 58] width 43 height 7
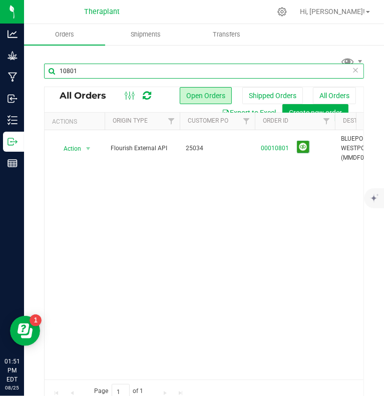
click at [105, 69] on input "10801" at bounding box center [204, 71] width 320 height 15
type input "10816"
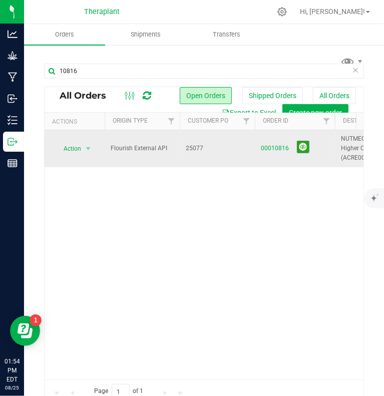
click at [258, 148] on td "00010816" at bounding box center [295, 148] width 80 height 37
click at [263, 148] on link "00010816" at bounding box center [275, 149] width 28 height 10
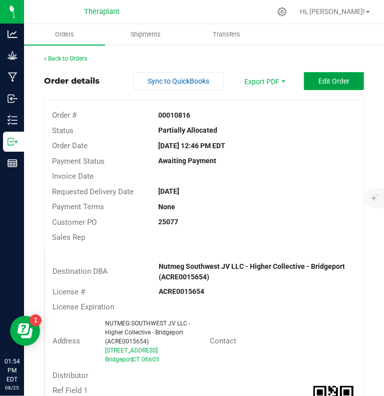
click at [319, 78] on span "Edit Order" at bounding box center [334, 81] width 31 height 8
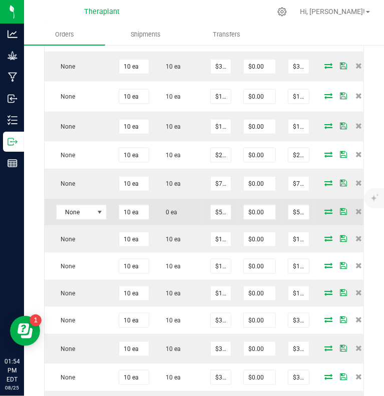
scroll to position [0, 243]
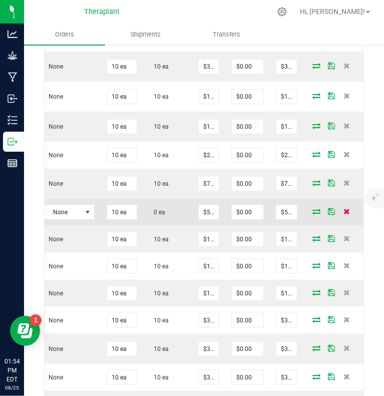
click at [344, 213] on icon at bounding box center [347, 211] width 7 height 6
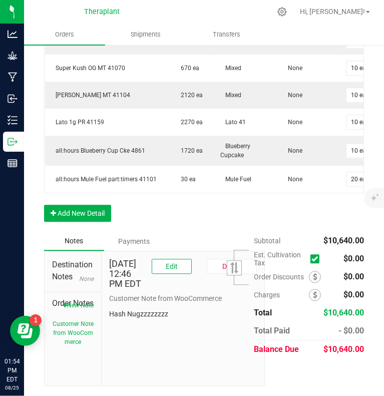
scroll to position [1268, 0]
click at [87, 310] on button "New Note" at bounding box center [78, 305] width 31 height 9
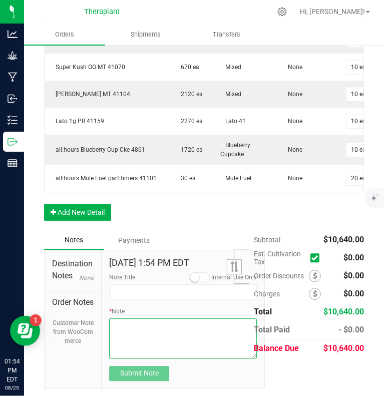
click at [152, 337] on textarea "* Note" at bounding box center [183, 339] width 148 height 40
paste textarea "Apple T 1g PR 41142- 19.05% THC – 10-pack- removed 10 units due to stock"
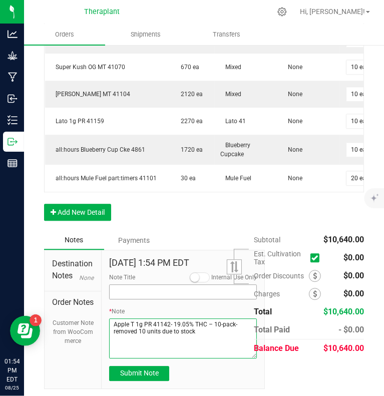
type textarea "Apple T 1g PR 41142- 19.05% THC – 10-pack- removed 10 units due to stock"
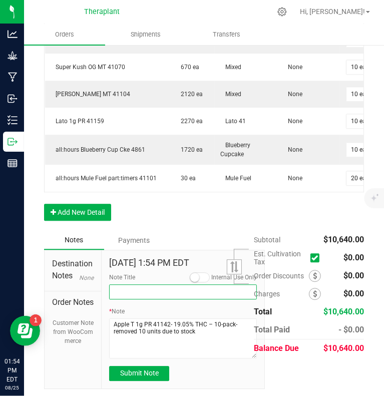
click at [121, 294] on input "Note Title" at bounding box center [183, 292] width 148 height 15
type input "Product Removed due to stock"
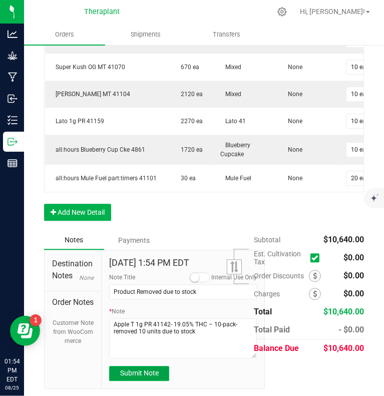
click at [140, 376] on span "Submit Note" at bounding box center [139, 373] width 39 height 8
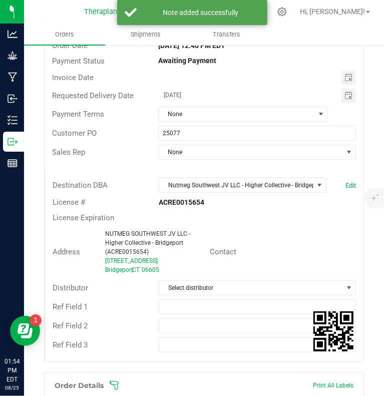
scroll to position [0, 0]
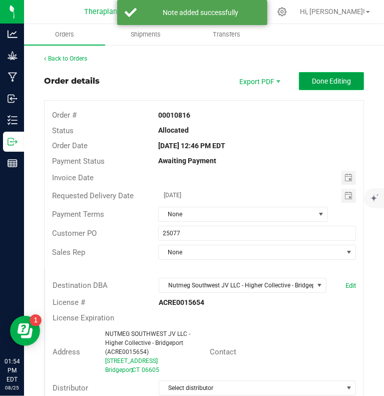
click at [344, 89] on button "Done Editing" at bounding box center [331, 81] width 65 height 18
